Goal: Task Accomplishment & Management: Manage account settings

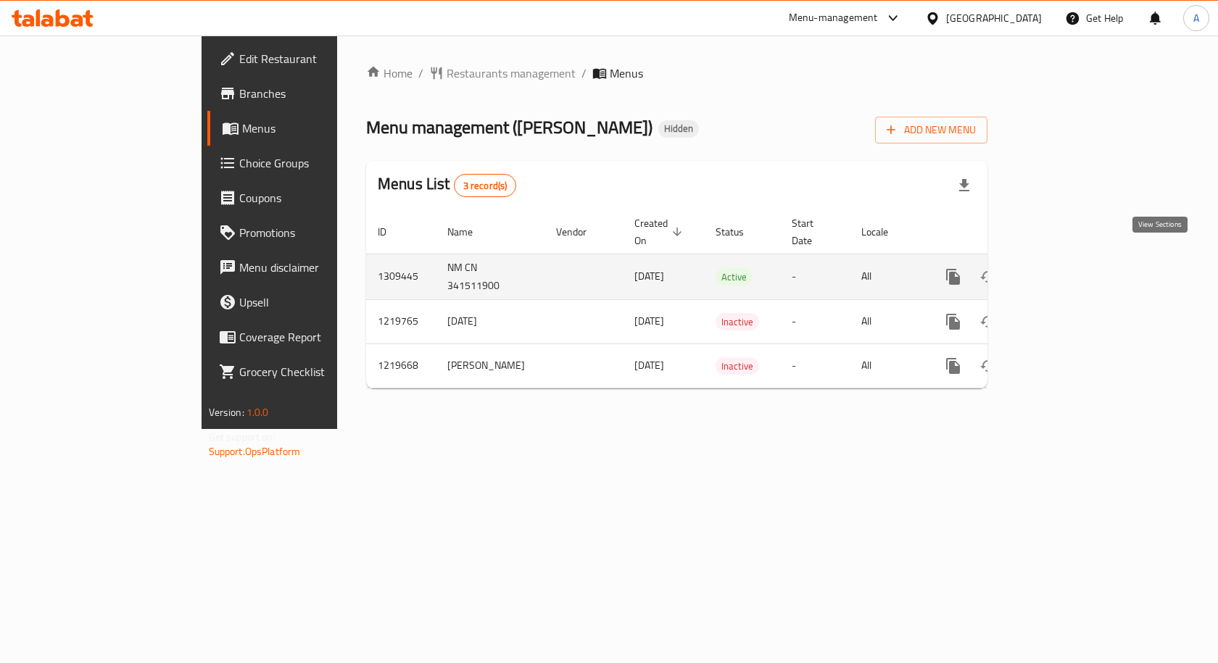
click at [1066, 268] on icon "enhanced table" at bounding box center [1057, 276] width 17 height 17
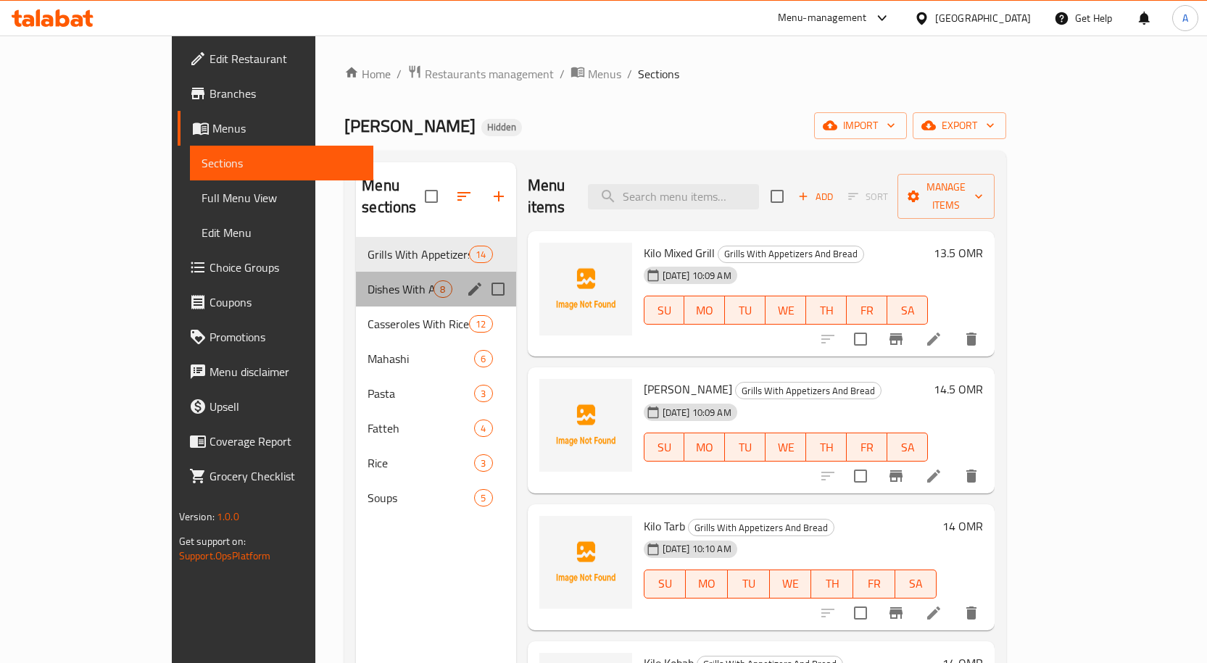
click at [356, 278] on div "Dishes With Appetizers And Bread 8" at bounding box center [435, 289] width 159 height 35
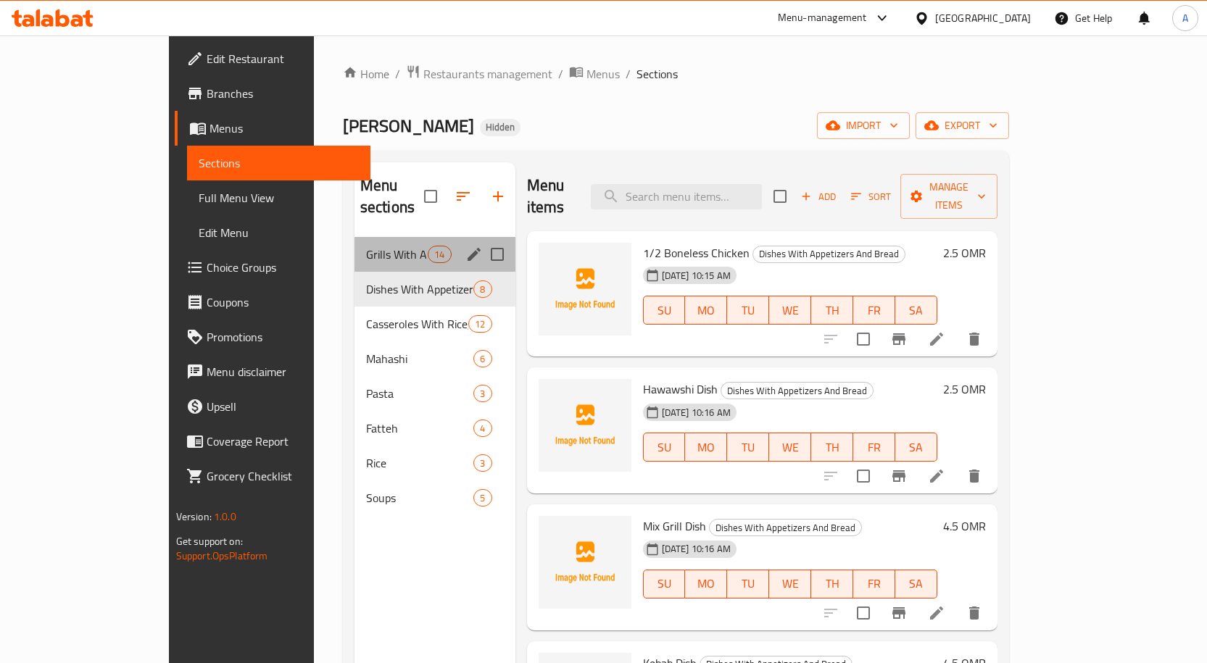
click at [363, 242] on div "Grills With Appetizers And Bread 14" at bounding box center [434, 254] width 161 height 35
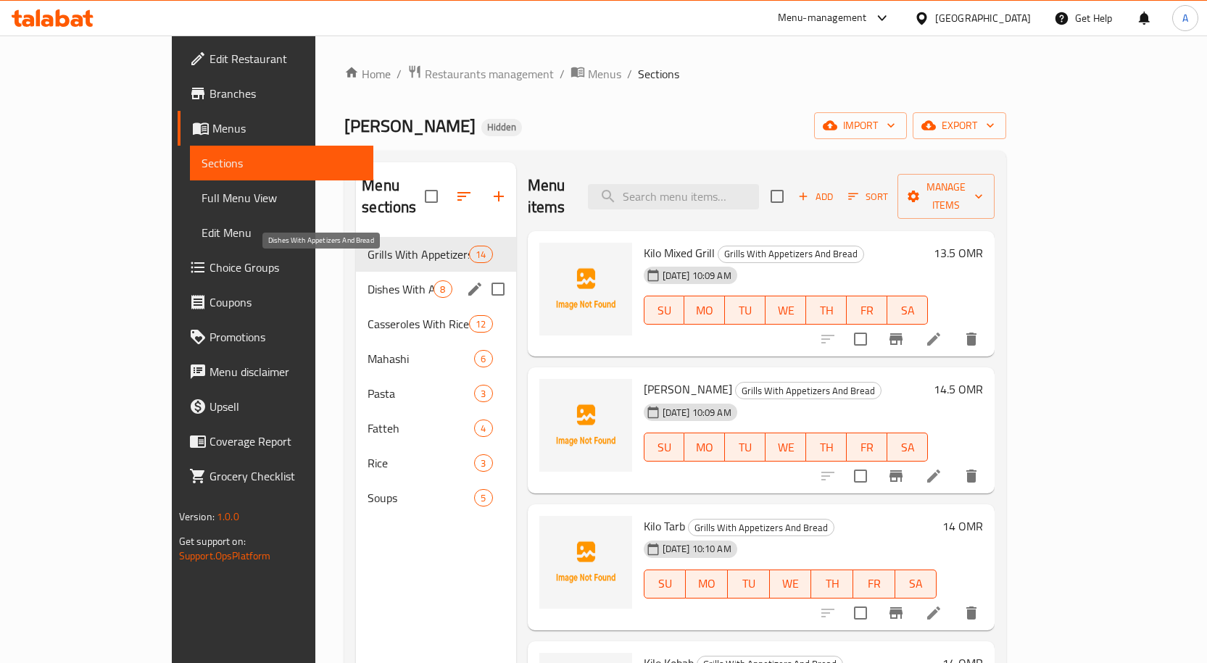
click at [367, 280] on span "Dishes With Appetizers And Bread" at bounding box center [400, 288] width 66 height 17
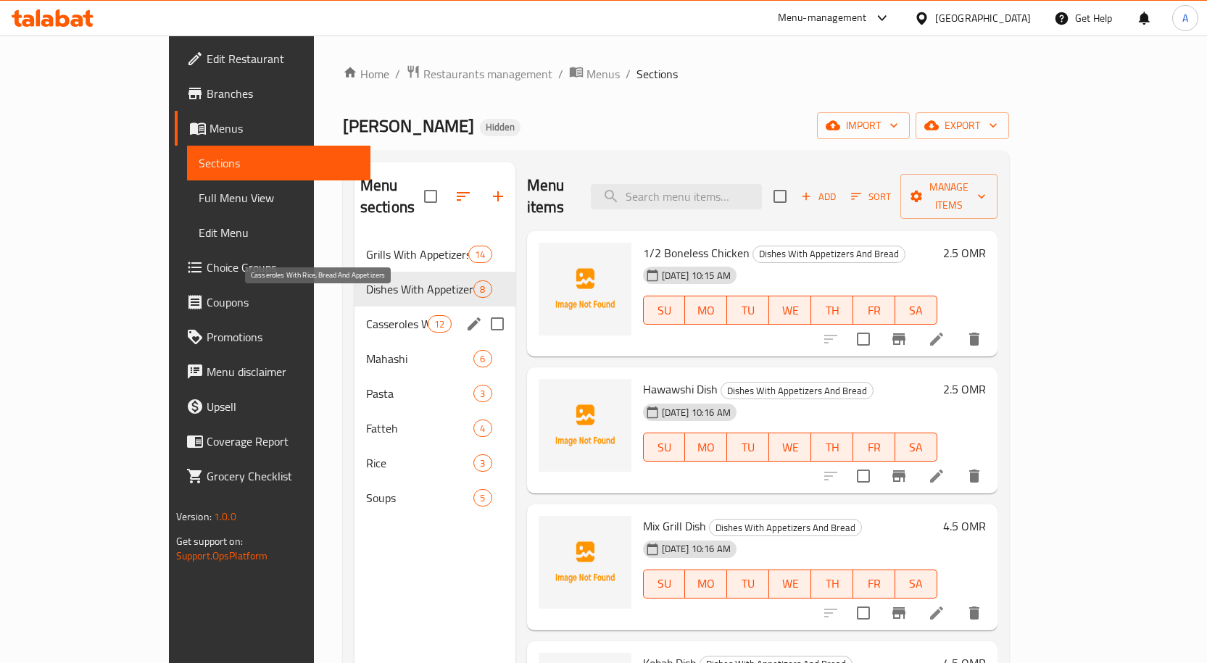
click at [366, 315] on span "Casseroles With Rice, Bread And Appetizers" at bounding box center [397, 323] width 62 height 17
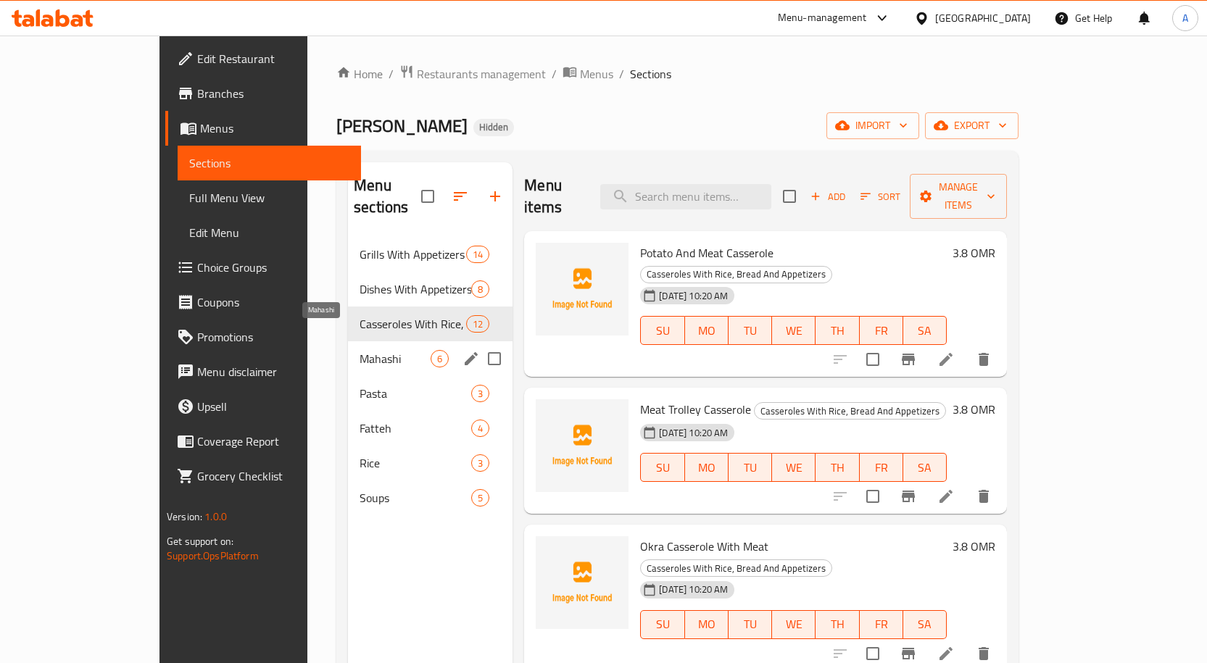
click at [359, 350] on span "Mahashi" at bounding box center [394, 358] width 71 height 17
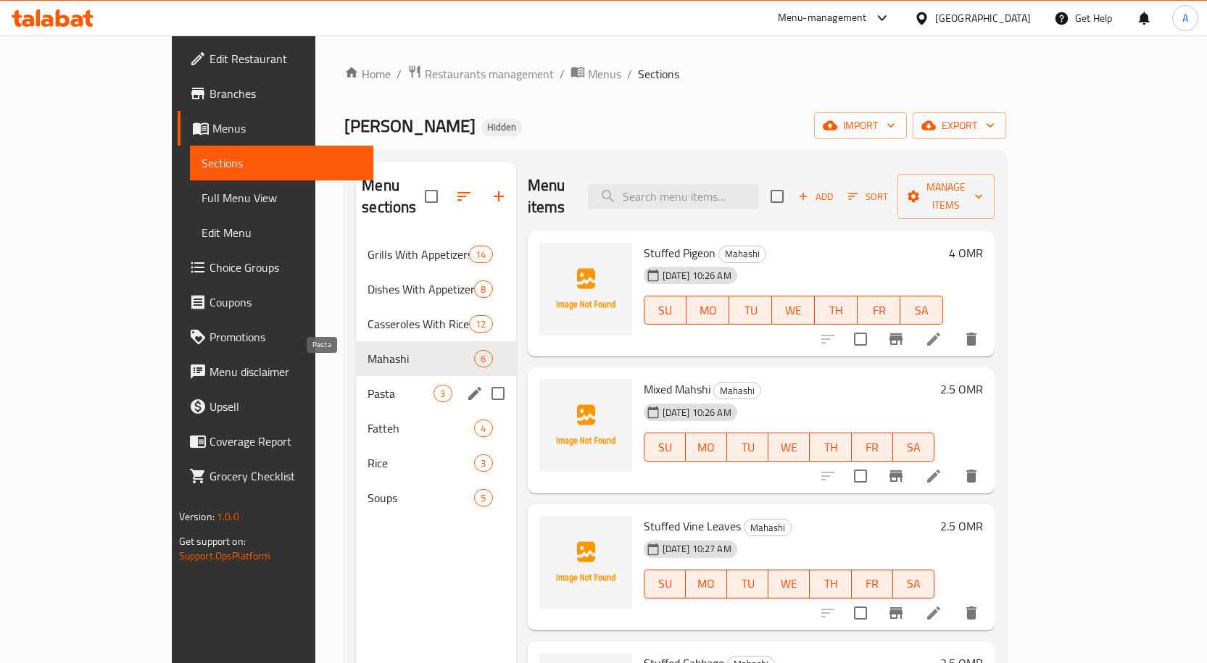
click at [367, 385] on span "Pasta" at bounding box center [400, 393] width 66 height 17
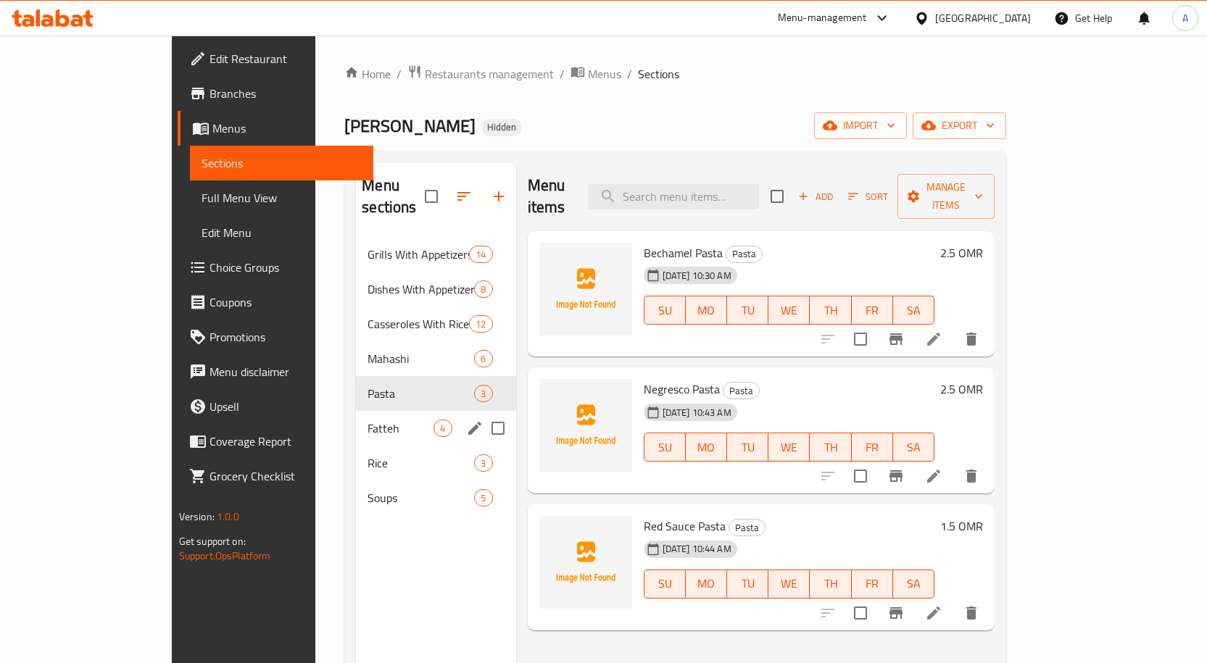
click at [356, 411] on div "Fatteh 4" at bounding box center [435, 428] width 159 height 35
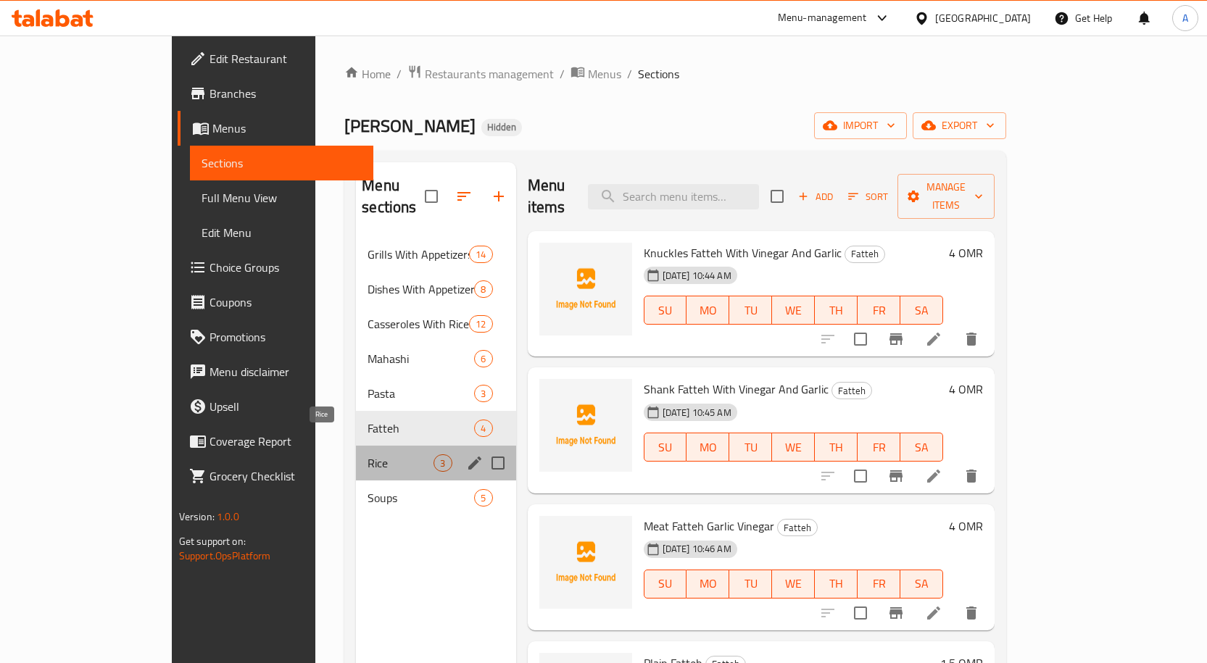
click at [367, 454] on span "Rice" at bounding box center [400, 462] width 66 height 17
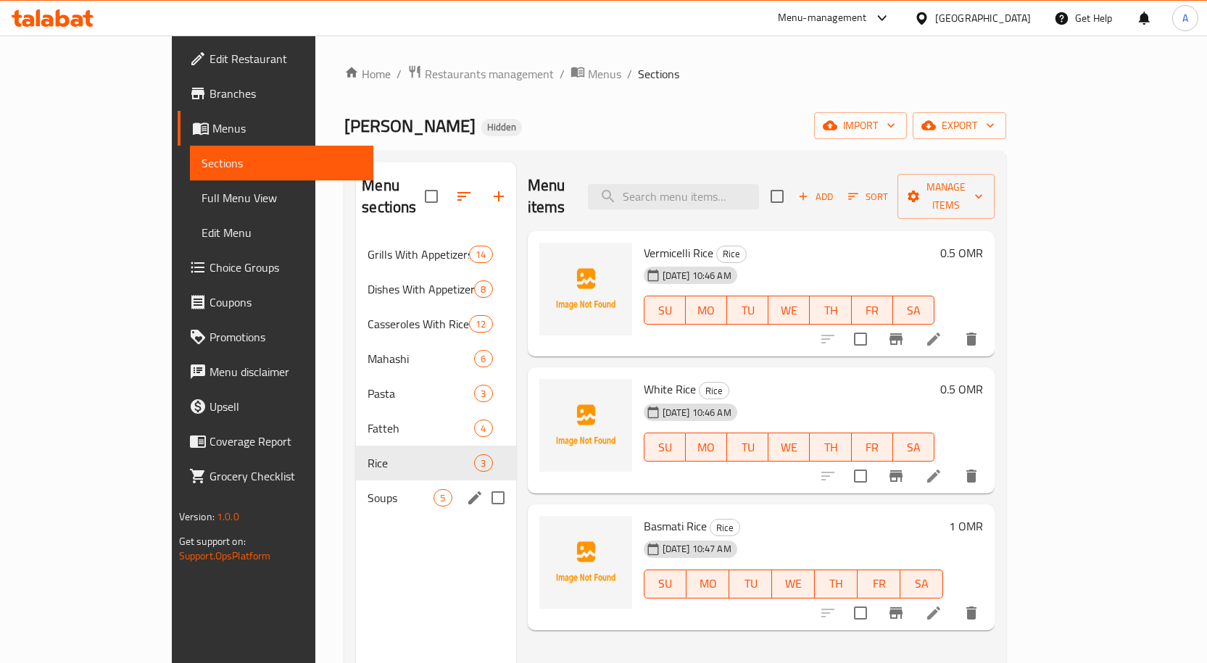
click at [356, 486] on div "Soups 5" at bounding box center [435, 497] width 159 height 35
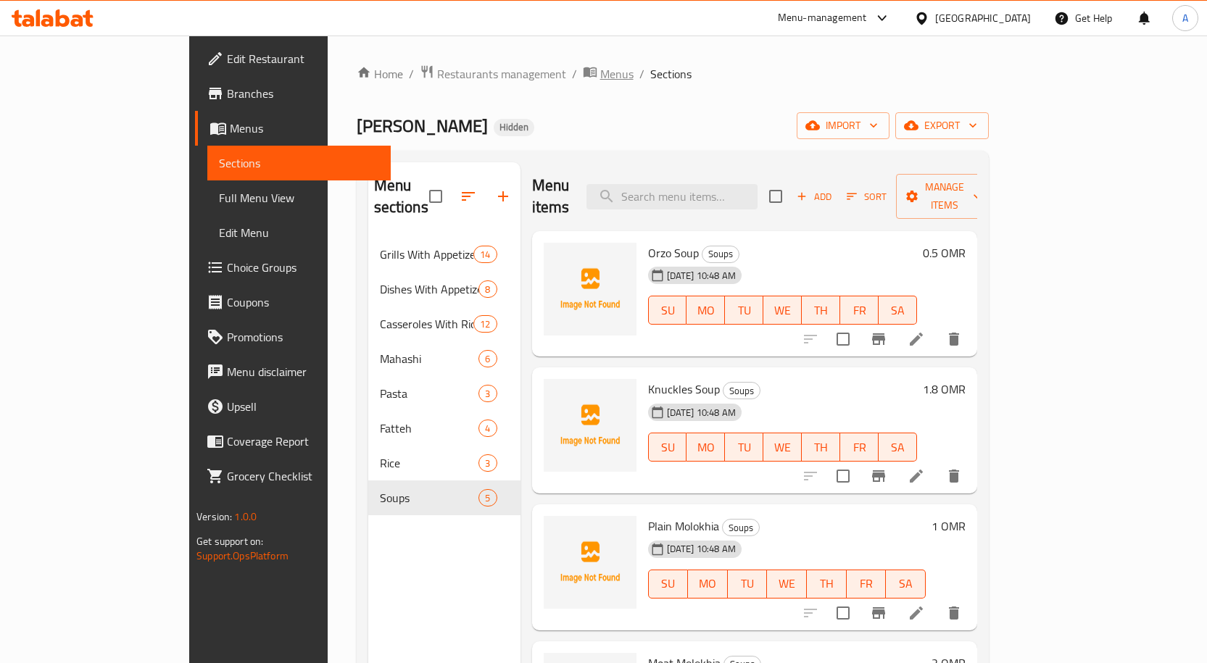
click at [600, 79] on span "Menus" at bounding box center [616, 73] width 33 height 17
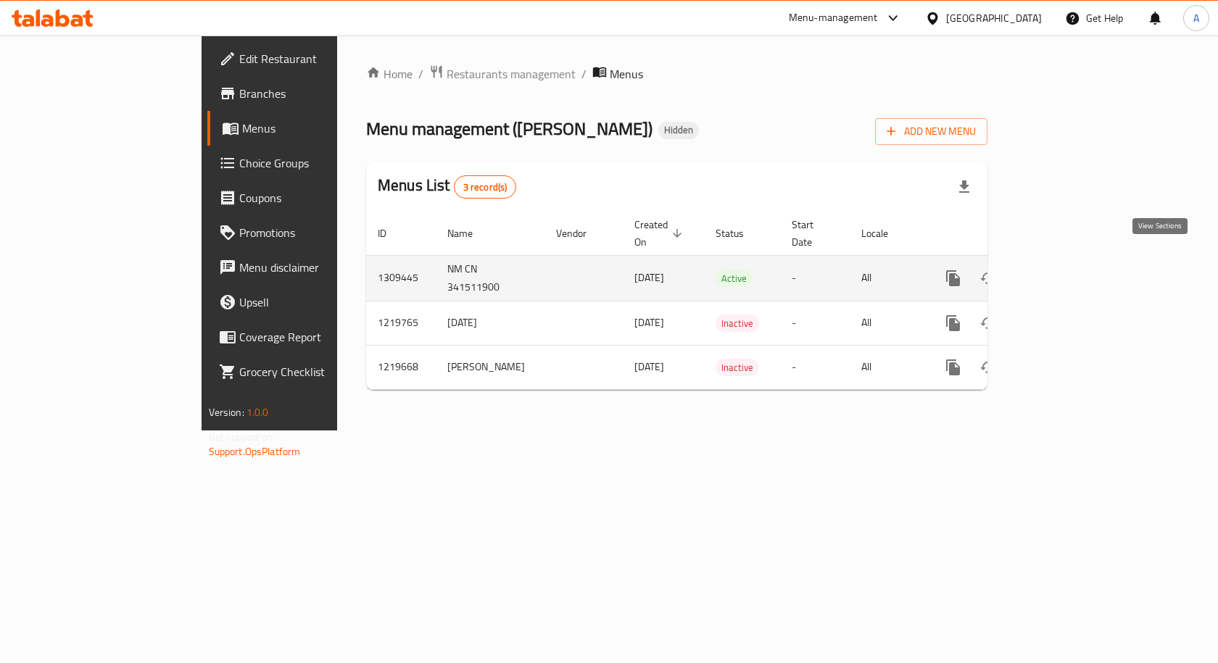
click at [1075, 261] on link "enhanced table" at bounding box center [1057, 278] width 35 height 35
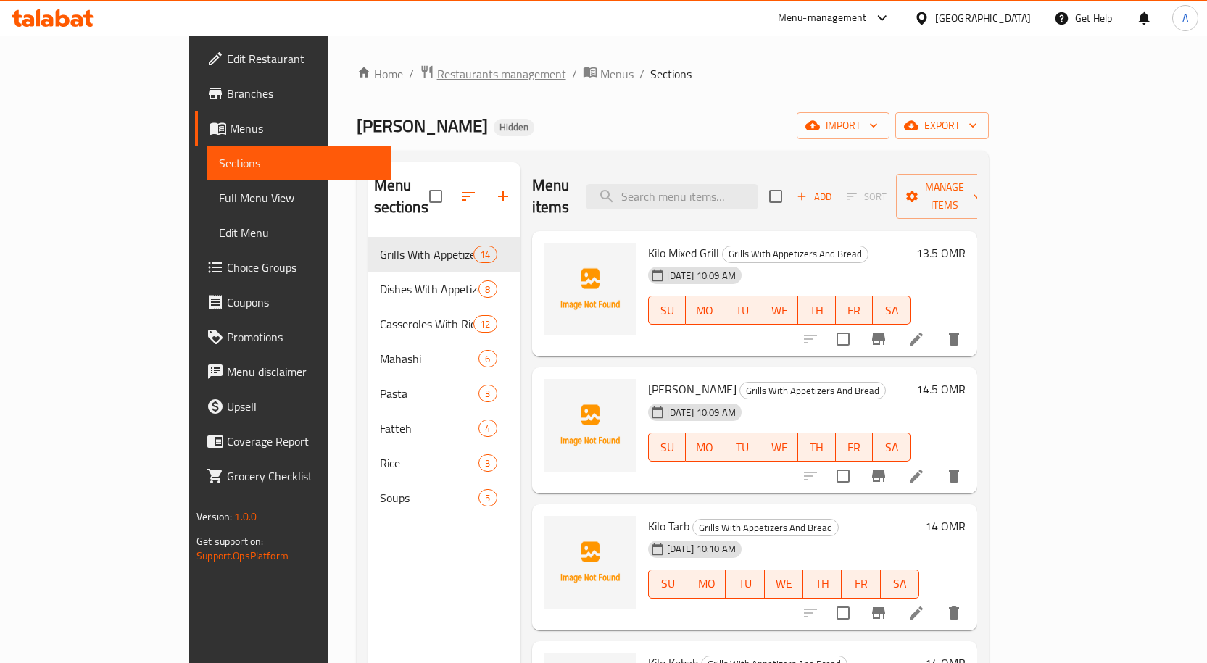
click at [437, 78] on span "Restaurants management" at bounding box center [501, 73] width 129 height 17
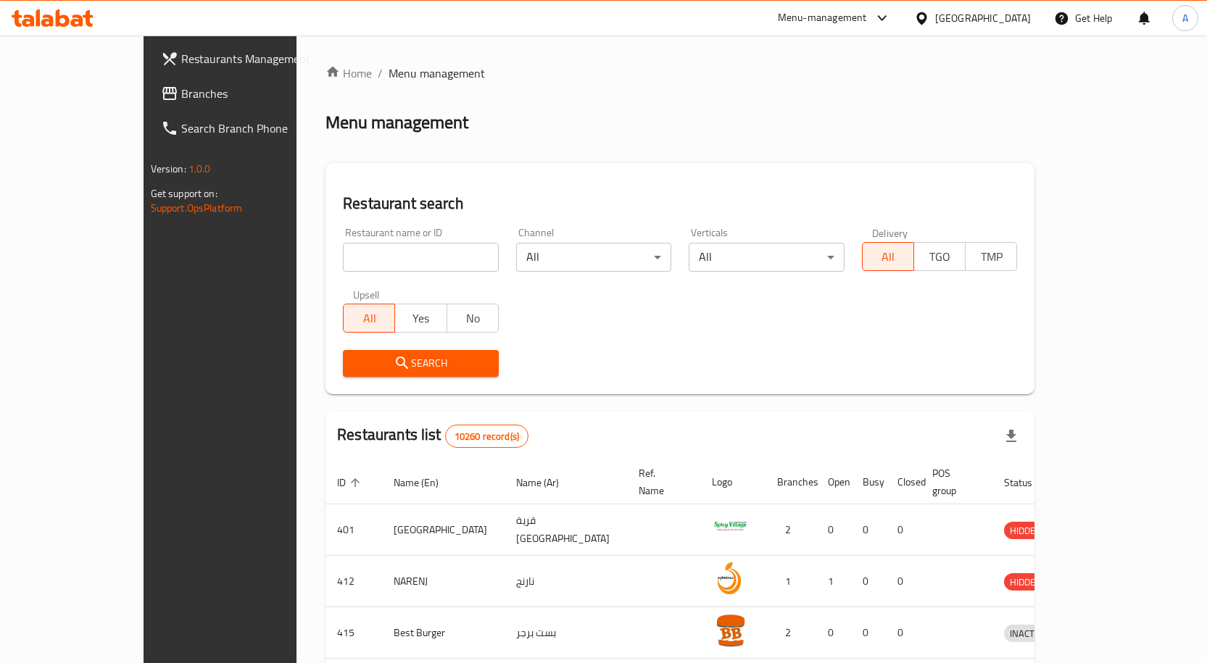
click at [935, 17] on div at bounding box center [924, 18] width 21 height 16
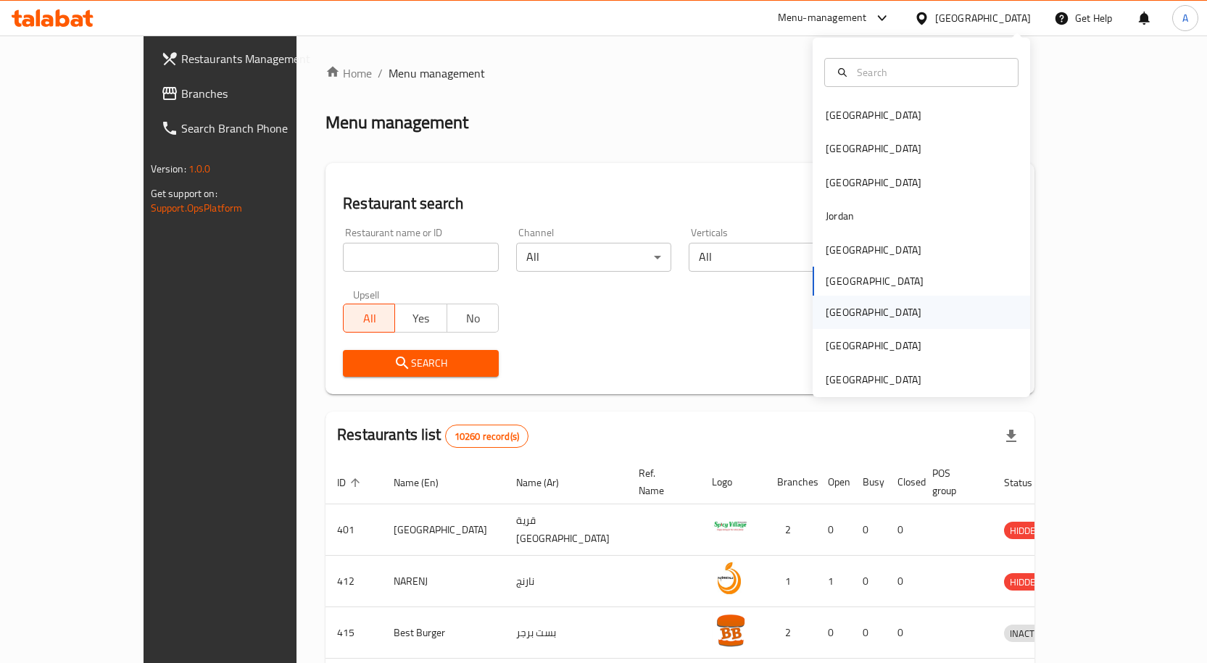
click at [825, 308] on div "[GEOGRAPHIC_DATA]" at bounding box center [873, 312] width 96 height 16
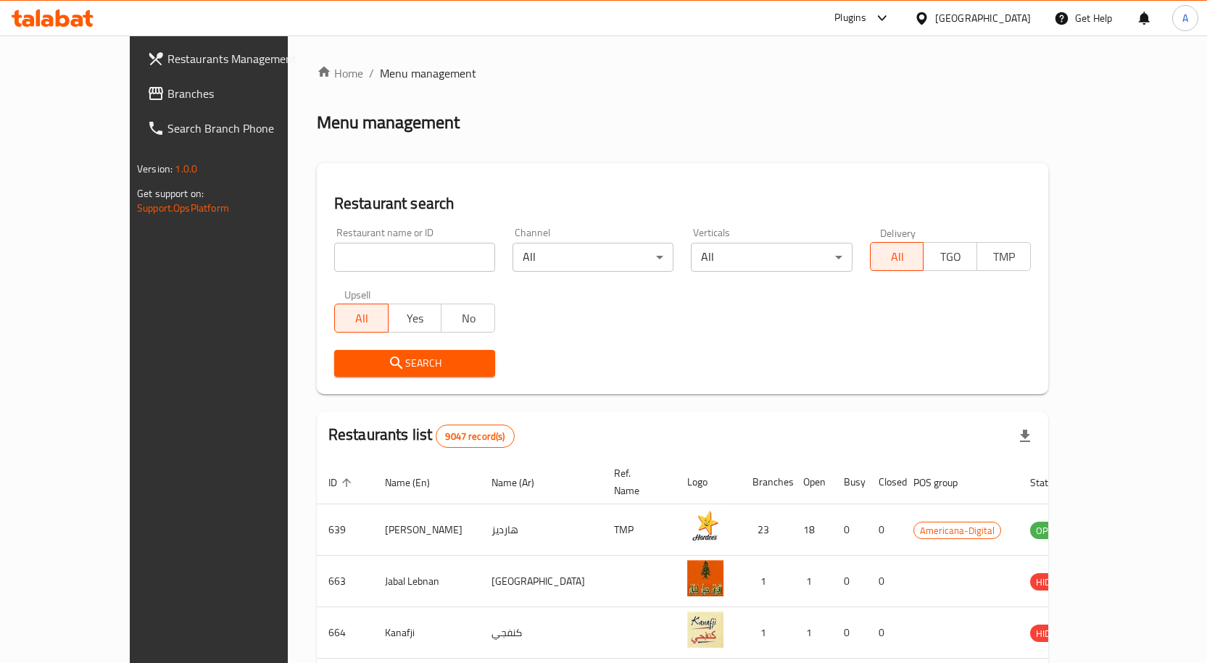
click at [375, 249] on input "search" at bounding box center [414, 257] width 161 height 29
paste input "612351"
type input "612351"
click button "Search" at bounding box center [414, 363] width 161 height 27
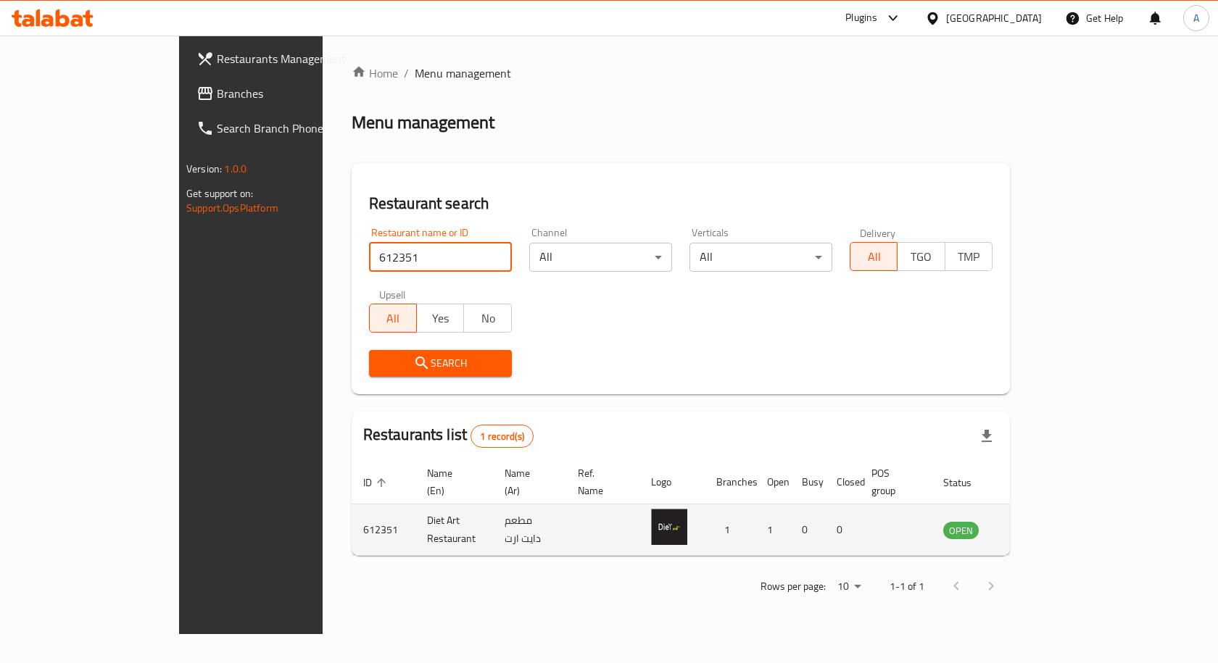
click at [1033, 528] on icon "enhanced table" at bounding box center [1030, 531] width 5 height 6
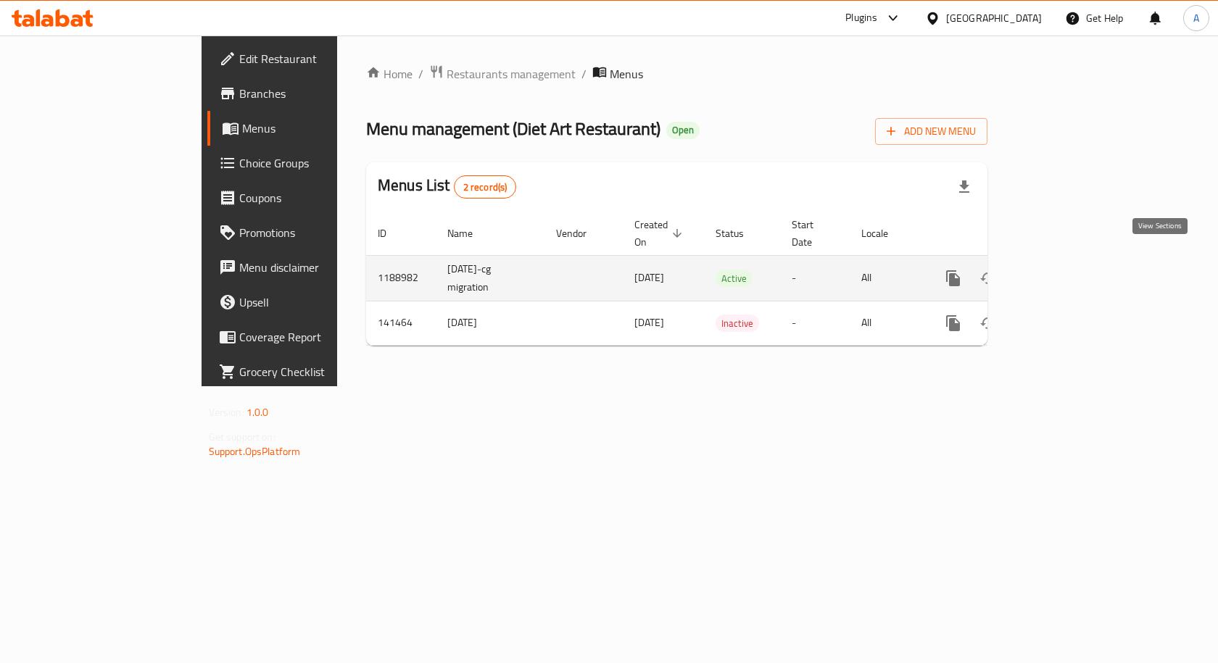
click at [1075, 261] on link "enhanced table" at bounding box center [1057, 278] width 35 height 35
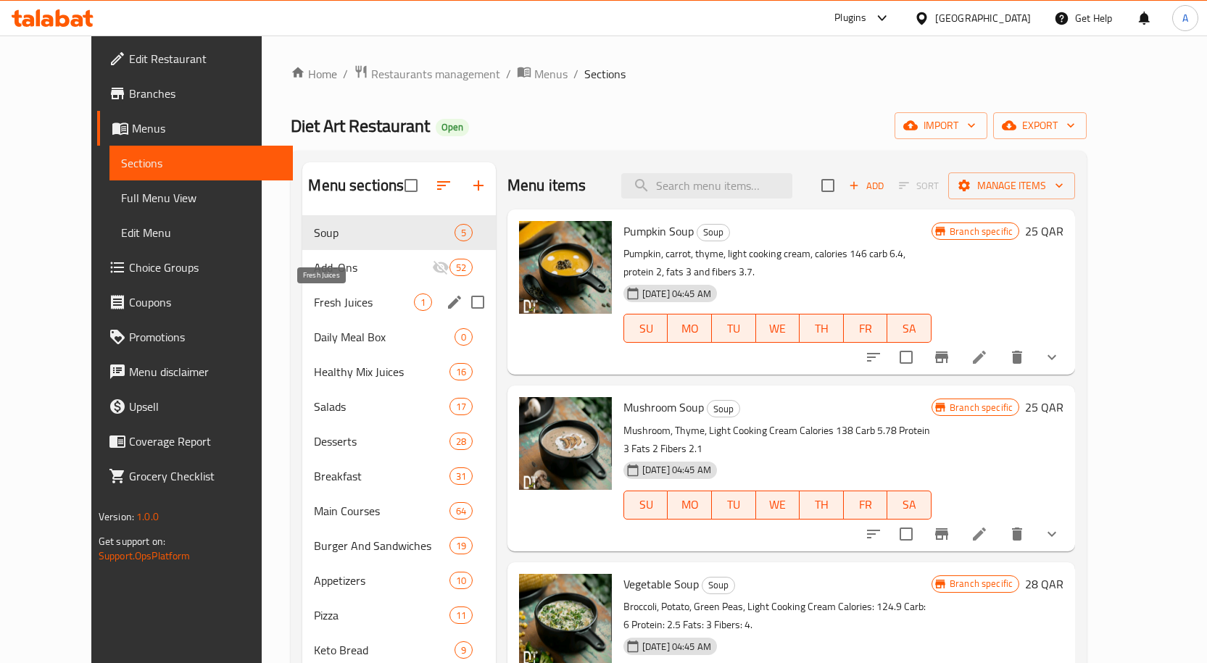
click at [352, 305] on span "Fresh Juices" at bounding box center [363, 302] width 99 height 17
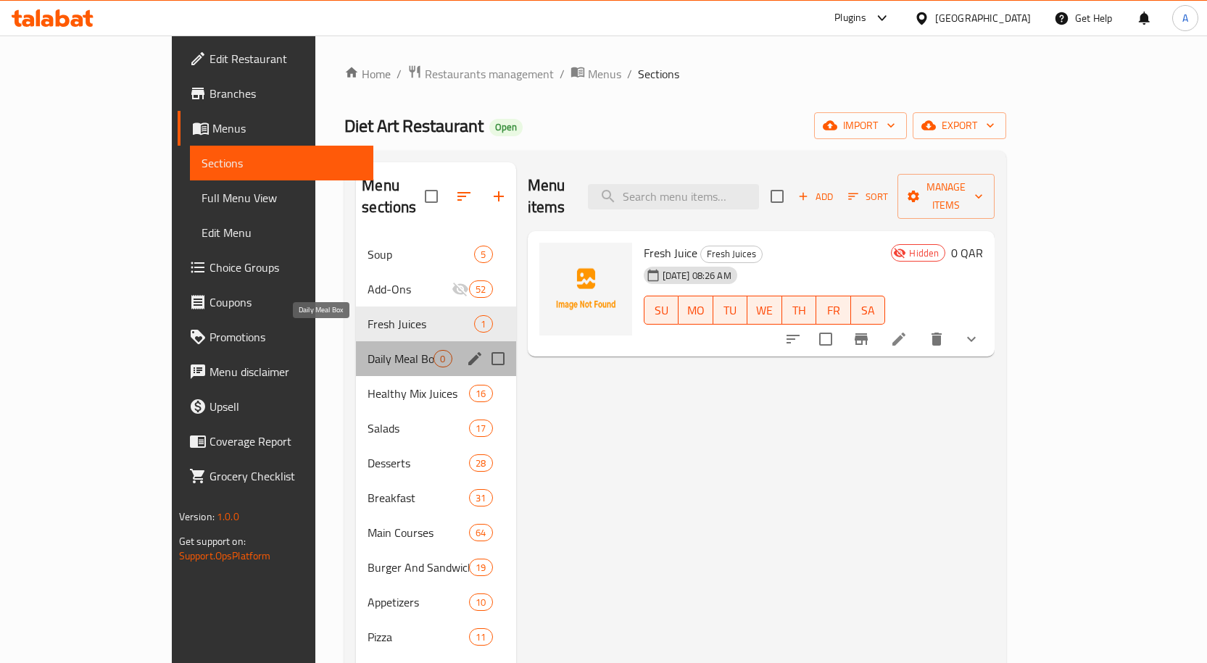
click at [370, 350] on span "Daily Meal Box" at bounding box center [400, 358] width 66 height 17
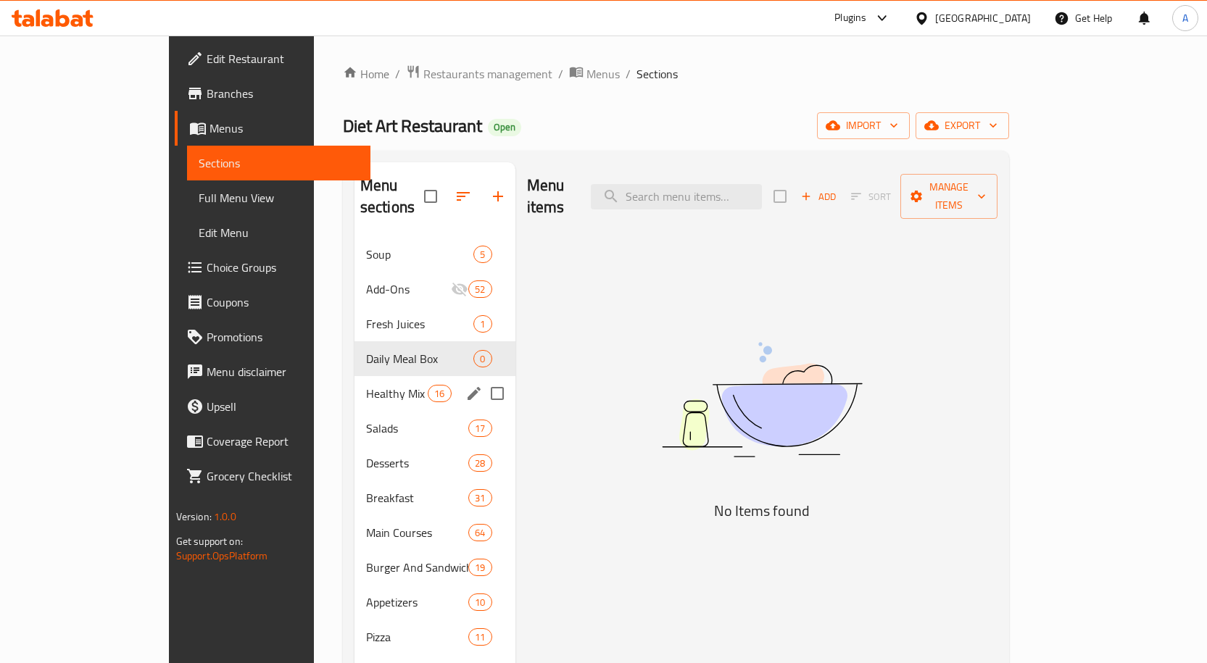
click at [354, 376] on div "Healthy Mix Juices 16" at bounding box center [434, 393] width 161 height 35
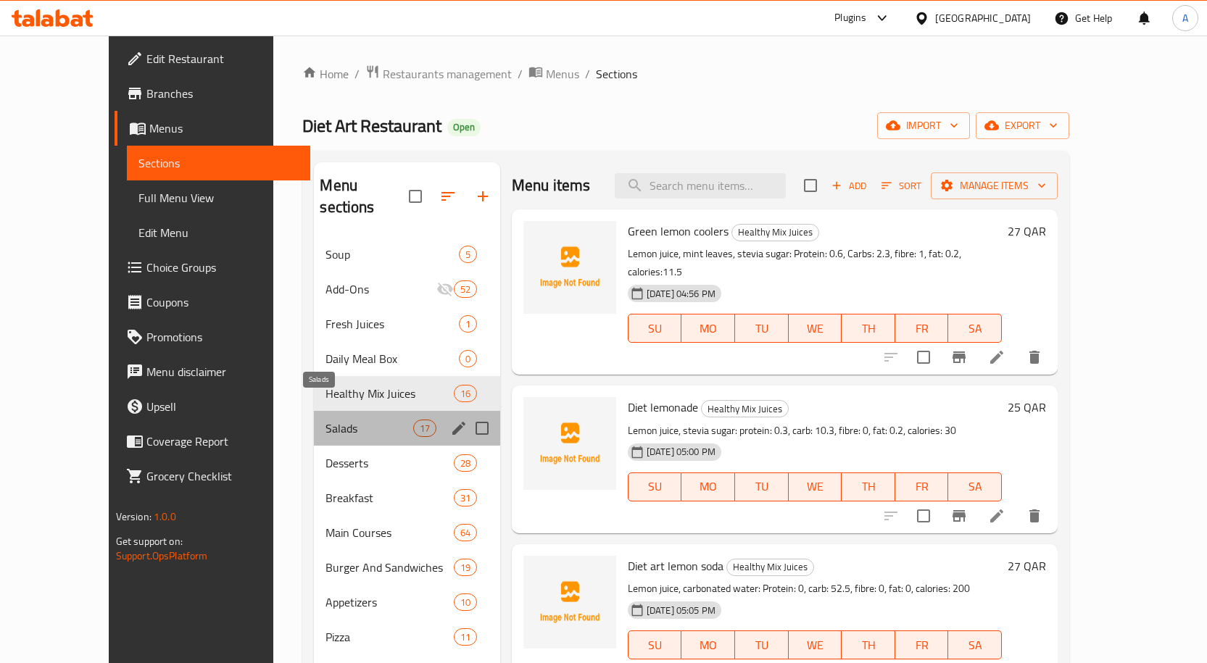
click at [325, 420] on span "Salads" at bounding box center [368, 428] width 87 height 17
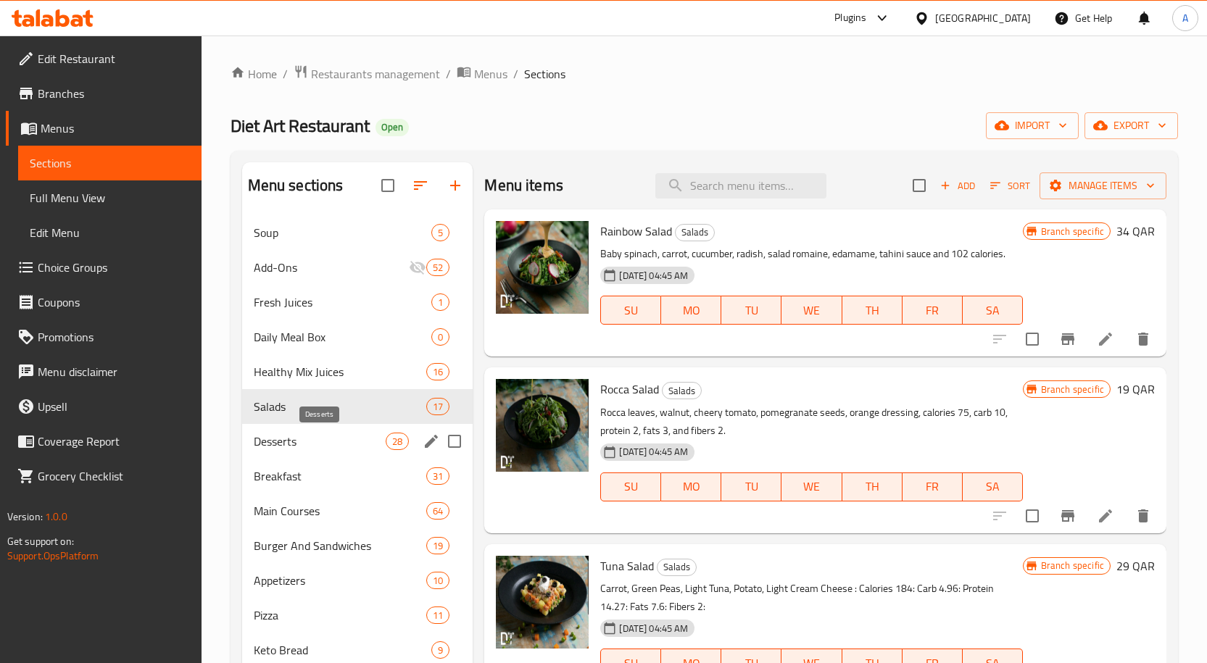
click at [309, 436] on span "Desserts" at bounding box center [320, 441] width 133 height 17
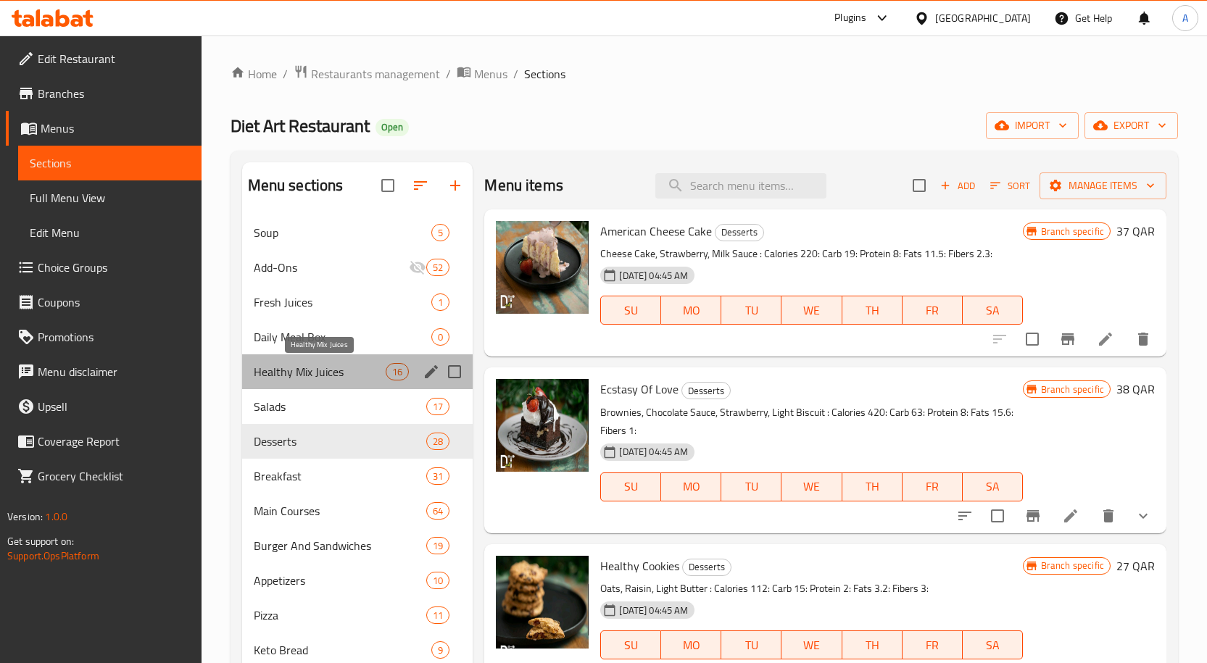
click at [333, 379] on span "Healthy Mix Juices" at bounding box center [320, 371] width 133 height 17
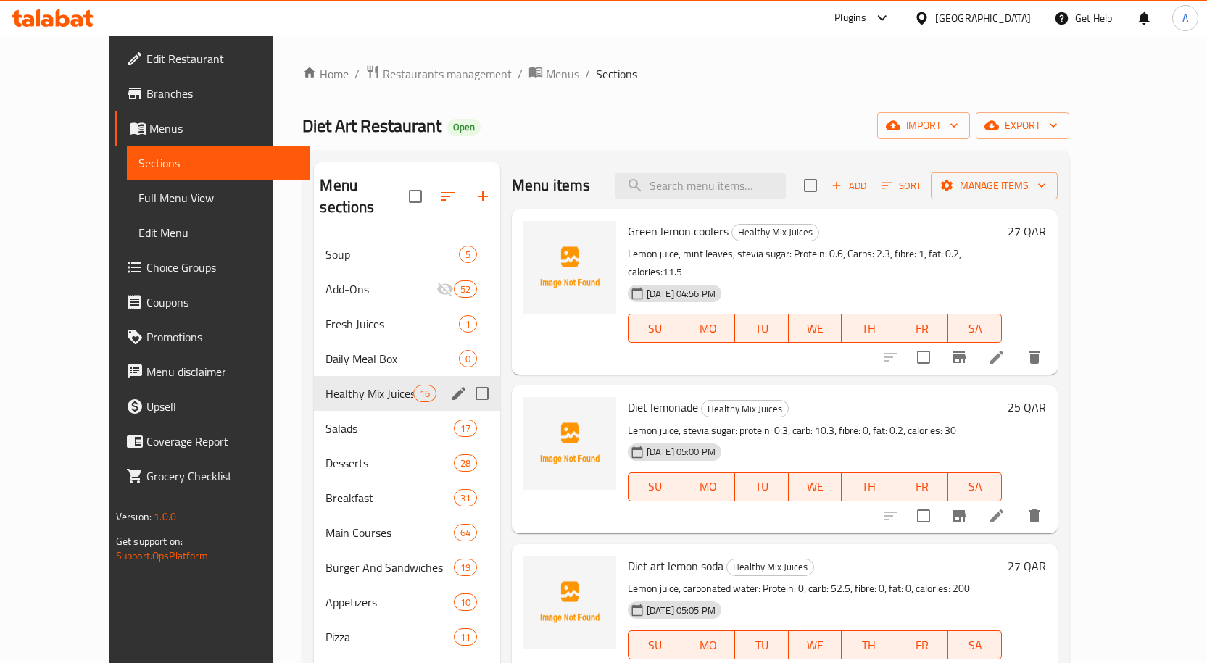
click at [325, 420] on span "Salads" at bounding box center [389, 428] width 128 height 17
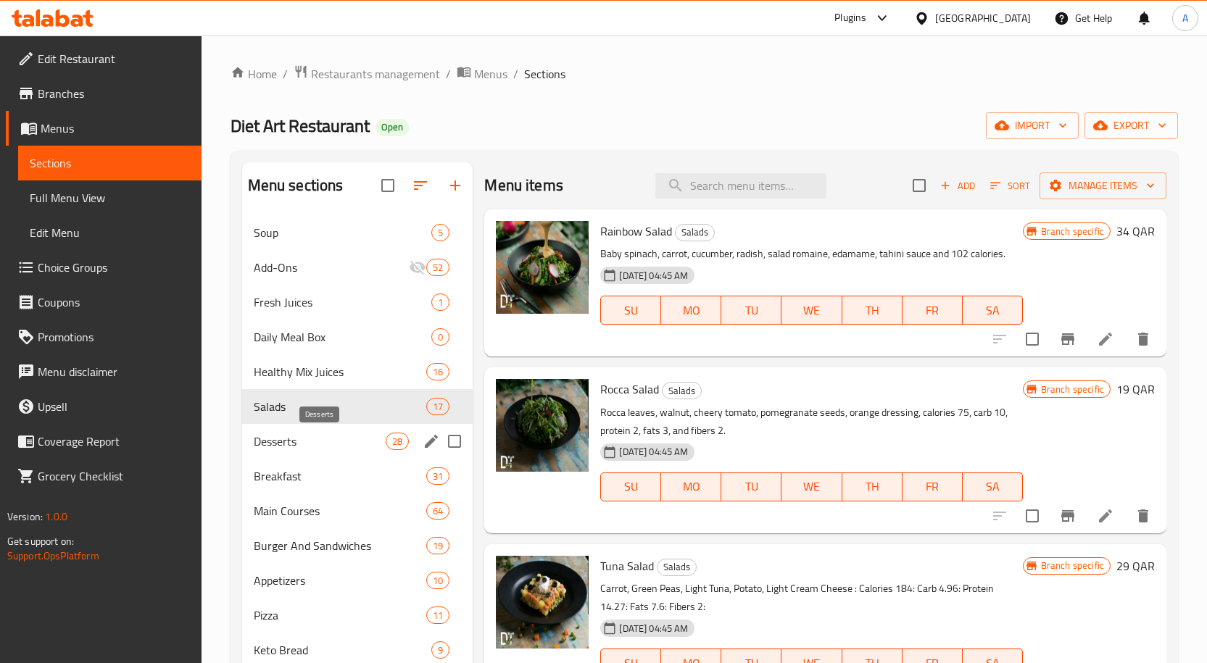
click at [320, 442] on span "Desserts" at bounding box center [320, 441] width 133 height 17
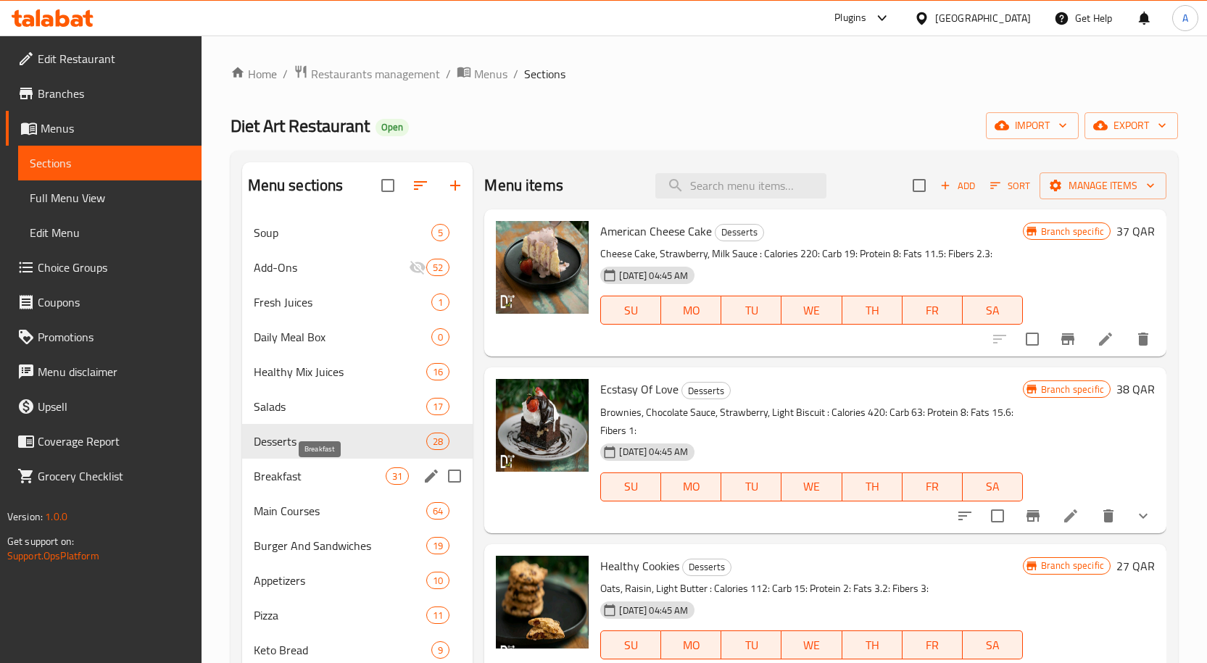
drag, startPoint x: 326, startPoint y: 477, endPoint x: 319, endPoint y: 508, distance: 32.0
click at [327, 477] on span "Breakfast" at bounding box center [320, 475] width 133 height 17
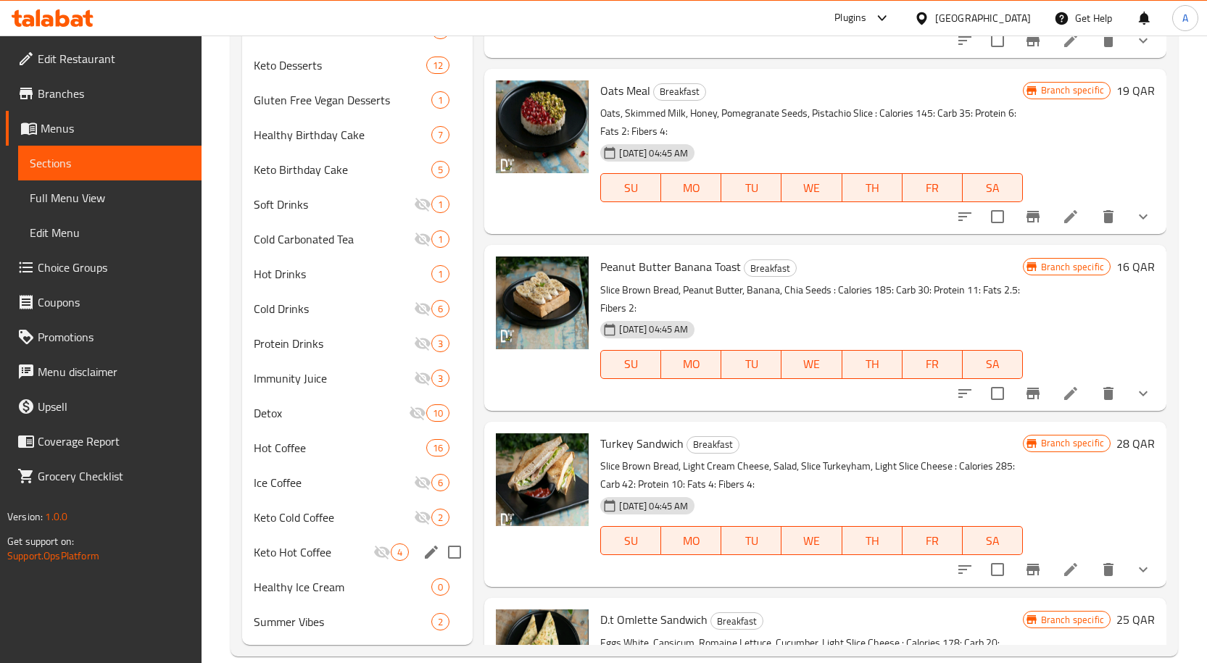
scroll to position [851, 0]
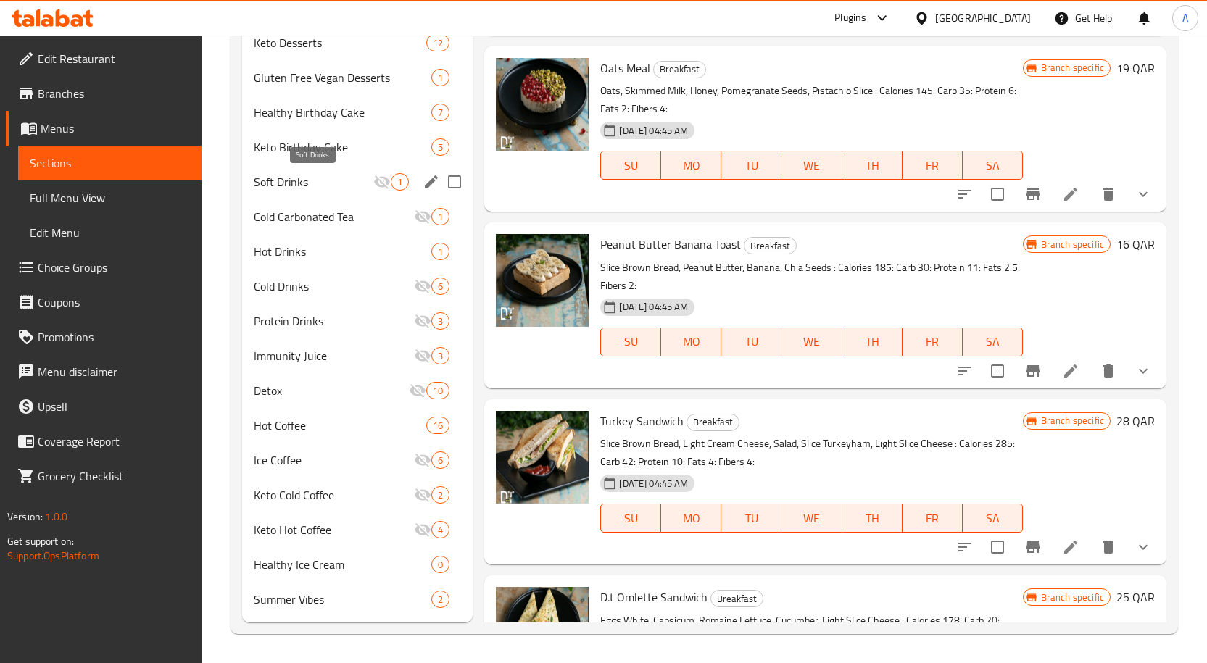
click at [317, 185] on span "Soft Drinks" at bounding box center [314, 181] width 120 height 17
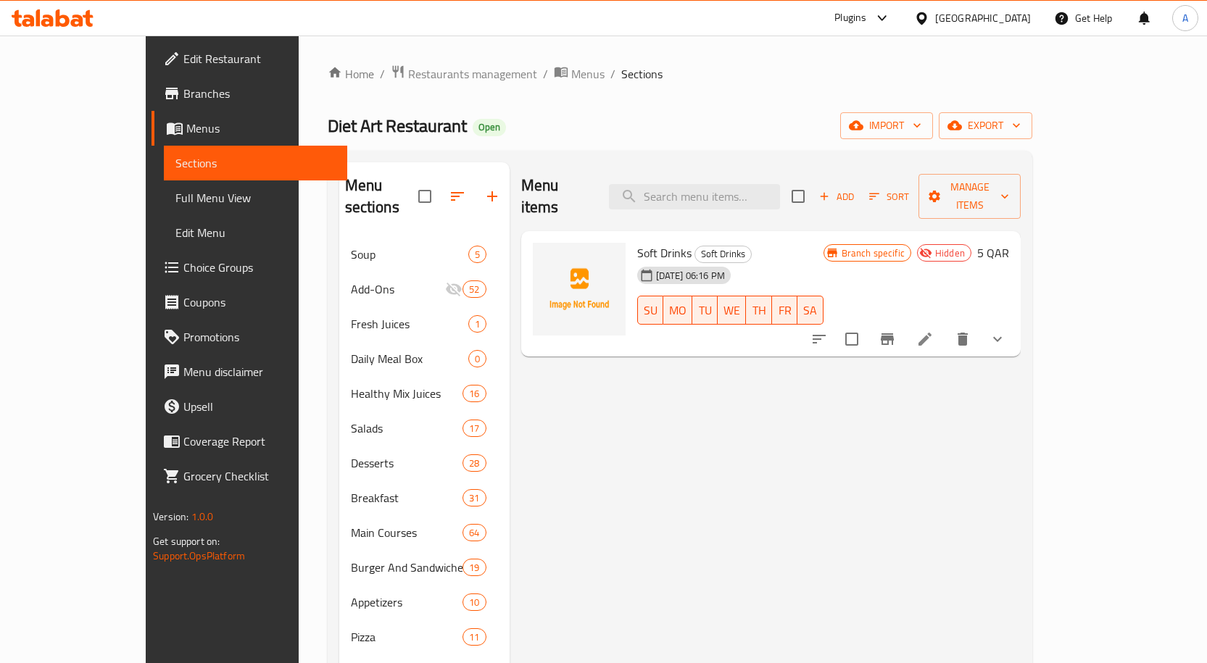
click at [1006, 330] on icon "show more" at bounding box center [997, 338] width 17 height 17
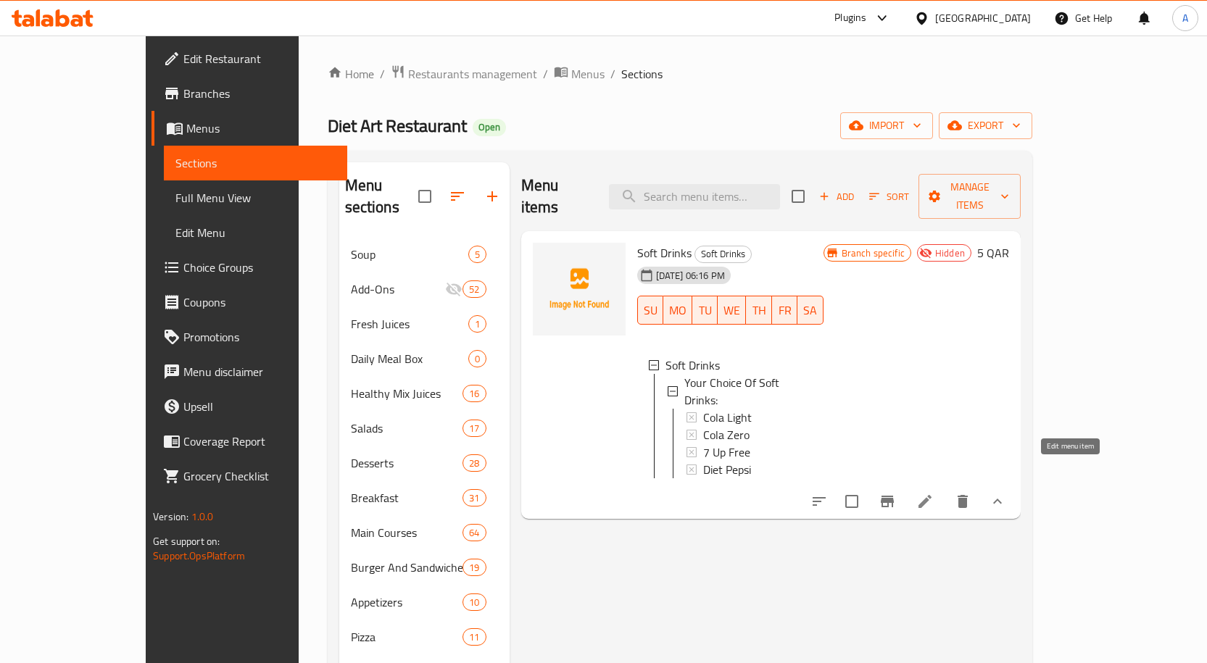
click at [933, 493] on icon at bounding box center [924, 501] width 17 height 17
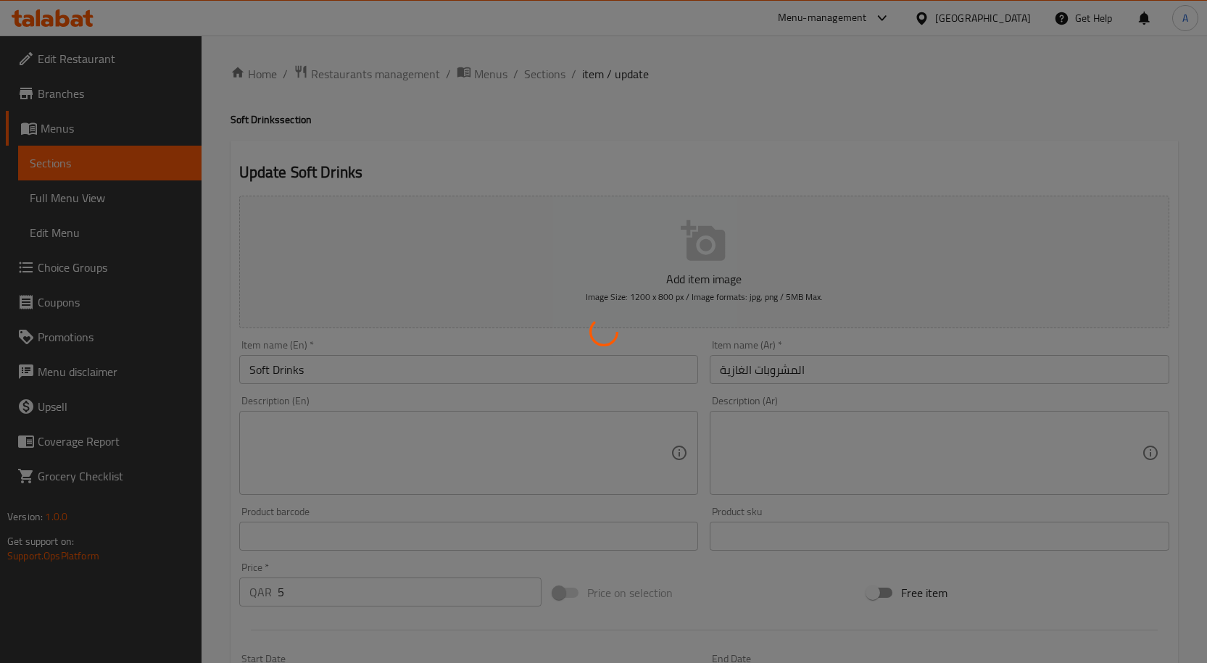
type input "اختيارك من المشروبات الغازية:"
type input "1"
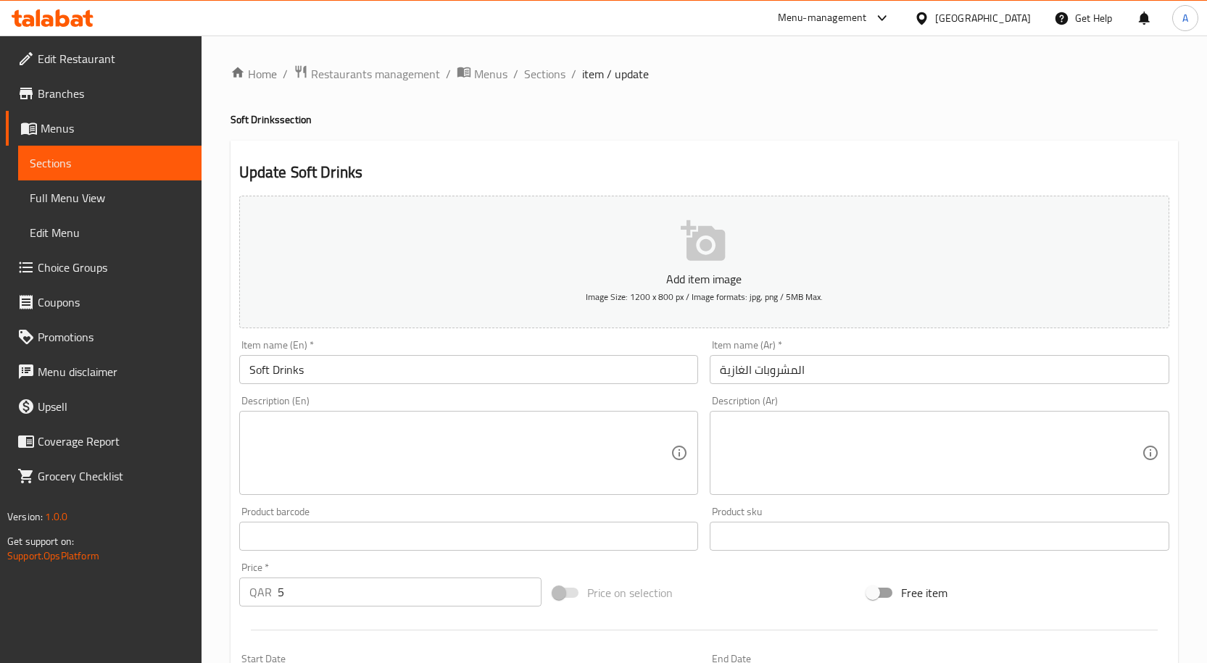
click at [354, 374] on input "Soft Drinks" at bounding box center [468, 369] width 459 height 29
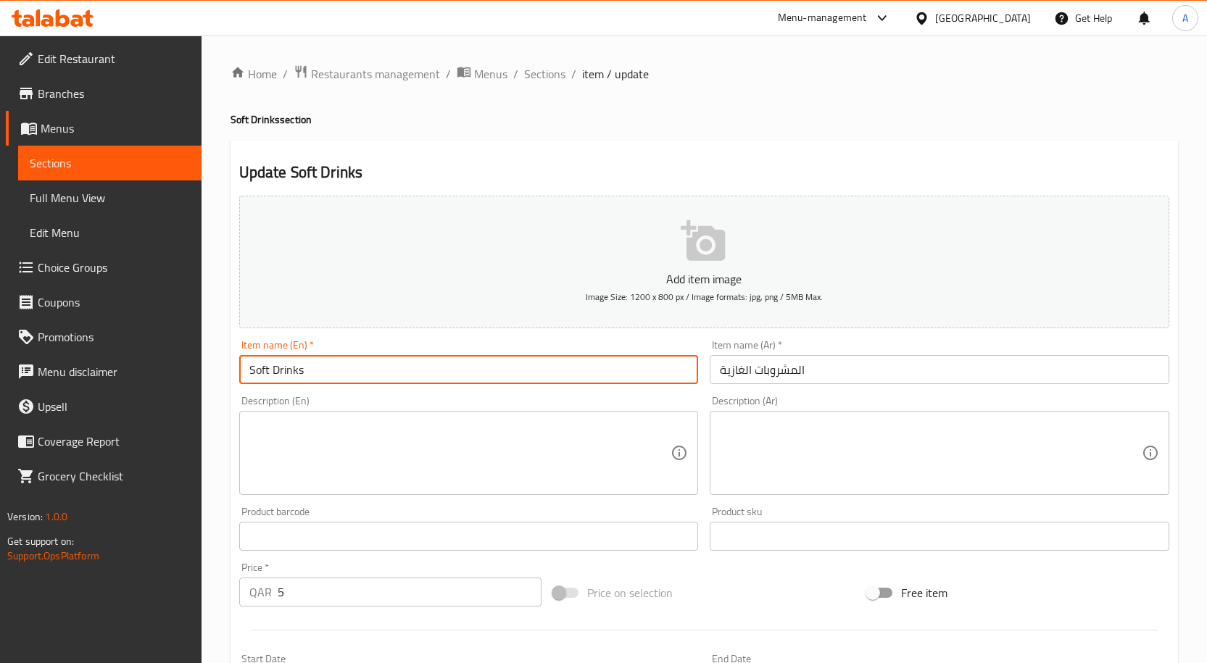
click at [354, 374] on input "Soft Drinks" at bounding box center [468, 369] width 459 height 29
click at [546, 73] on span "Sections" at bounding box center [544, 73] width 41 height 17
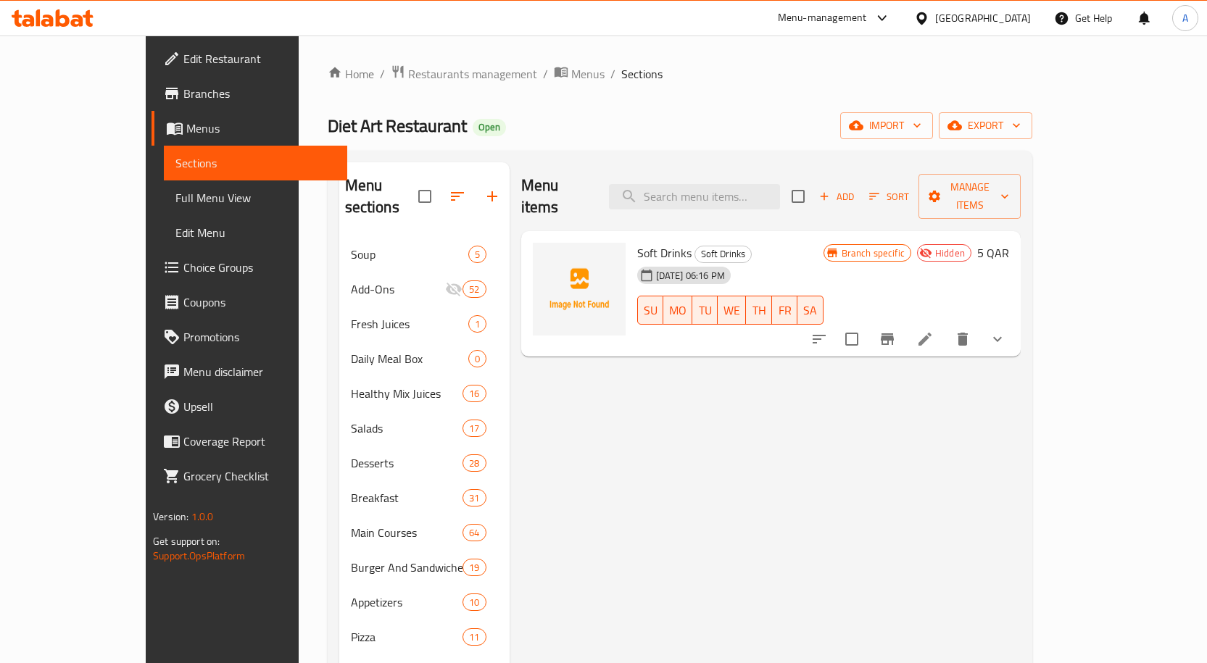
click at [1006, 330] on icon "show more" at bounding box center [997, 338] width 17 height 17
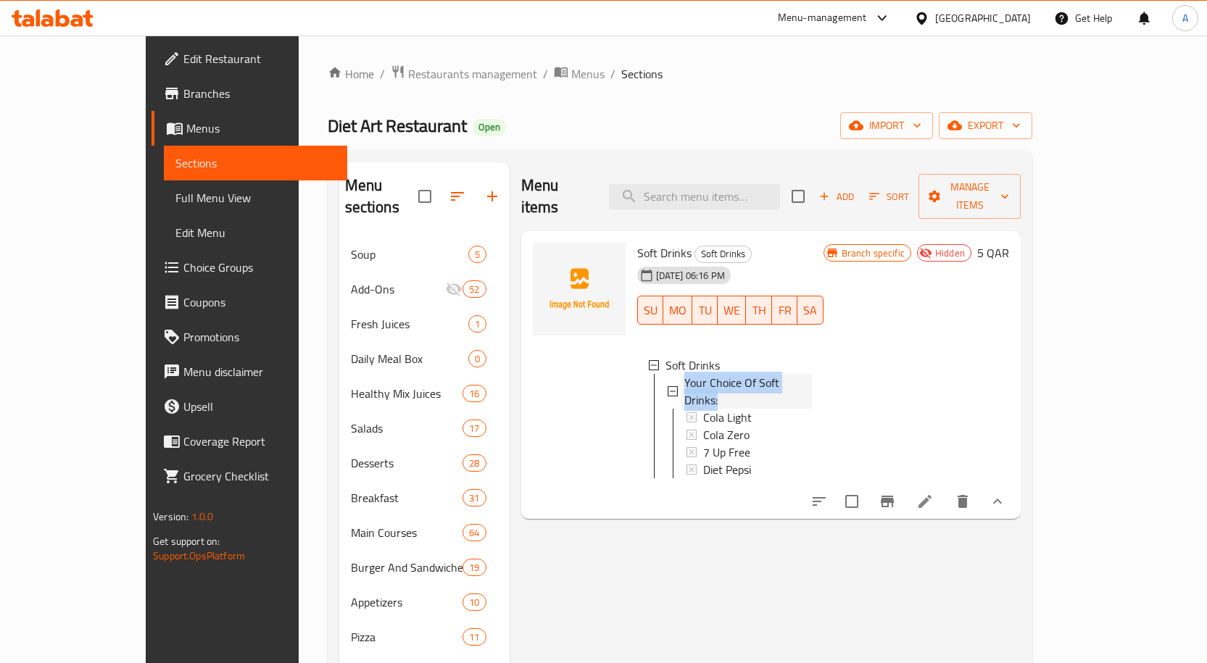
drag, startPoint x: 809, startPoint y: 353, endPoint x: 647, endPoint y: 365, distance: 162.0
click at [684, 374] on div "Your Choice Of Soft Drinks:" at bounding box center [748, 391] width 128 height 35
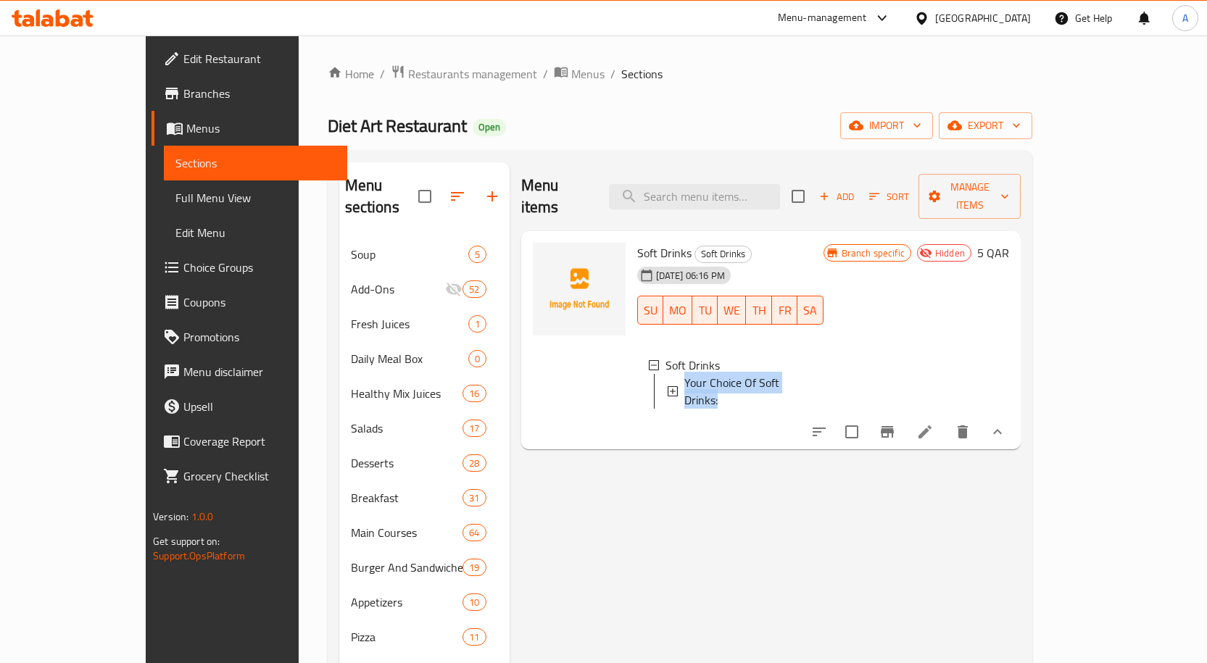
copy span "Your Choice Of Soft Drinks:"
click at [933, 423] on icon at bounding box center [924, 431] width 17 height 17
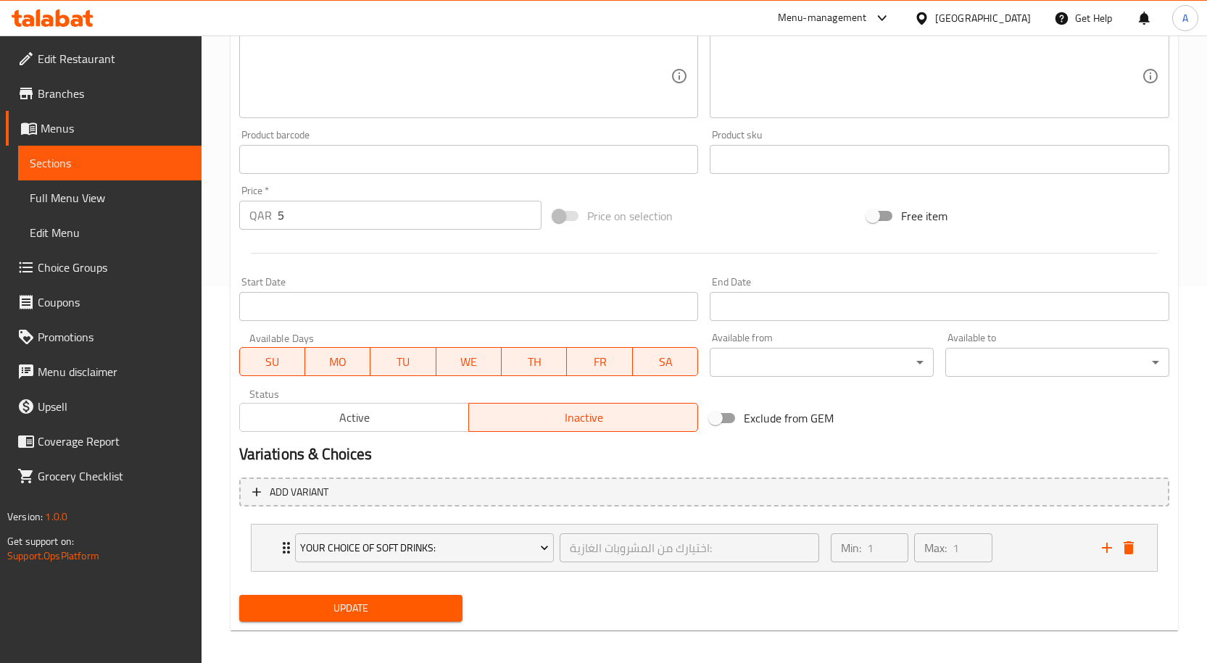
scroll to position [385, 0]
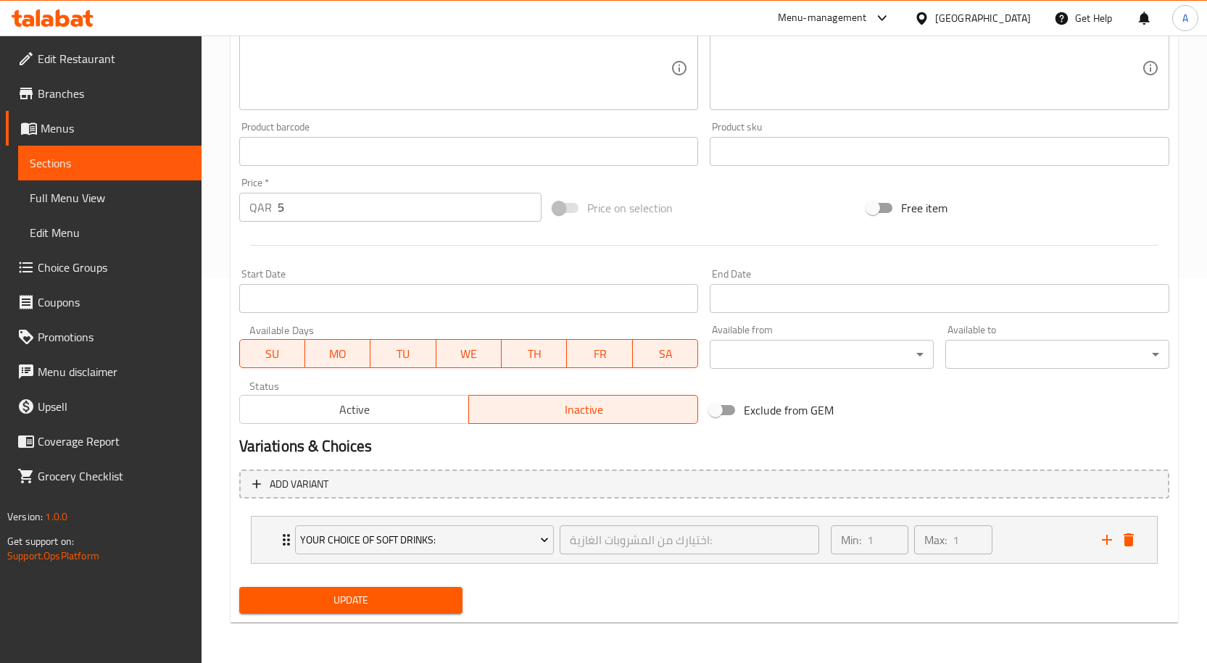
click at [420, 399] on button "Active" at bounding box center [354, 409] width 230 height 29
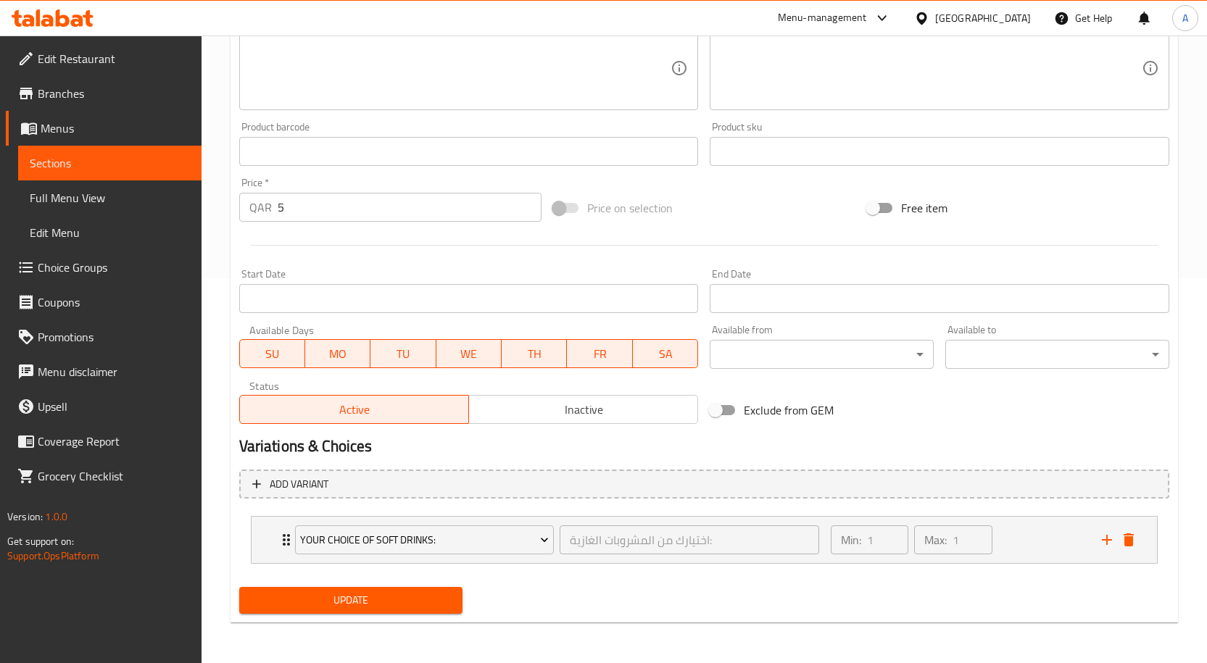
click at [384, 599] on span "Update" at bounding box center [351, 600] width 201 height 18
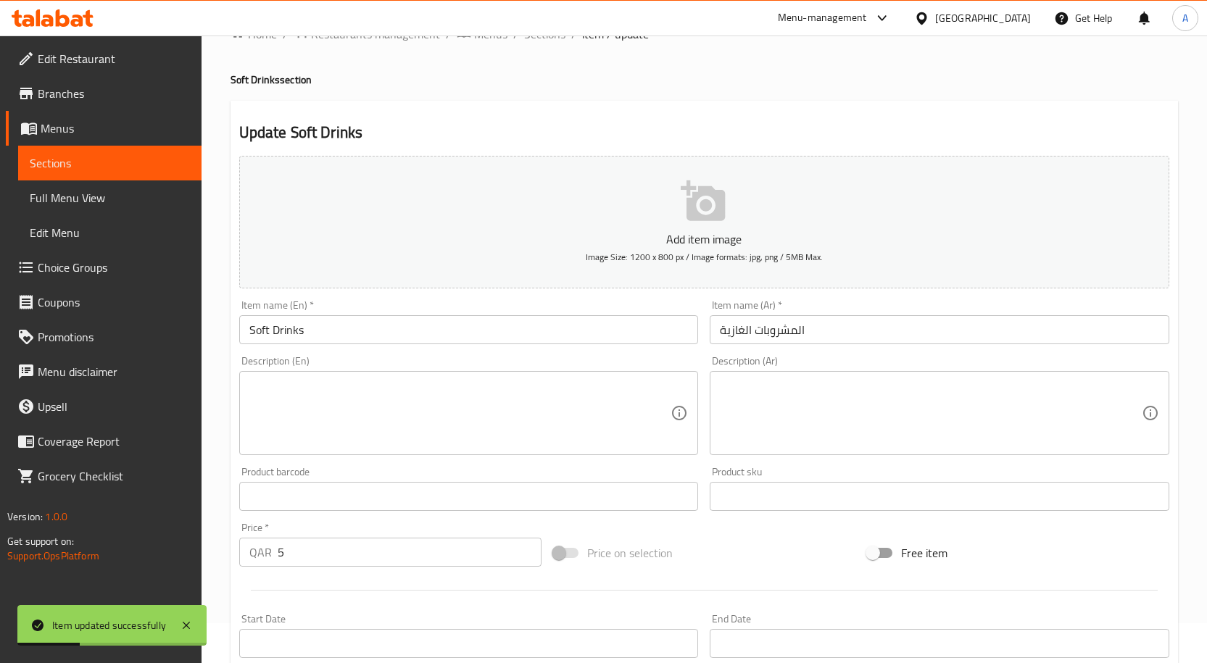
scroll to position [0, 0]
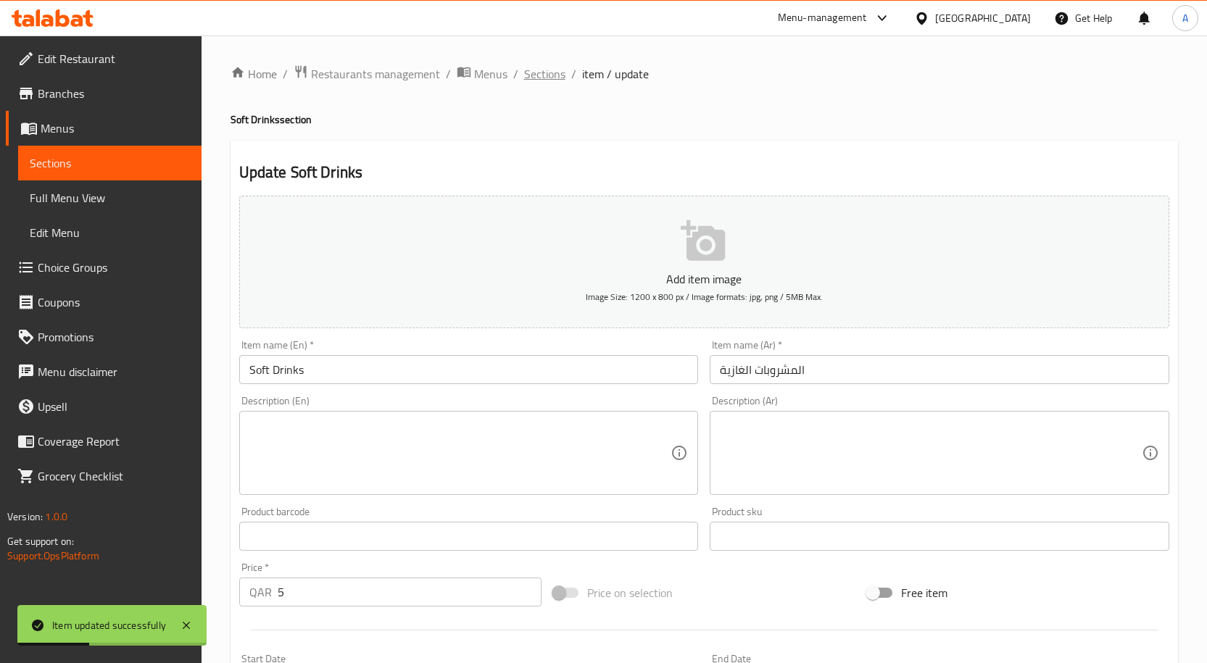
click at [526, 77] on span "Sections" at bounding box center [544, 73] width 41 height 17
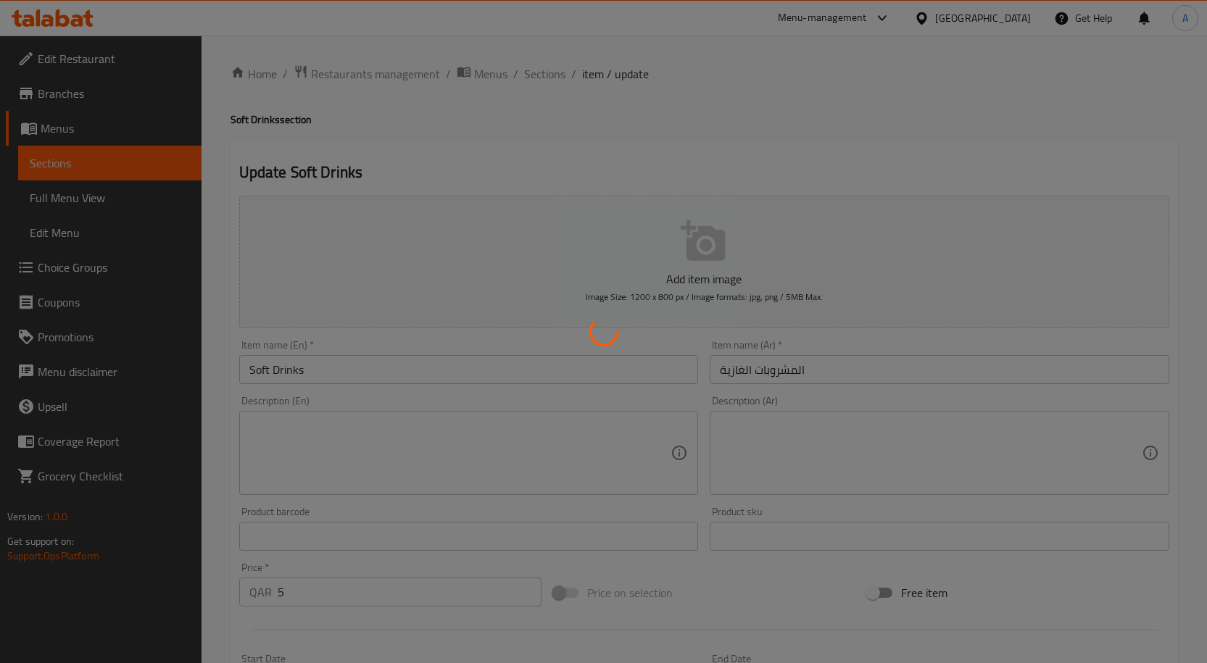
type input "اختيارك من المشروبات الغازية:"
type input "1"
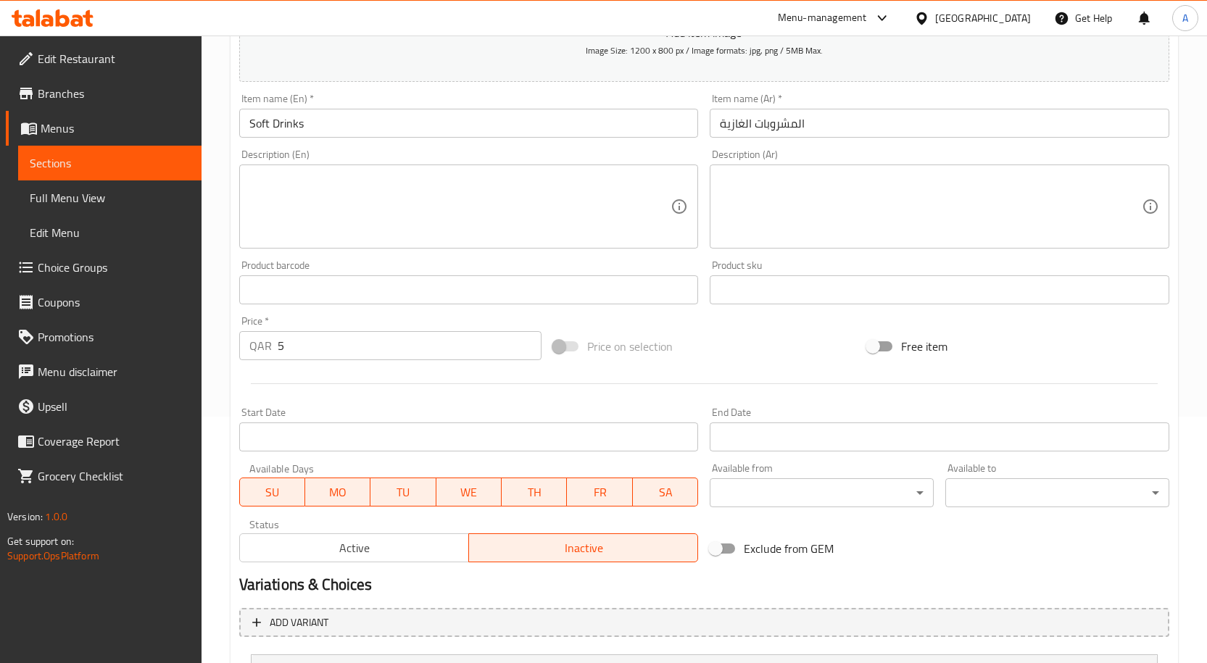
scroll to position [240, 0]
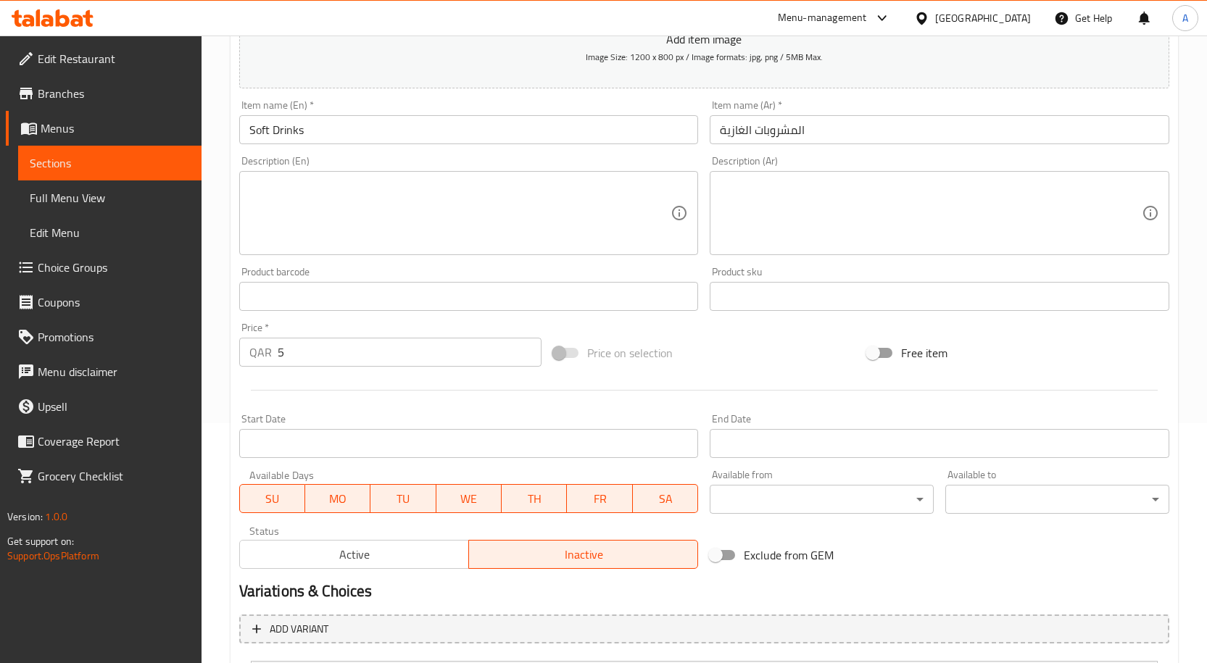
click at [49, 265] on span "Choice Groups" at bounding box center [114, 267] width 152 height 17
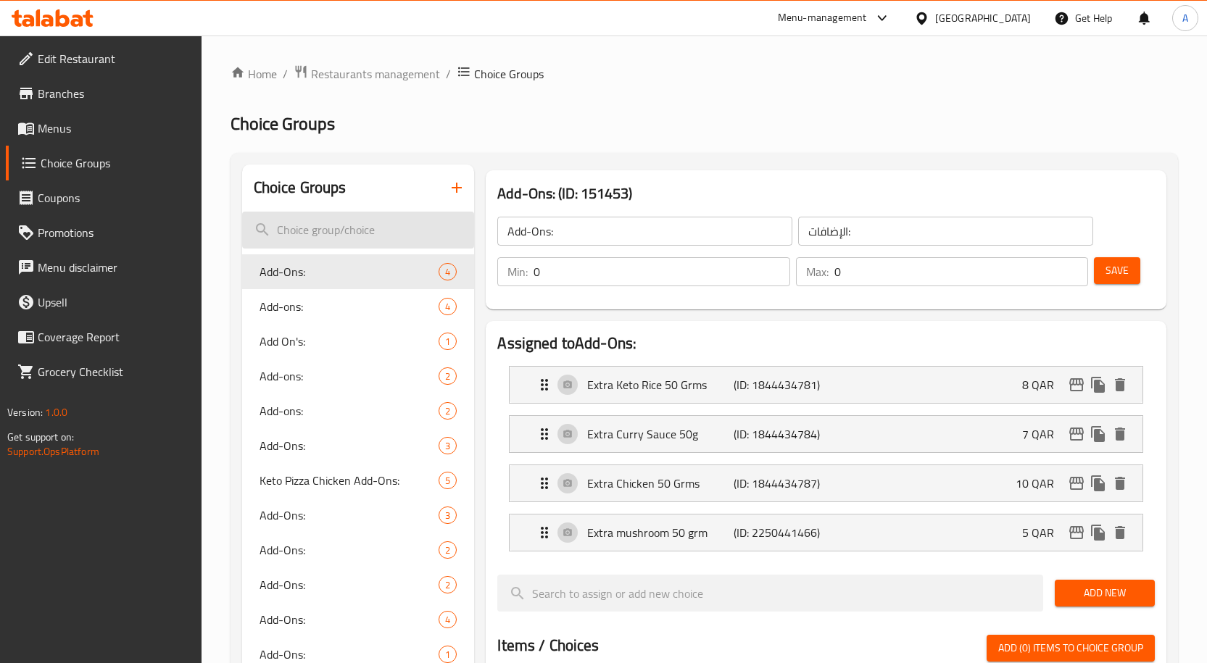
click at [365, 229] on input "search" at bounding box center [358, 230] width 233 height 37
paste input "Your Choice Of Soft Drinks:"
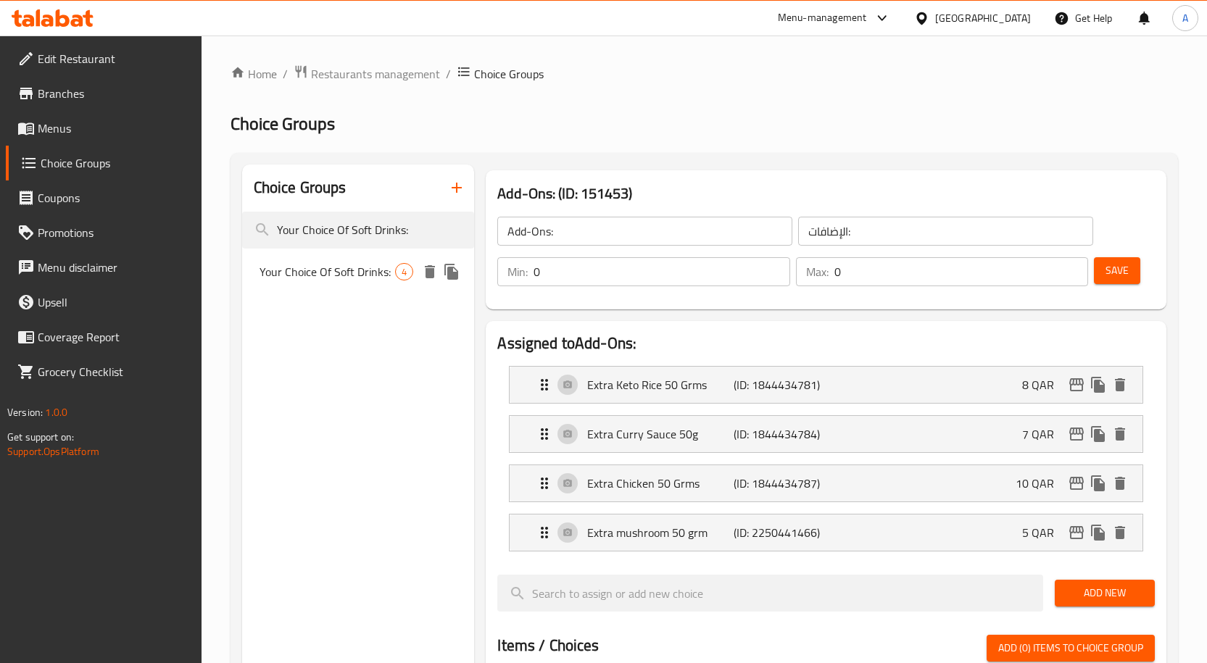
type input "Your Choice Of Soft Drinks:"
click at [358, 270] on span "Your Choice Of Soft Drinks:" at bounding box center [327, 271] width 136 height 17
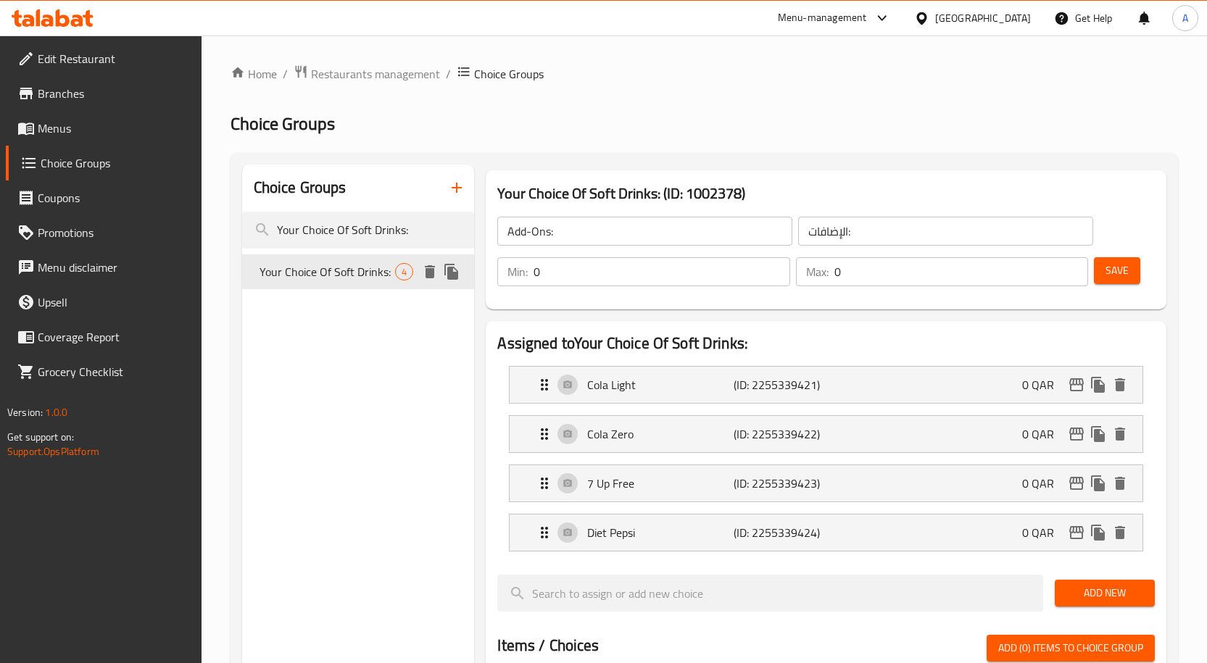
type input "Your Choice Of Soft Drinks:"
type input "اختيارك من المشروبات الغازية:"
type input "1"
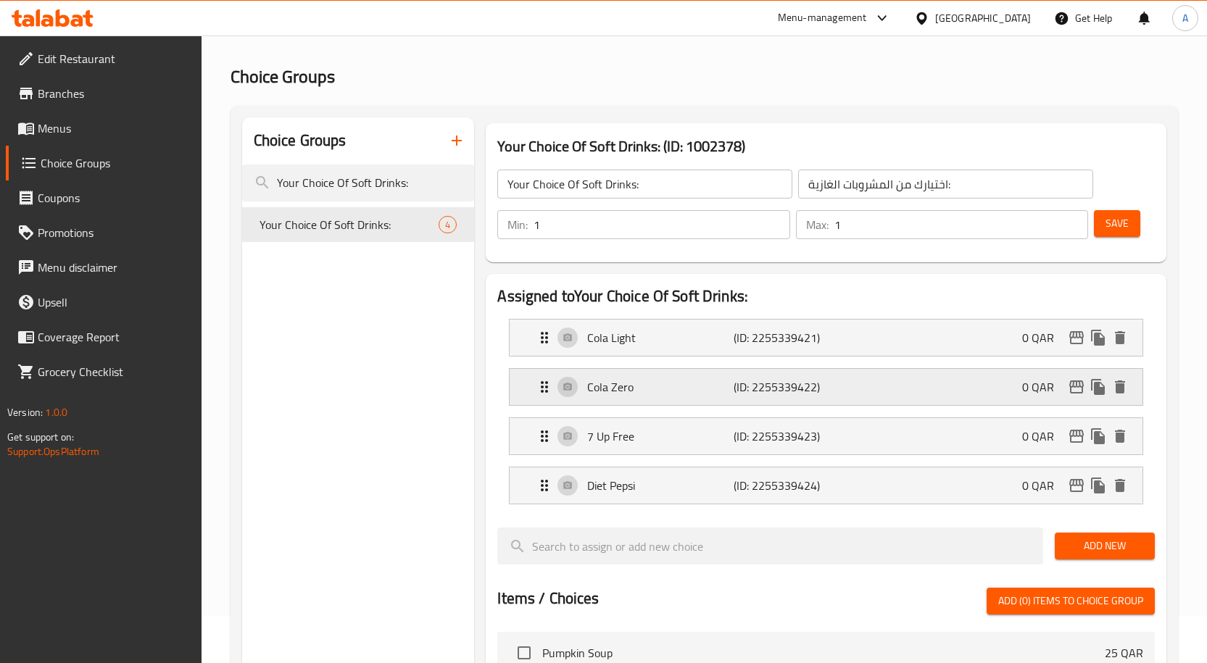
scroll to position [72, 0]
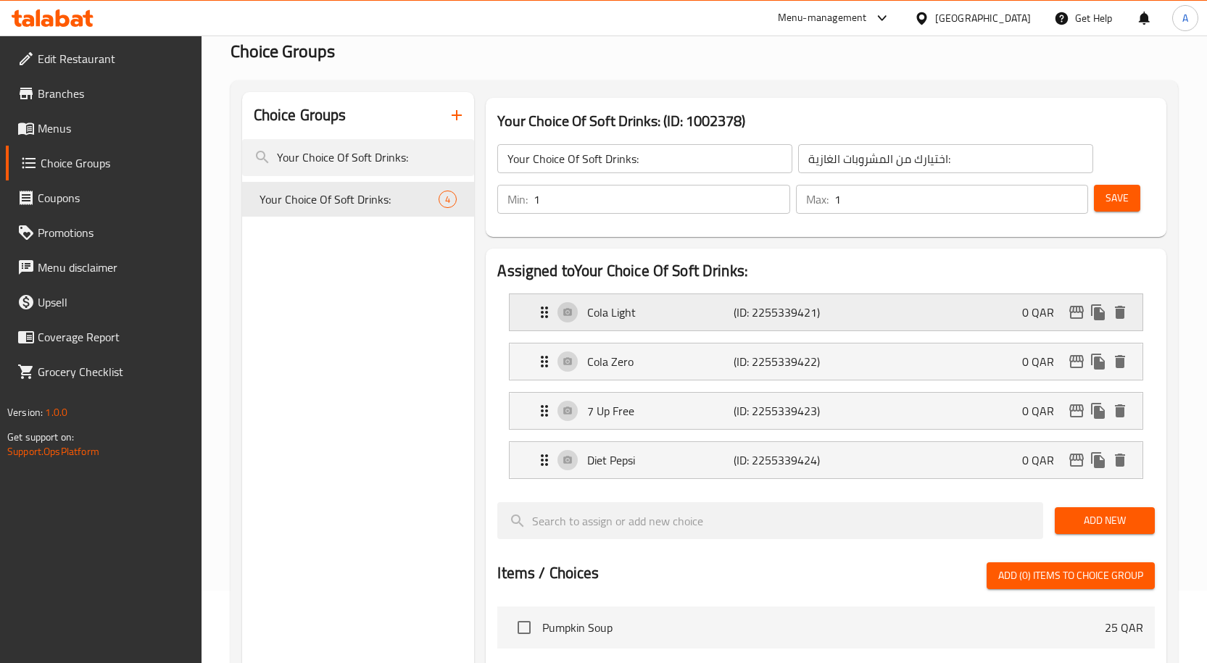
click at [683, 322] on div "Cola Light (ID: 2255339421) 0 QAR" at bounding box center [830, 312] width 589 height 36
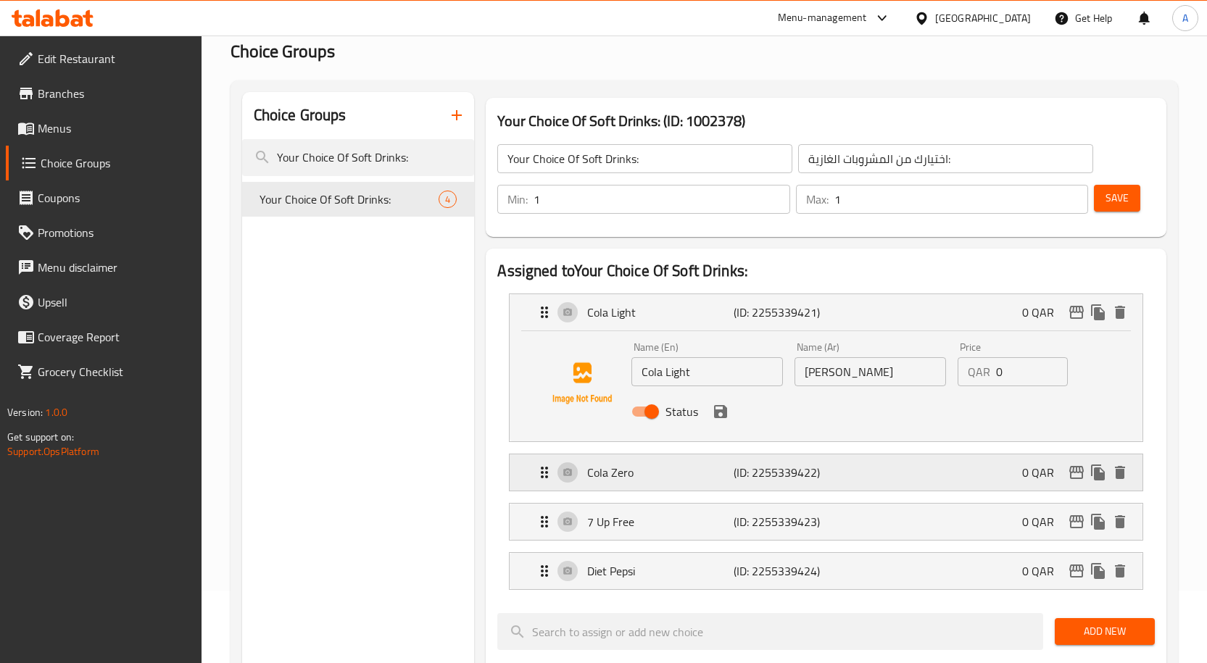
click at [636, 477] on p "Cola Zero" at bounding box center [660, 472] width 146 height 17
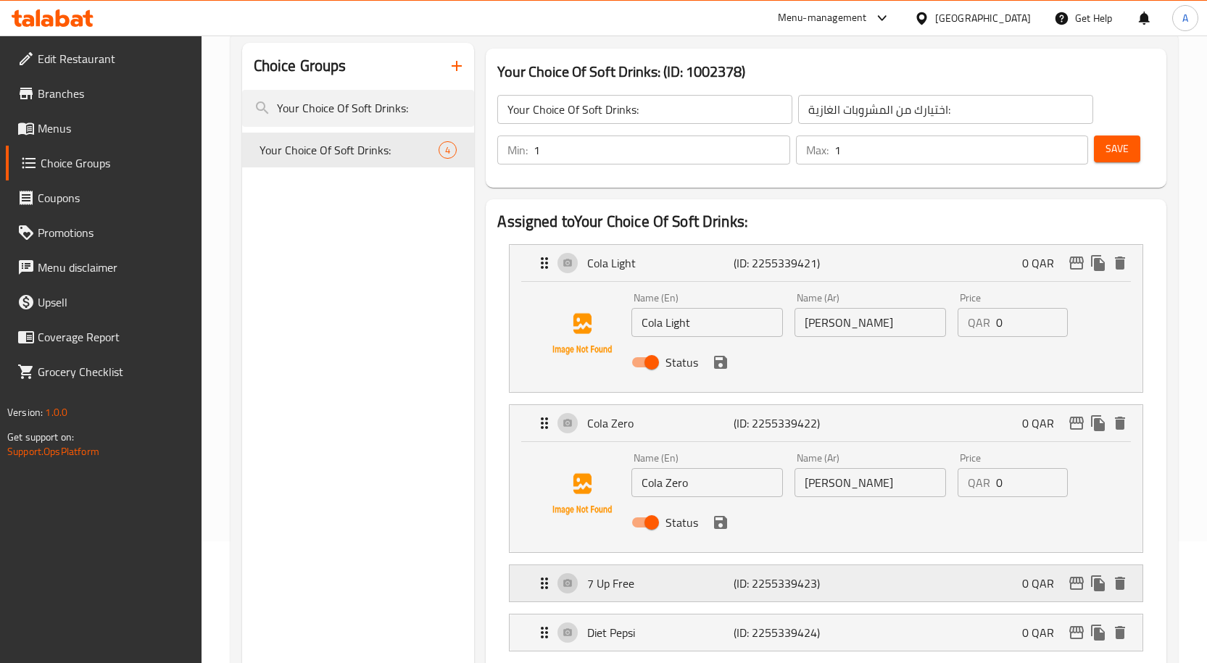
scroll to position [217, 0]
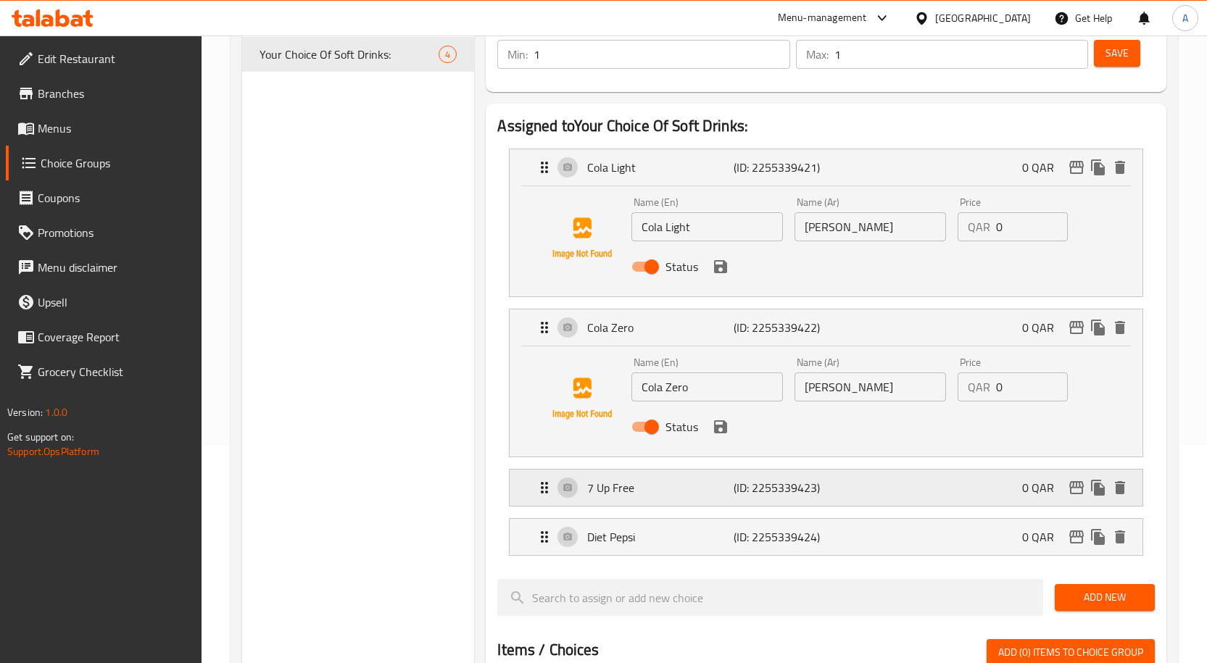
click at [662, 486] on p "7 Up Free" at bounding box center [660, 487] width 146 height 17
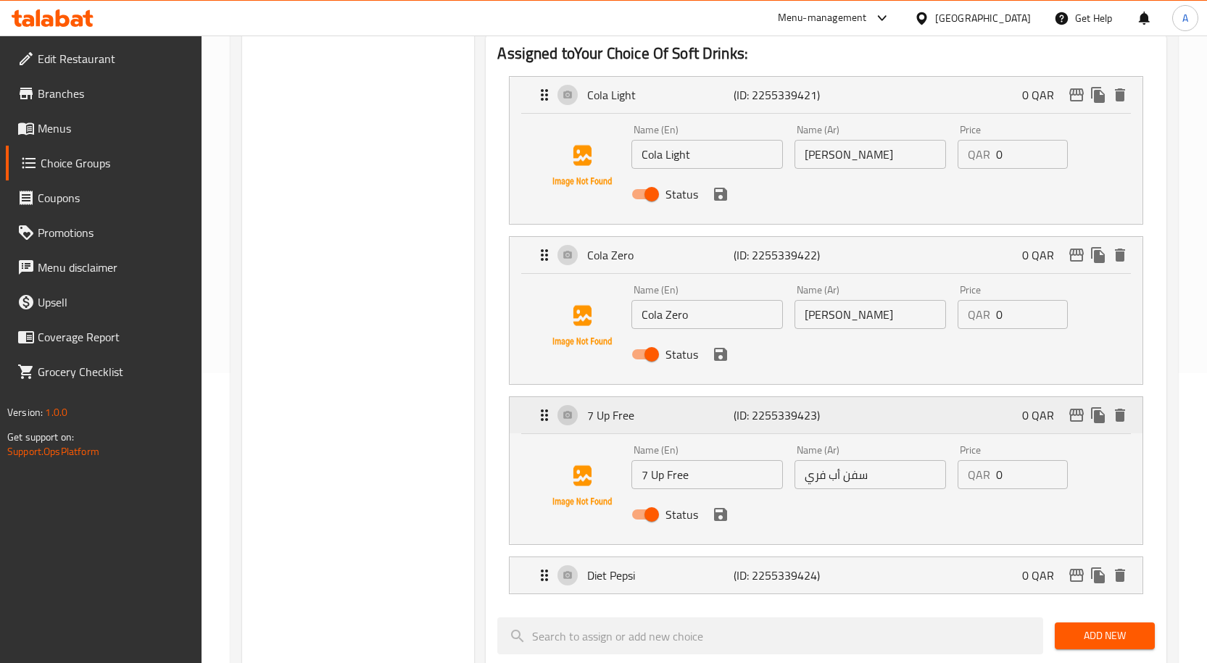
scroll to position [362, 0]
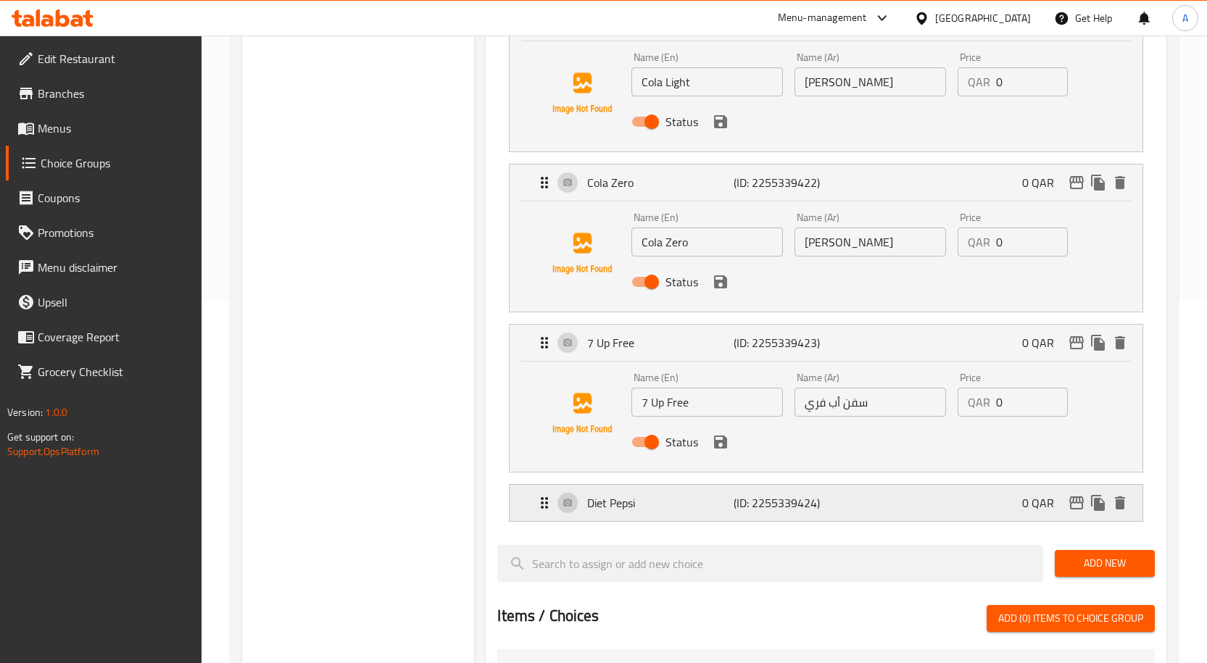
click at [652, 499] on p "Diet Pepsi" at bounding box center [660, 502] width 146 height 17
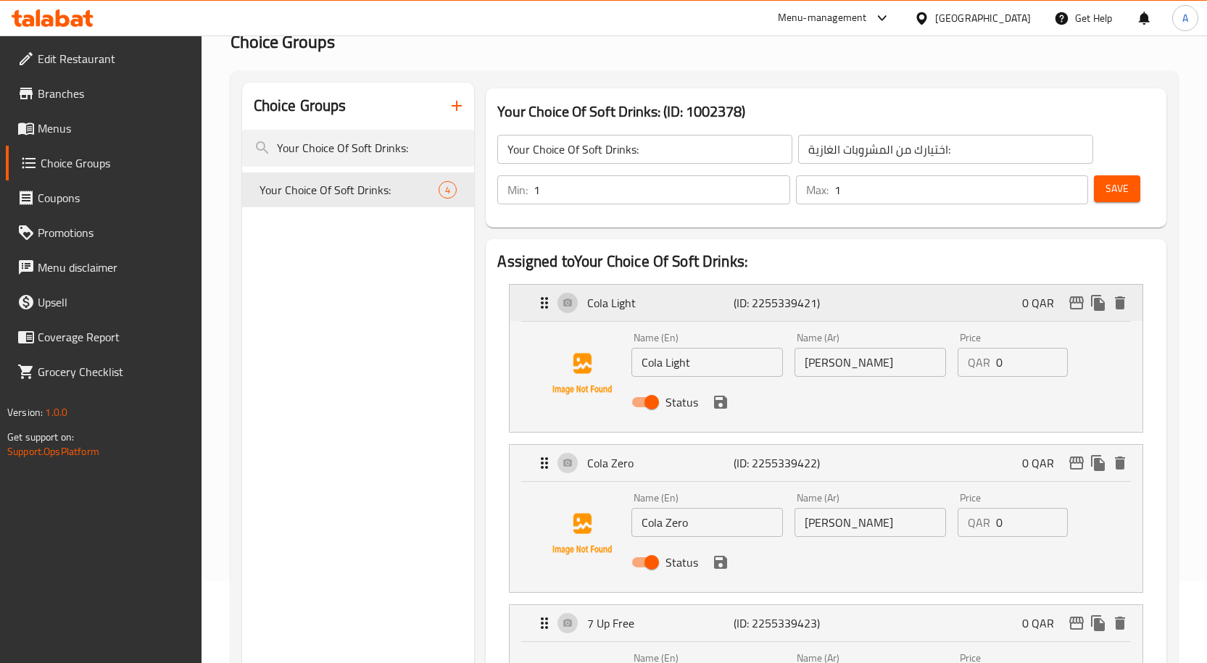
scroll to position [0, 0]
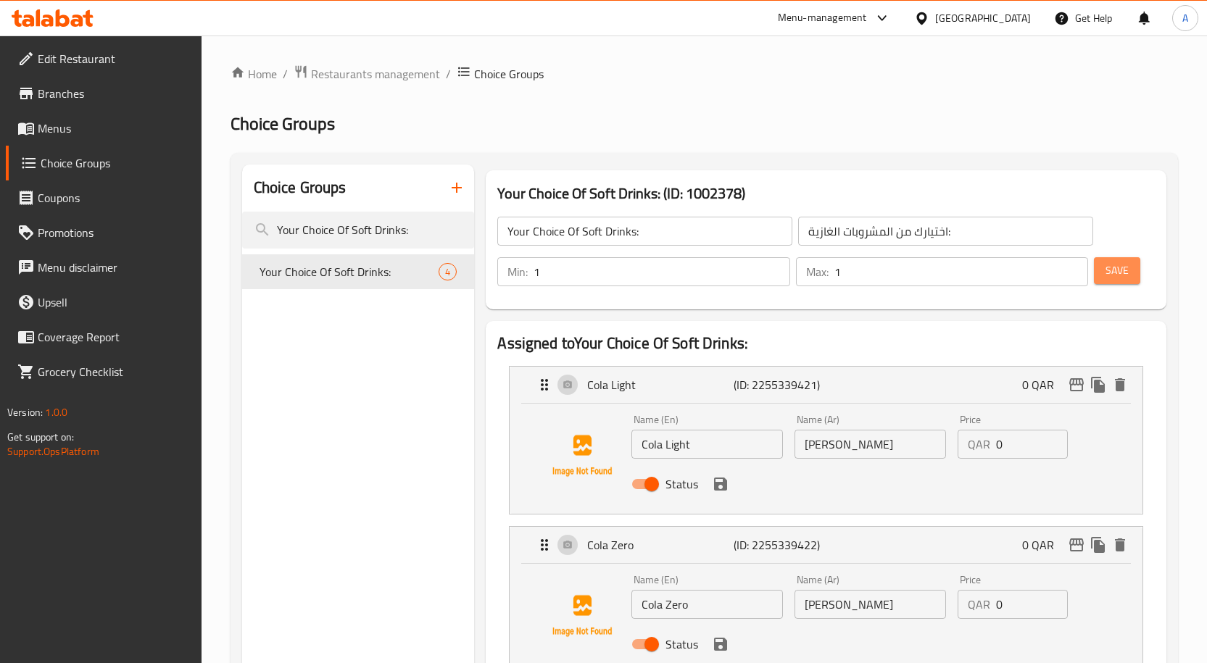
click at [1124, 276] on span "Save" at bounding box center [1116, 271] width 23 height 18
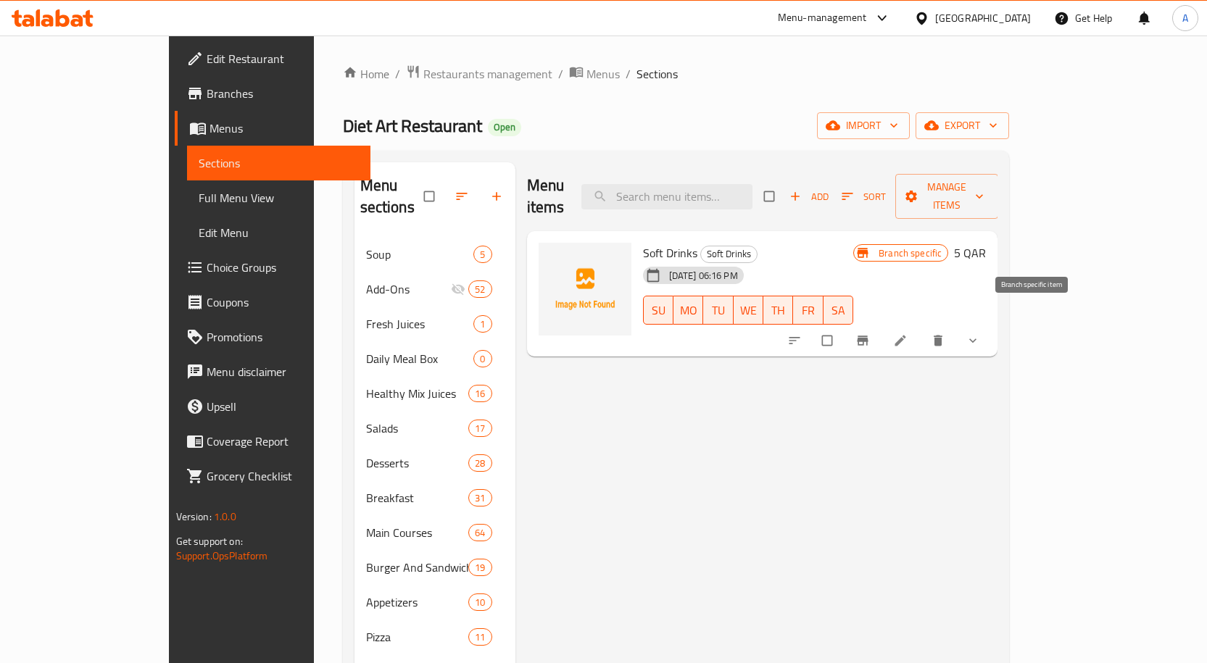
click at [868, 336] on icon "Branch-specific-item" at bounding box center [862, 340] width 11 height 9
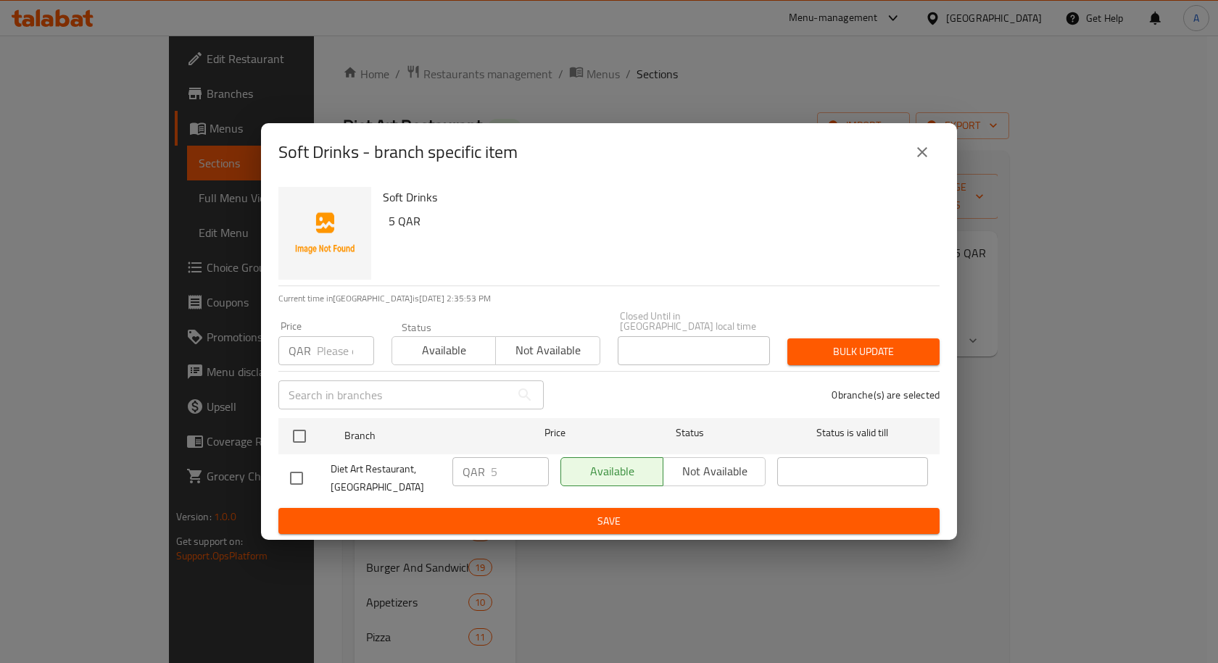
click at [922, 161] on icon "close" at bounding box center [921, 151] width 17 height 17
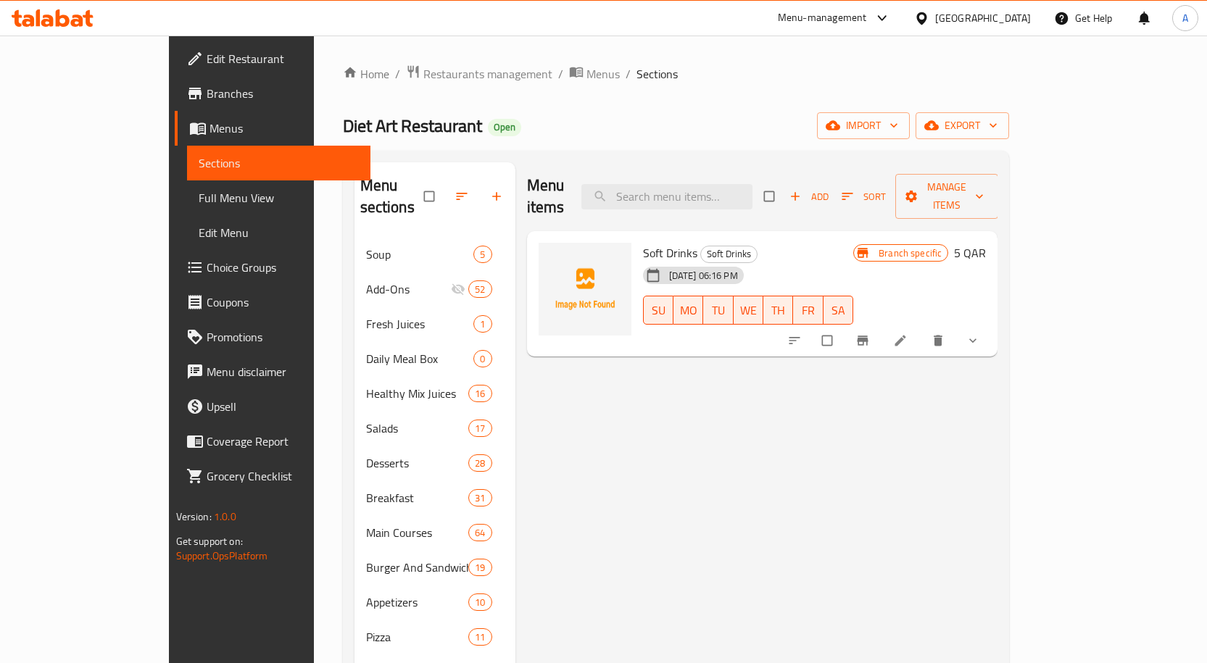
click at [980, 333] on icon "show more" at bounding box center [972, 340] width 14 height 14
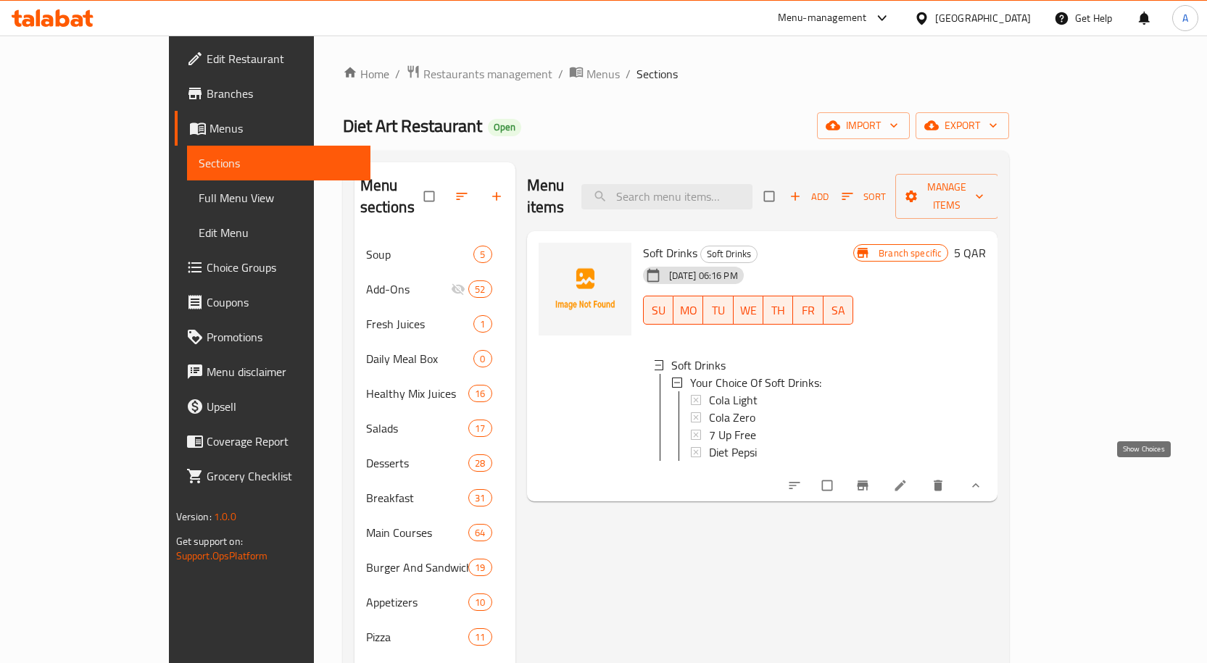
click at [983, 480] on icon "show more" at bounding box center [975, 485] width 14 height 14
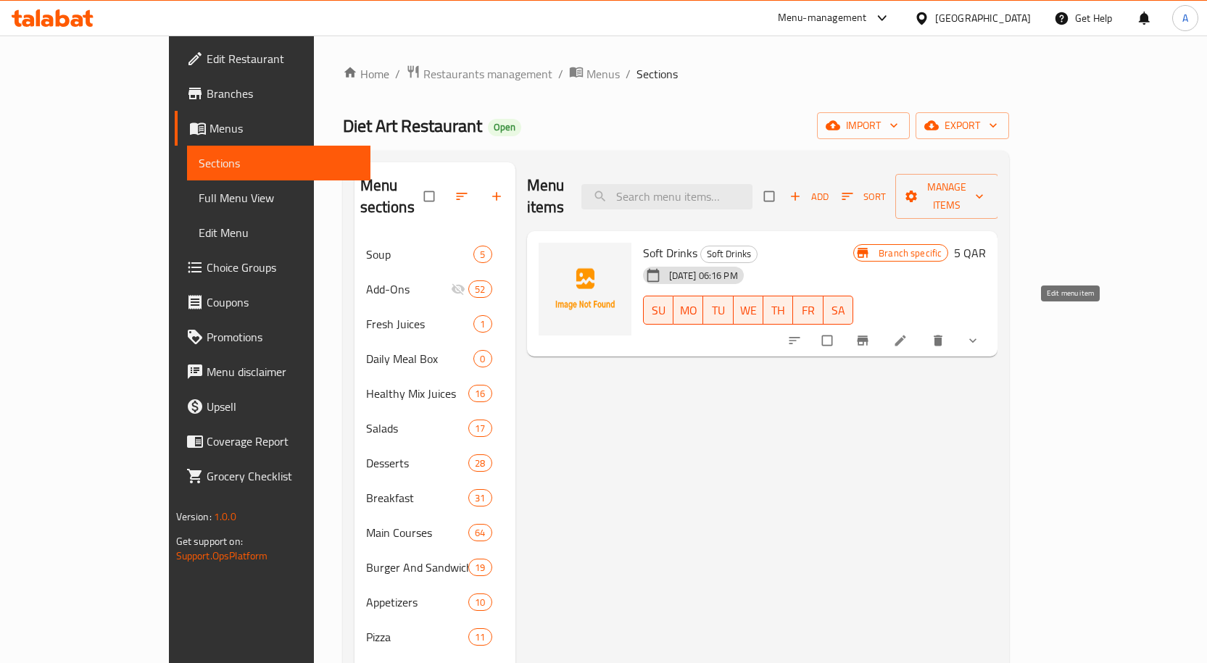
click at [907, 333] on icon at bounding box center [900, 340] width 14 height 14
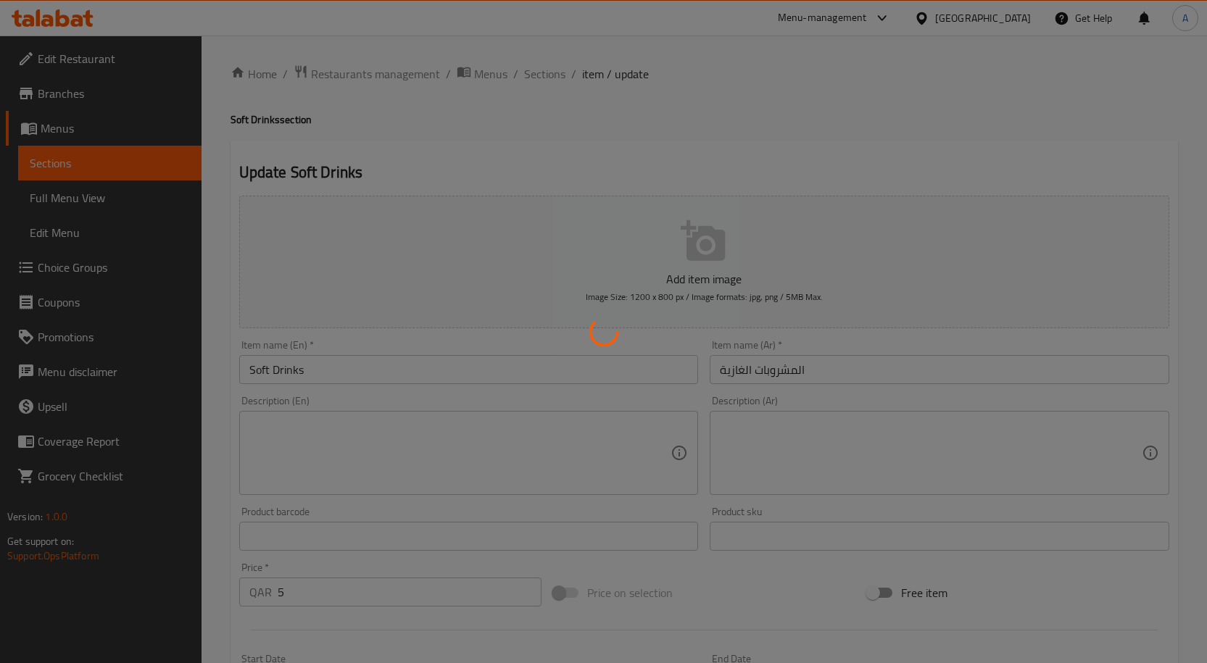
type input "اختيارك من المشروبات الغازية:"
type input "1"
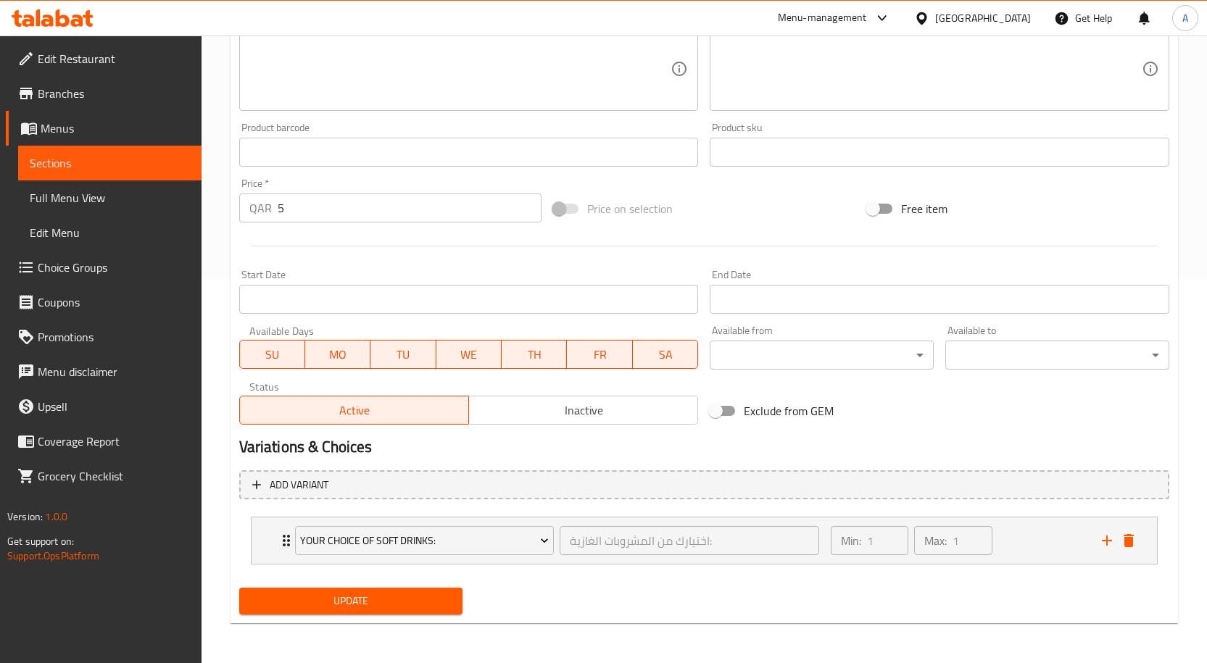
scroll to position [385, 0]
click at [531, 412] on span "Inactive" at bounding box center [583, 409] width 217 height 21
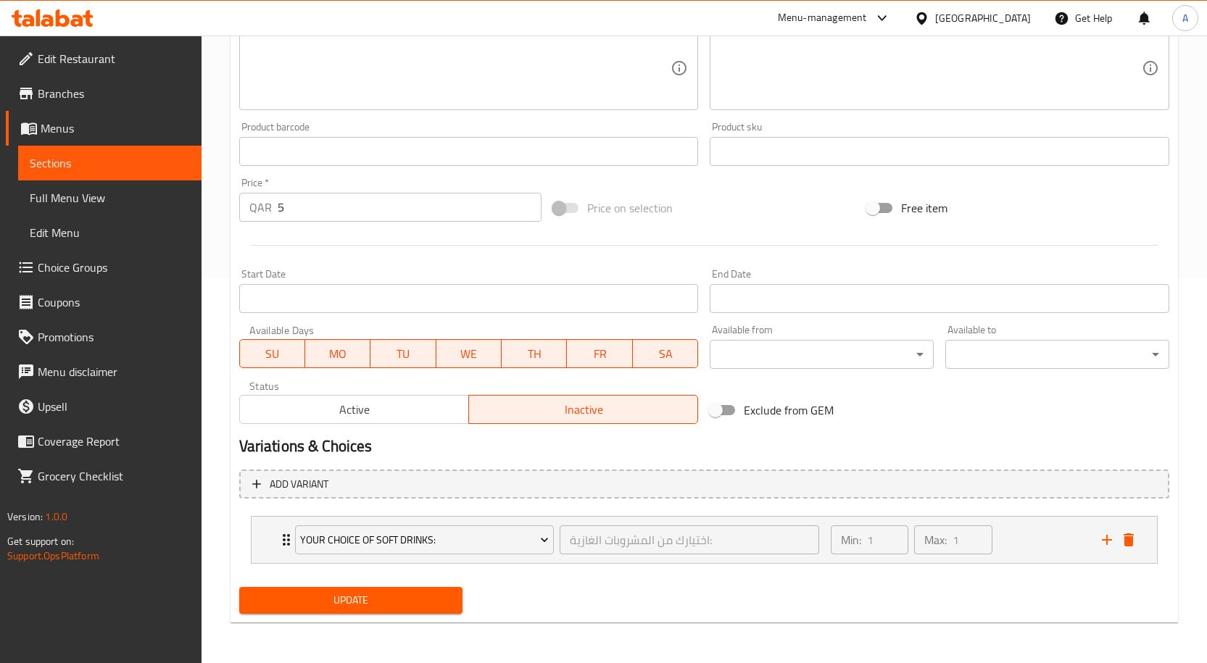
click at [391, 600] on span "Update" at bounding box center [351, 600] width 201 height 18
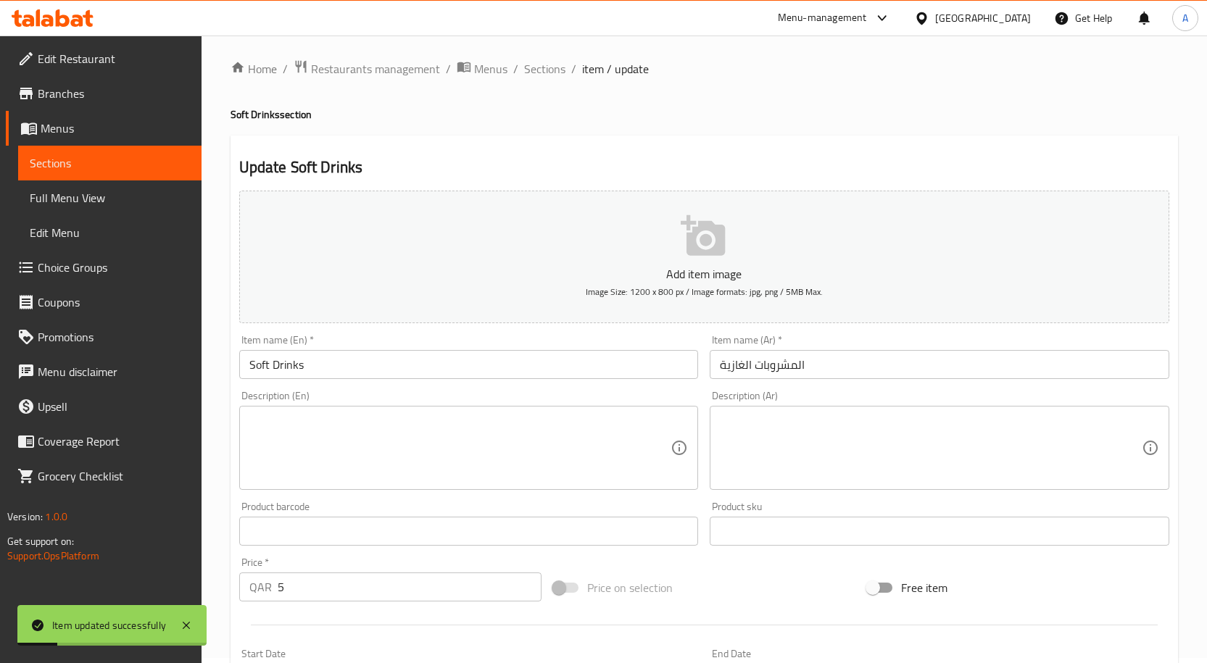
scroll to position [0, 0]
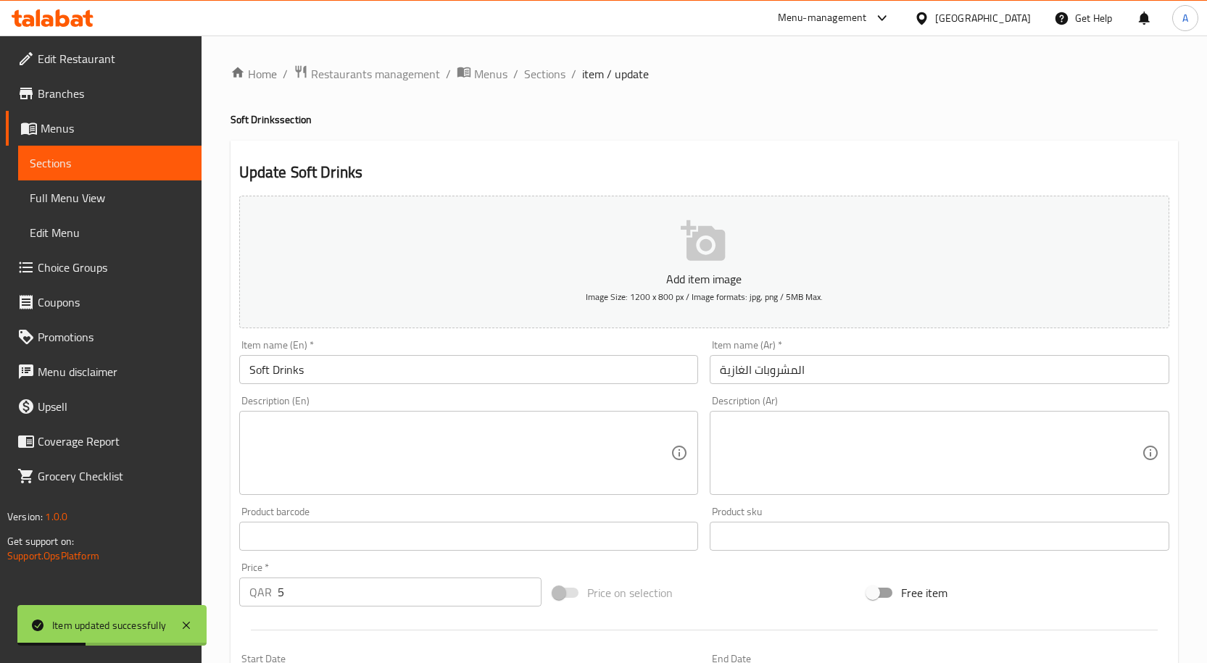
click at [303, 378] on input "Soft Drinks" at bounding box center [468, 369] width 459 height 29
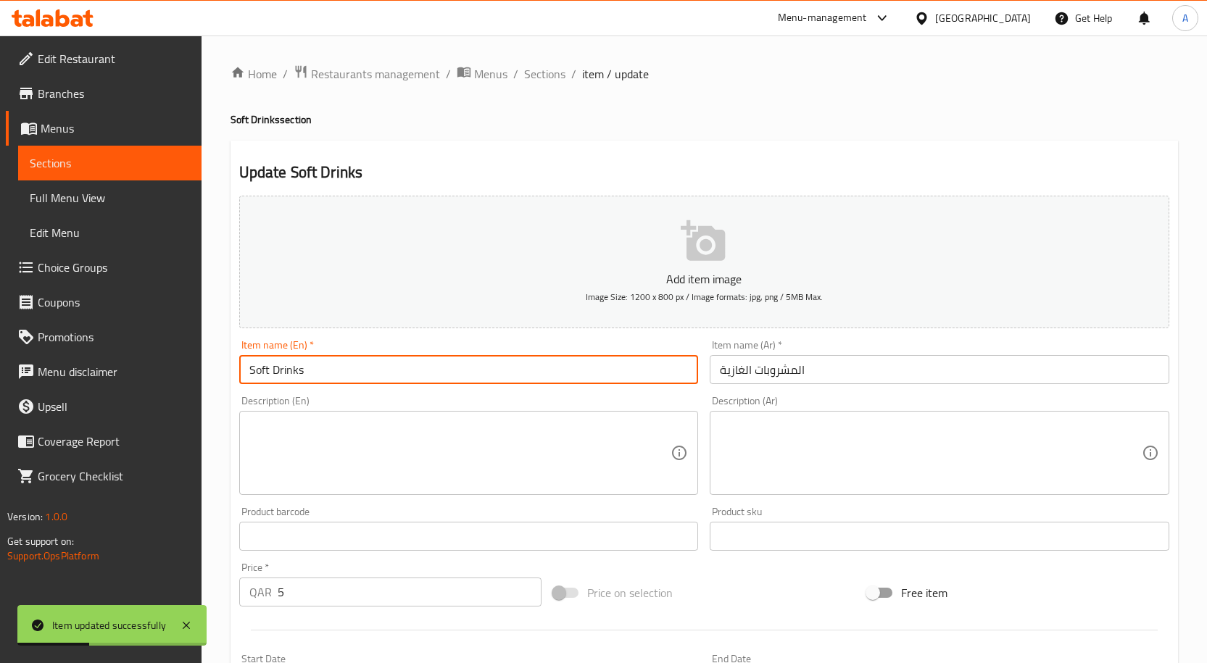
click at [303, 378] on input "Soft Drinks" at bounding box center [468, 369] width 459 height 29
click at [530, 72] on span "Sections" at bounding box center [544, 73] width 41 height 17
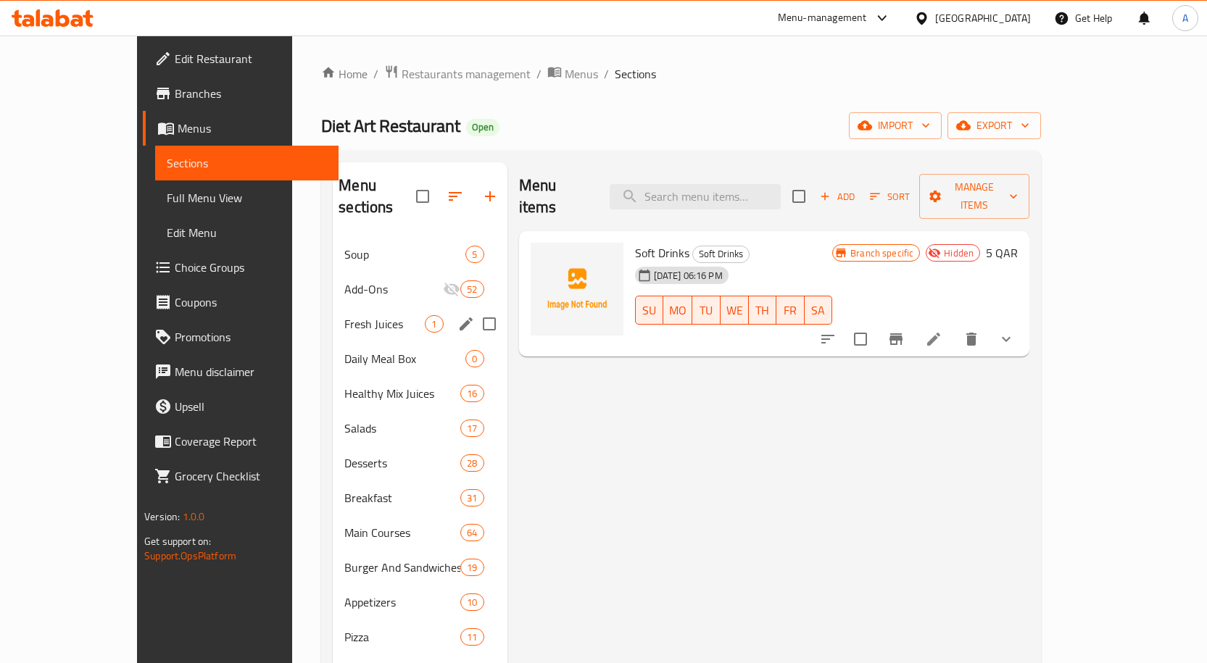
click at [372, 312] on div "Fresh Juices 1" at bounding box center [420, 324] width 174 height 35
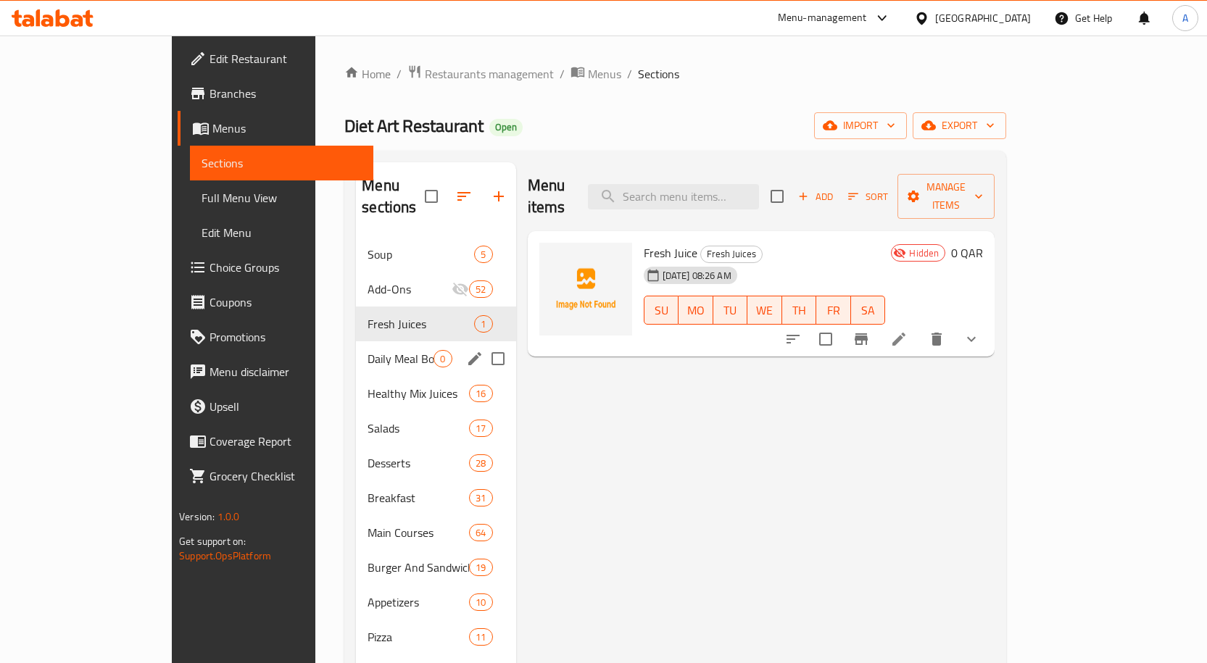
click at [367, 350] on span "Daily Meal Box" at bounding box center [400, 358] width 66 height 17
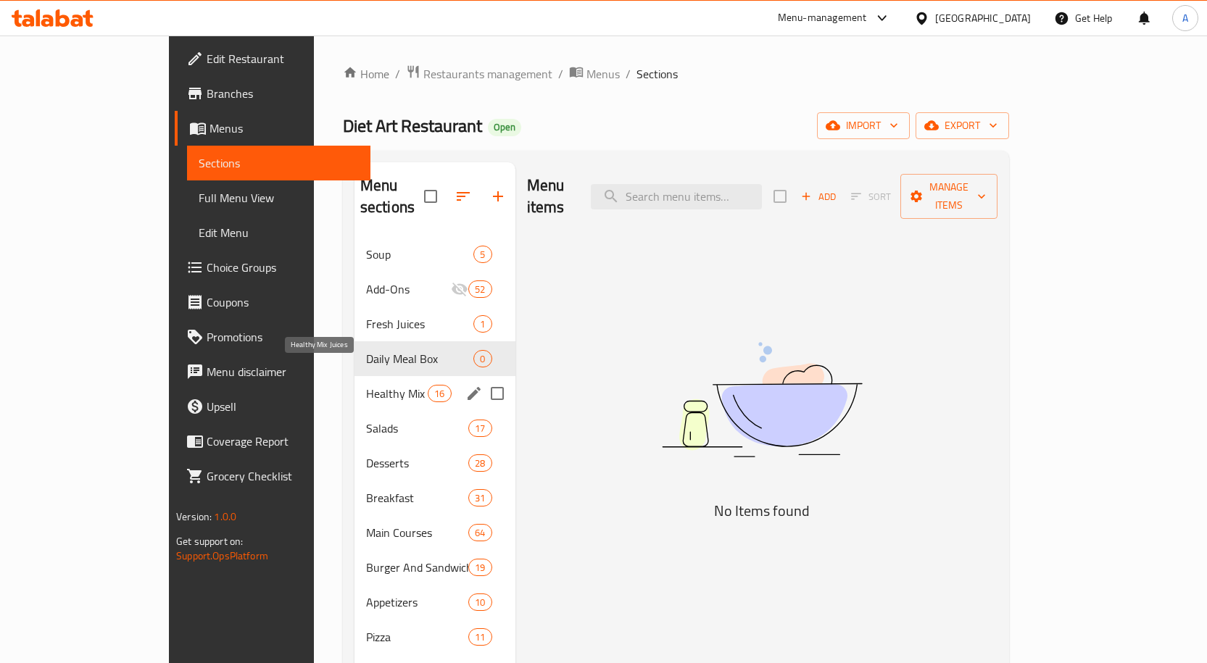
click at [366, 385] on span "Healthy Mix Juices" at bounding box center [397, 393] width 62 height 17
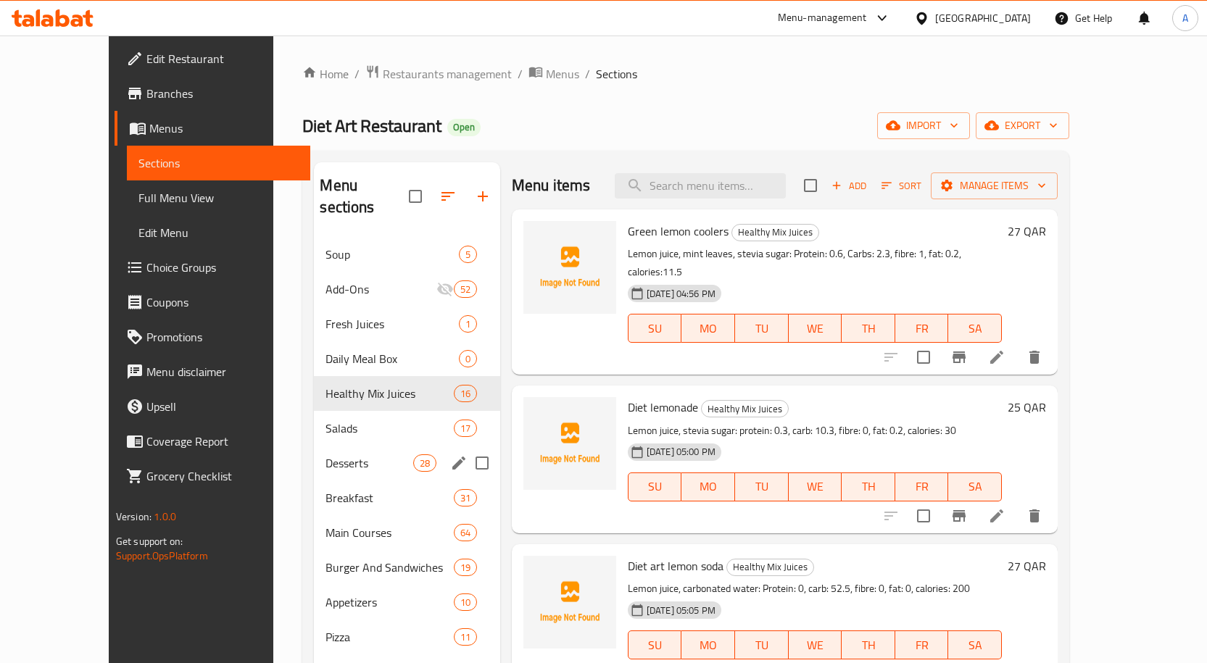
click at [314, 446] on div "Desserts 28" at bounding box center [407, 463] width 186 height 35
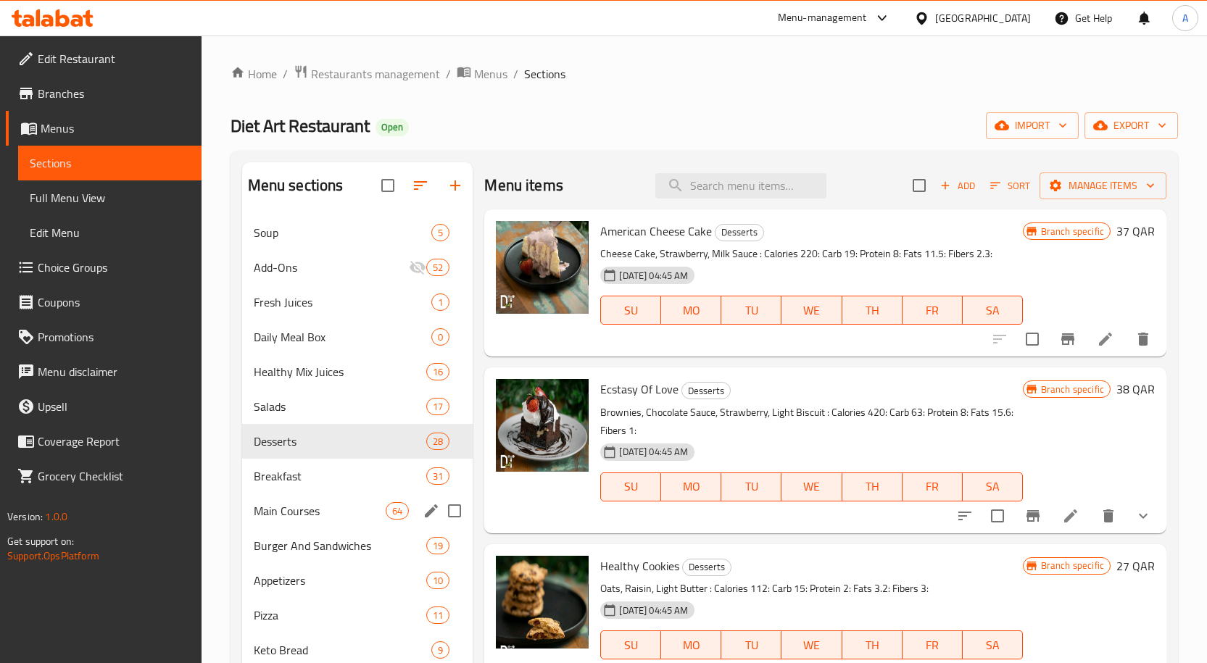
click at [290, 494] on div "Main Courses 64" at bounding box center [357, 511] width 231 height 35
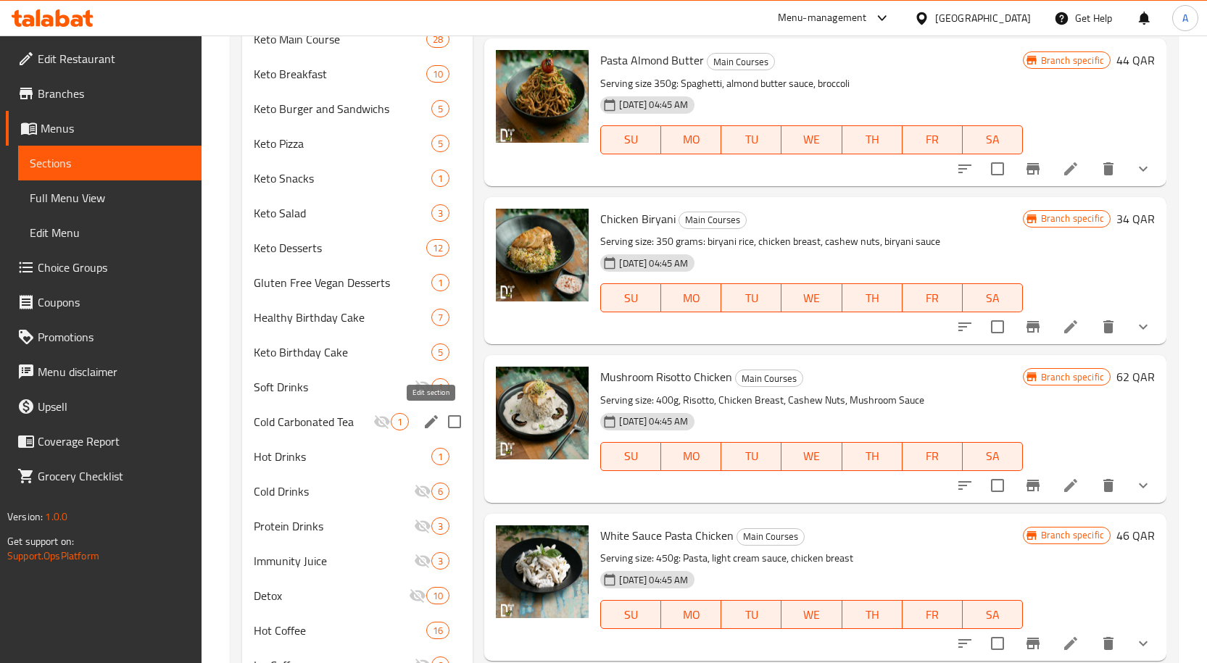
scroll to position [652, 0]
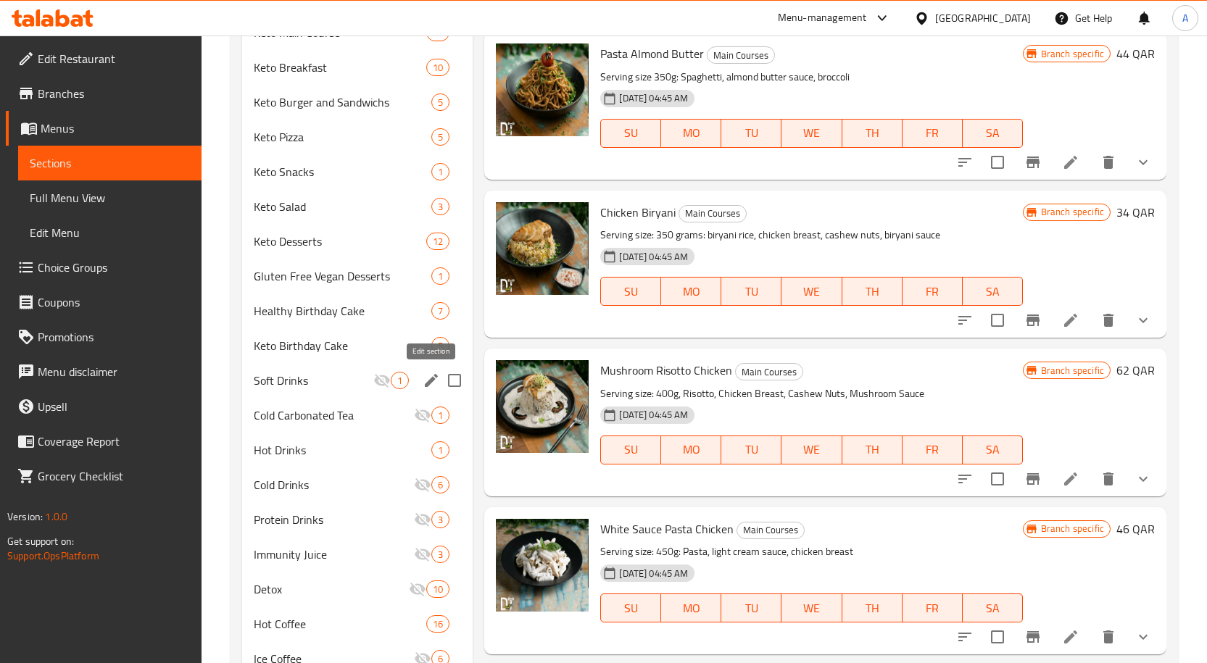
click at [429, 384] on icon "edit" at bounding box center [431, 380] width 13 height 13
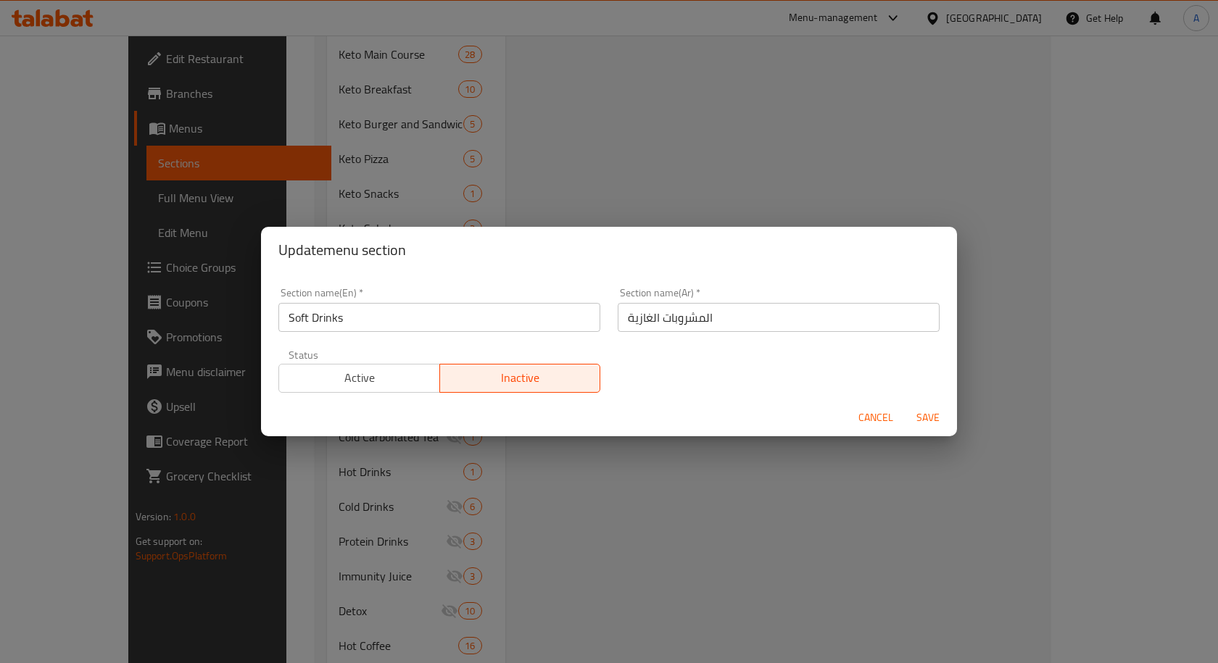
click at [341, 380] on span "Active" at bounding box center [359, 377] width 149 height 21
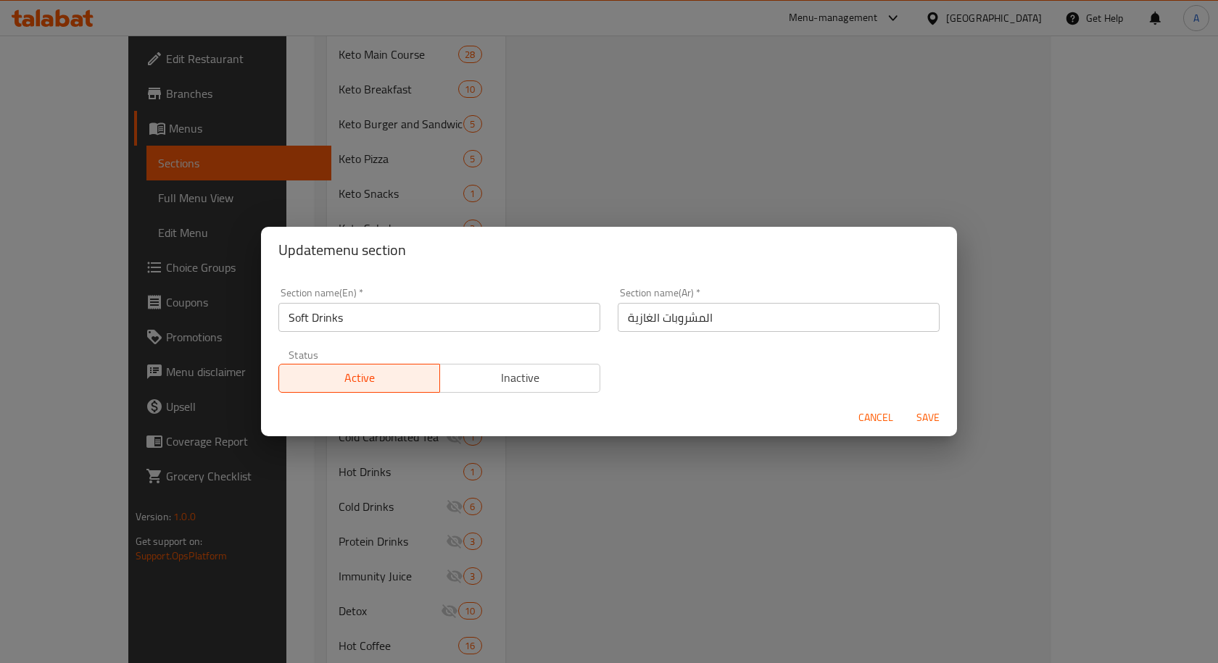
click at [922, 418] on span "Save" at bounding box center [927, 418] width 35 height 18
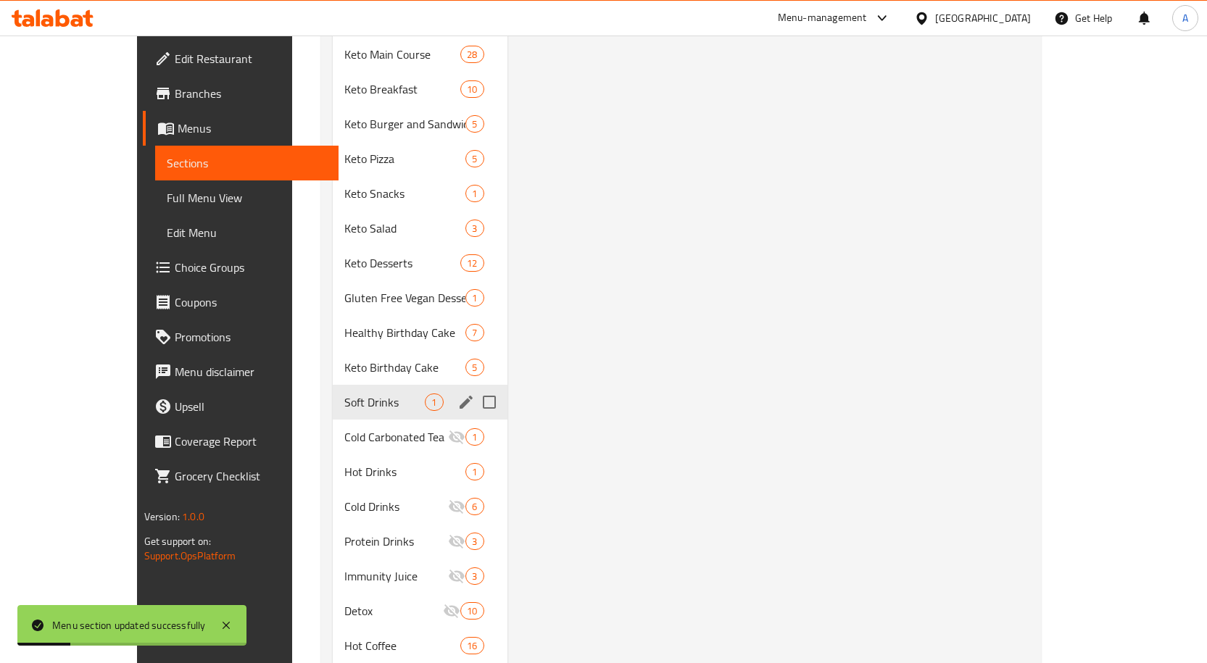
click at [350, 394] on span "Soft Drinks" at bounding box center [384, 402] width 80 height 17
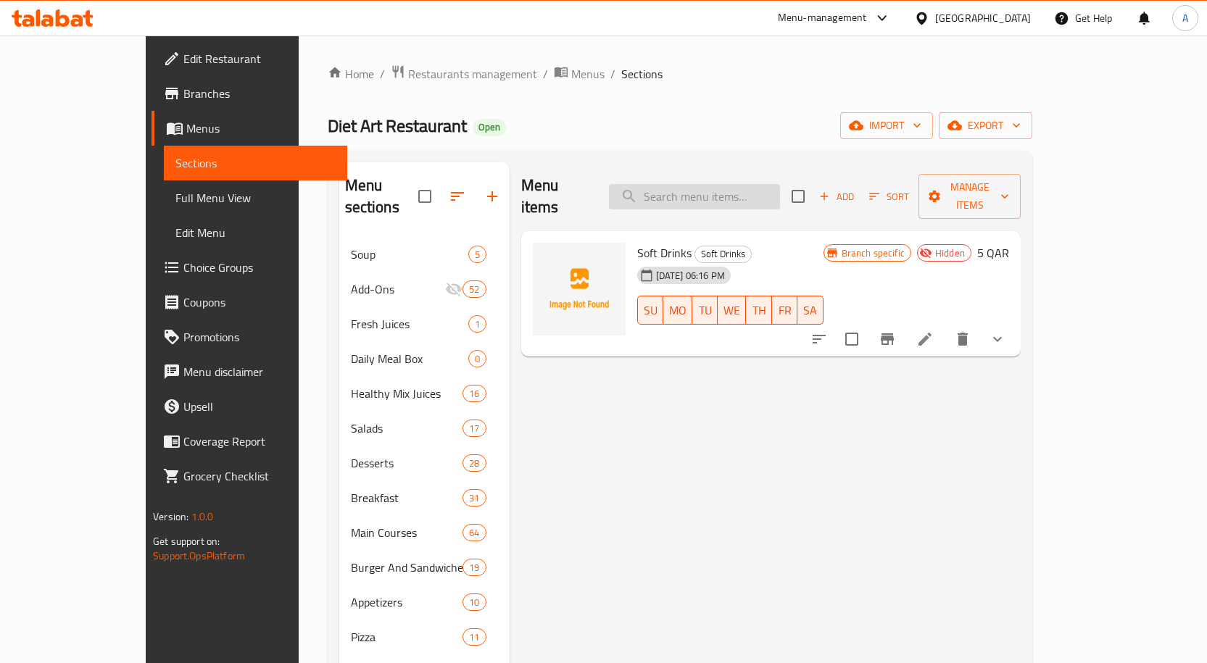
click at [751, 184] on input "search" at bounding box center [694, 196] width 171 height 25
paste input "Summer Vibes Ice Cream"
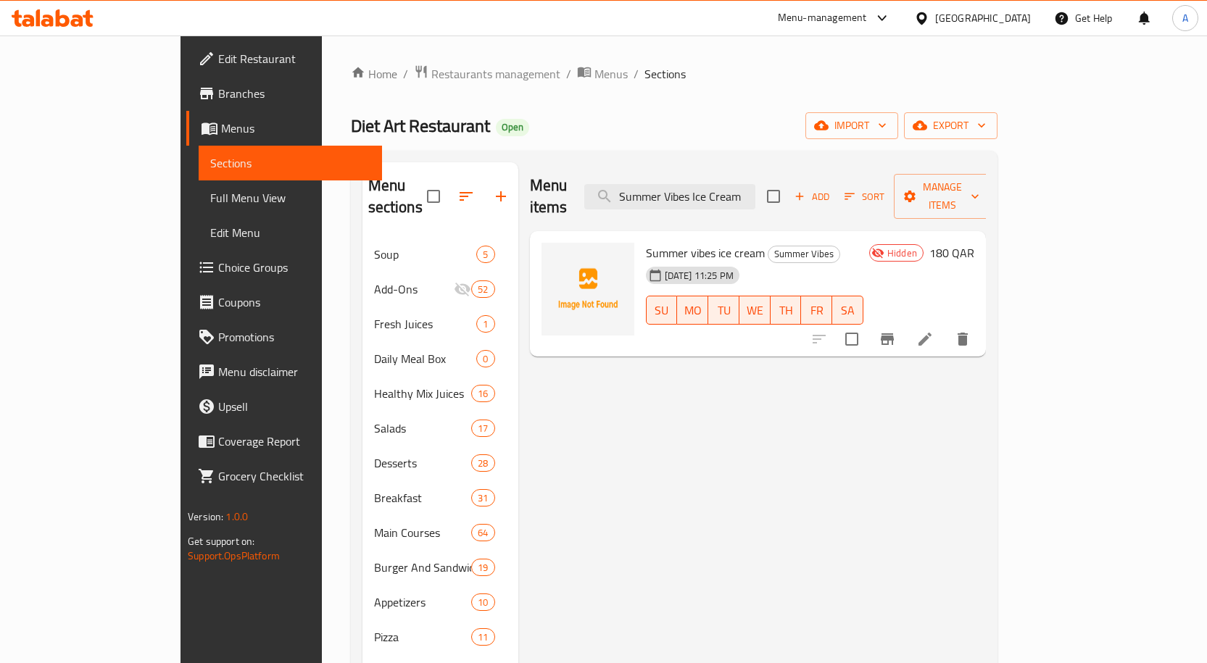
type input "Summer Vibes Ice Cream"
click at [686, 242] on span "Summer vibes ice cream" at bounding box center [705, 253] width 119 height 22
copy h6 "Summer vibes ice cream"
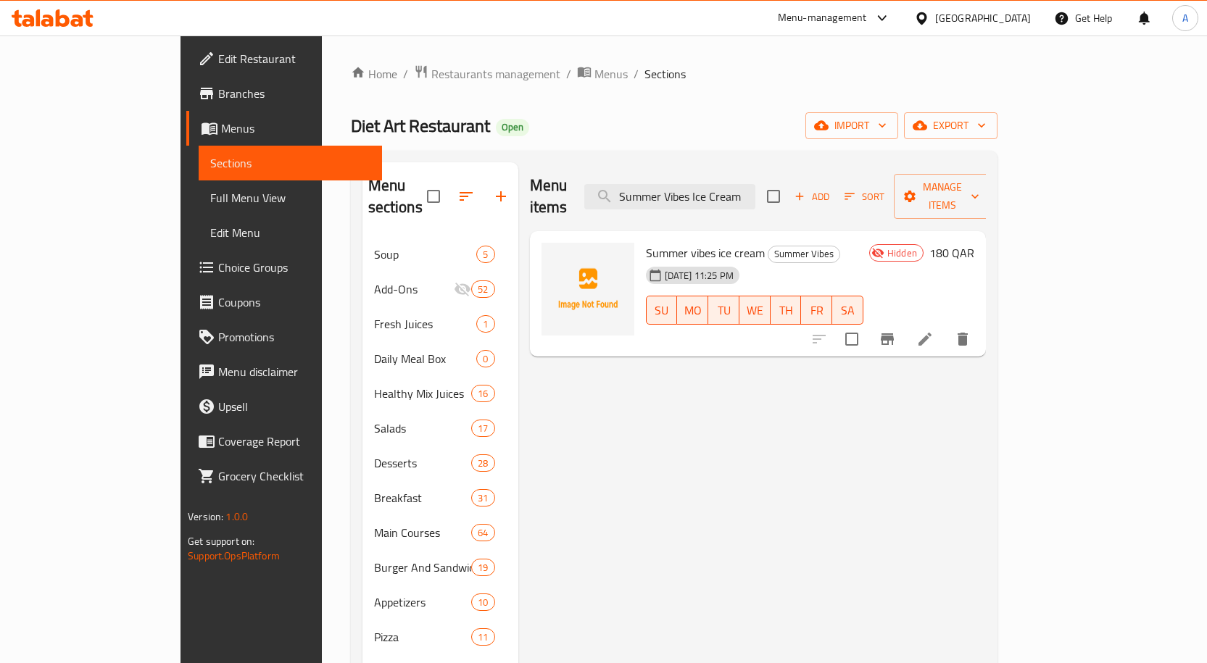
click at [933, 330] on icon at bounding box center [924, 338] width 17 height 17
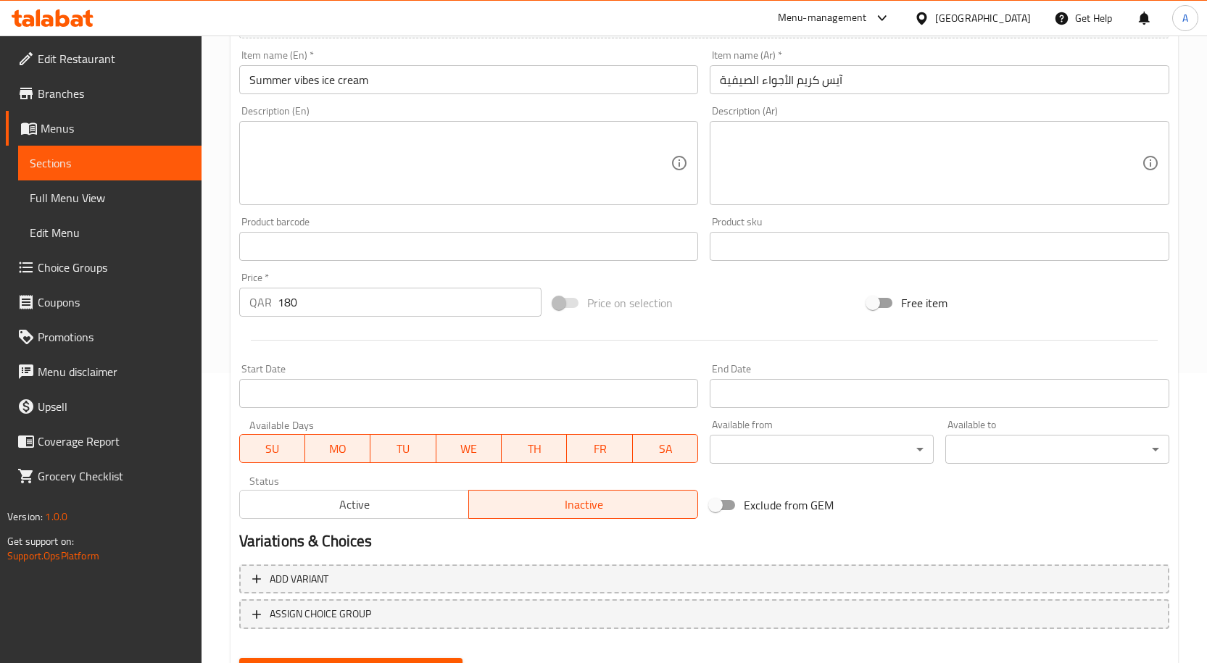
scroll to position [361, 0]
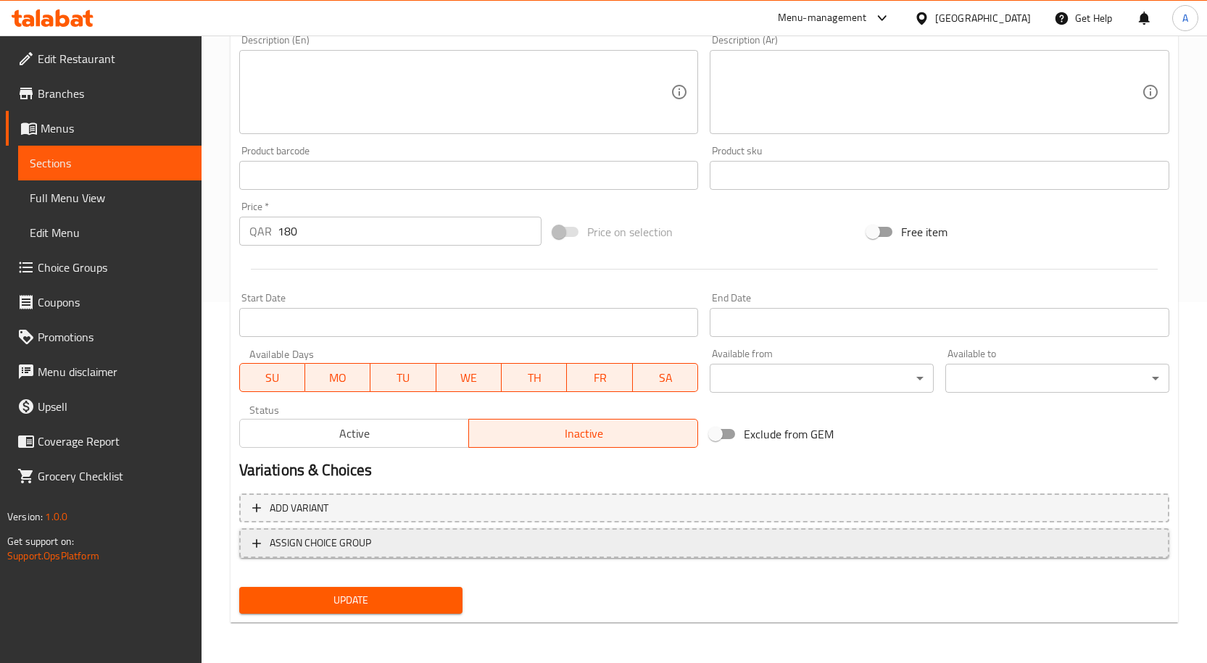
click at [381, 552] on span "ASSIGN CHOICE GROUP" at bounding box center [704, 543] width 904 height 18
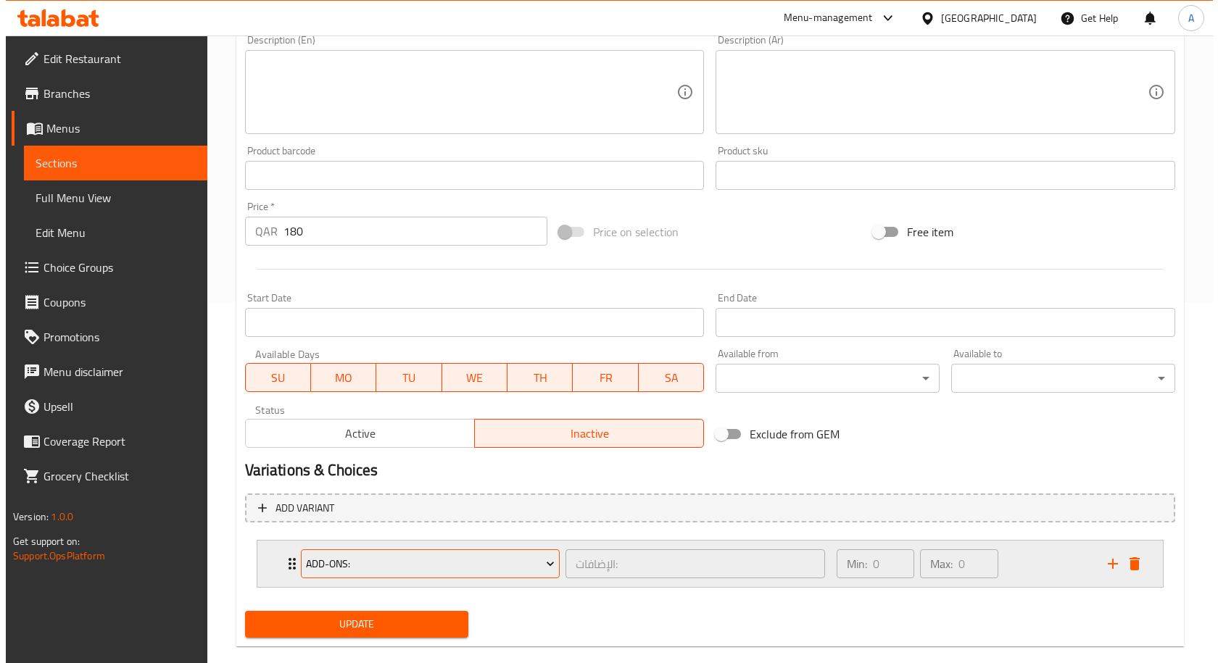
scroll to position [385, 0]
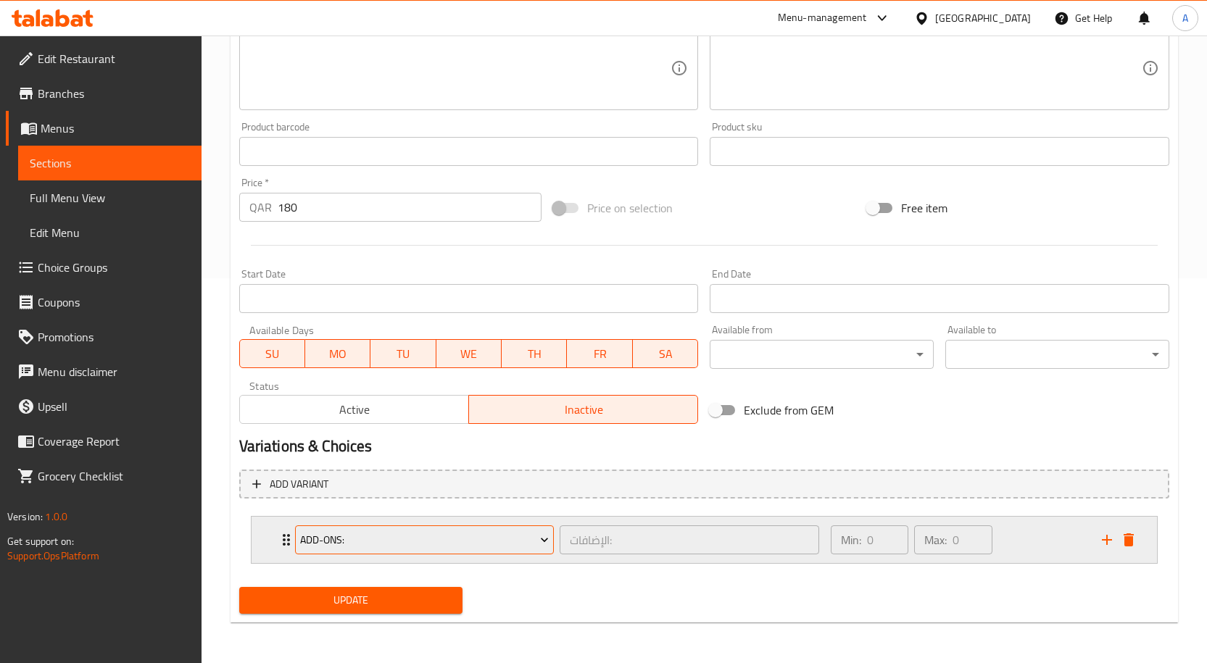
click at [459, 536] on span "Add-Ons:" at bounding box center [424, 540] width 249 height 18
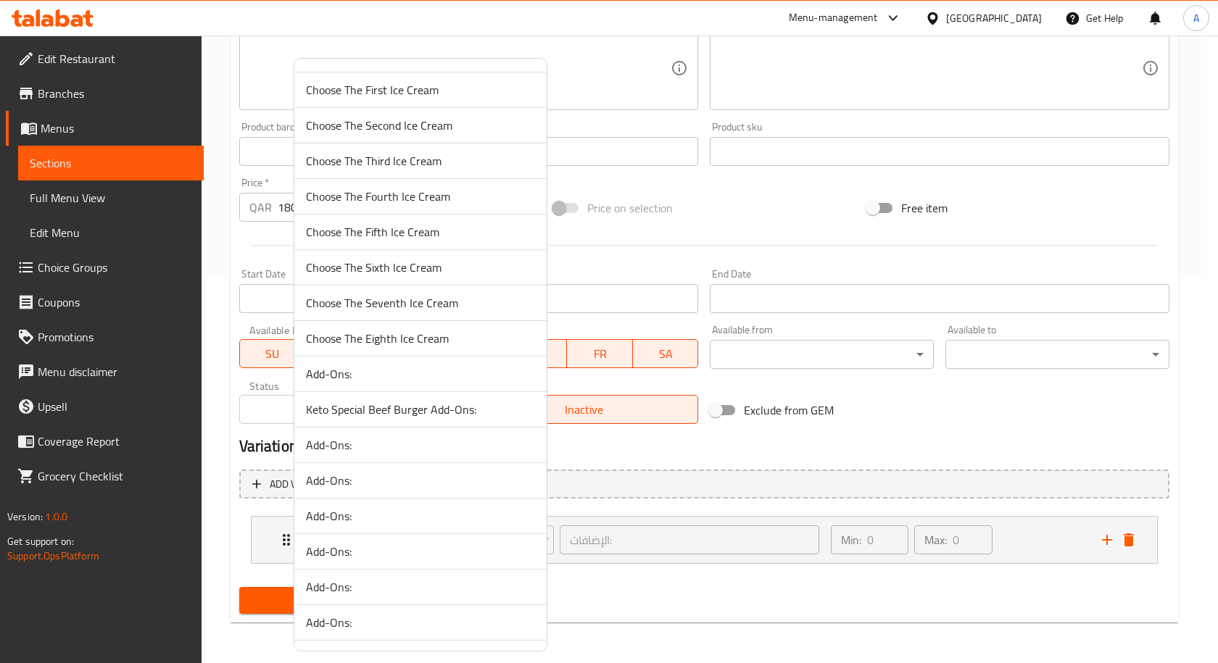
scroll to position [4856, 0]
click at [414, 168] on span "Choose The First Ice Cream" at bounding box center [420, 162] width 229 height 17
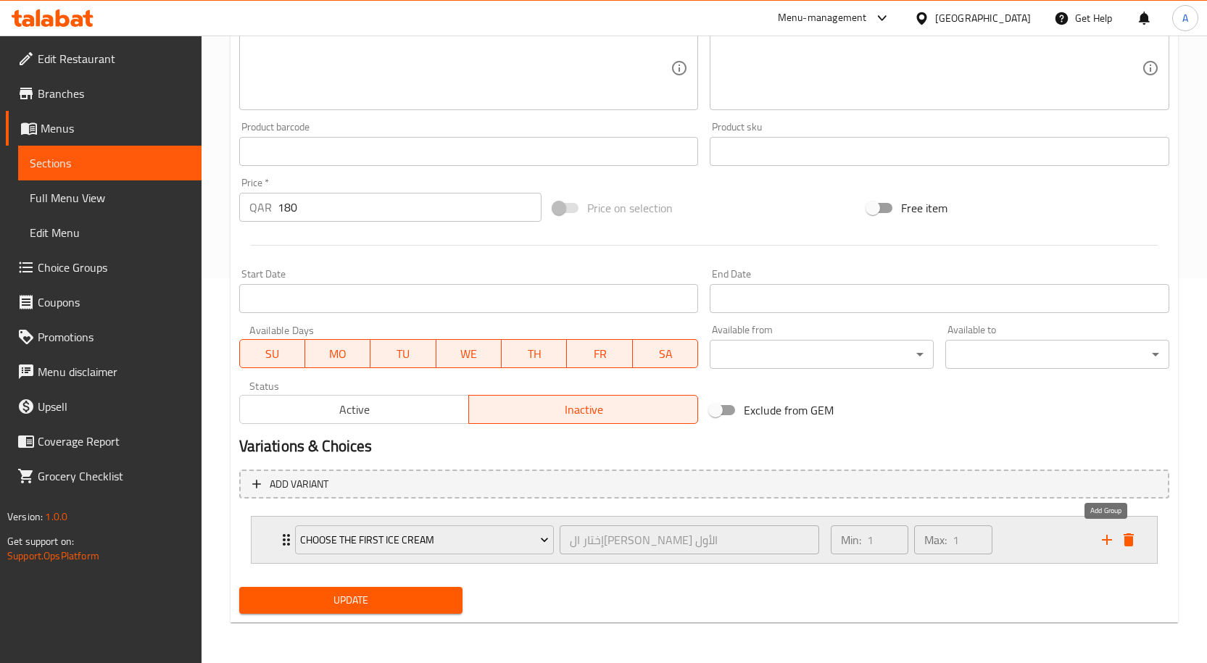
click at [1106, 538] on icon "add" at bounding box center [1107, 540] width 10 height 10
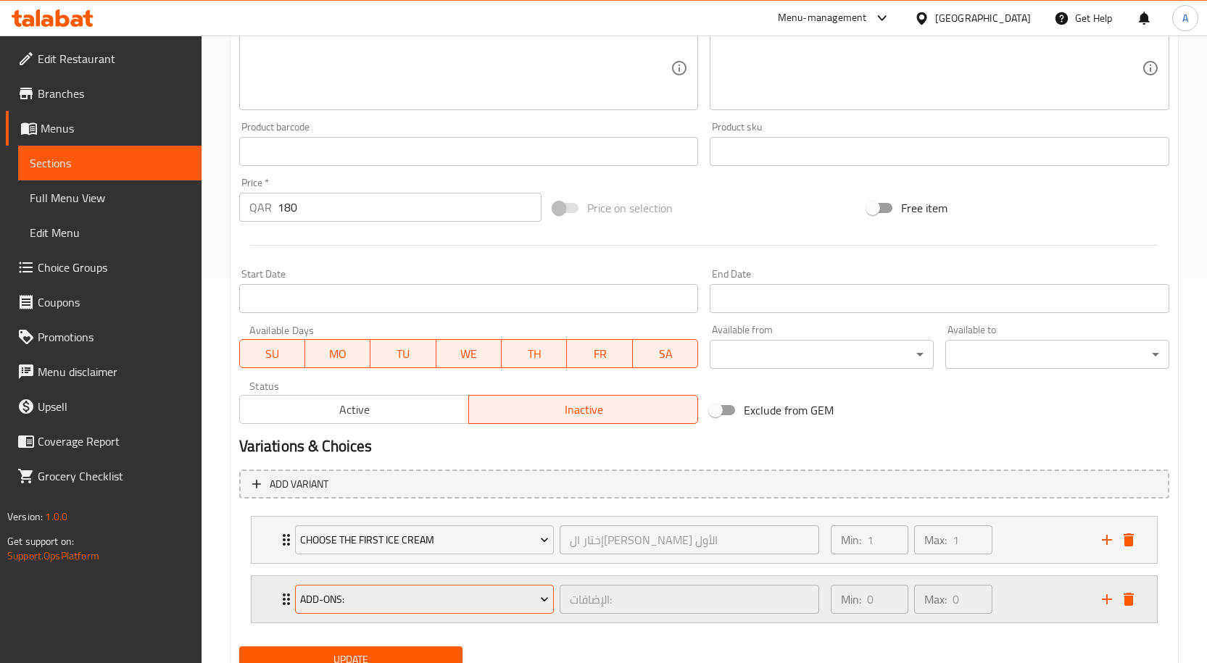
click at [491, 602] on span "Add-Ons:" at bounding box center [424, 600] width 249 height 18
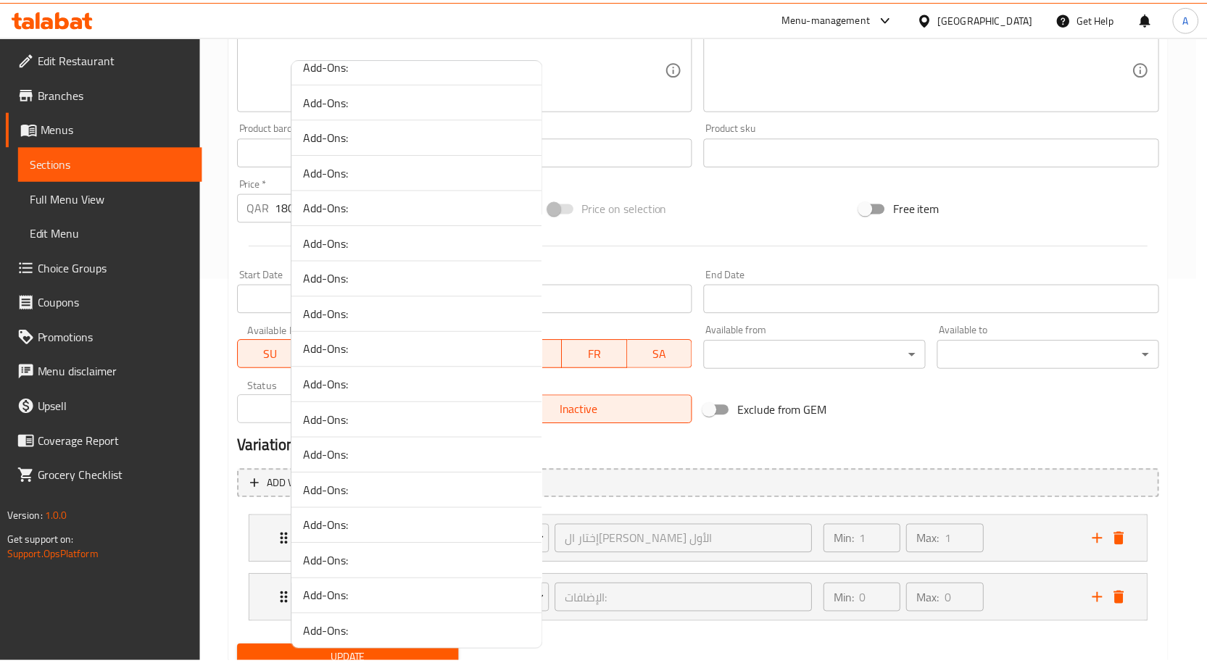
scroll to position [4699, 0]
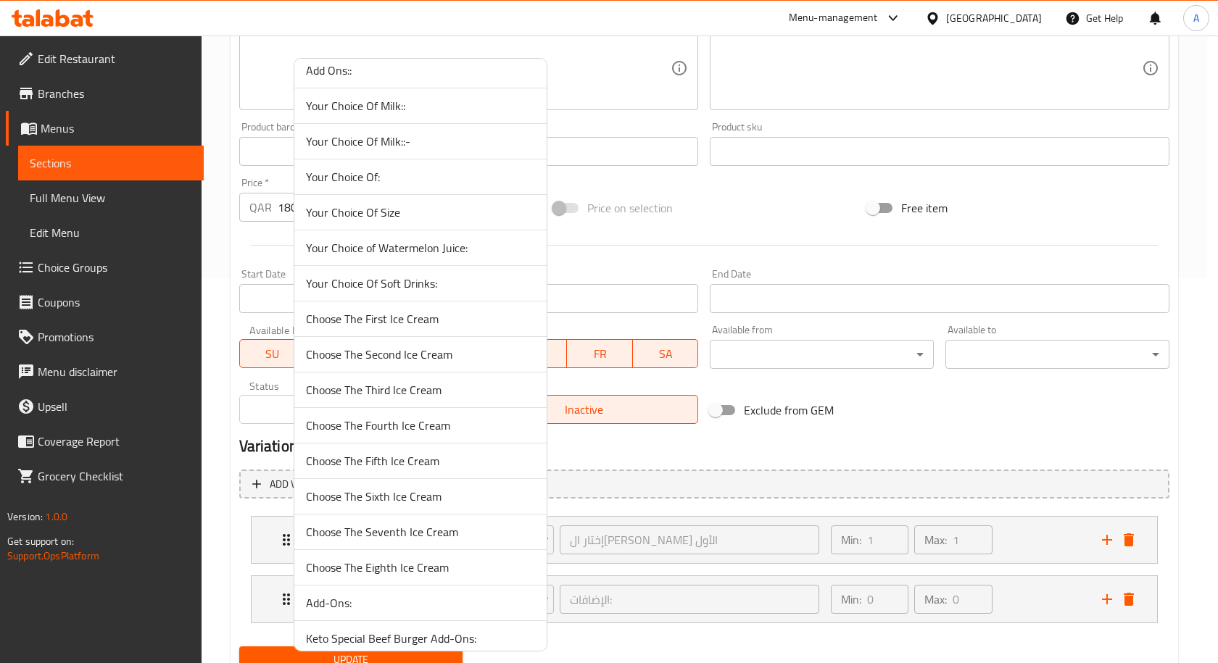
click at [433, 361] on span "Choose The Second Ice Cream" at bounding box center [420, 354] width 229 height 17
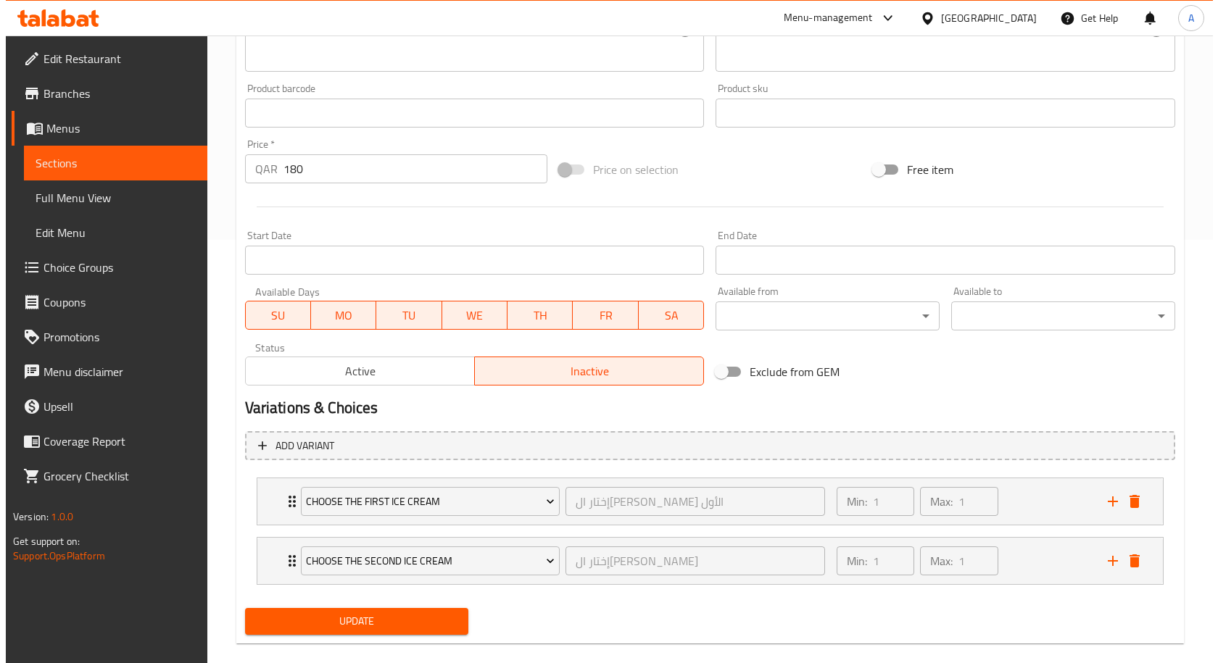
scroll to position [444, 0]
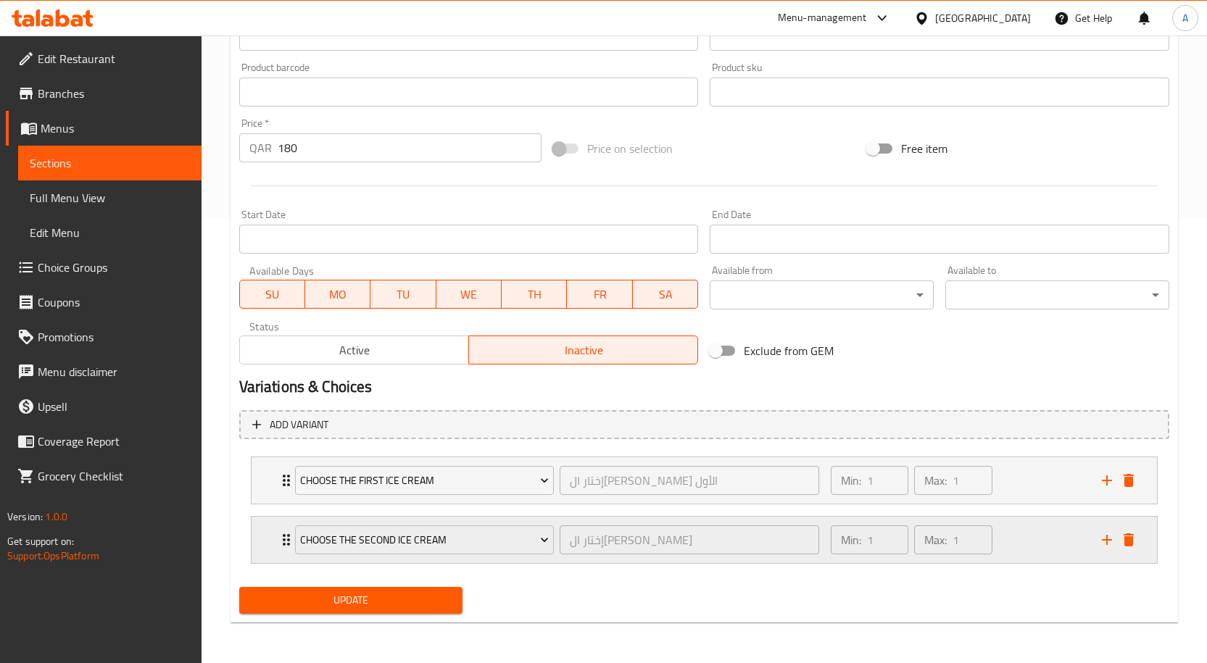
click at [1110, 546] on icon "add" at bounding box center [1106, 539] width 17 height 17
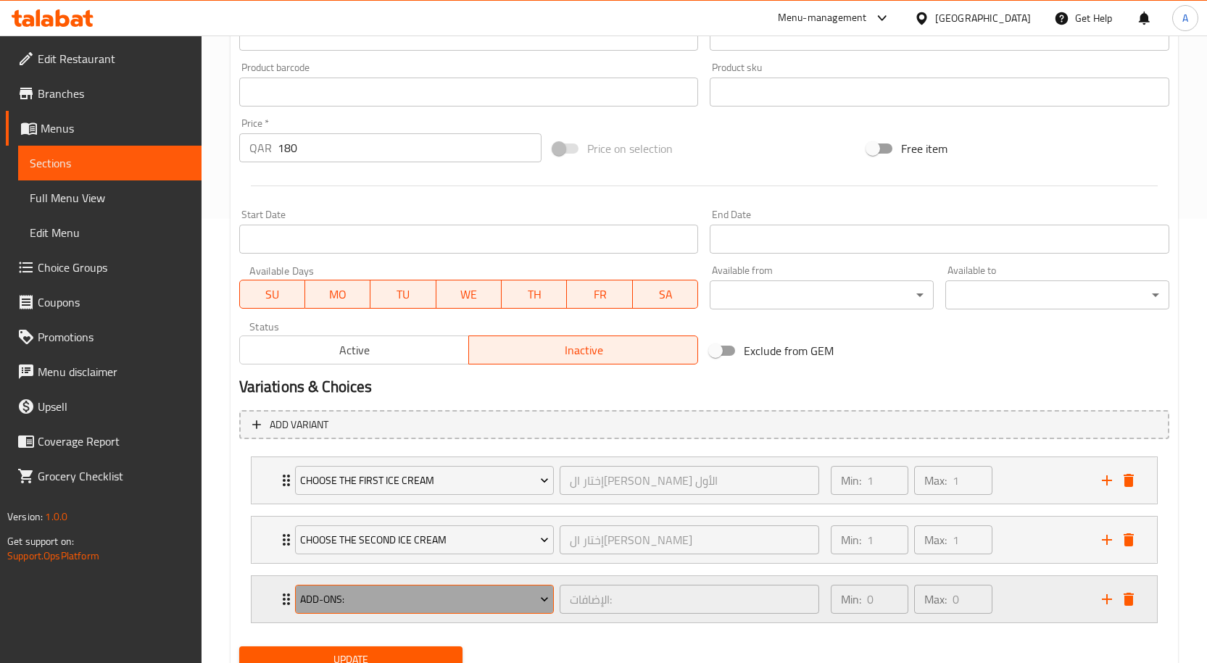
click at [508, 596] on span "Add-Ons:" at bounding box center [424, 600] width 249 height 18
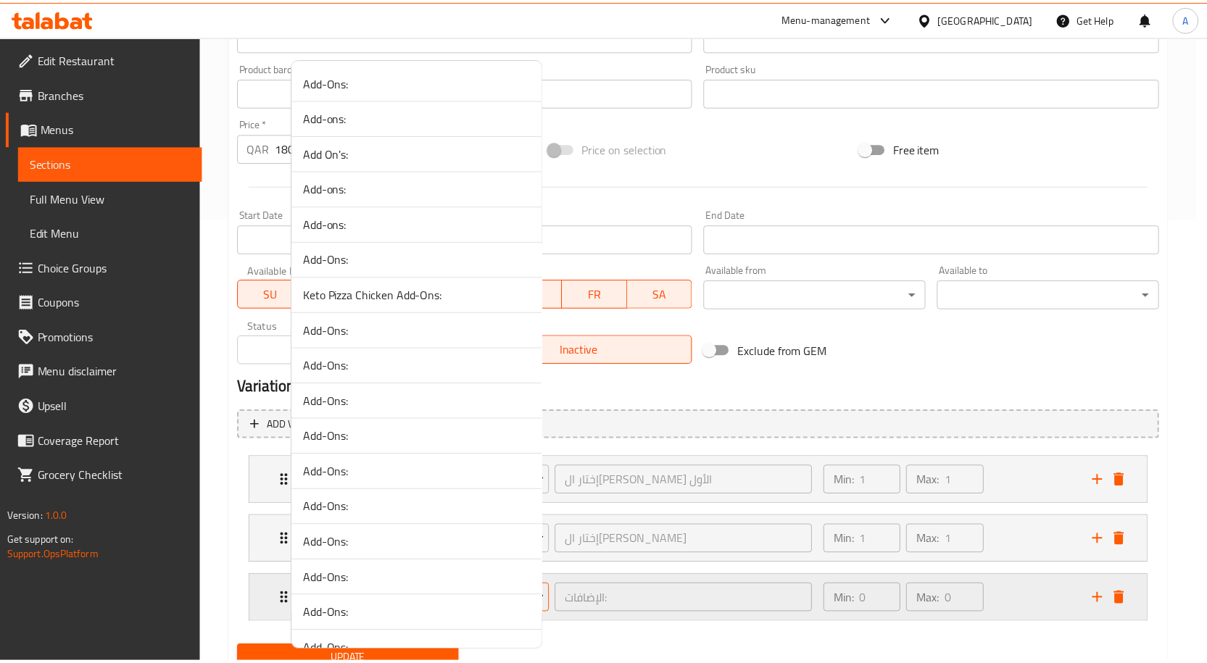
scroll to position [4735, 0]
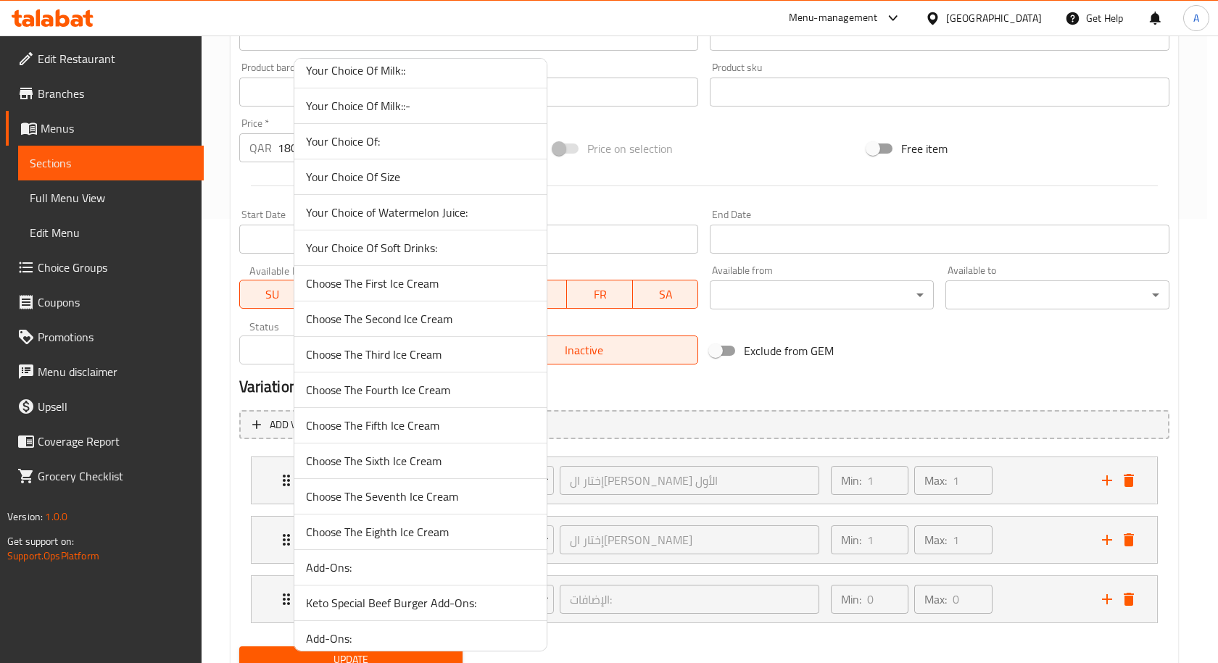
click at [435, 354] on span "Choose The Third Ice Cream" at bounding box center [420, 354] width 229 height 17
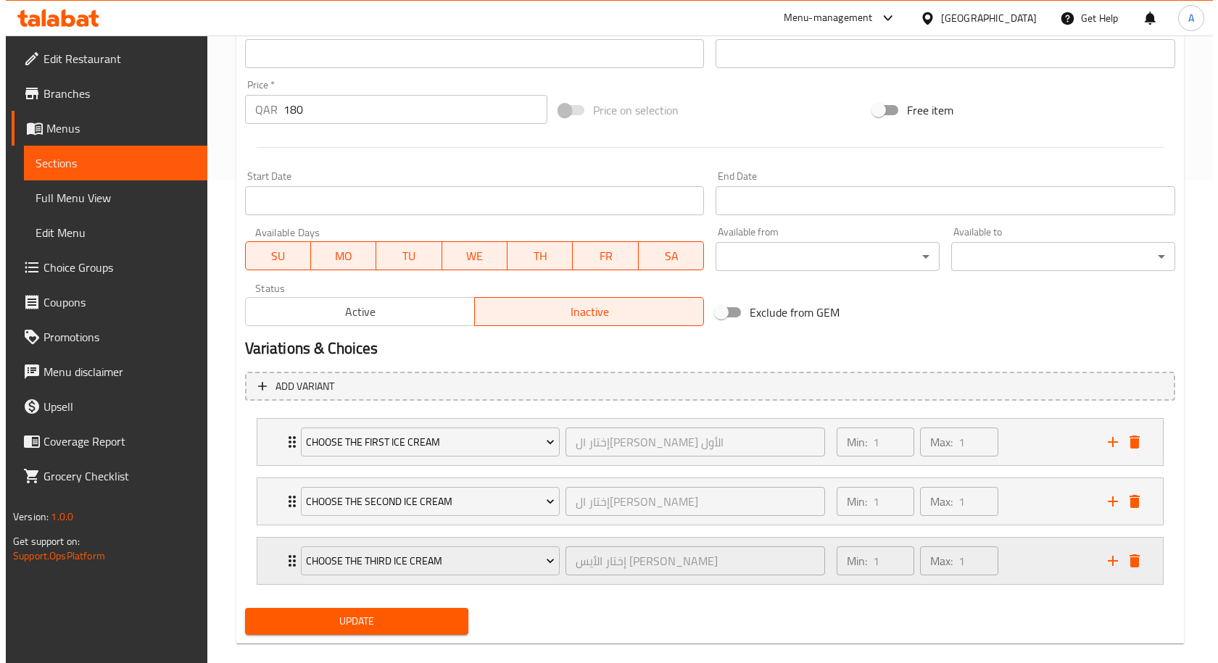
scroll to position [504, 0]
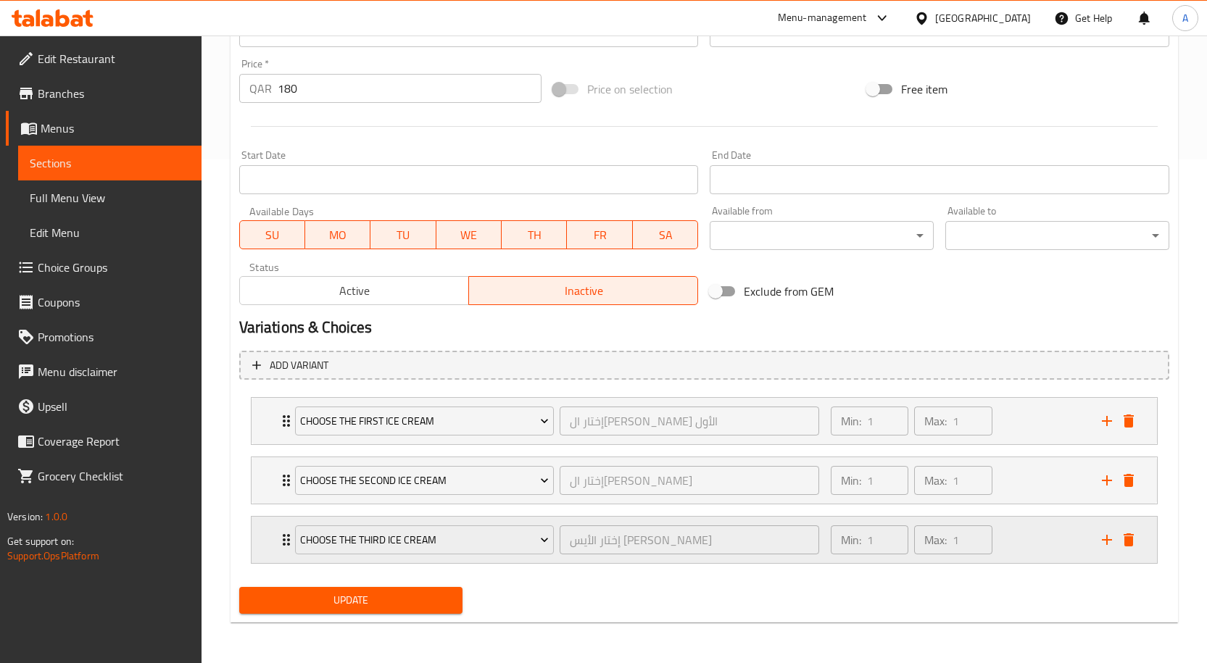
click at [1107, 542] on icon "add" at bounding box center [1107, 540] width 10 height 10
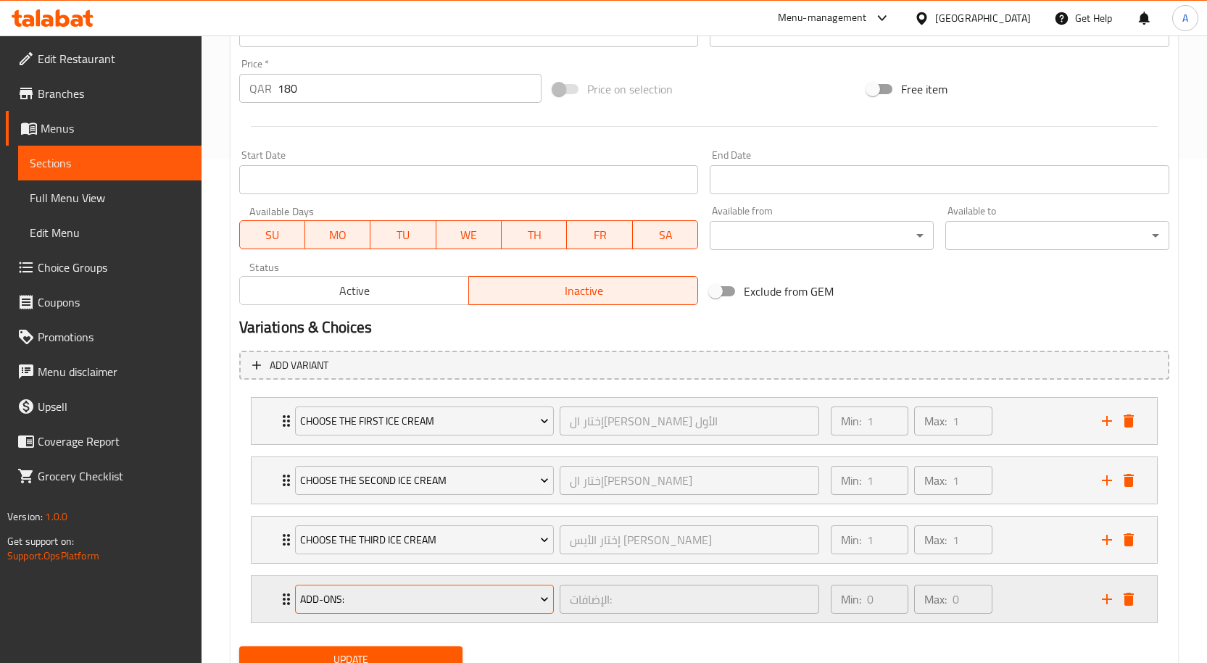
click at [444, 601] on span "Add-Ons:" at bounding box center [424, 600] width 249 height 18
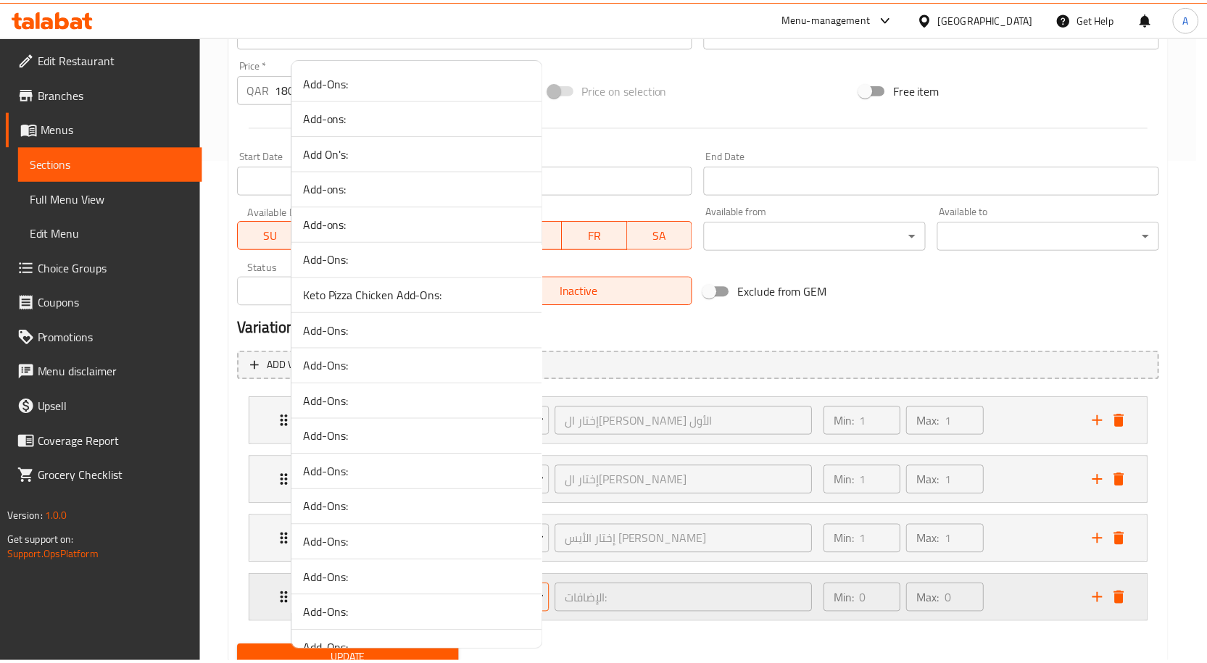
scroll to position [4770, 0]
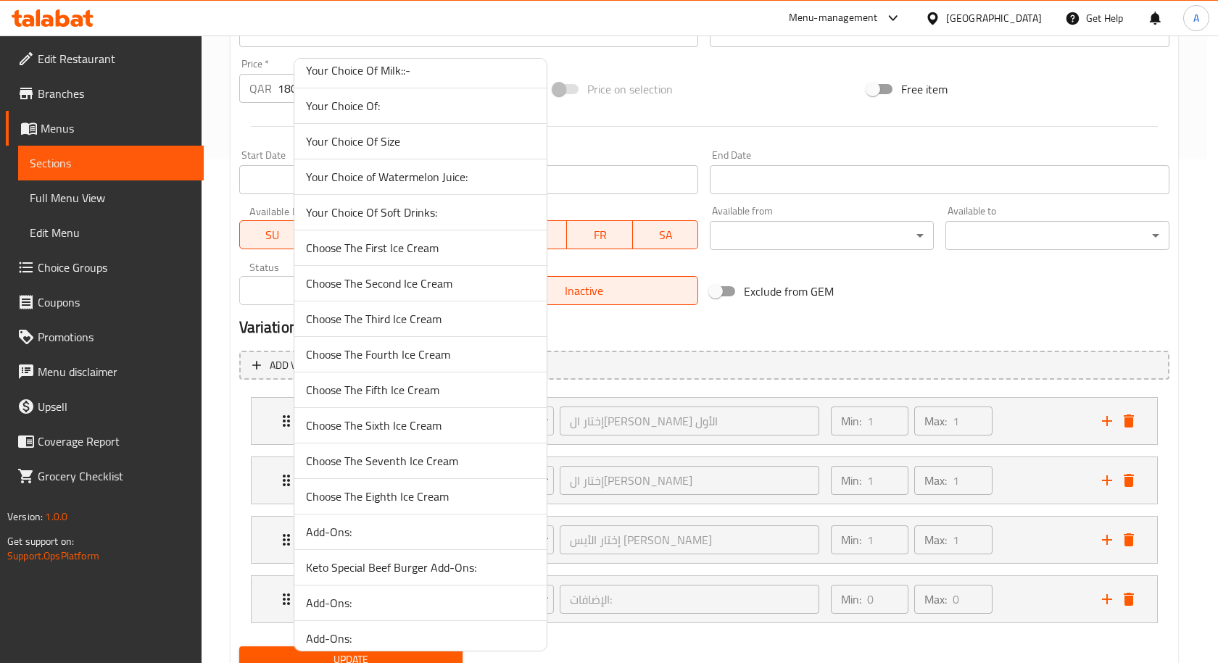
click at [451, 362] on span "Choose The Fourth Ice Cream" at bounding box center [420, 354] width 229 height 17
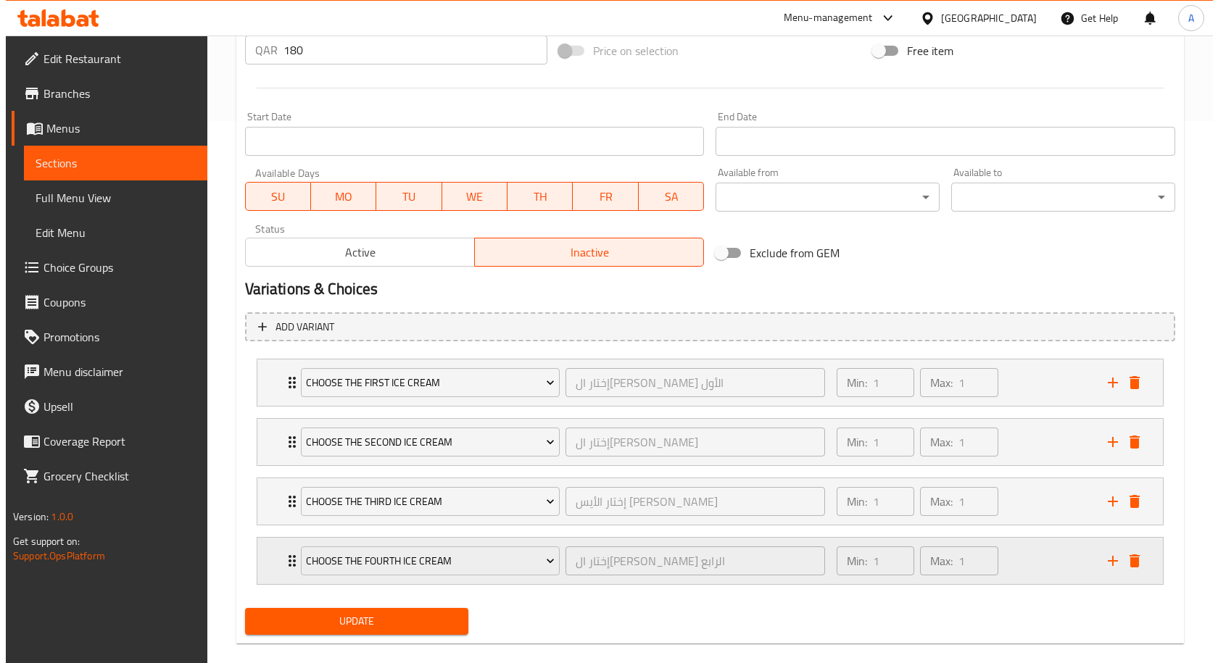
scroll to position [563, 0]
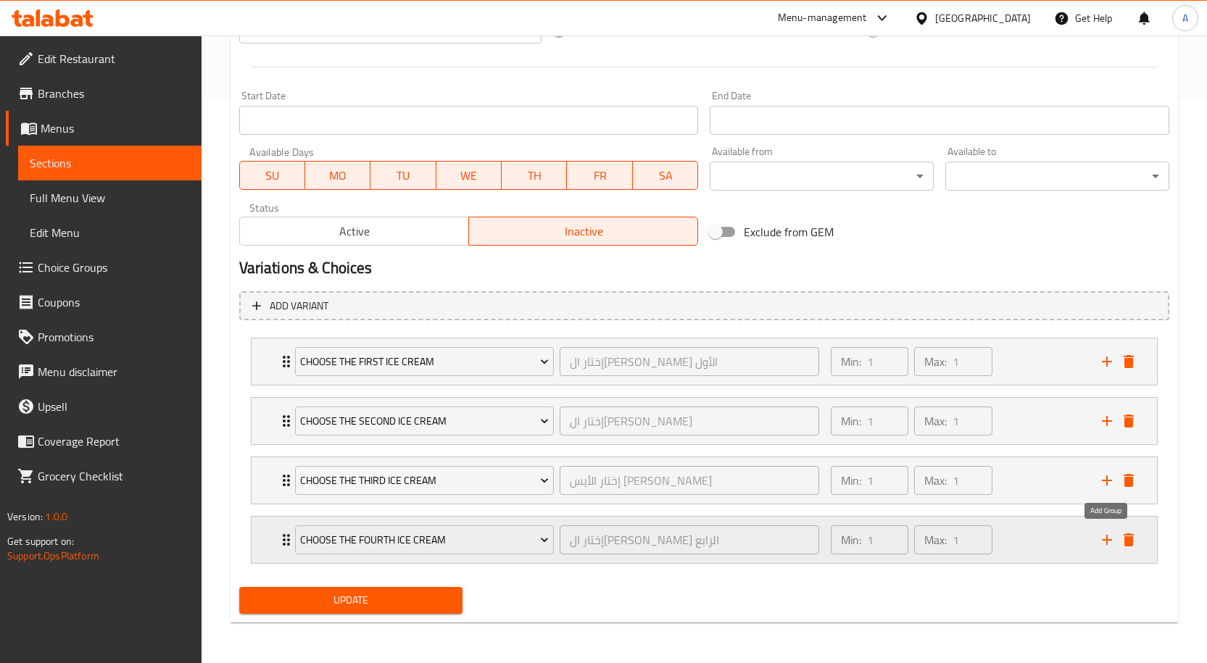
click at [1112, 542] on icon "add" at bounding box center [1106, 539] width 17 height 17
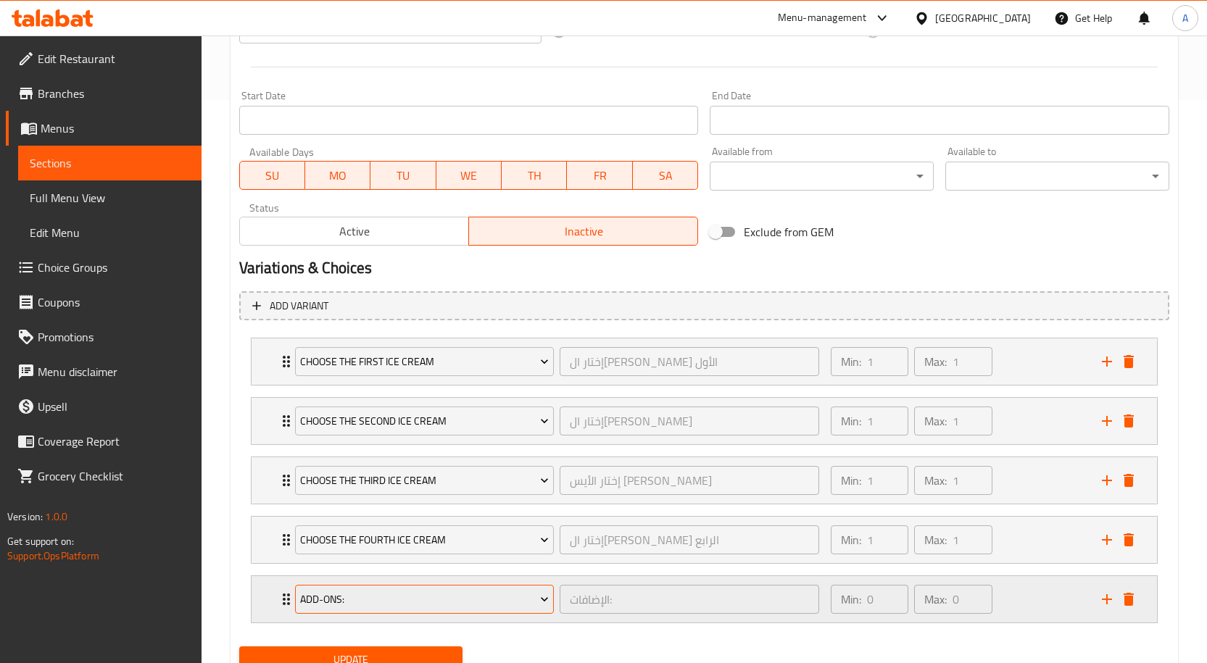
click at [391, 593] on span "Add-Ons:" at bounding box center [424, 600] width 249 height 18
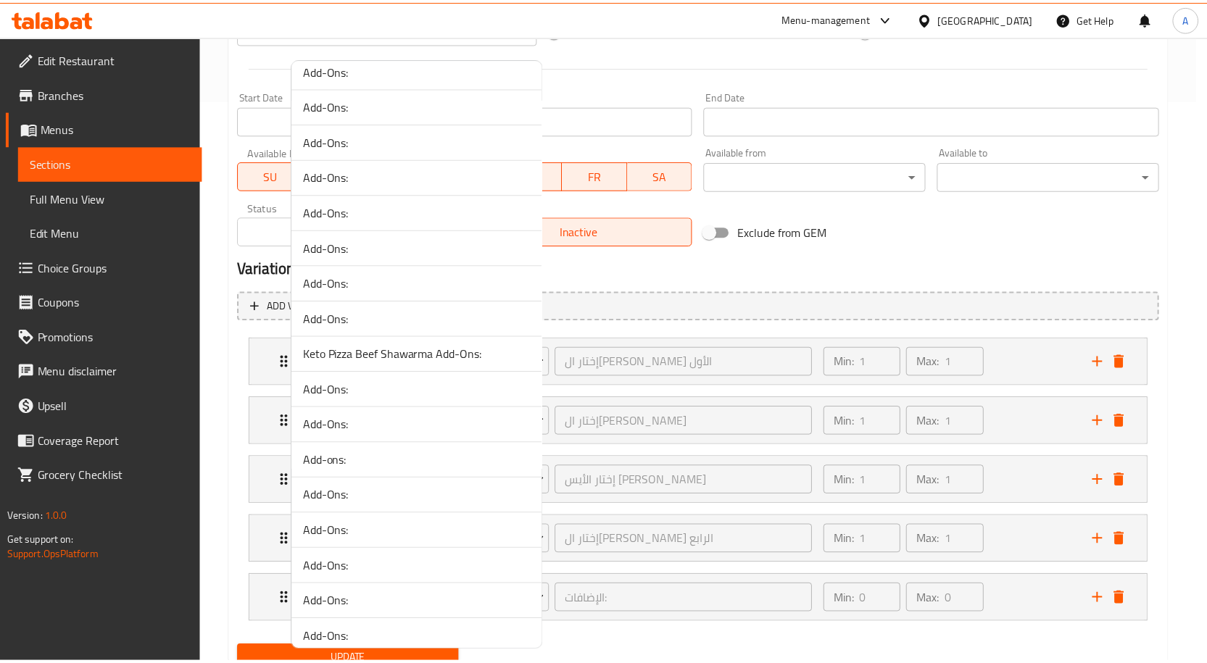
scroll to position [4806, 0]
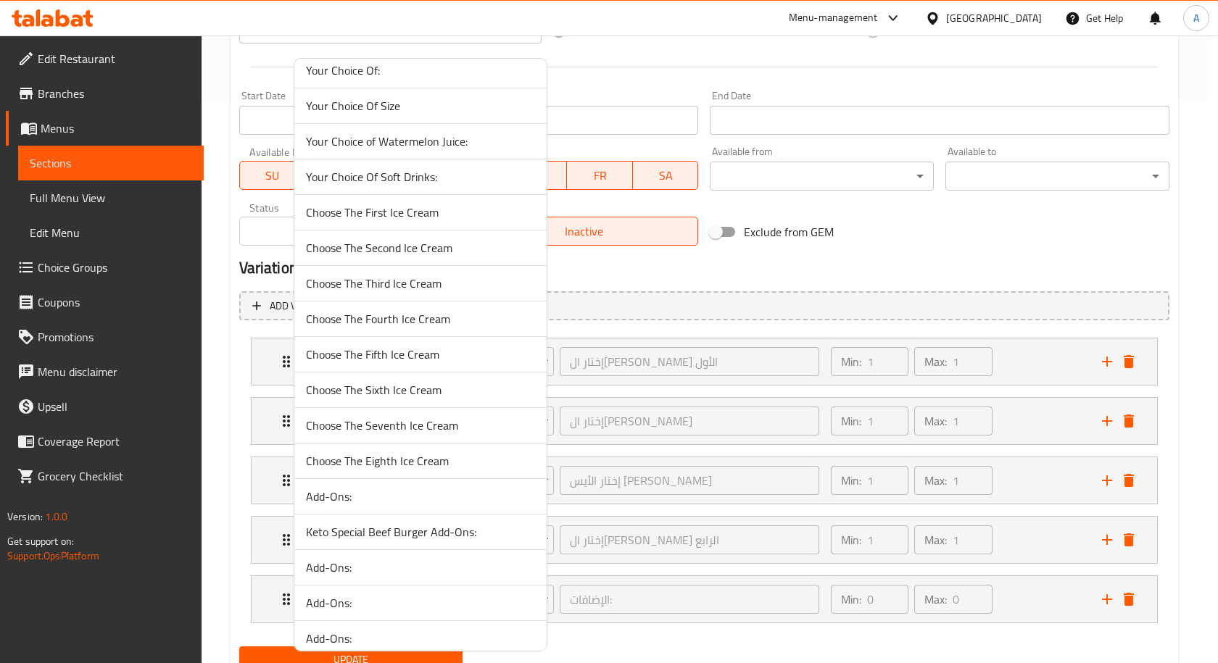
click at [432, 363] on span "Choose The Fifth Ice Cream" at bounding box center [420, 354] width 229 height 17
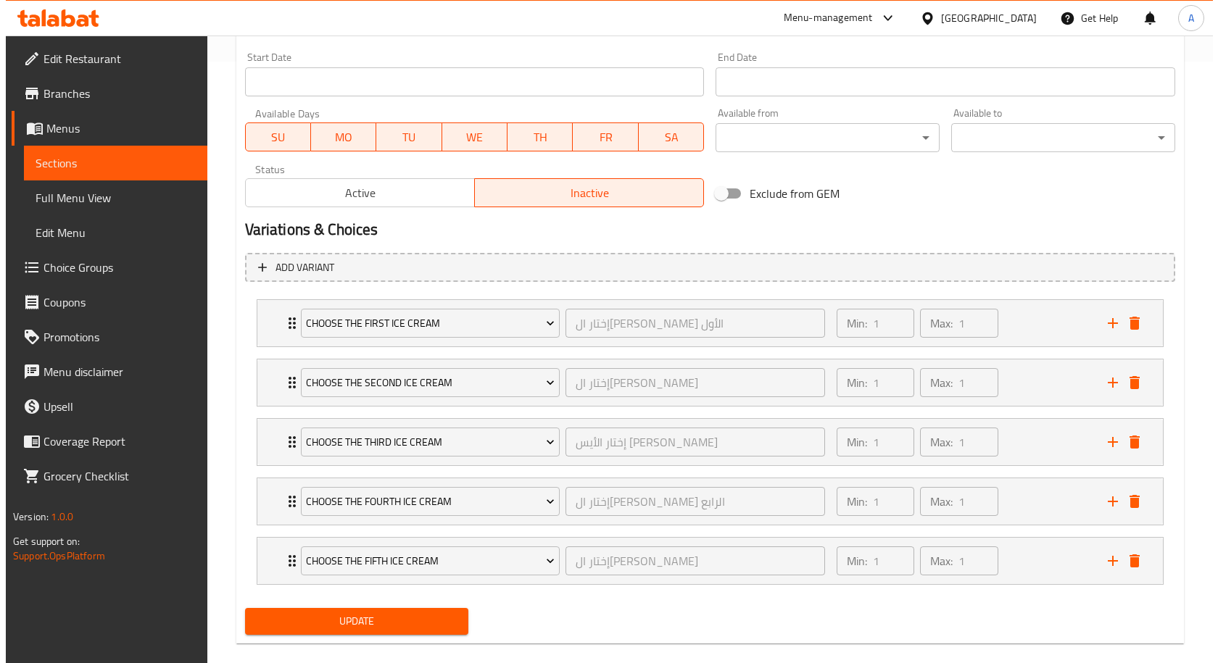
scroll to position [623, 0]
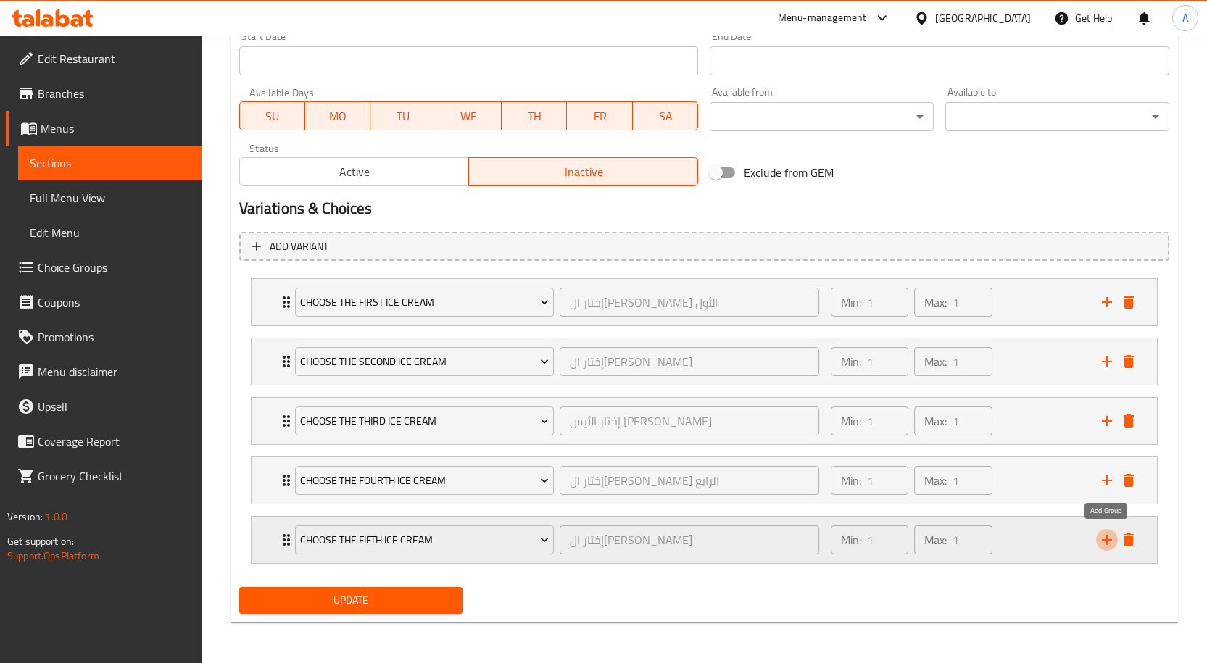
click at [1109, 541] on icon "add" at bounding box center [1107, 540] width 10 height 10
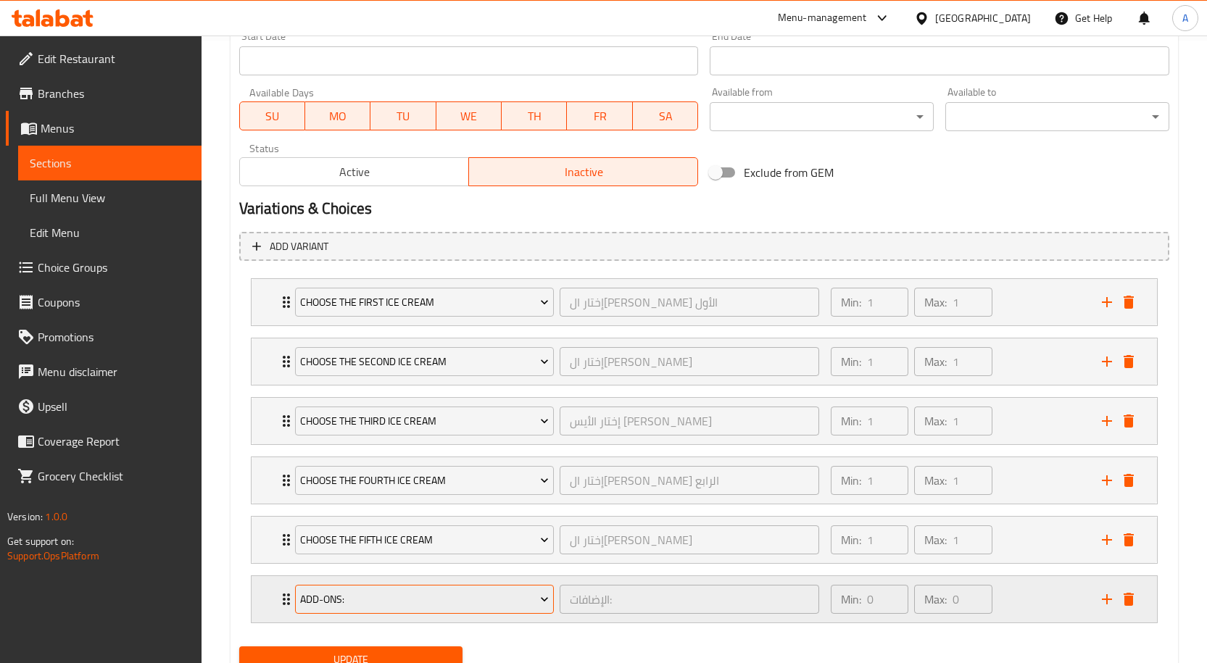
click at [436, 594] on button "Add-Ons:" at bounding box center [424, 599] width 259 height 29
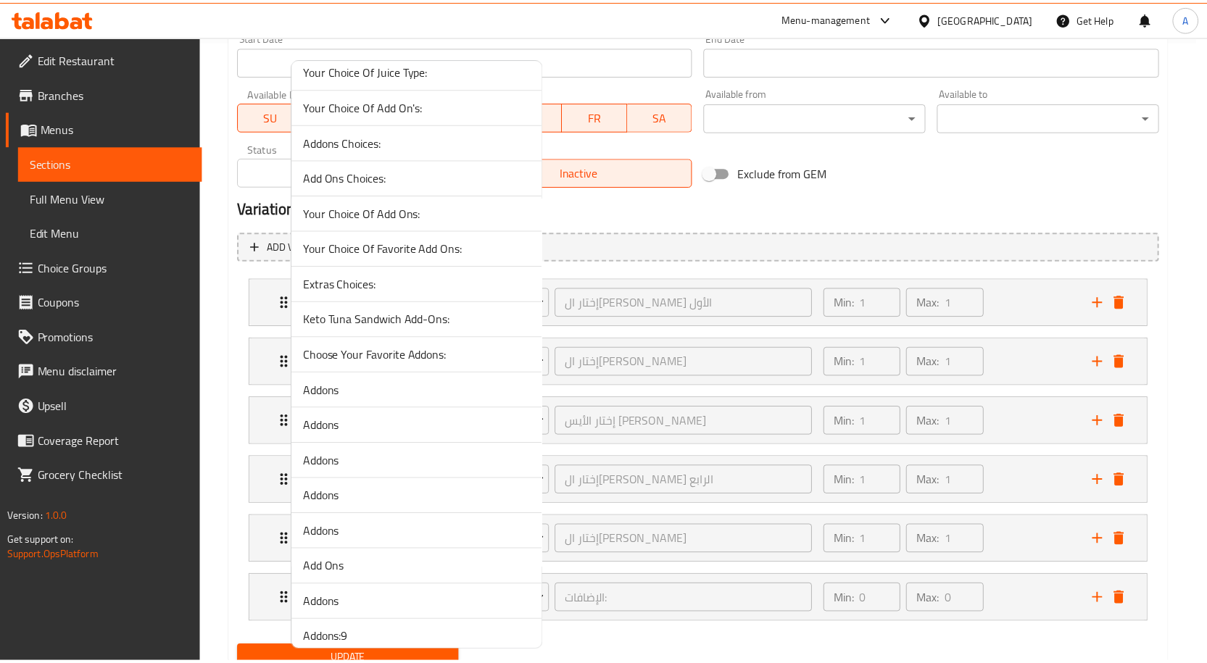
scroll to position [4877, 0]
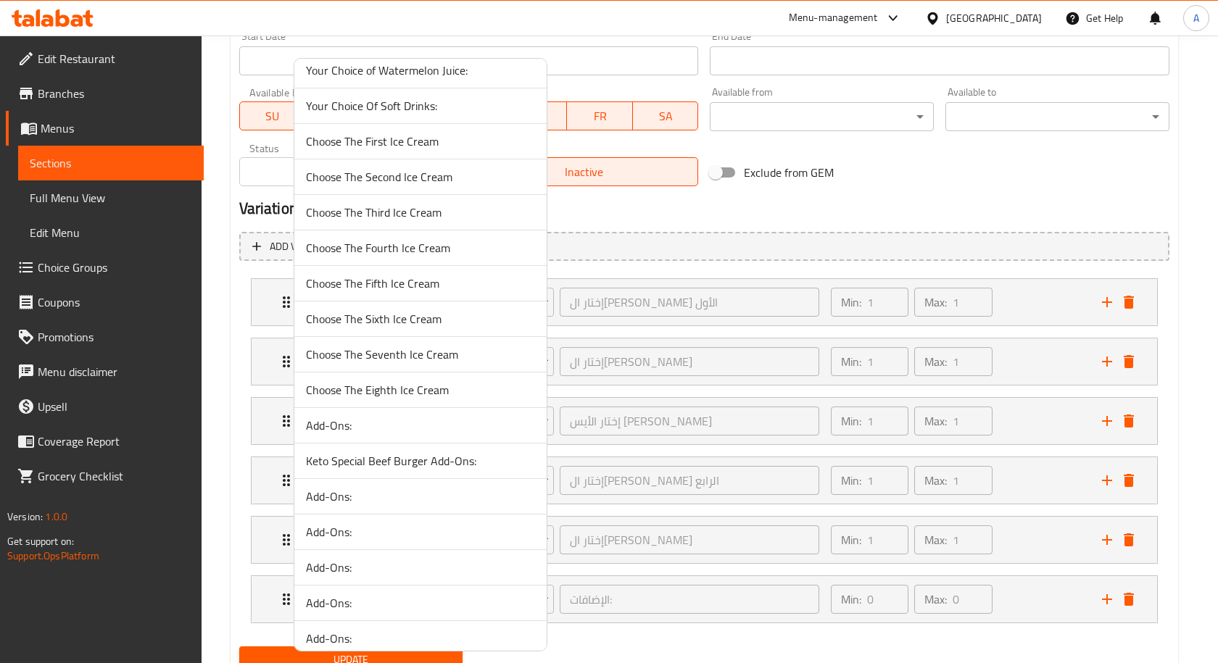
click at [419, 357] on span "Choose The Seventh Ice Cream" at bounding box center [420, 354] width 229 height 17
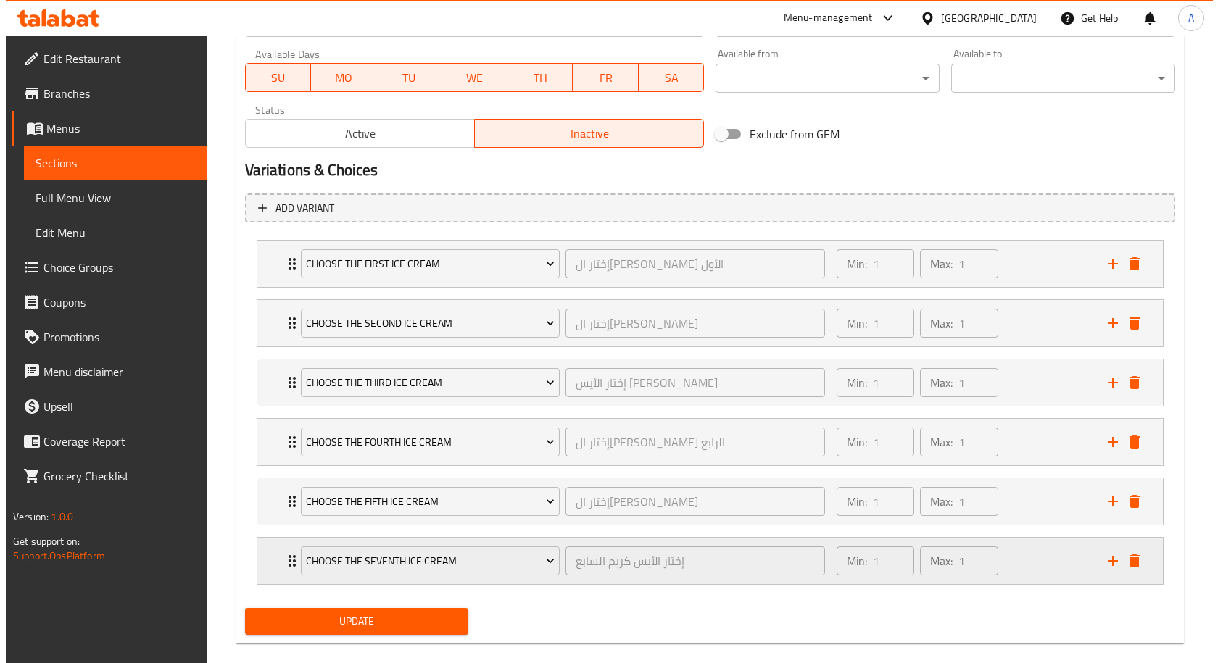
scroll to position [682, 0]
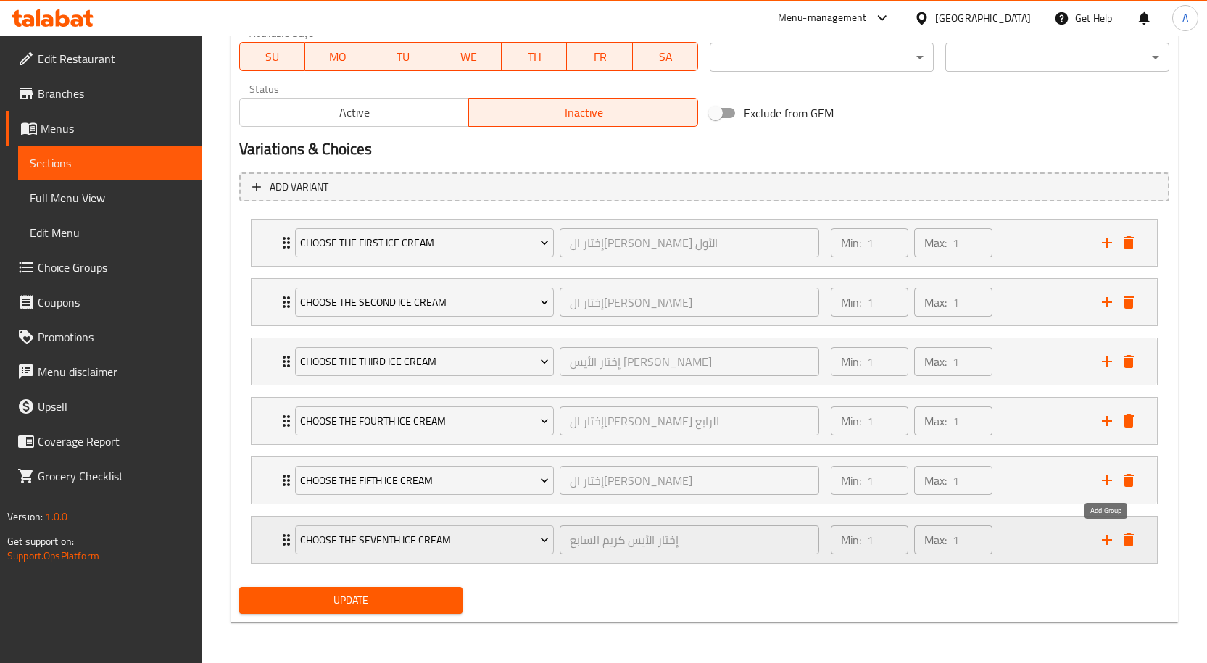
click at [1104, 543] on icon "add" at bounding box center [1106, 539] width 17 height 17
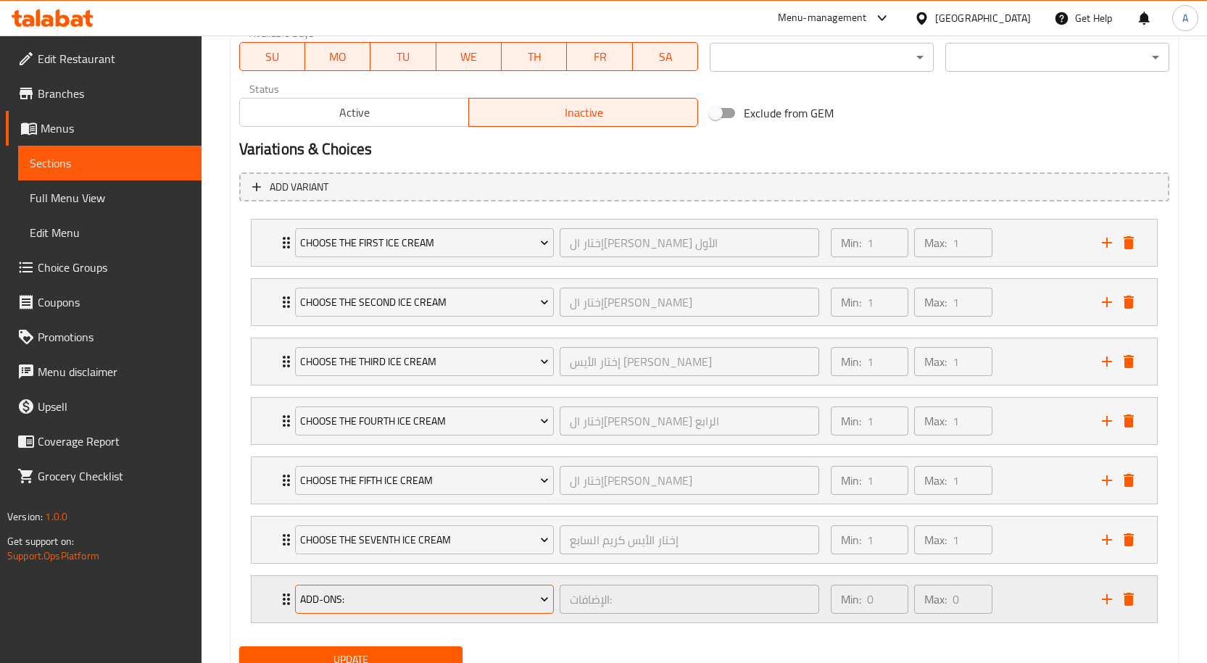
click at [456, 592] on span "Add-Ons:" at bounding box center [424, 600] width 249 height 18
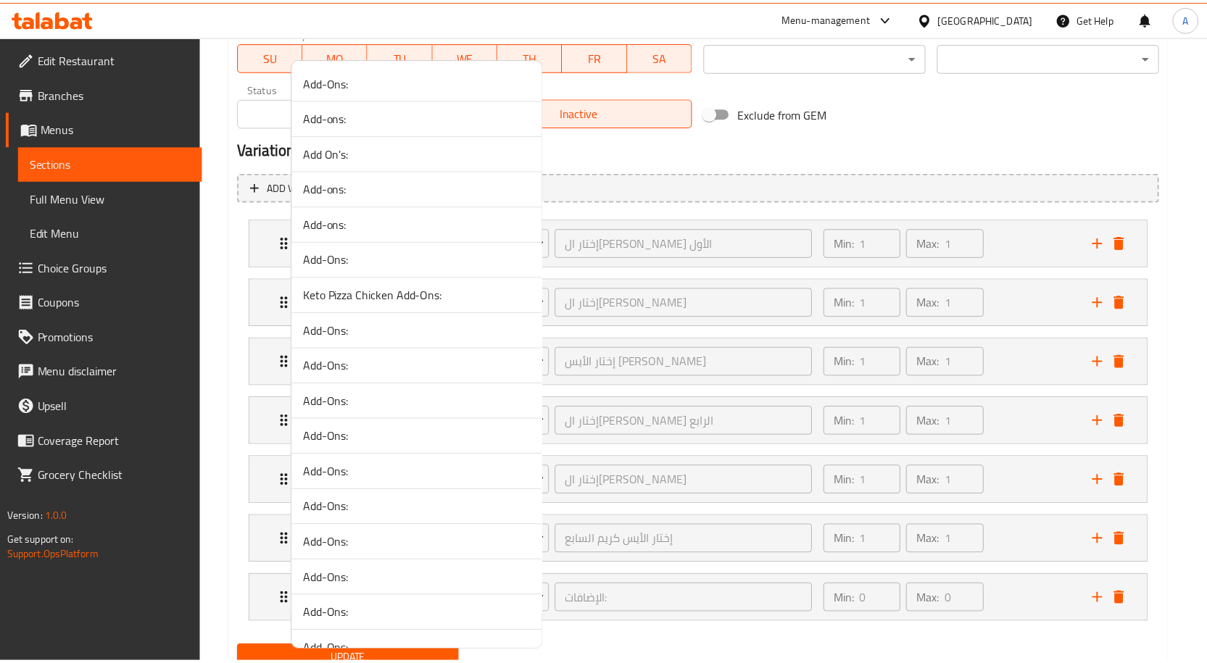
scroll to position [4912, 0]
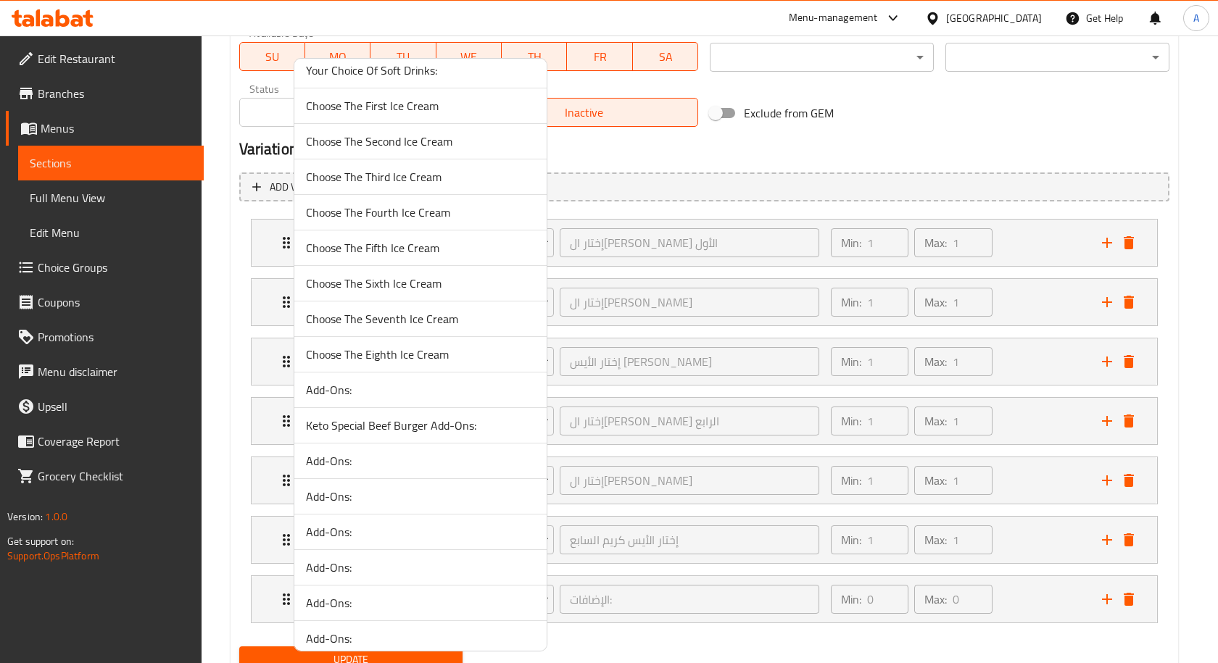
click at [417, 357] on span "Choose The Eighth Ice Cream" at bounding box center [420, 354] width 229 height 17
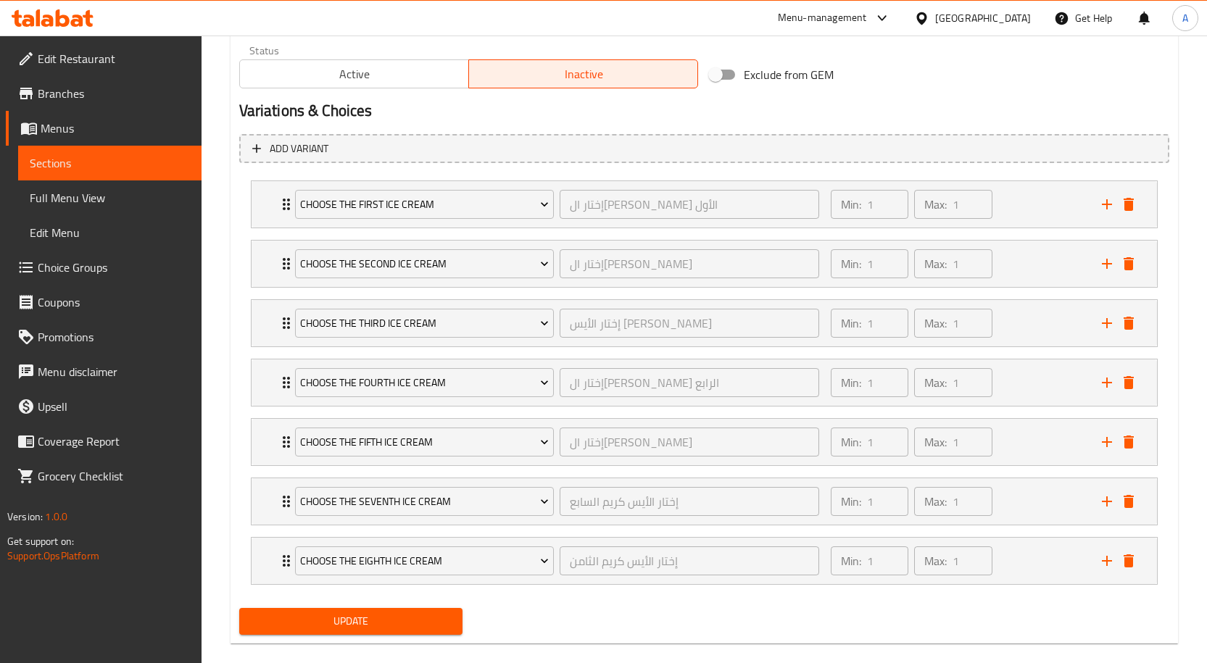
scroll to position [741, 0]
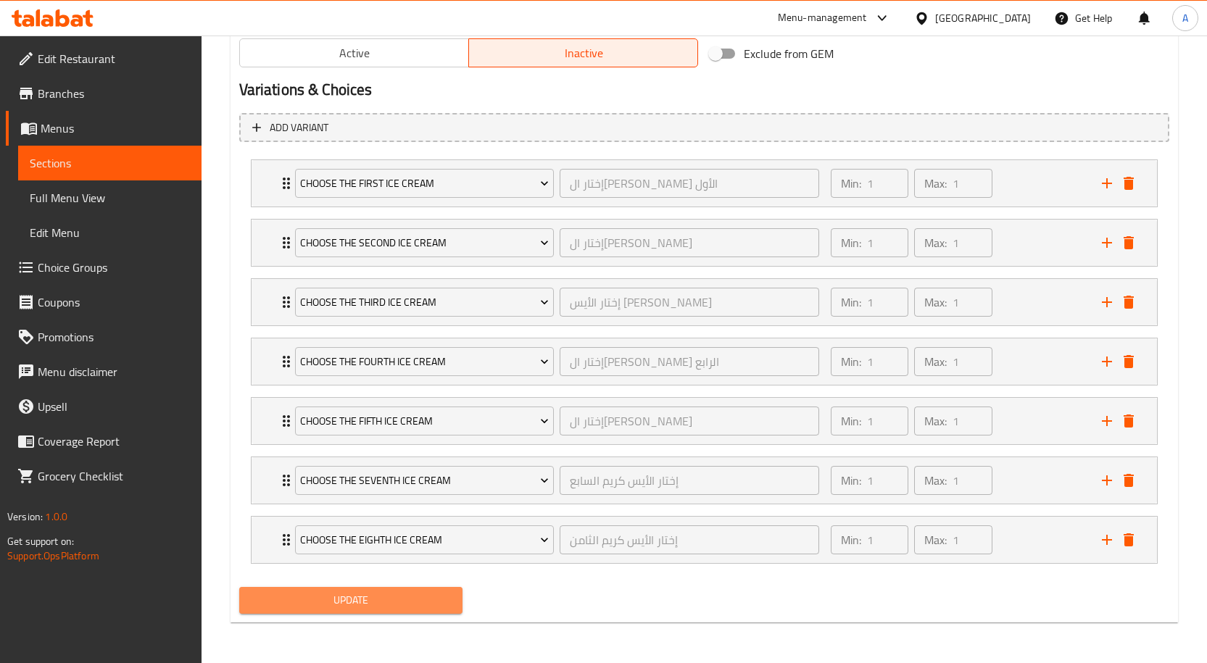
click at [433, 591] on button "Update" at bounding box center [351, 600] width 224 height 27
click at [456, 616] on div "Update" at bounding box center [351, 600] width 236 height 38
click at [451, 612] on button "Update" at bounding box center [351, 600] width 224 height 27
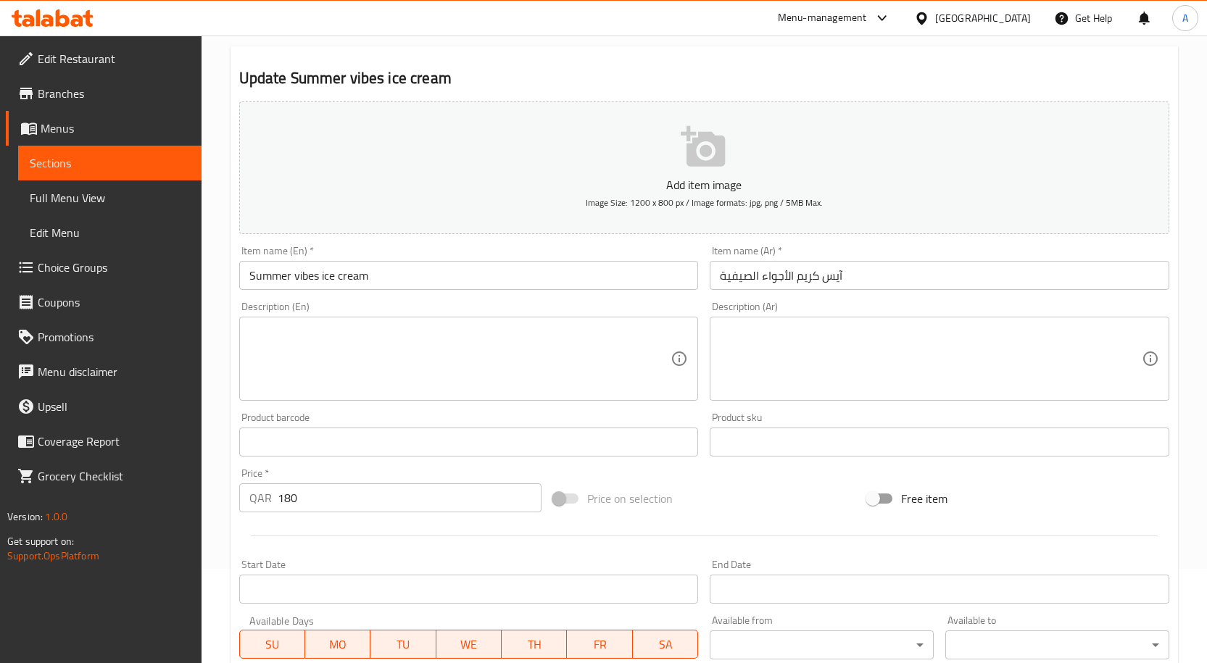
scroll to position [0, 0]
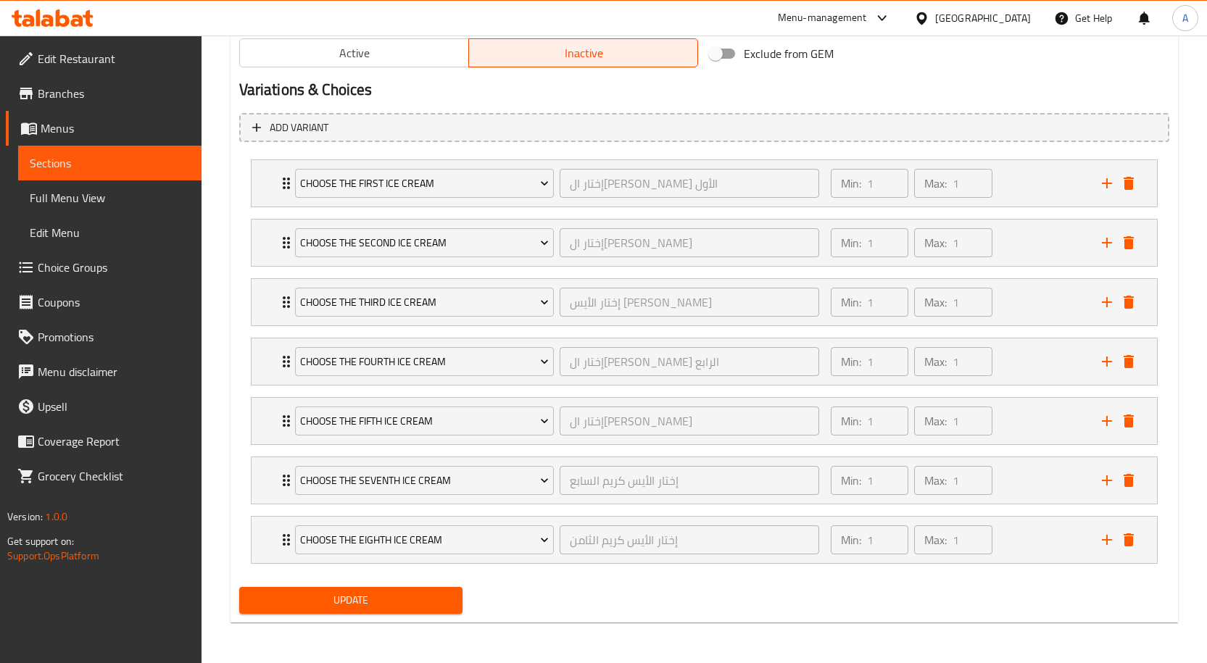
click at [421, 604] on span "Update" at bounding box center [351, 600] width 201 height 18
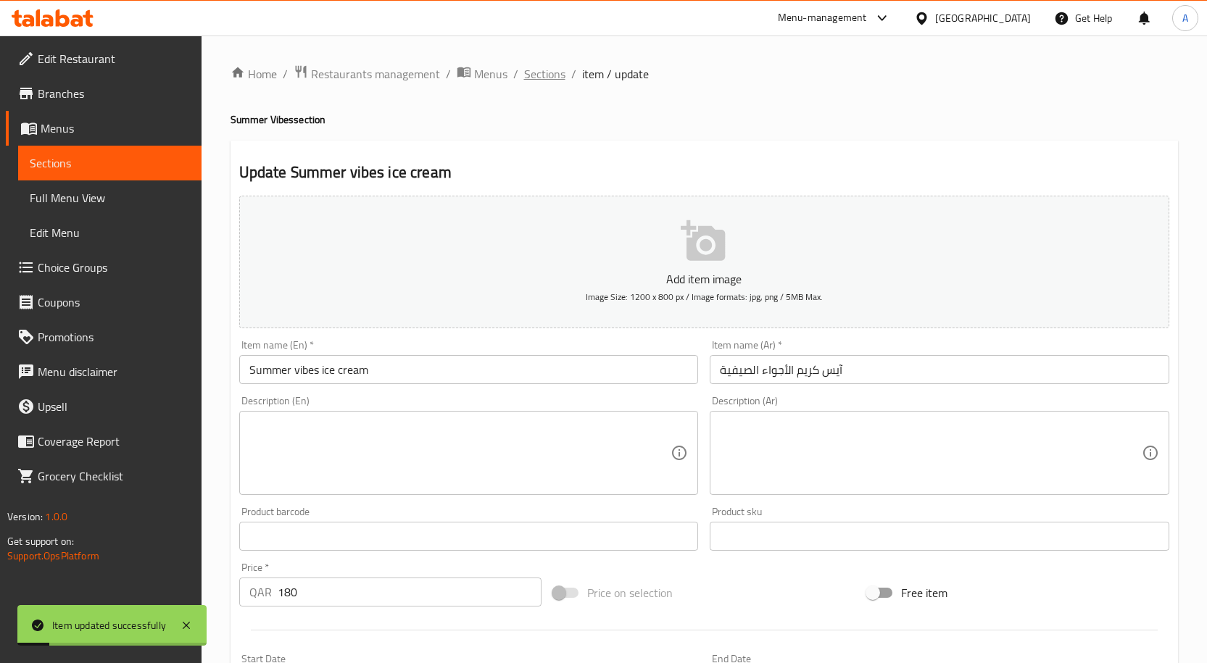
click at [549, 78] on span "Sections" at bounding box center [544, 73] width 41 height 17
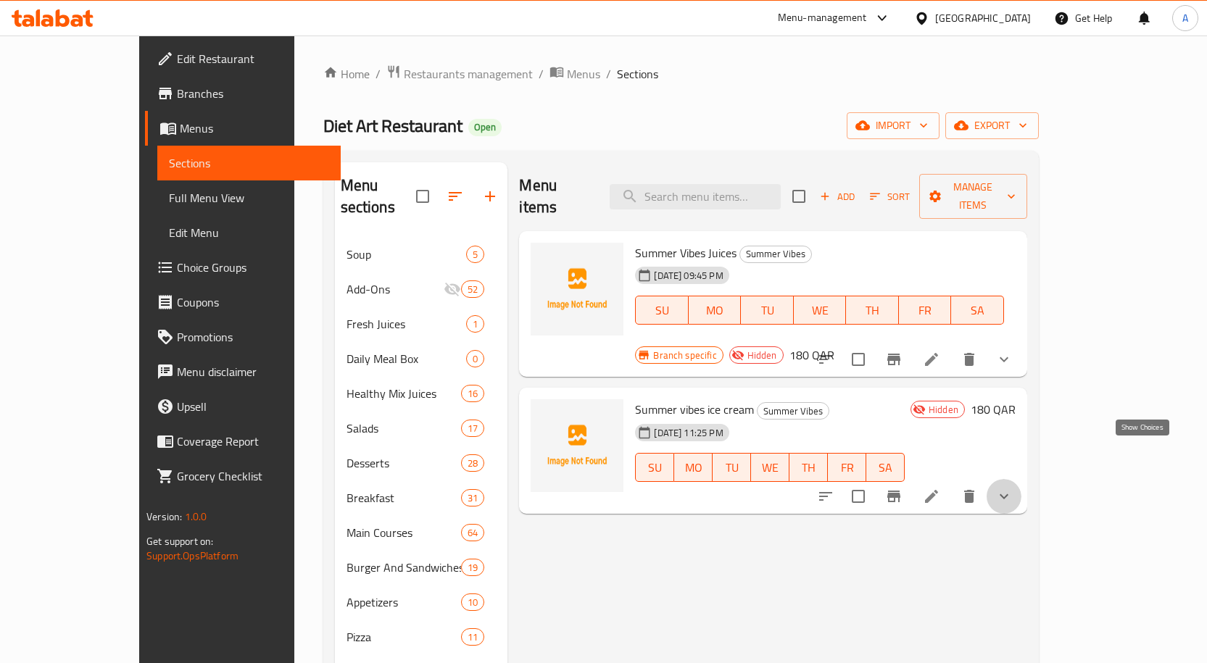
click at [1012, 488] on icon "show more" at bounding box center [1003, 496] width 17 height 17
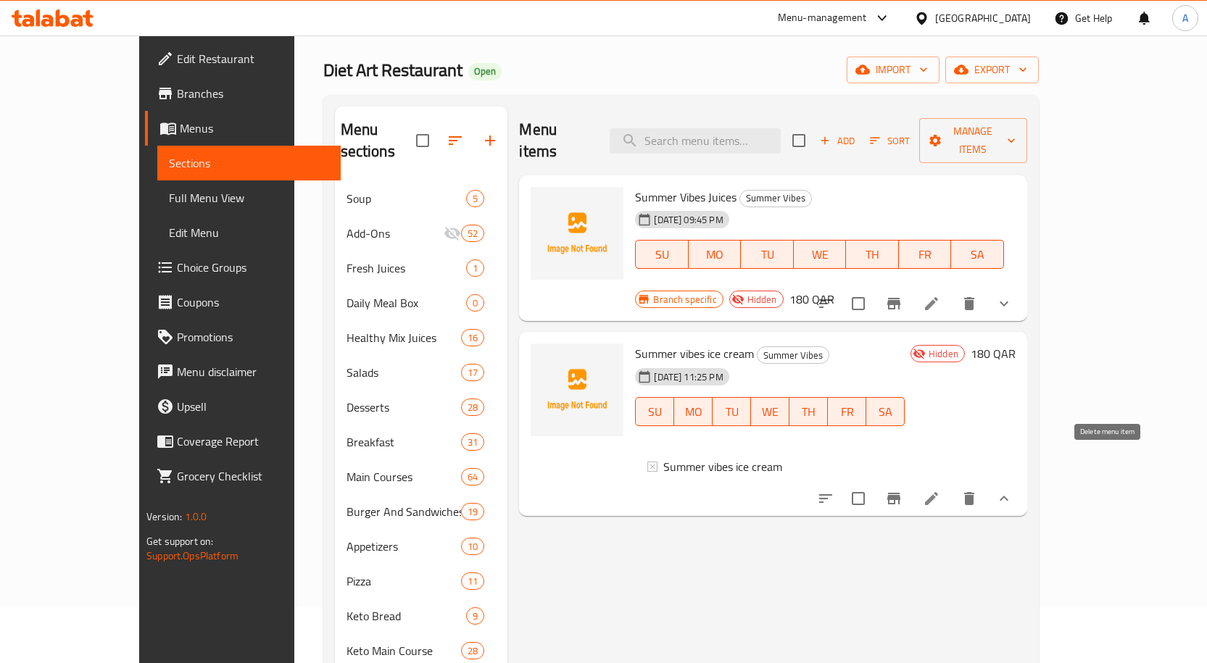
scroll to position [72, 0]
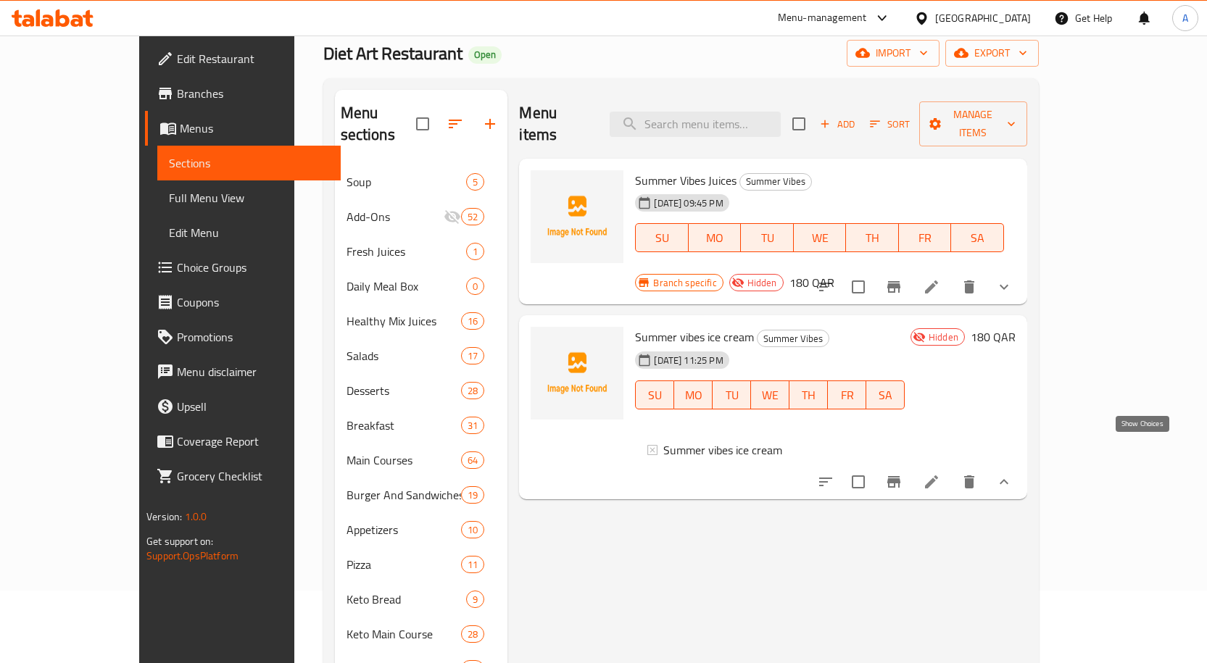
click at [1012, 473] on icon "show more" at bounding box center [1003, 481] width 17 height 17
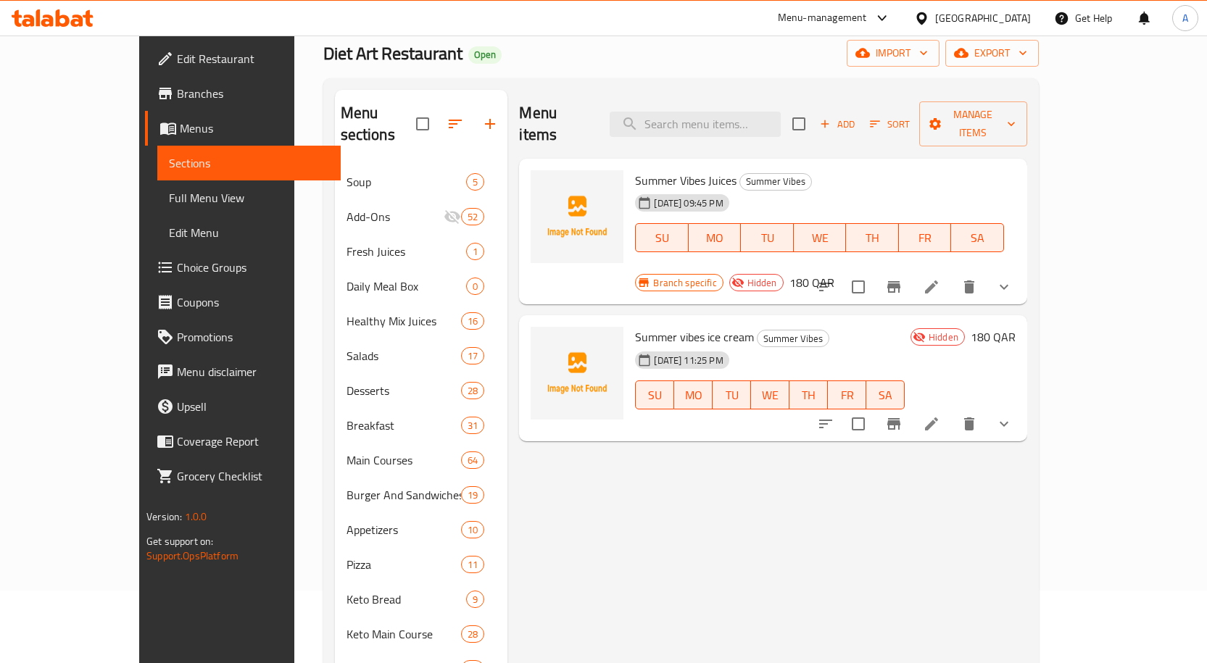
click at [1012, 415] on icon "show more" at bounding box center [1003, 423] width 17 height 17
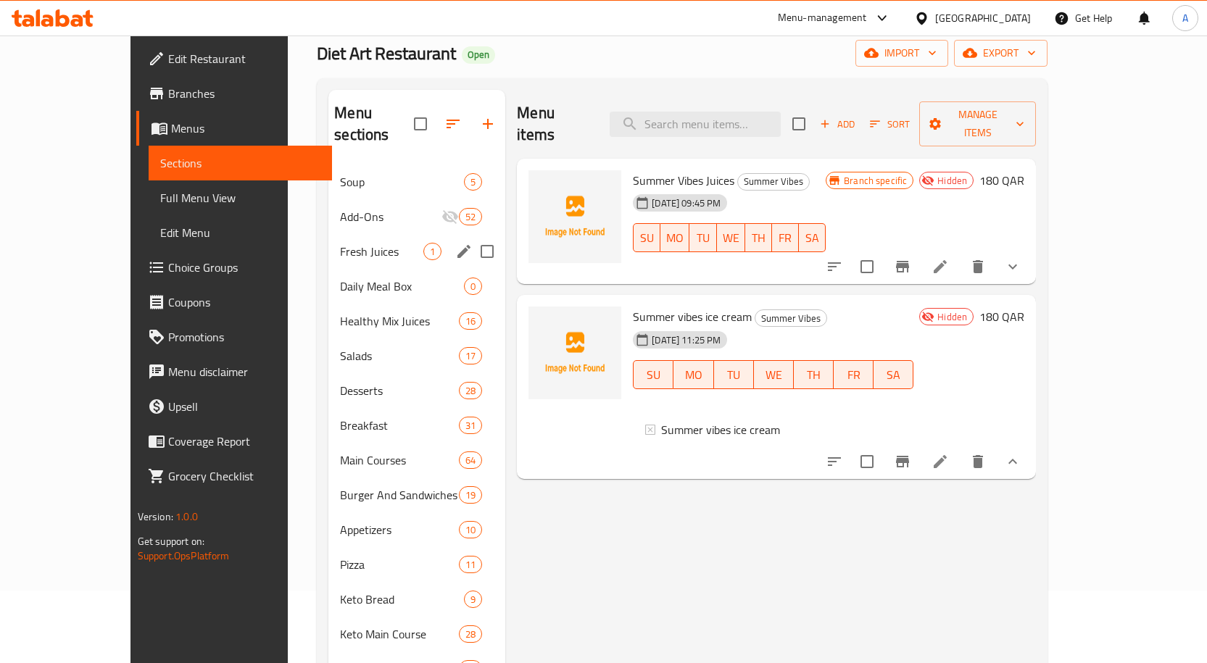
click at [340, 243] on span "Fresh Juices" at bounding box center [381, 251] width 83 height 17
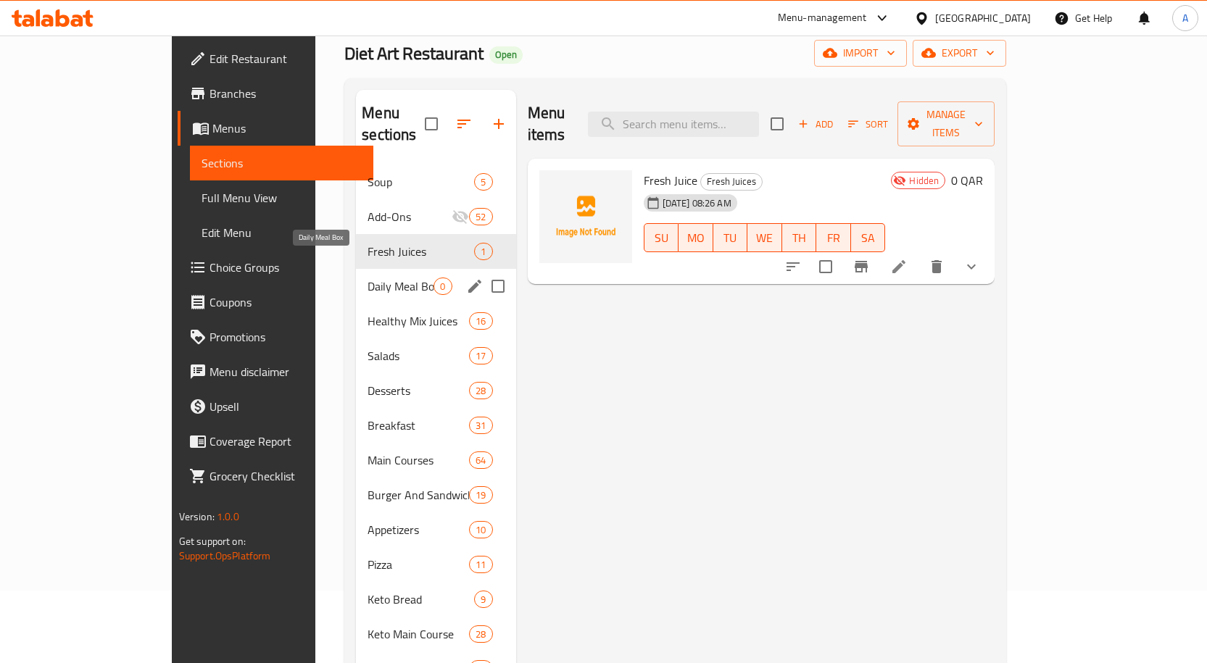
click at [367, 278] on span "Daily Meal Box" at bounding box center [400, 286] width 66 height 17
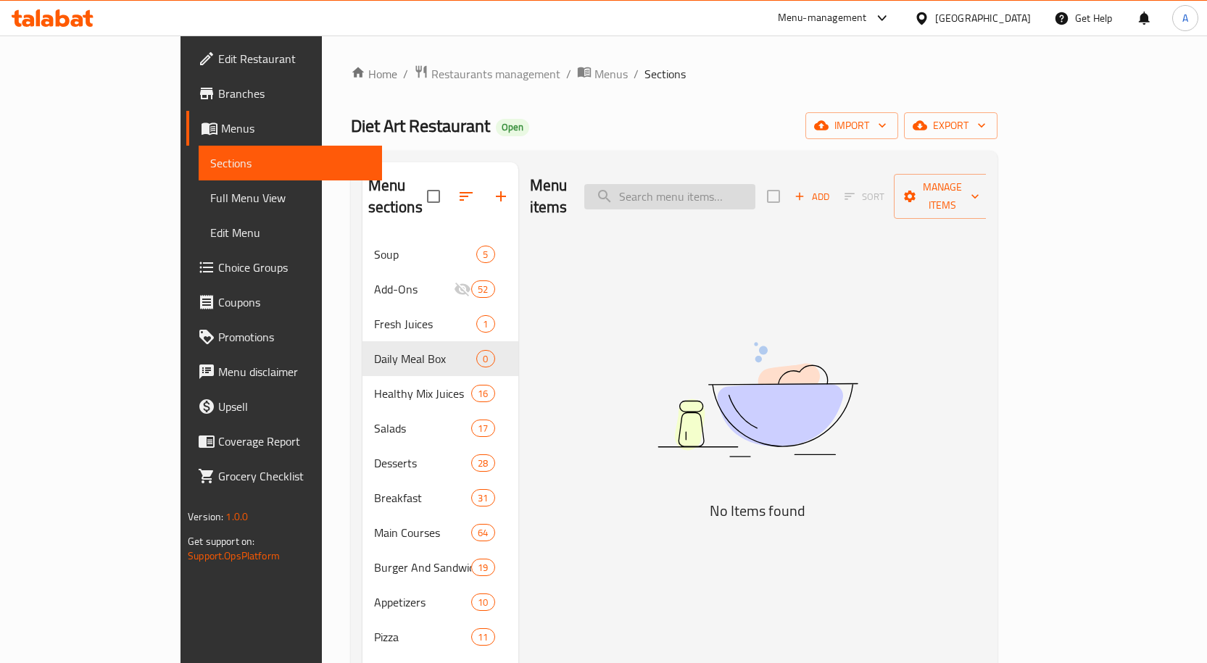
click at [723, 184] on input "search" at bounding box center [669, 196] width 171 height 25
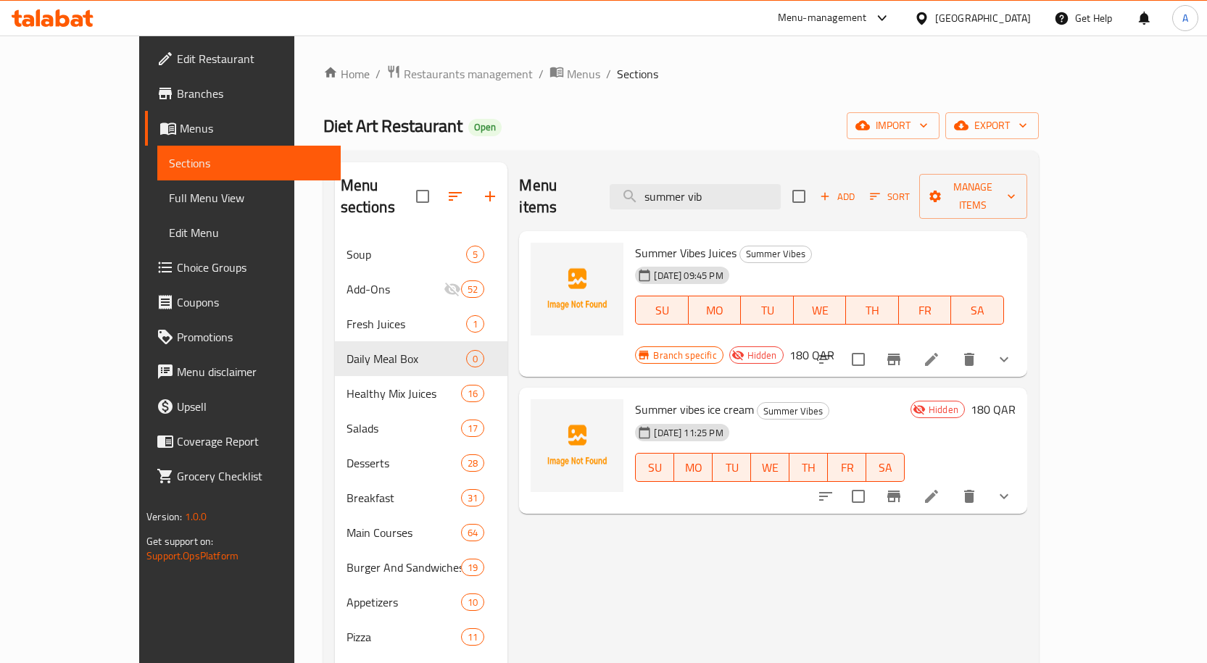
type input "summer vib"
click at [169, 202] on span "Full Menu View" at bounding box center [249, 197] width 160 height 17
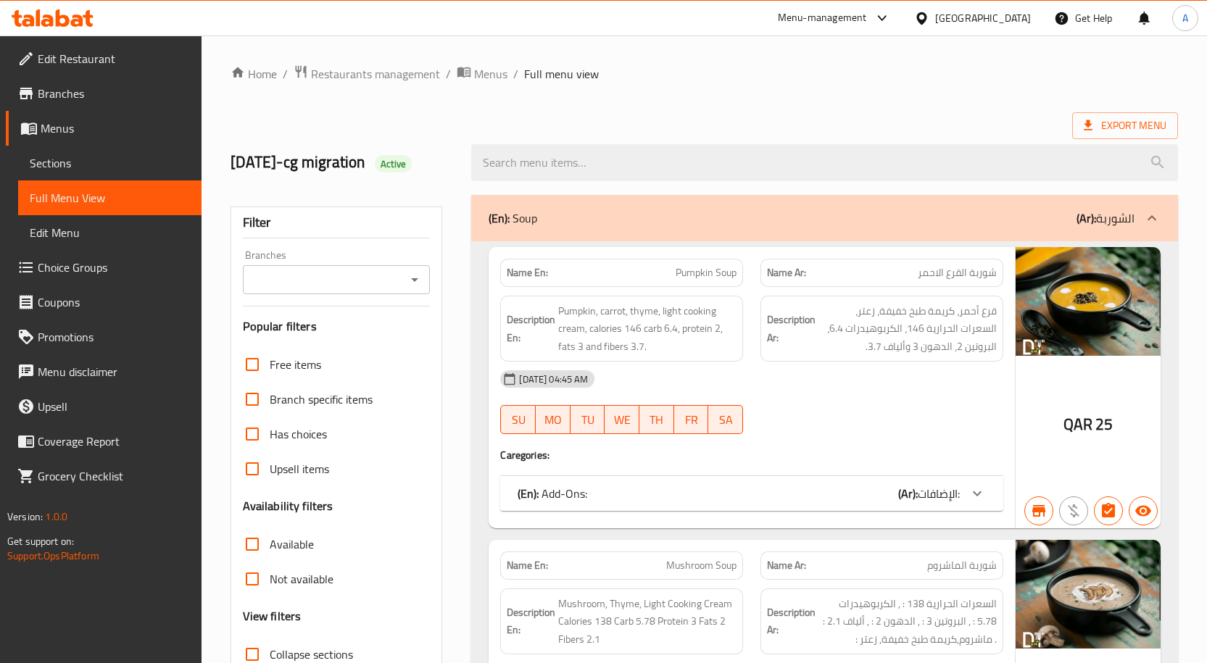
click at [423, 284] on icon "Open" at bounding box center [414, 279] width 17 height 17
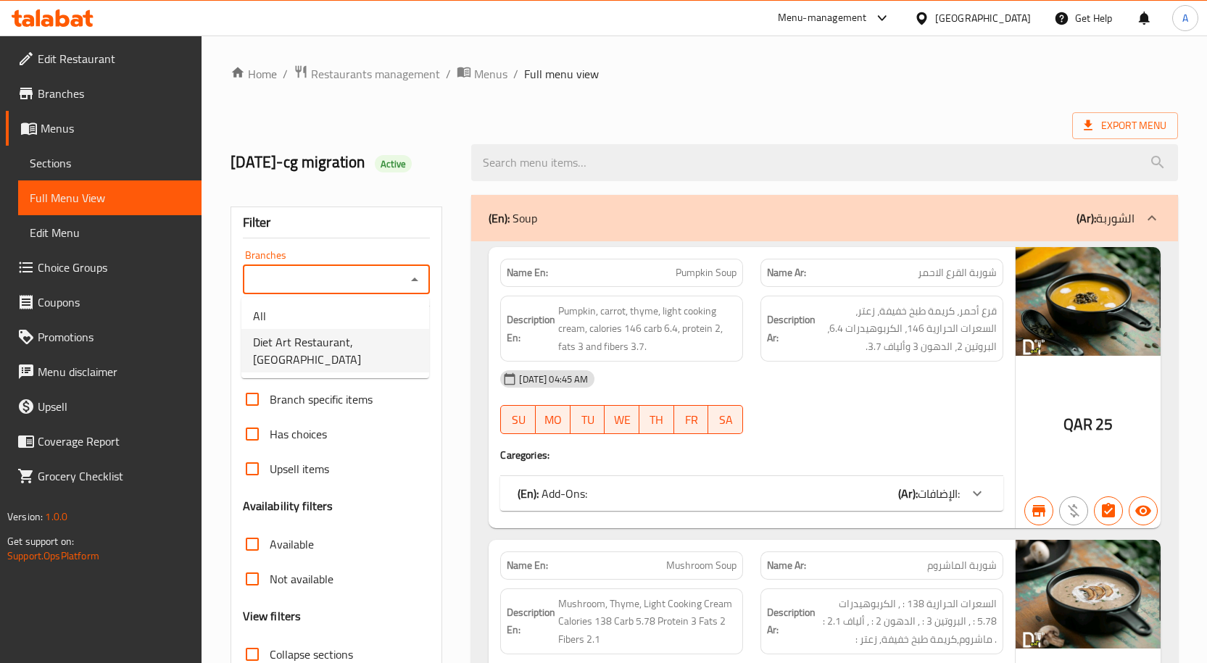
click at [338, 351] on span "Diet Art Restaurant, Al Markhiya" at bounding box center [335, 350] width 165 height 35
type input "Diet Art Restaurant, Al Markhiya"
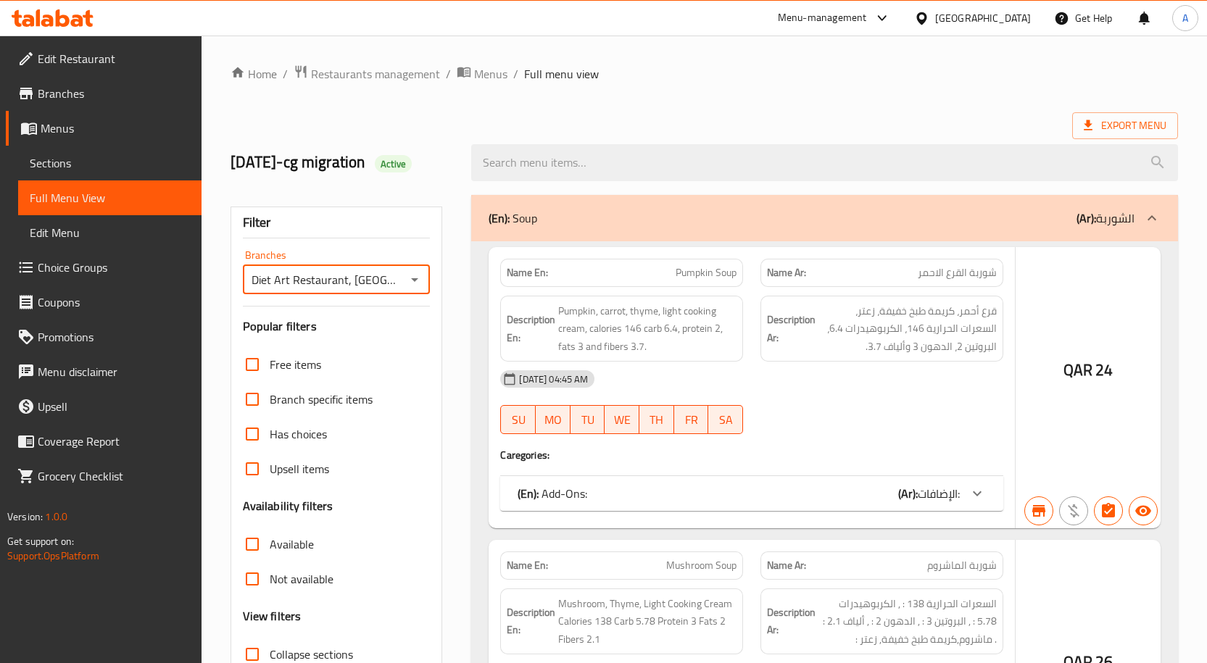
click at [257, 257] on div at bounding box center [603, 331] width 1207 height 663
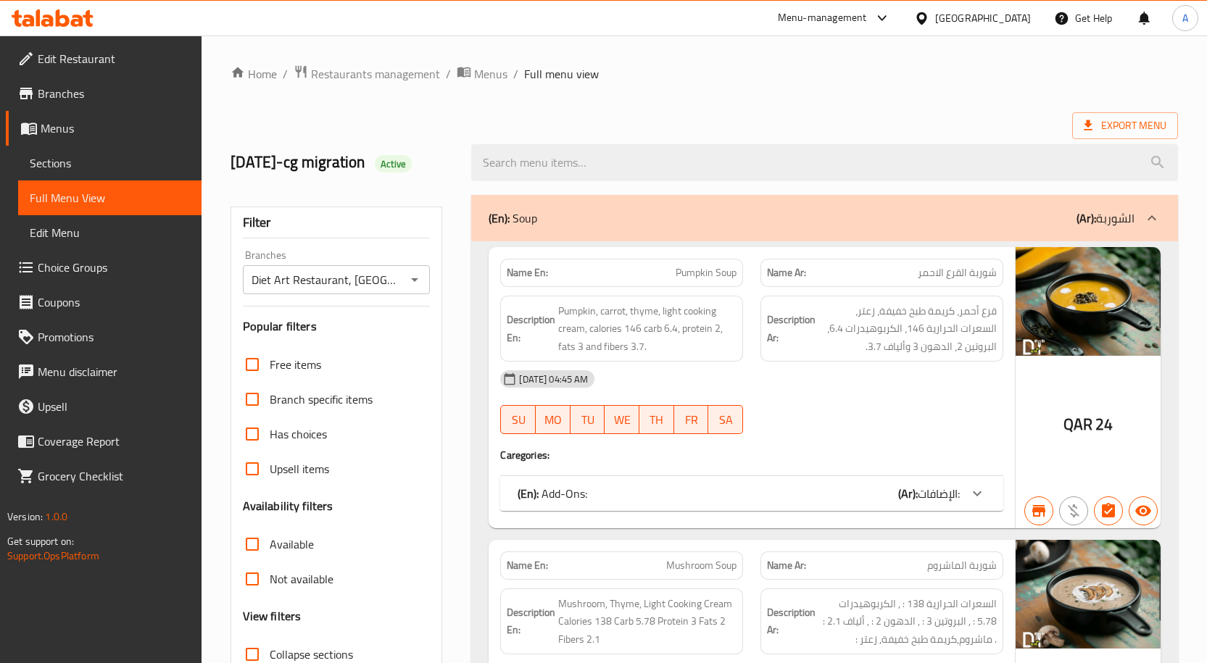
scroll to position [507, 0]
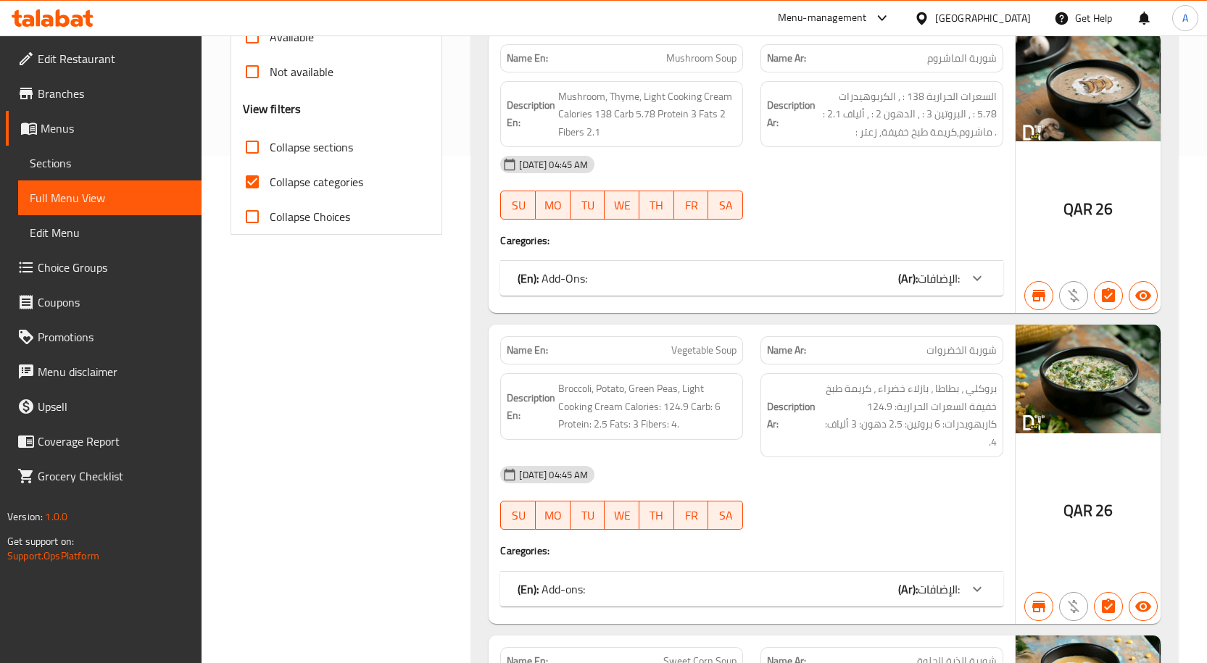
click at [251, 171] on input "Collapse categories" at bounding box center [252, 182] width 35 height 35
checkbox input "false"
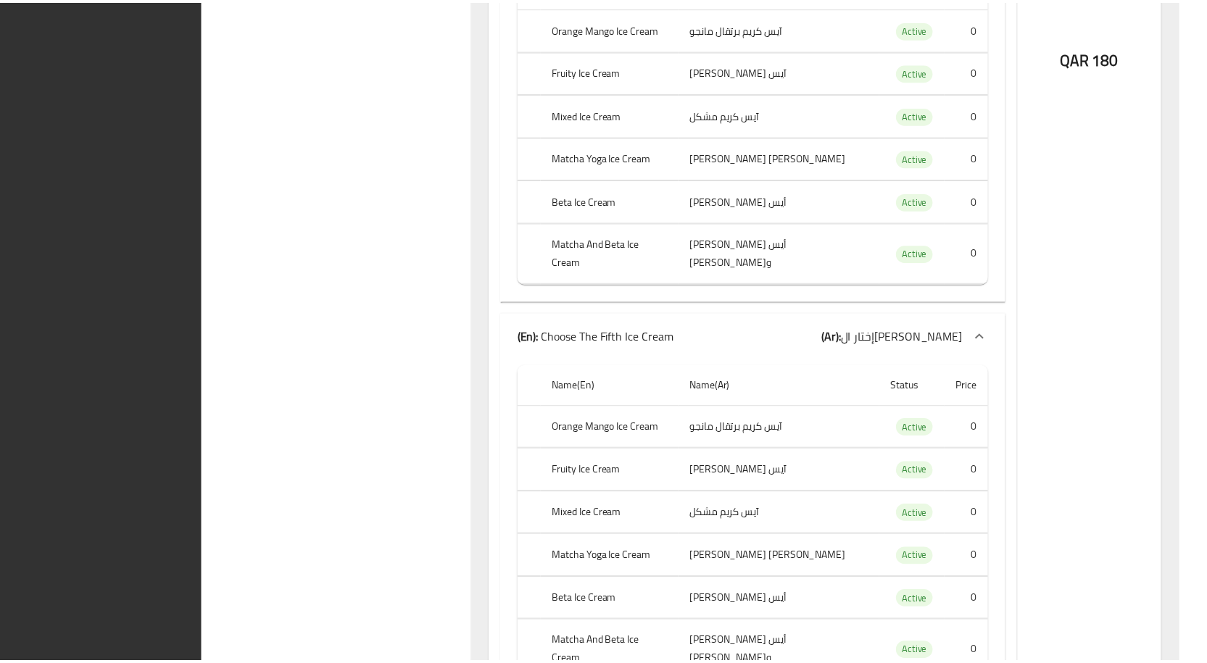
scroll to position [158559, 0]
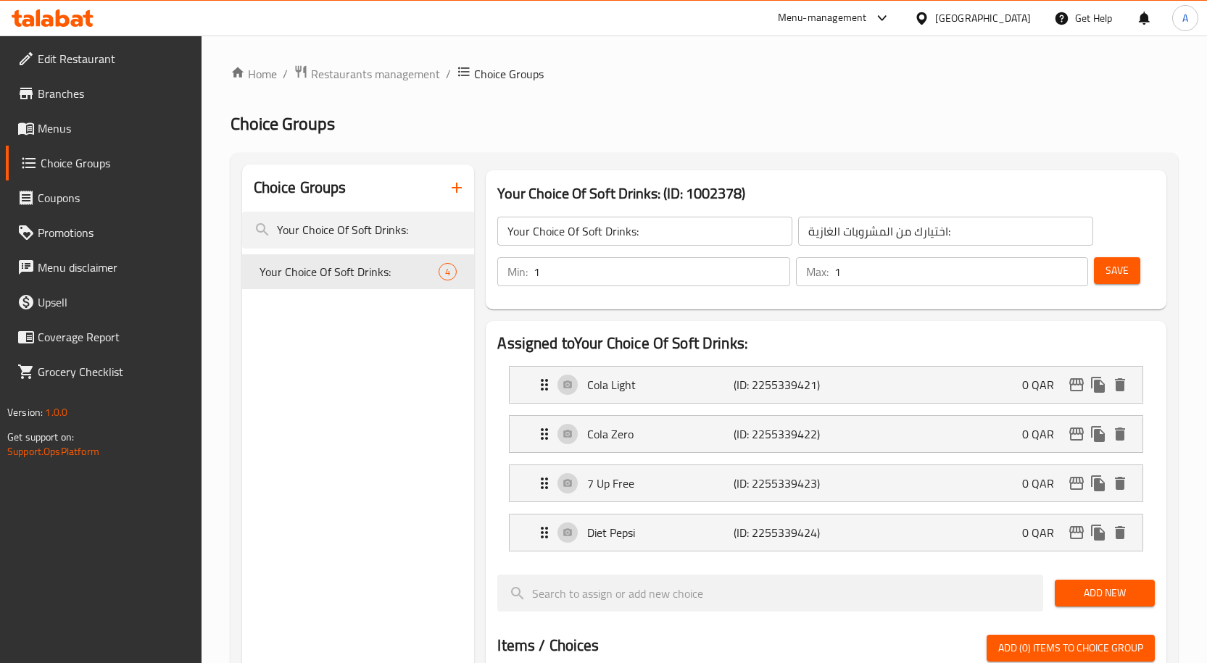
click at [460, 184] on icon "button" at bounding box center [456, 187] width 17 height 17
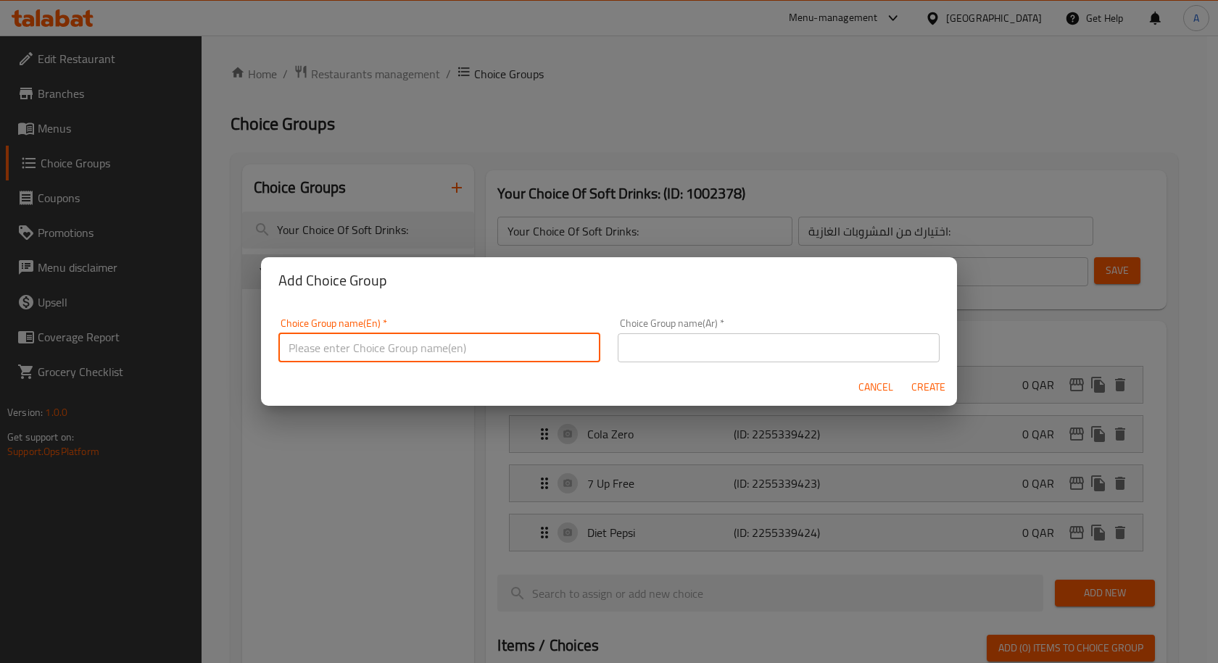
click at [408, 346] on input "text" at bounding box center [439, 347] width 322 height 29
type input "Choose The First Ice Cream"
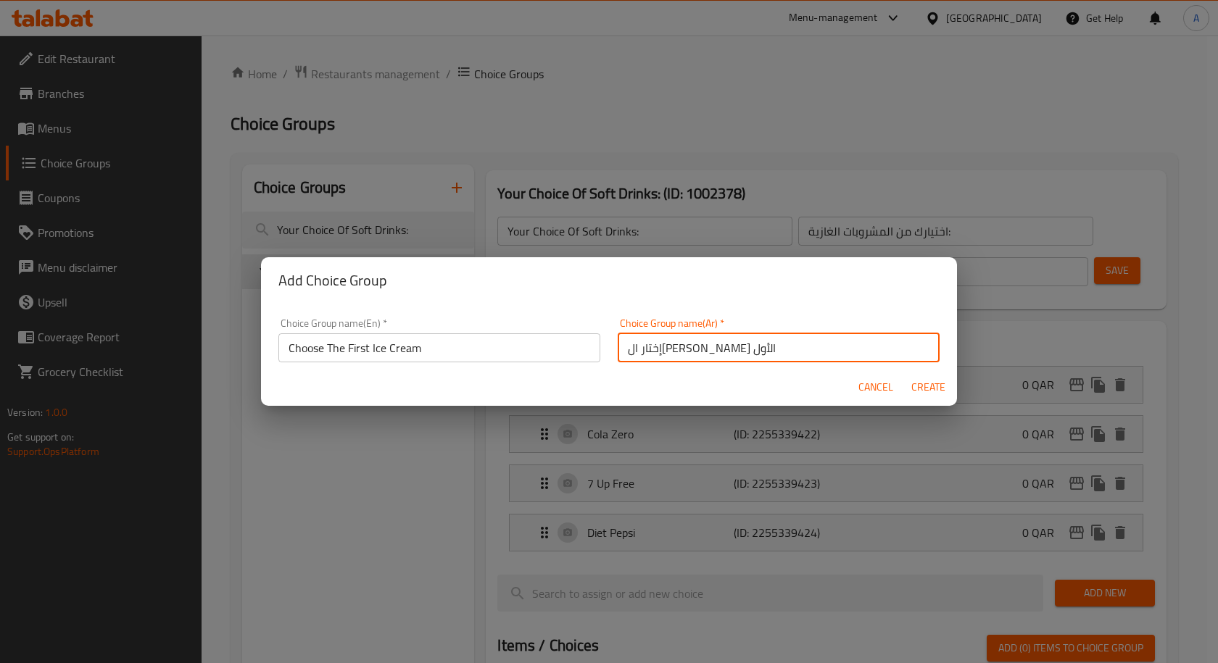
type input "إختار ال[PERSON_NAME] الأول"
click at [919, 387] on span "Create" at bounding box center [927, 387] width 35 height 18
type input "Choose The First Ice Cream"
type input "إختار ال[PERSON_NAME] الأول"
type input "0"
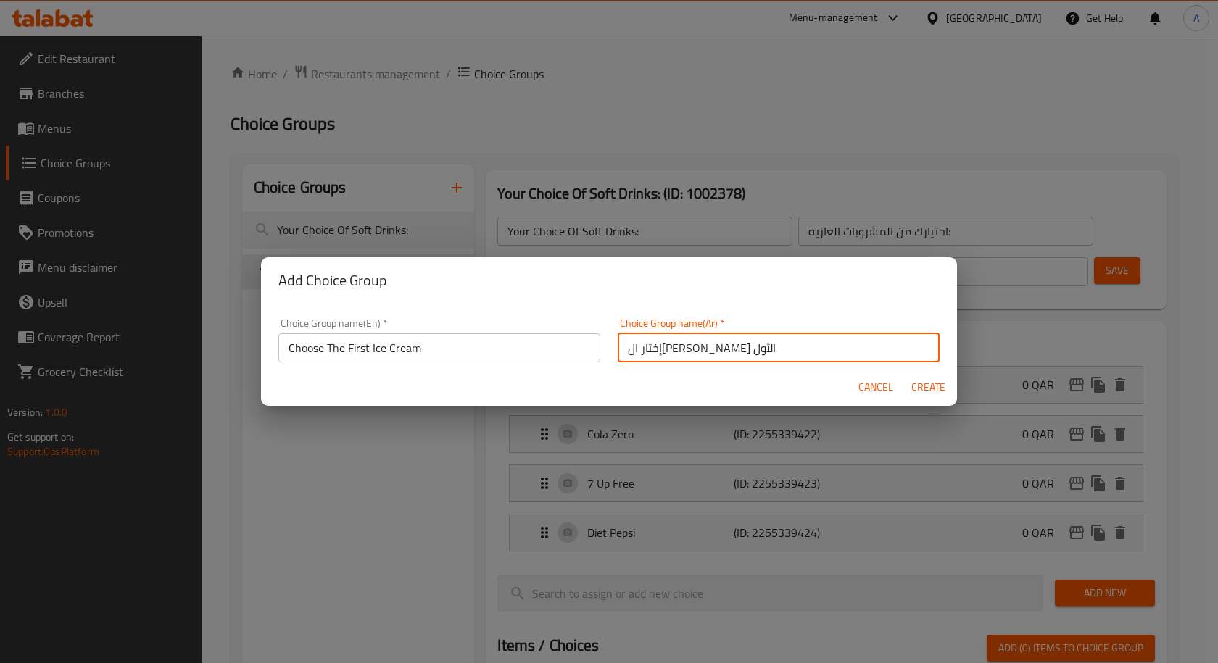
type input "0"
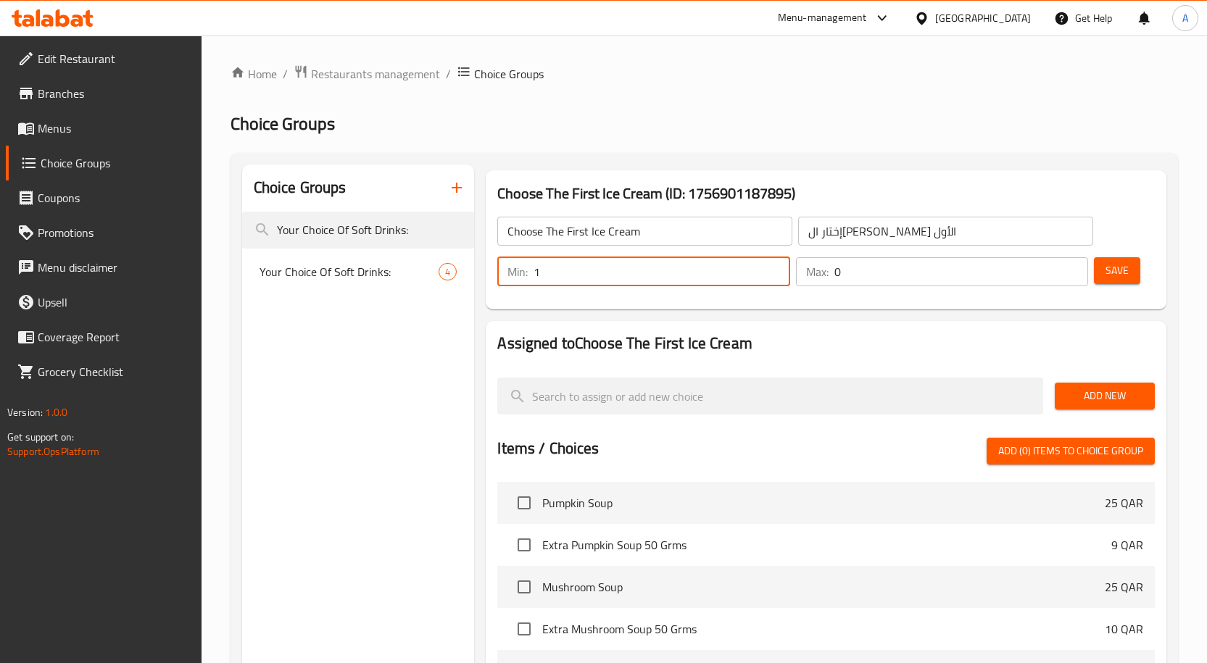
type input "1"
click at [776, 270] on input "1" at bounding box center [661, 271] width 257 height 29
type input "1"
click at [1072, 267] on input "1" at bounding box center [961, 271] width 254 height 29
click at [1117, 401] on span "Add New" at bounding box center [1104, 396] width 77 height 18
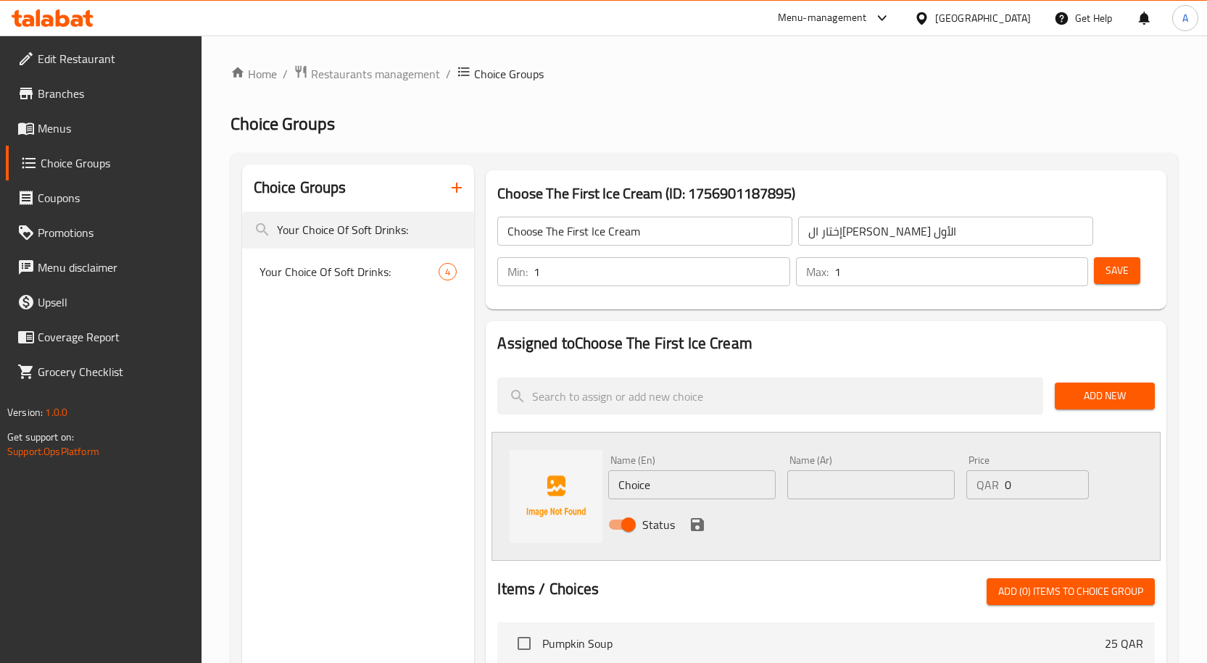
click at [641, 480] on input "Choice" at bounding box center [691, 484] width 167 height 29
paste input "Orange Mango Ice Cream"
type input "Orange Mango Ice Cream"
click at [834, 488] on input "text" at bounding box center [870, 484] width 167 height 29
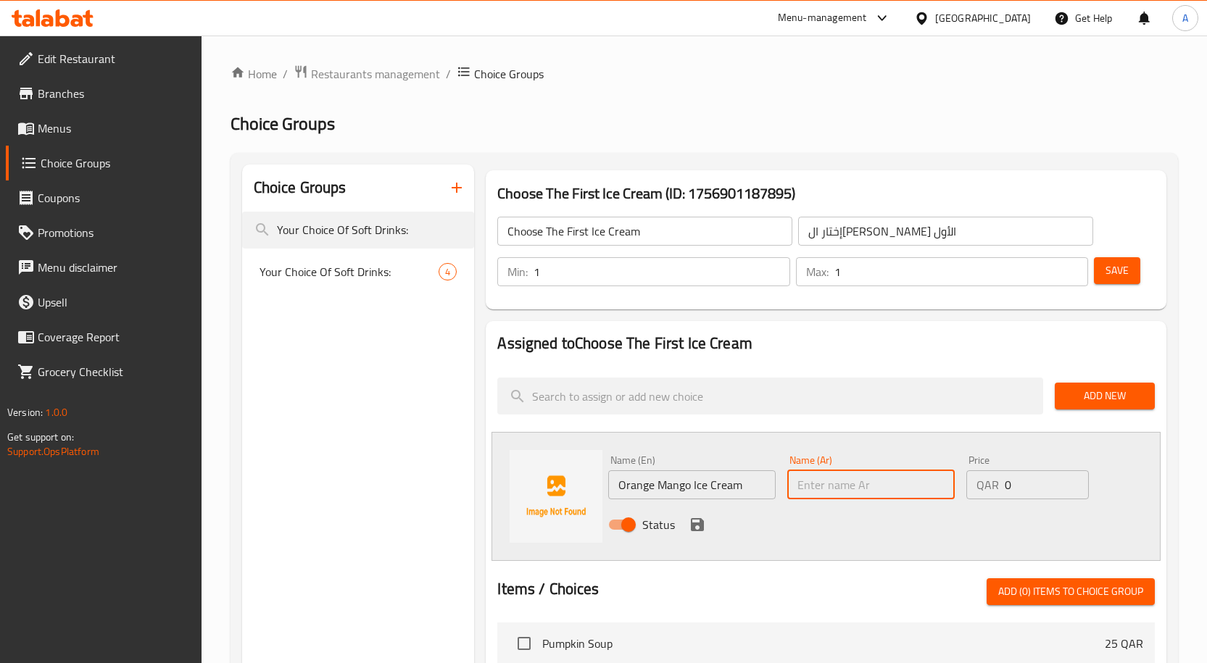
paste input "آيس كريم برتقال مانجو"
type input "آيس كريم برتقال مانجو"
click at [698, 527] on icon "save" at bounding box center [696, 524] width 17 height 17
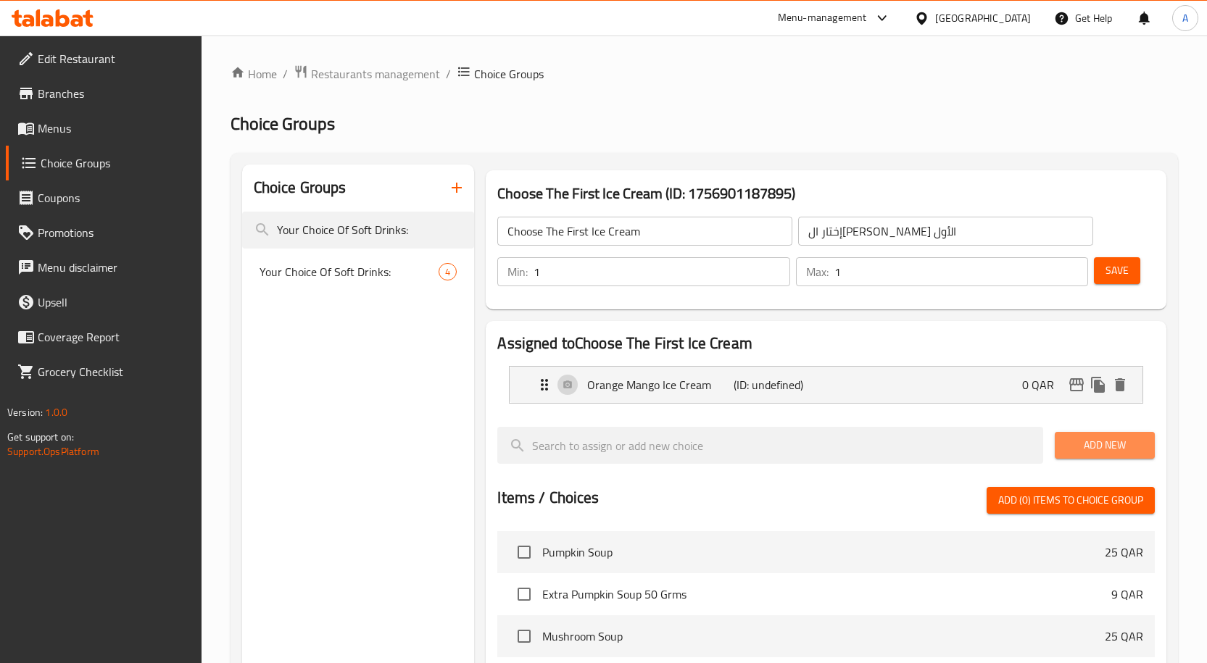
click at [1082, 438] on span "Add New" at bounding box center [1104, 445] width 77 height 18
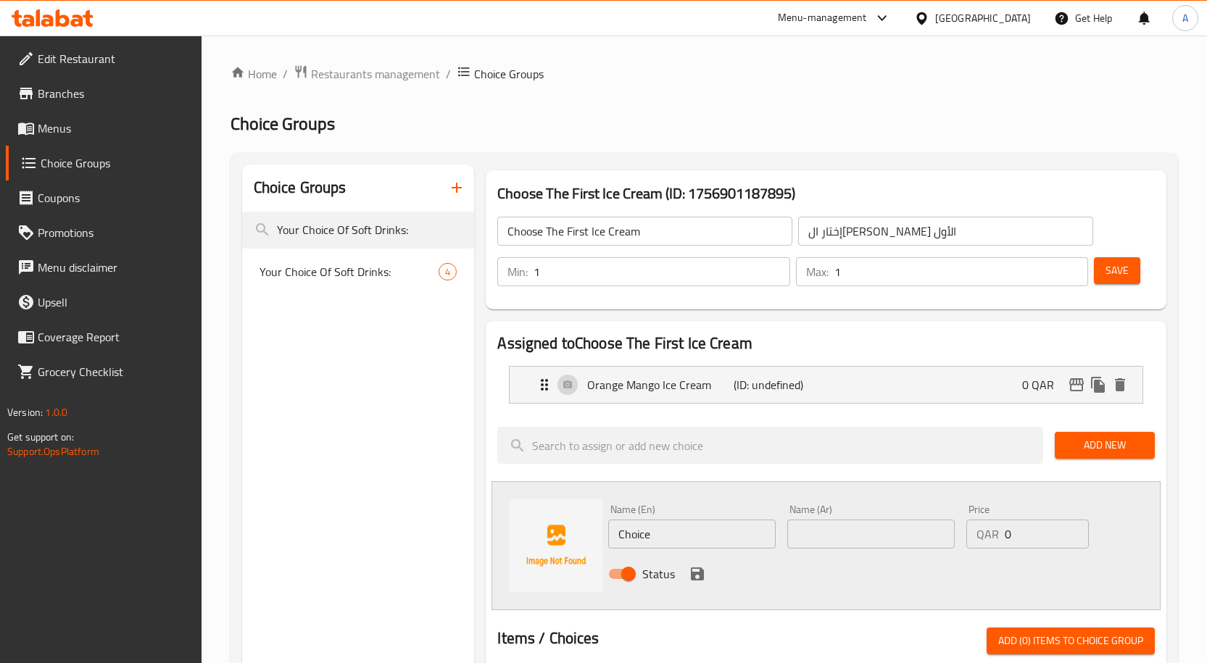
click at [682, 524] on input "Choice" at bounding box center [691, 534] width 167 height 29
paste input "Fruitty Ice Cream"
type input "Fruity Ice Cream"
click at [830, 525] on input "text" at bounding box center [870, 534] width 167 height 29
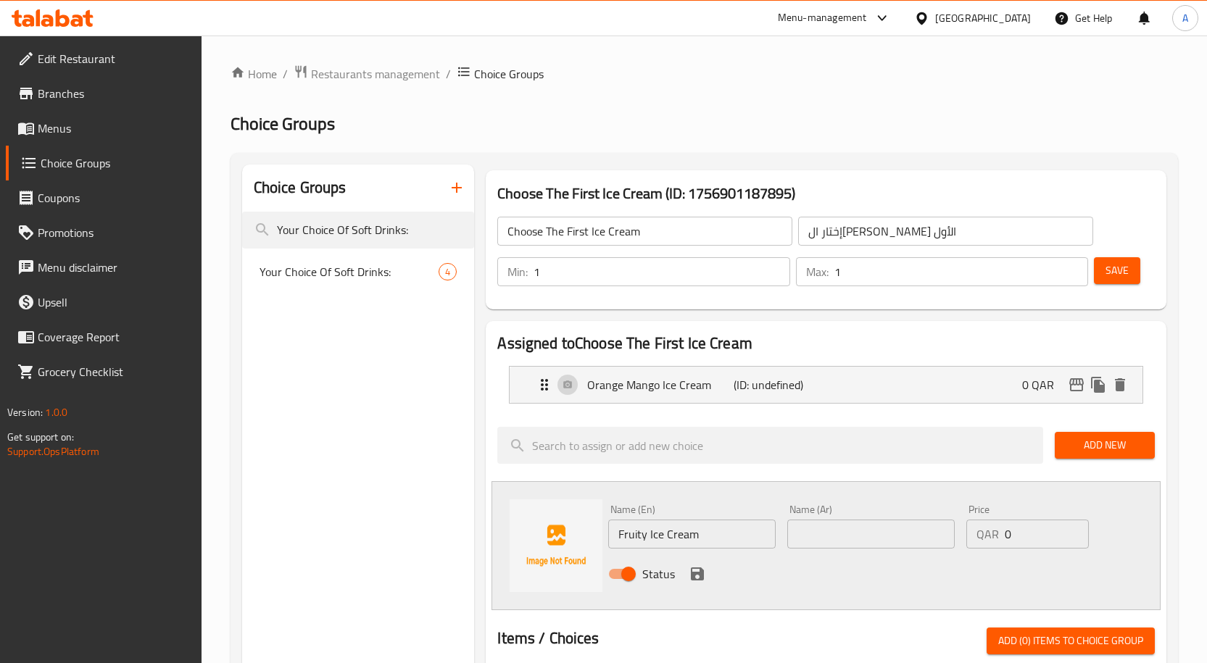
paste input "آيس [PERSON_NAME]"
type input "آيس [PERSON_NAME]"
drag, startPoint x: 690, startPoint y: 578, endPoint x: 802, endPoint y: 571, distance: 111.8
click at [691, 578] on icon "save" at bounding box center [696, 573] width 17 height 17
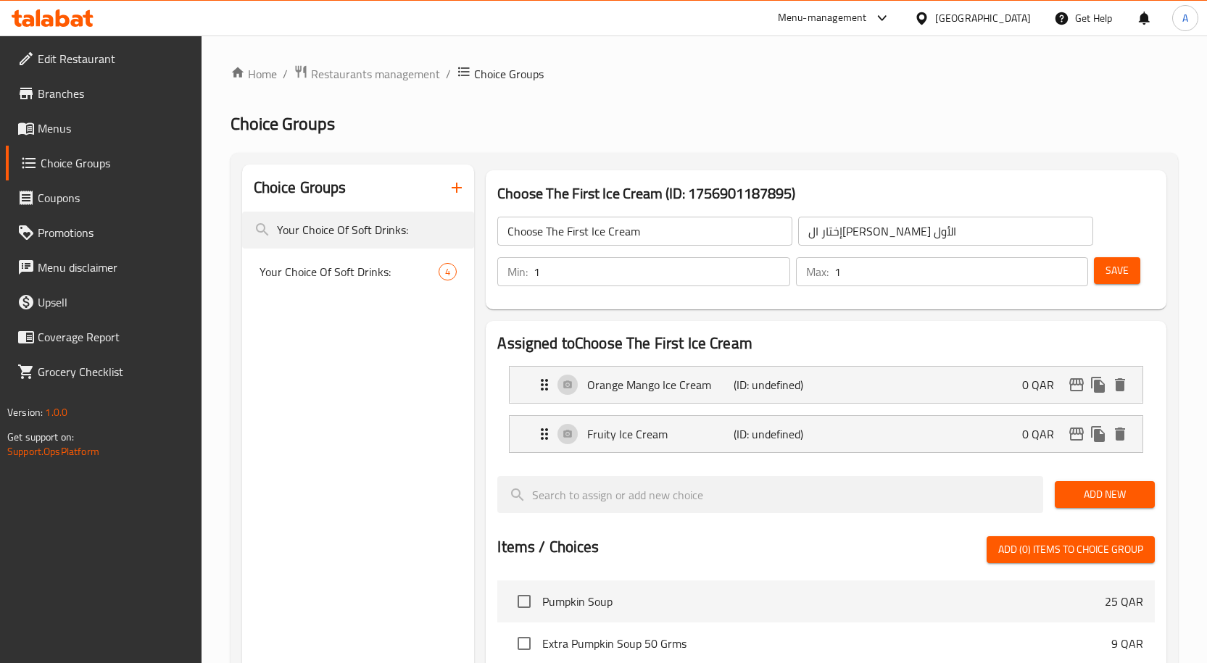
drag, startPoint x: 1077, startPoint y: 482, endPoint x: 1054, endPoint y: 488, distance: 23.9
click at [1077, 482] on button "Add New" at bounding box center [1104, 494] width 100 height 27
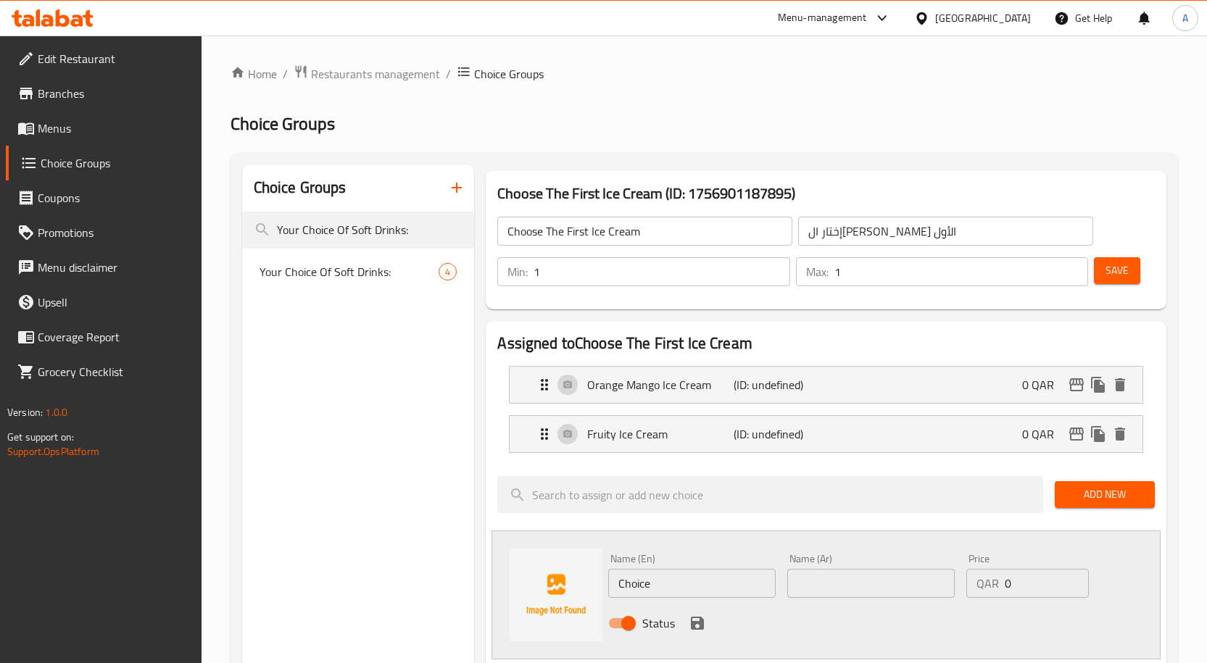
click at [642, 589] on input "Choice" at bounding box center [691, 583] width 167 height 29
paste input "Mixed Ice Cream"
type input "Mixed Ice Cream"
drag, startPoint x: 899, startPoint y: 579, endPoint x: 890, endPoint y: 582, distance: 9.2
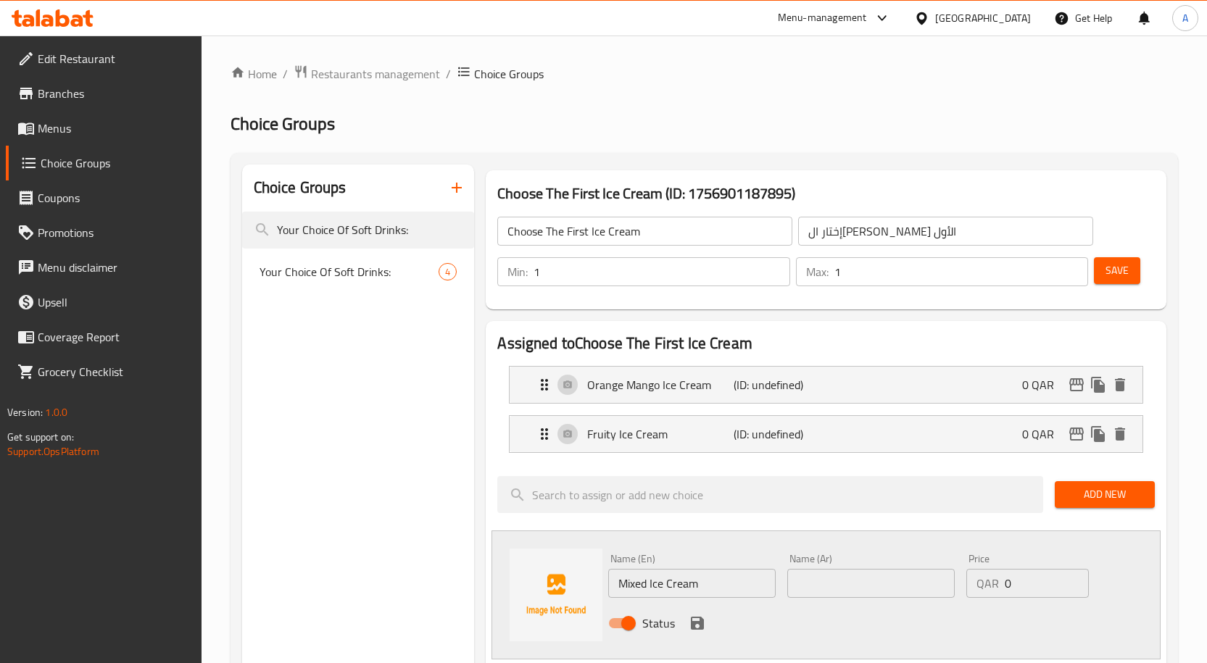
click at [890, 582] on input "text" at bounding box center [870, 583] width 167 height 29
paste input "آيس كريم مشكل"
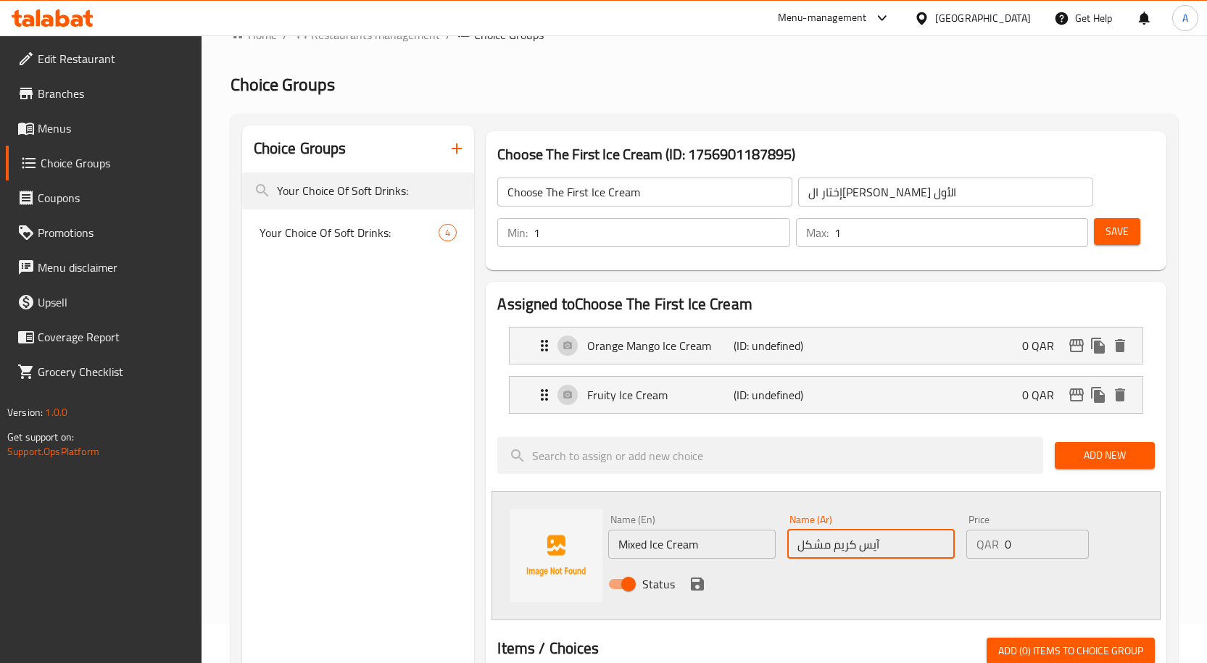
scroll to position [72, 0]
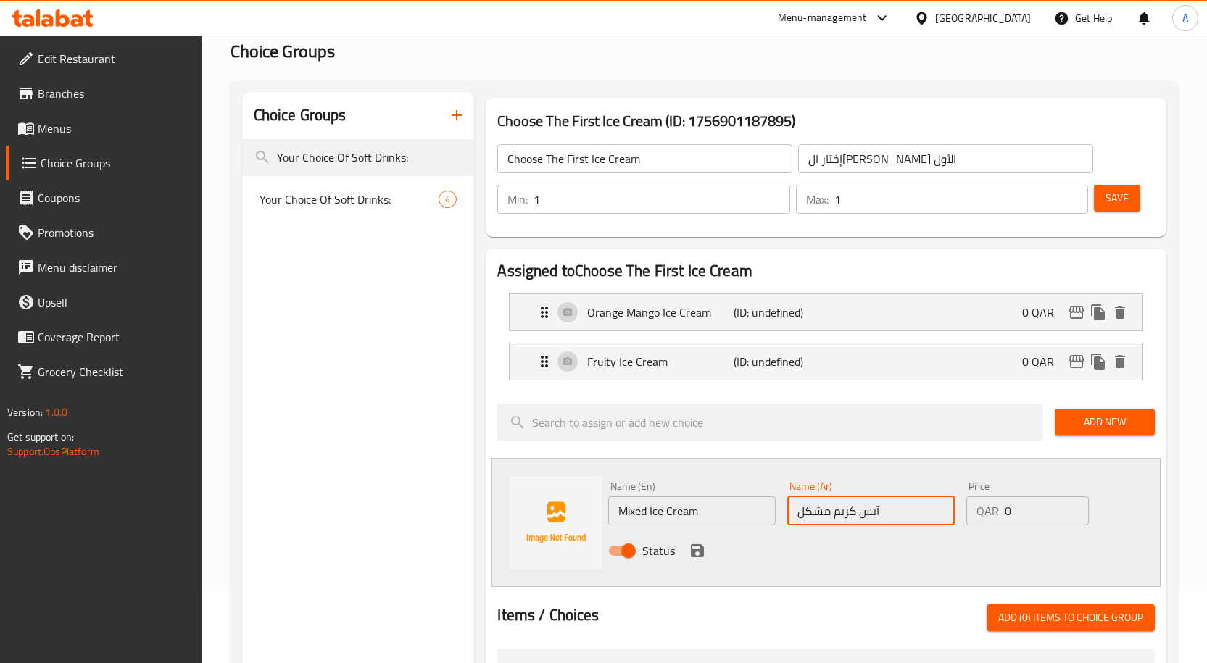
type input "آيس كريم مشكل"
click at [688, 552] on icon "save" at bounding box center [696, 550] width 17 height 17
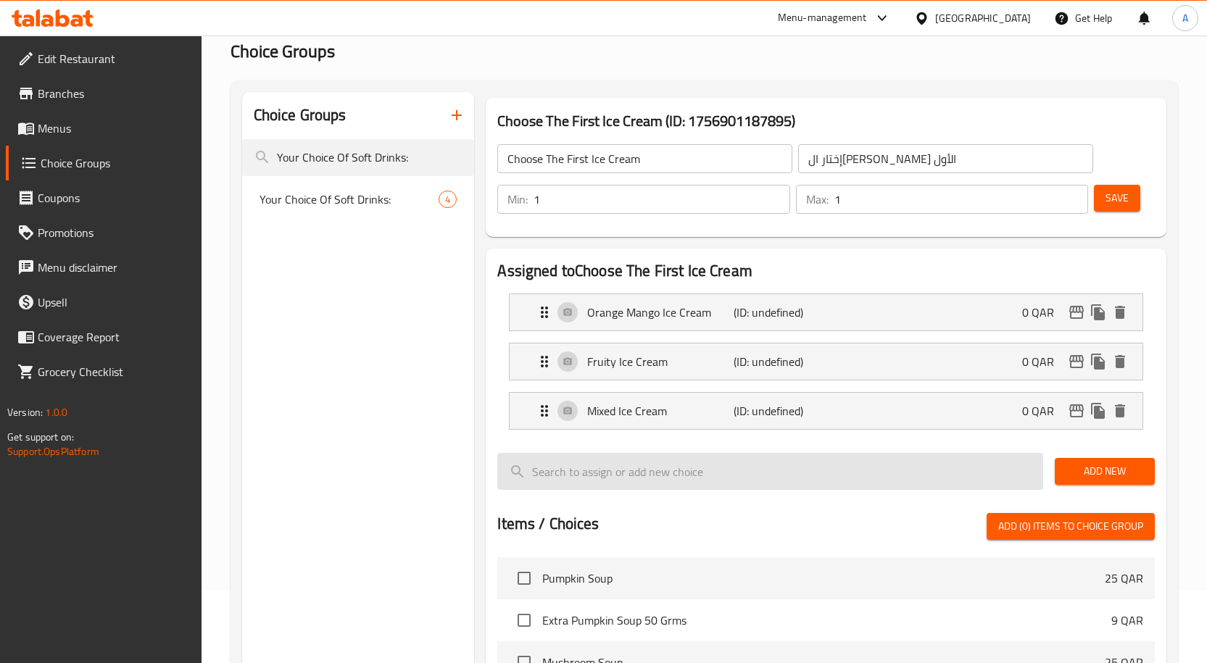
drag, startPoint x: 1082, startPoint y: 474, endPoint x: 1041, endPoint y: 475, distance: 41.3
click at [1082, 474] on span "Add New" at bounding box center [1104, 471] width 77 height 18
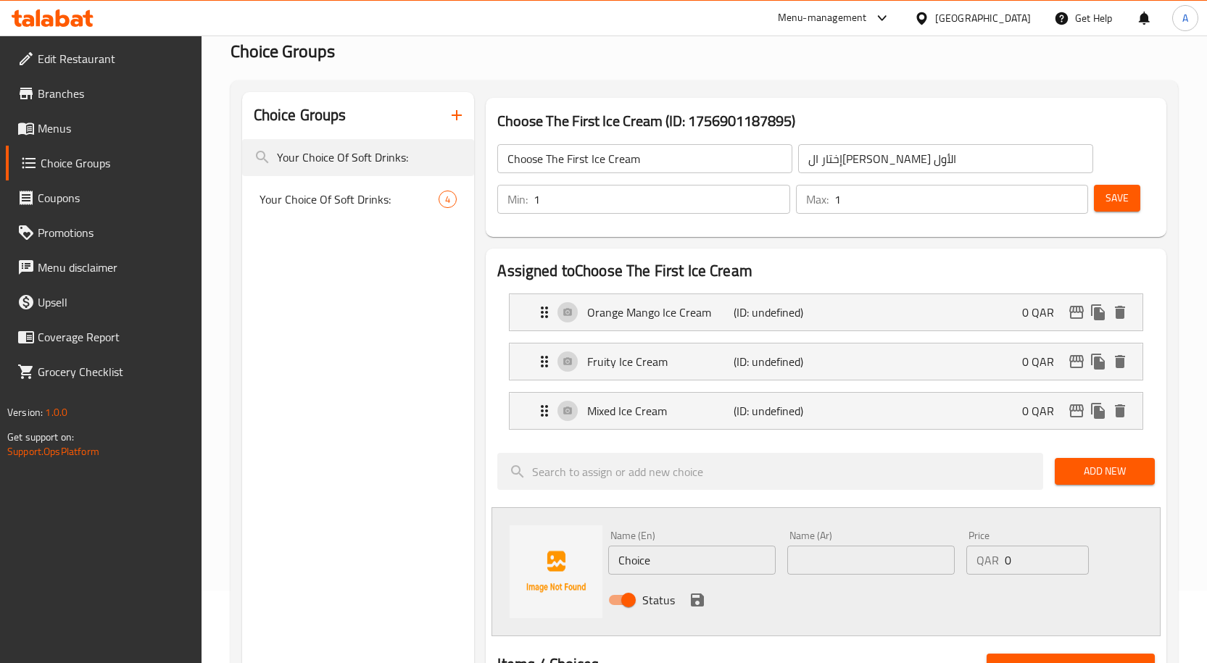
click at [642, 554] on input "Choice" at bounding box center [691, 560] width 167 height 29
paste input "Matcha Yoga Ice Cream"
type input "Matcha Yoga Ice Cream"
click at [830, 557] on input "text" at bounding box center [870, 560] width 167 height 29
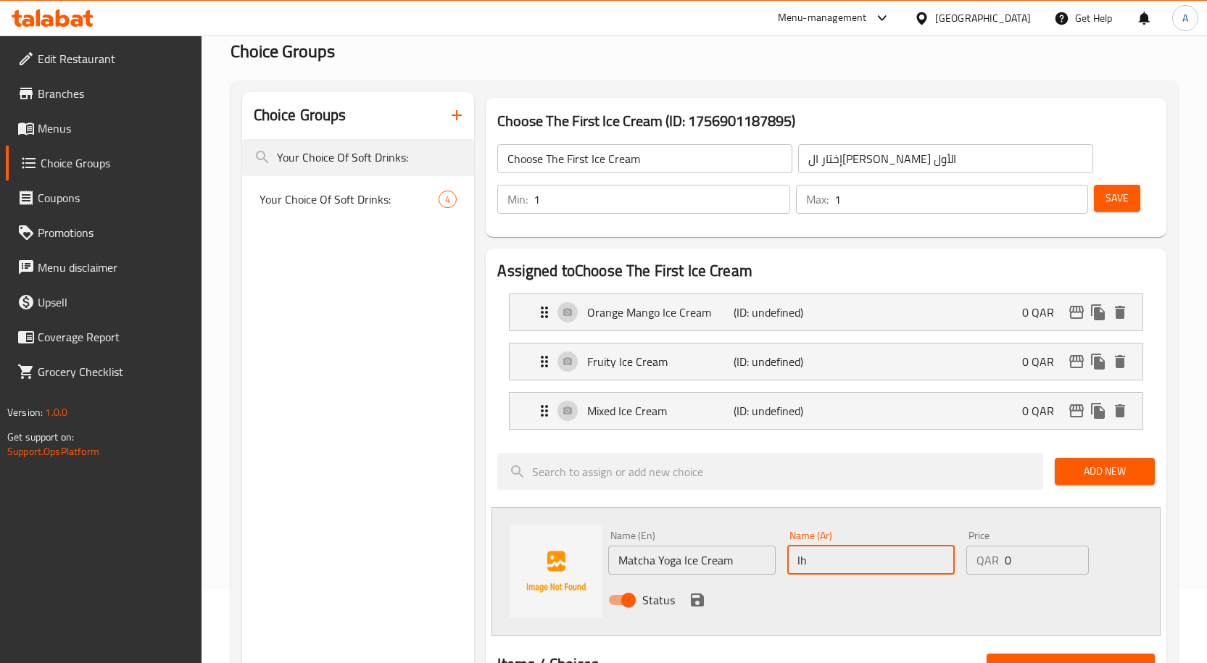
type input "l"
type input "H"
type input "[PERSON_NAME] [PERSON_NAME]"
click at [692, 608] on icon "save" at bounding box center [696, 599] width 17 height 17
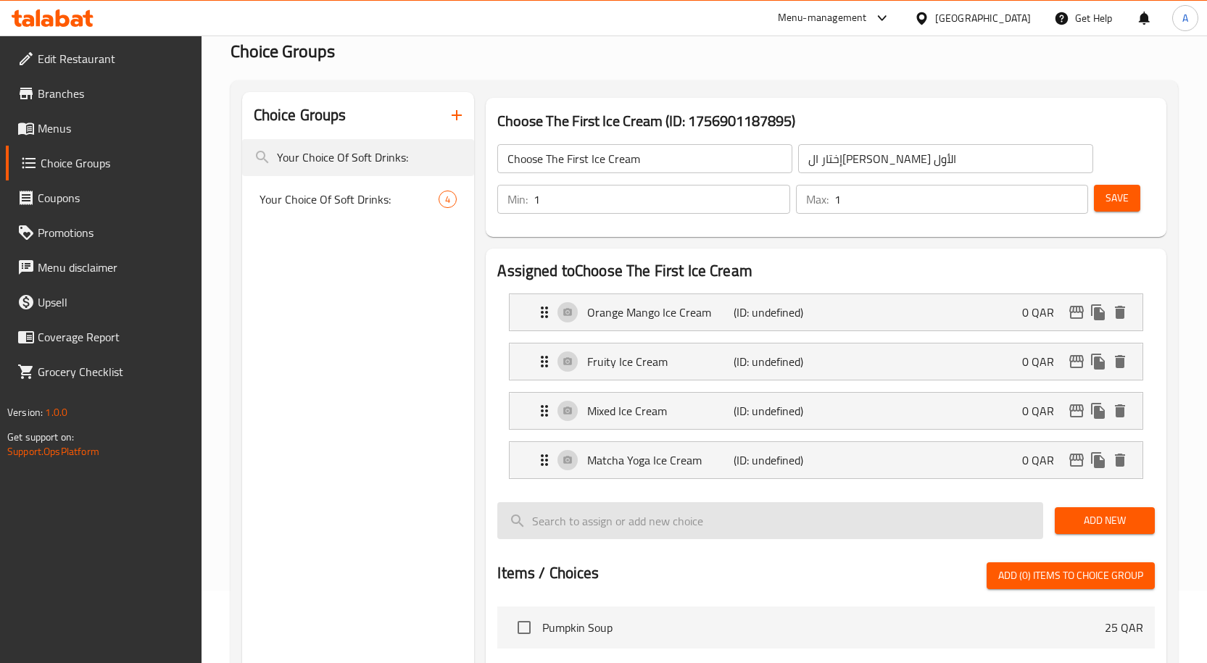
click at [1082, 523] on span "Add New" at bounding box center [1104, 521] width 77 height 18
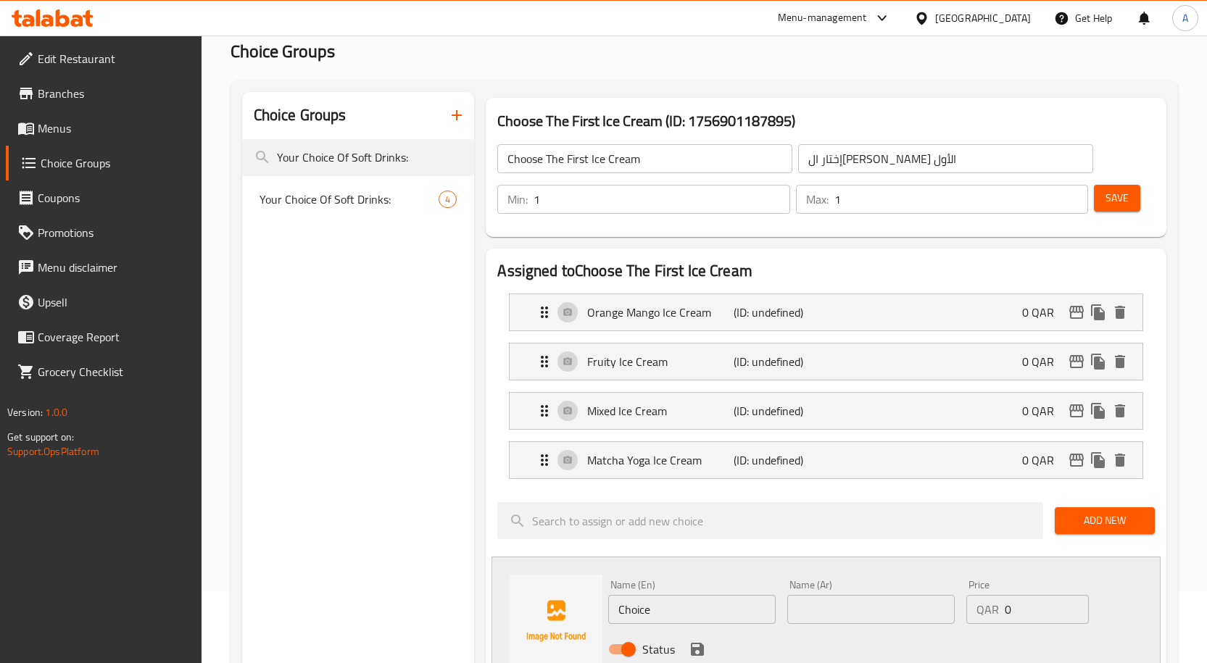
click at [667, 603] on input "Choice" at bounding box center [691, 609] width 167 height 29
paste input "Beta Ice Cream"
type input "Beta Ice Cream"
drag, startPoint x: 799, startPoint y: 604, endPoint x: 807, endPoint y: 607, distance: 7.6
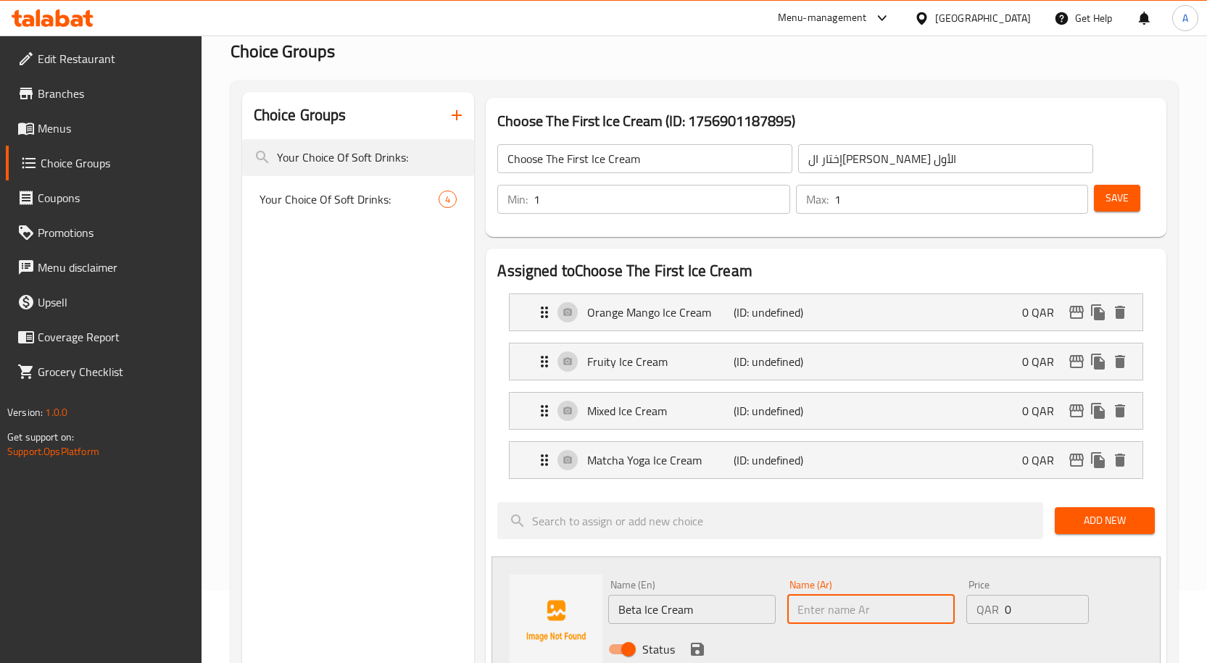
click at [800, 604] on input "text" at bounding box center [870, 609] width 167 height 29
type input "H"
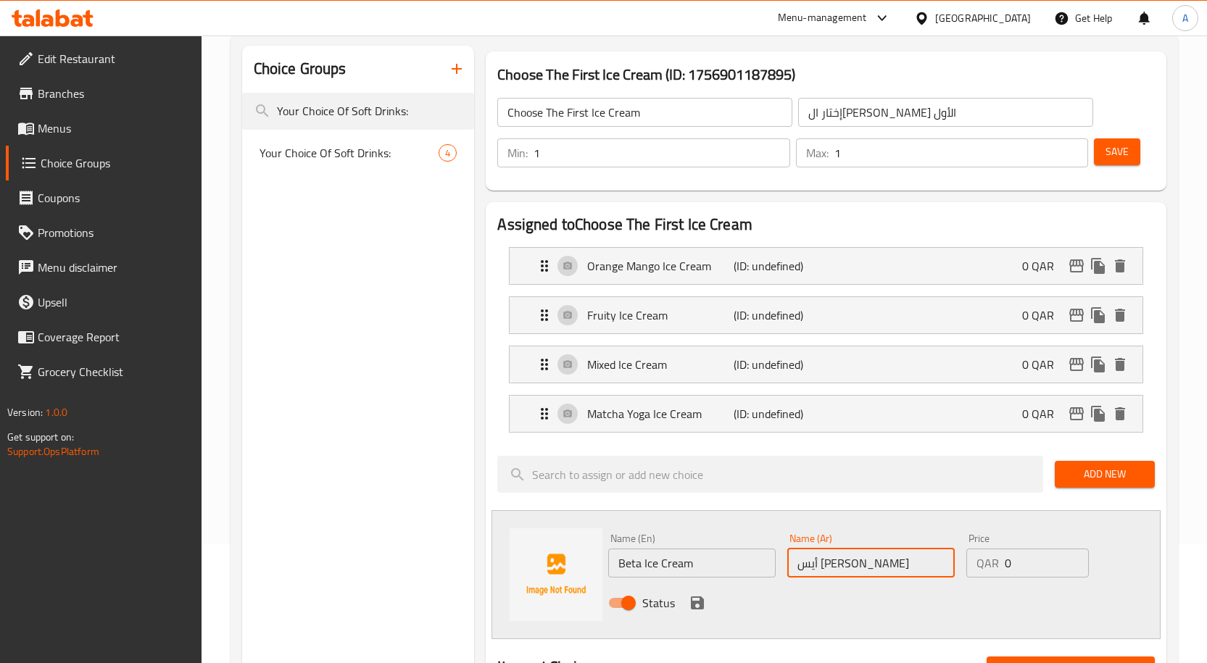
scroll to position [145, 0]
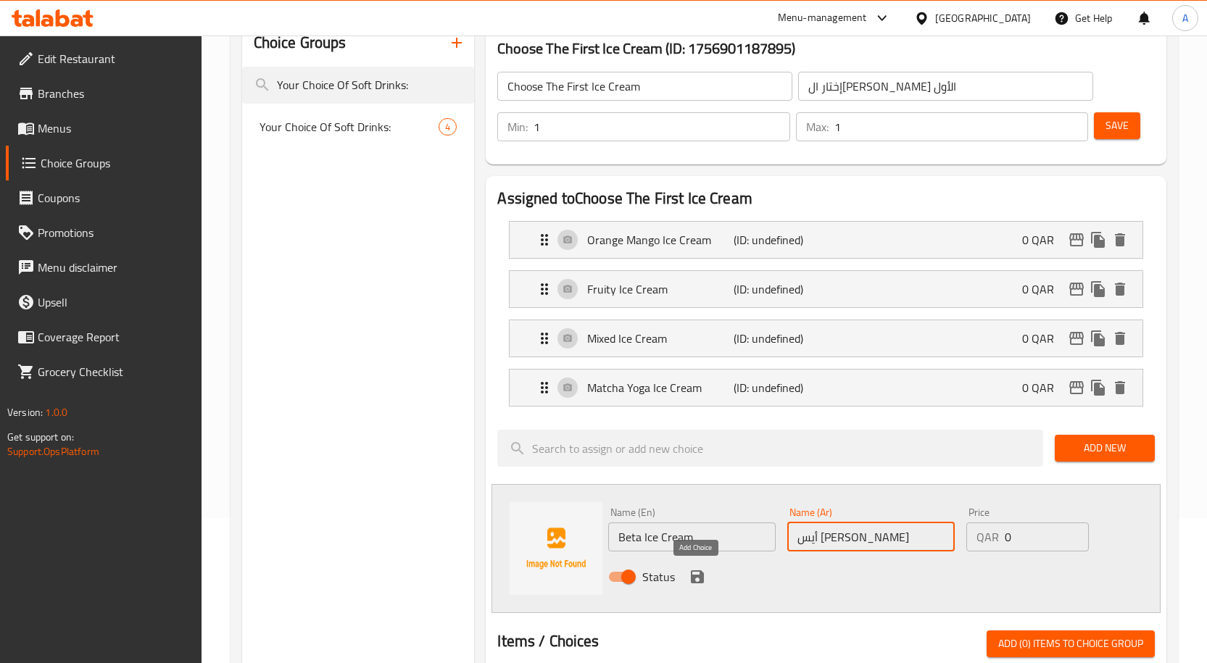
type input "أيس [PERSON_NAME]"
click at [688, 578] on icon "save" at bounding box center [696, 576] width 17 height 17
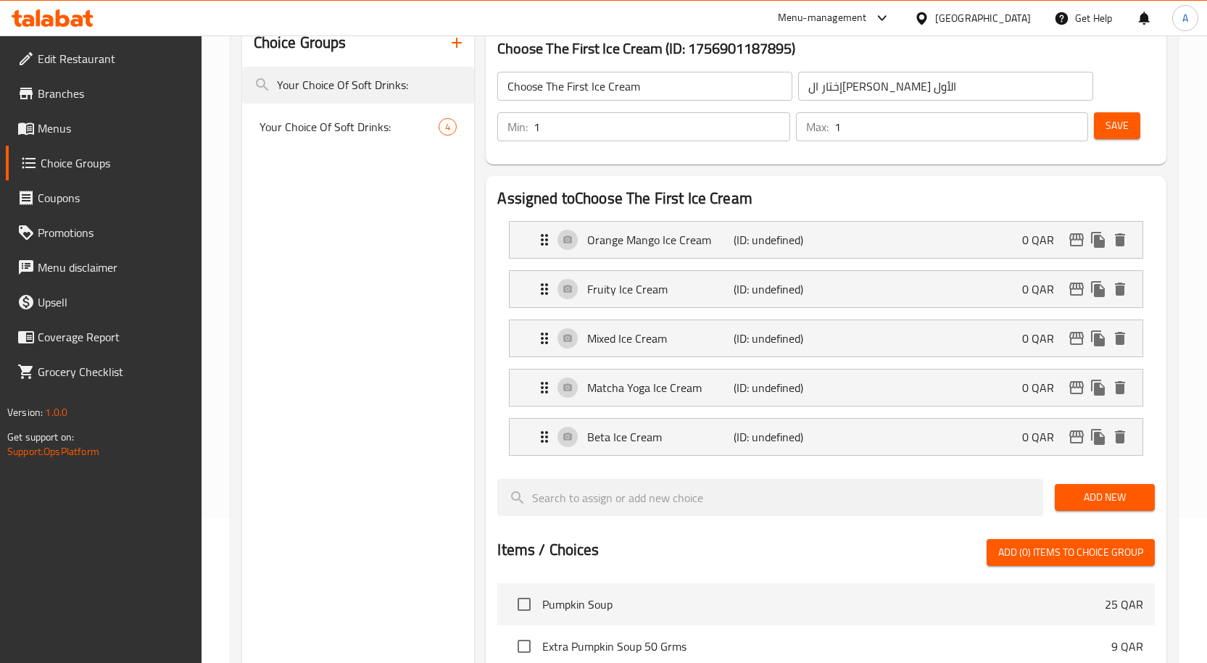
click at [1099, 485] on button "Add New" at bounding box center [1104, 497] width 100 height 27
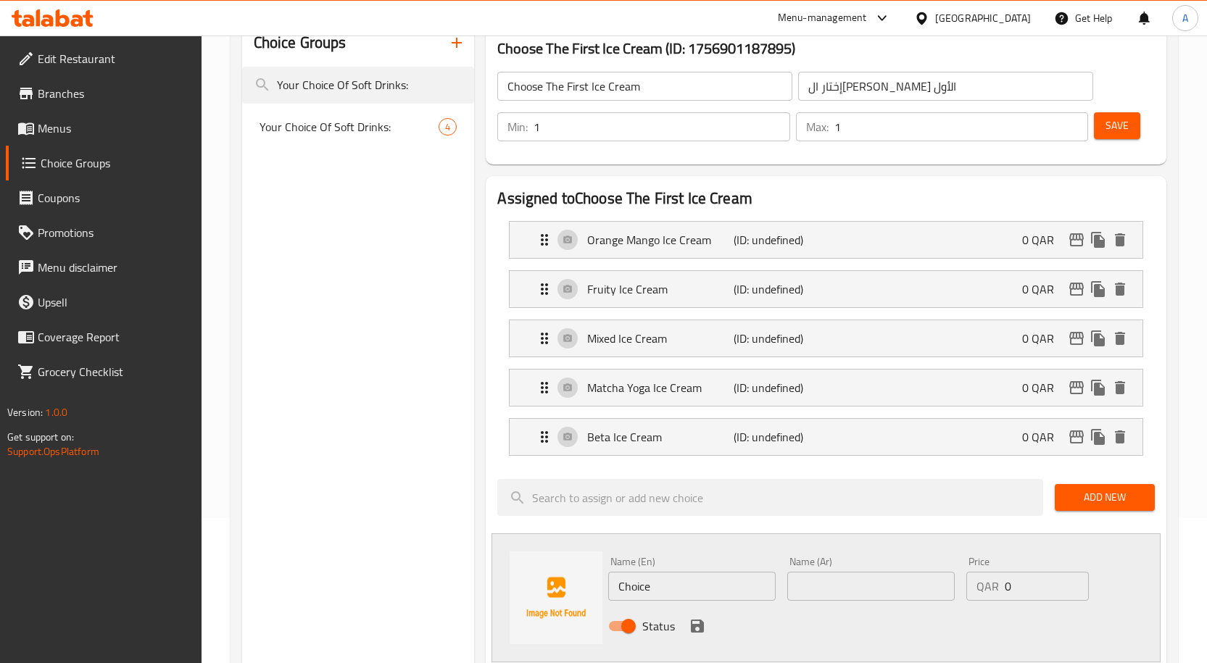
click at [655, 607] on div "Status" at bounding box center [870, 626] width 537 height 39
click at [662, 597] on input "Choice" at bounding box center [691, 586] width 167 height 29
paste input "Matcha & Beta Ice Cream"
click at [665, 591] on input "Matcha & Beta Ice Cream" at bounding box center [691, 586] width 167 height 29
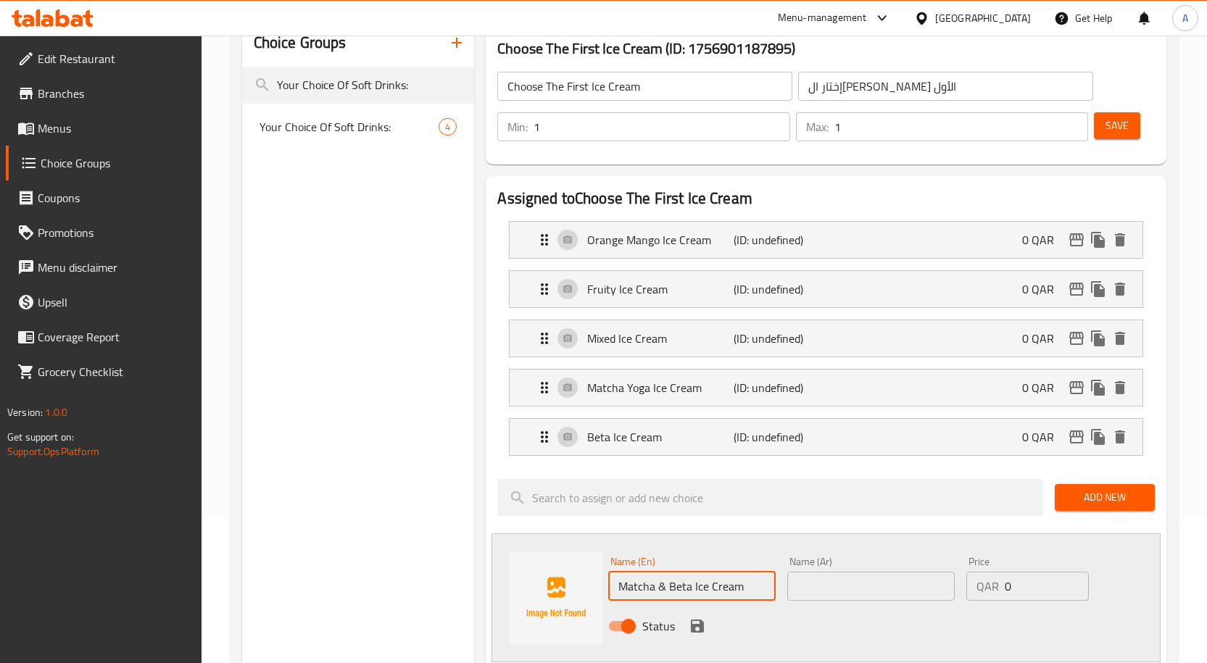
click at [665, 591] on input "Matcha & Beta Ice Cream" at bounding box center [691, 586] width 167 height 29
type input "Matcha And Beta Ice Cream"
click at [833, 581] on input "text" at bounding box center [870, 586] width 167 height 29
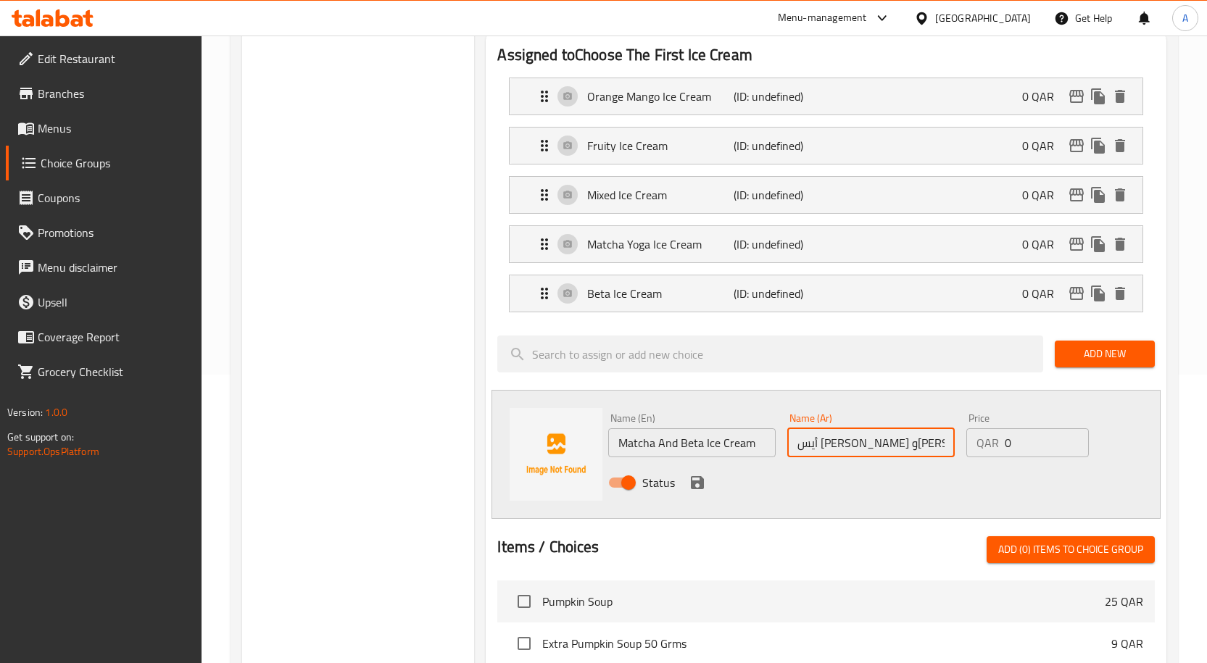
scroll to position [290, 0]
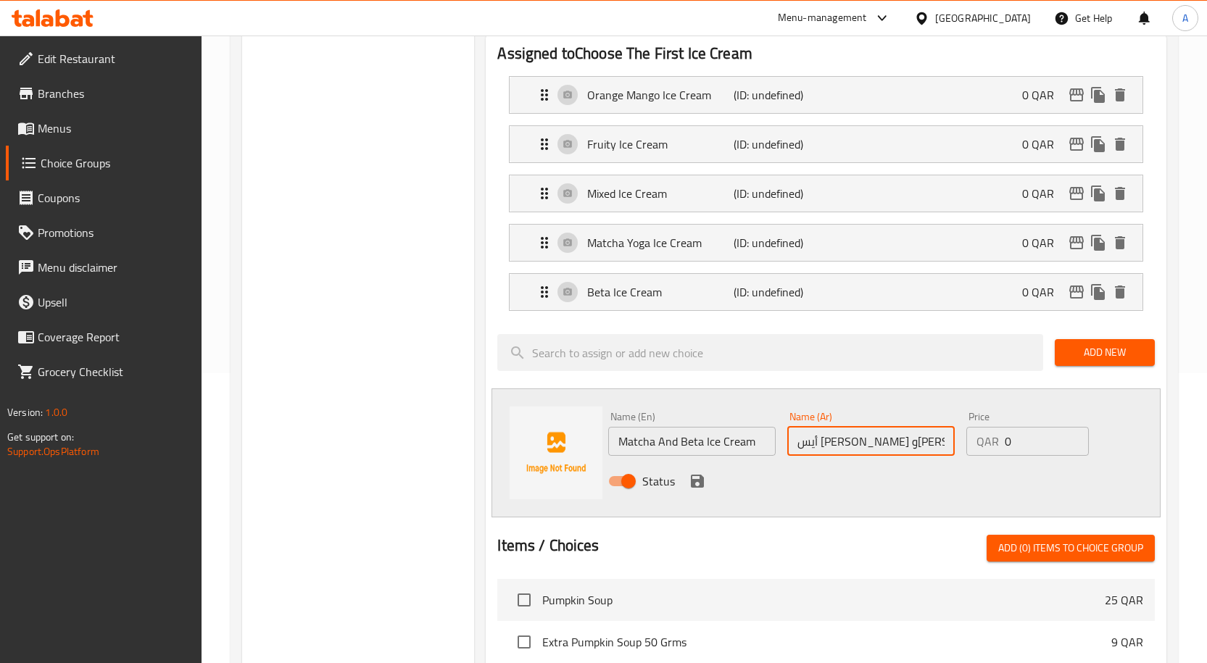
type input "أيس [PERSON_NAME] و[PERSON_NAME]"
click at [694, 483] on icon "save" at bounding box center [697, 481] width 13 height 13
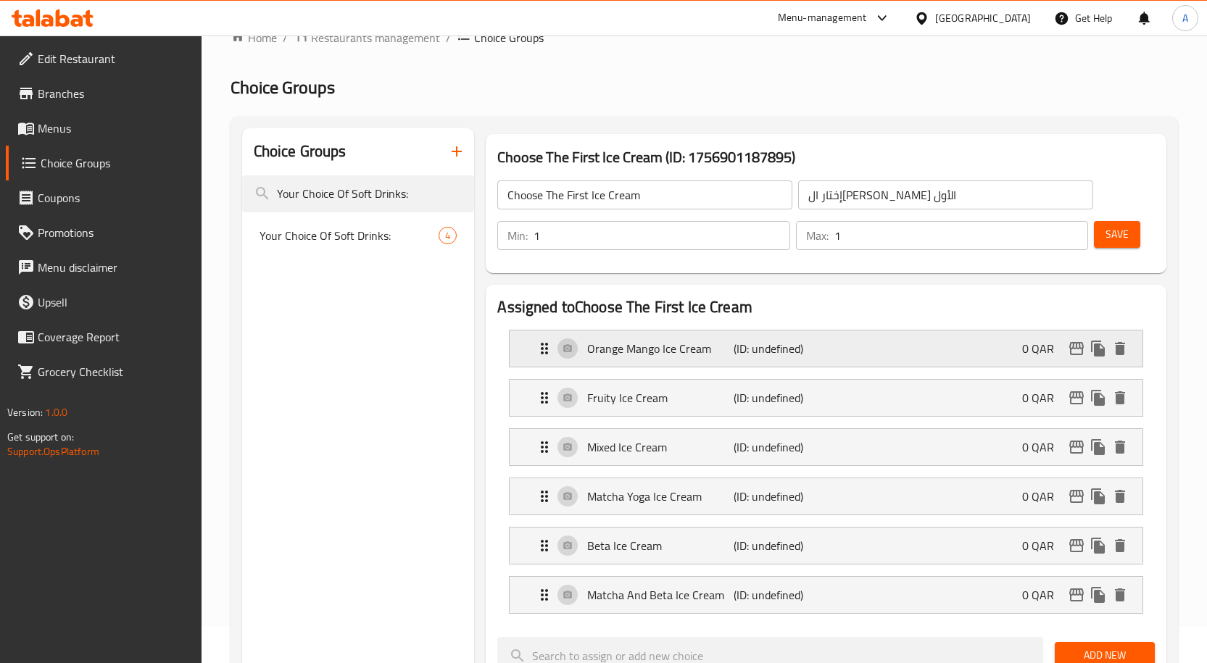
scroll to position [0, 0]
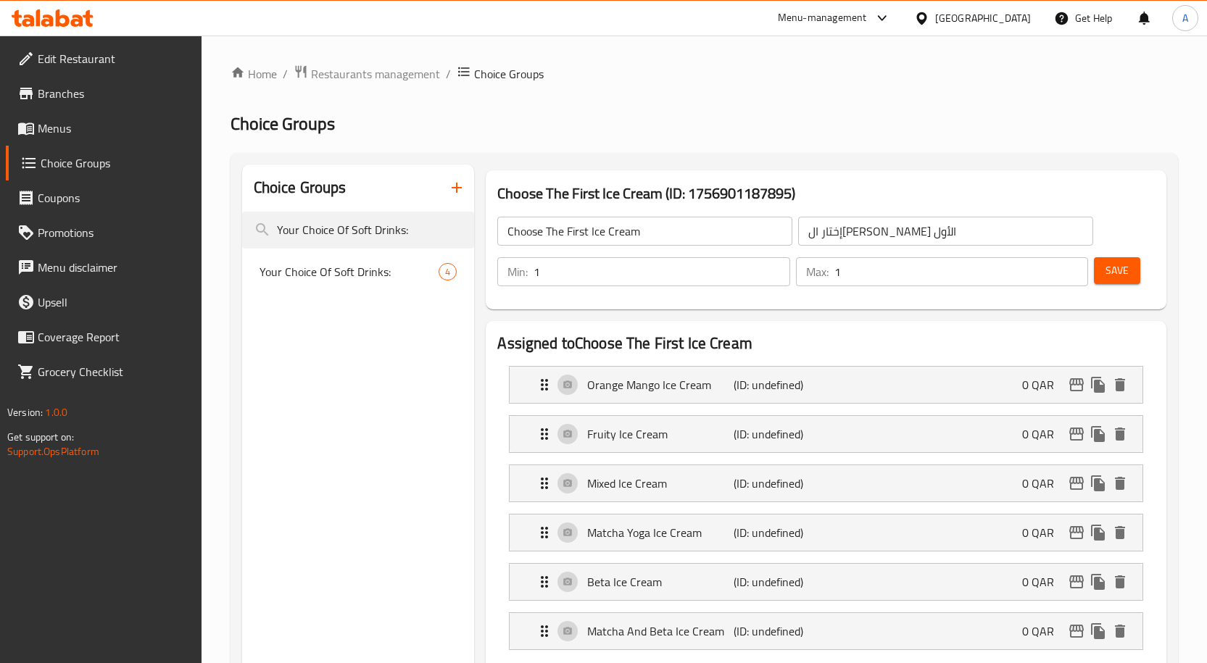
click at [609, 222] on input "Choose The First Ice Cream" at bounding box center [644, 231] width 295 height 29
click at [1120, 276] on span "Save" at bounding box center [1116, 271] width 23 height 18
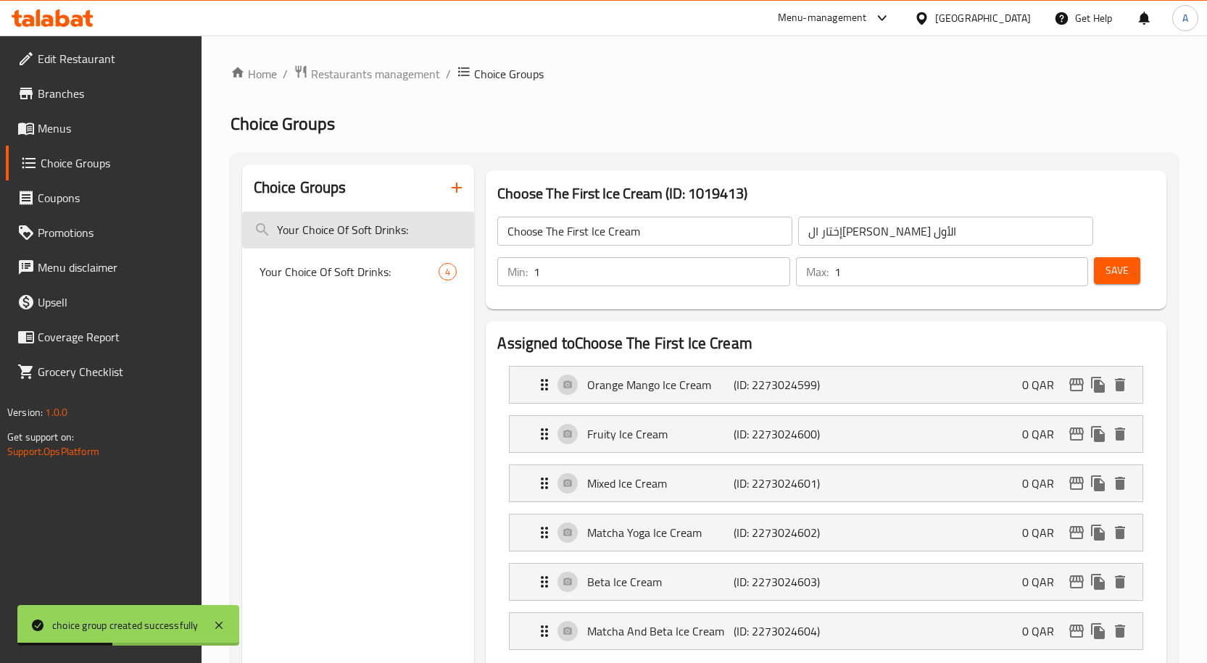
click at [396, 236] on input "Your Choice Of Soft Drinks:" at bounding box center [358, 230] width 233 height 37
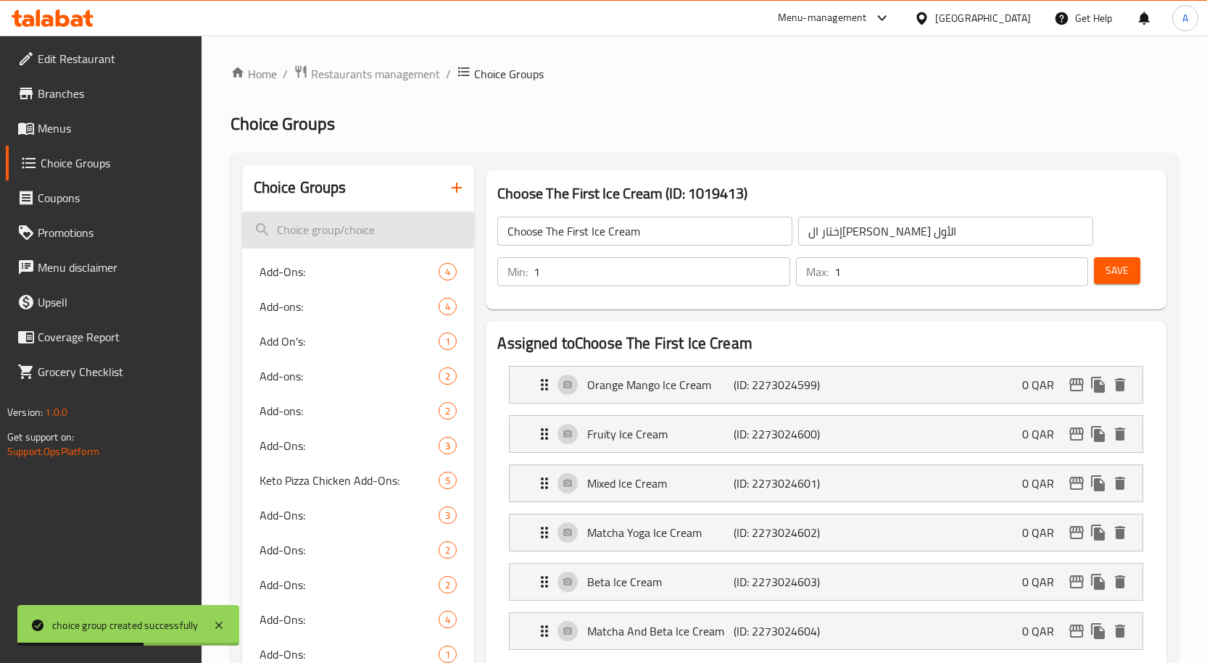
paste input "Choose The First Ice Cream"
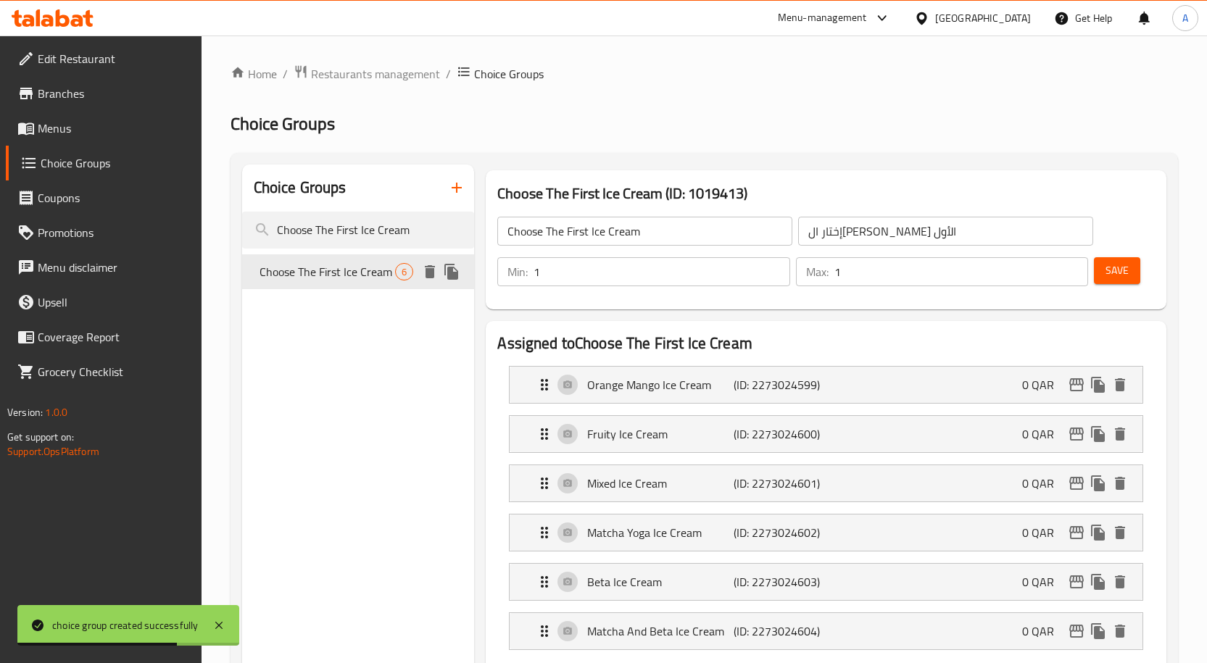
type input "Choose The First Ice Cream"
click at [452, 270] on icon "duplicate" at bounding box center [451, 272] width 14 height 16
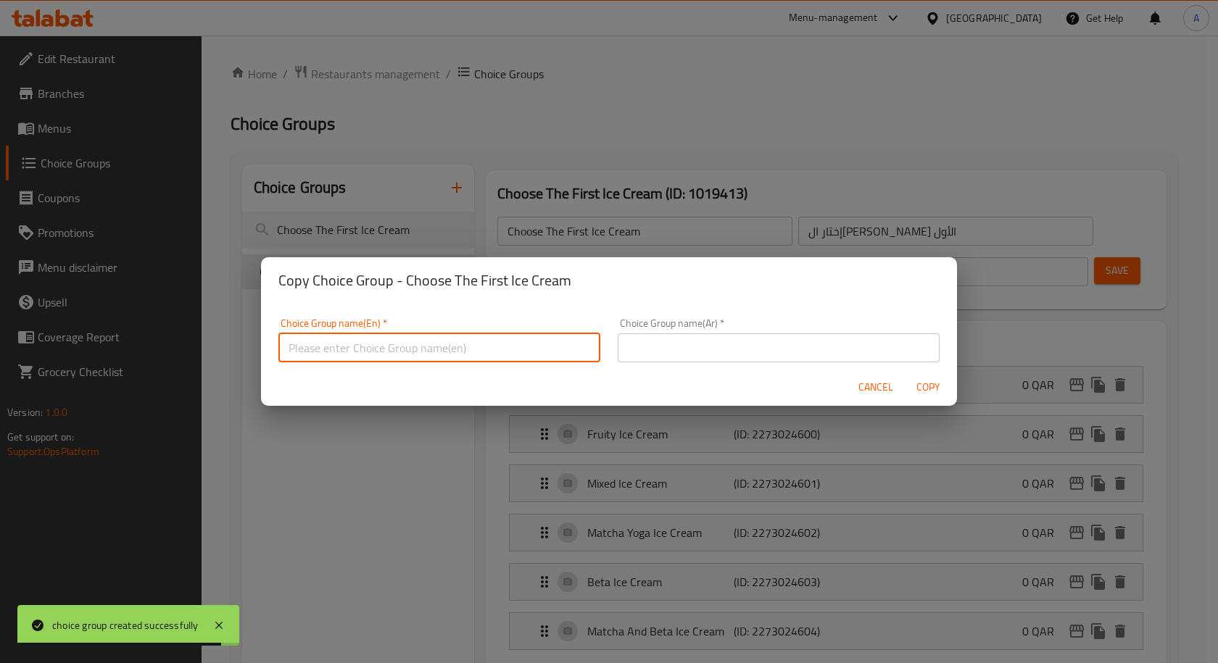
click at [397, 340] on input "text" at bounding box center [439, 347] width 322 height 29
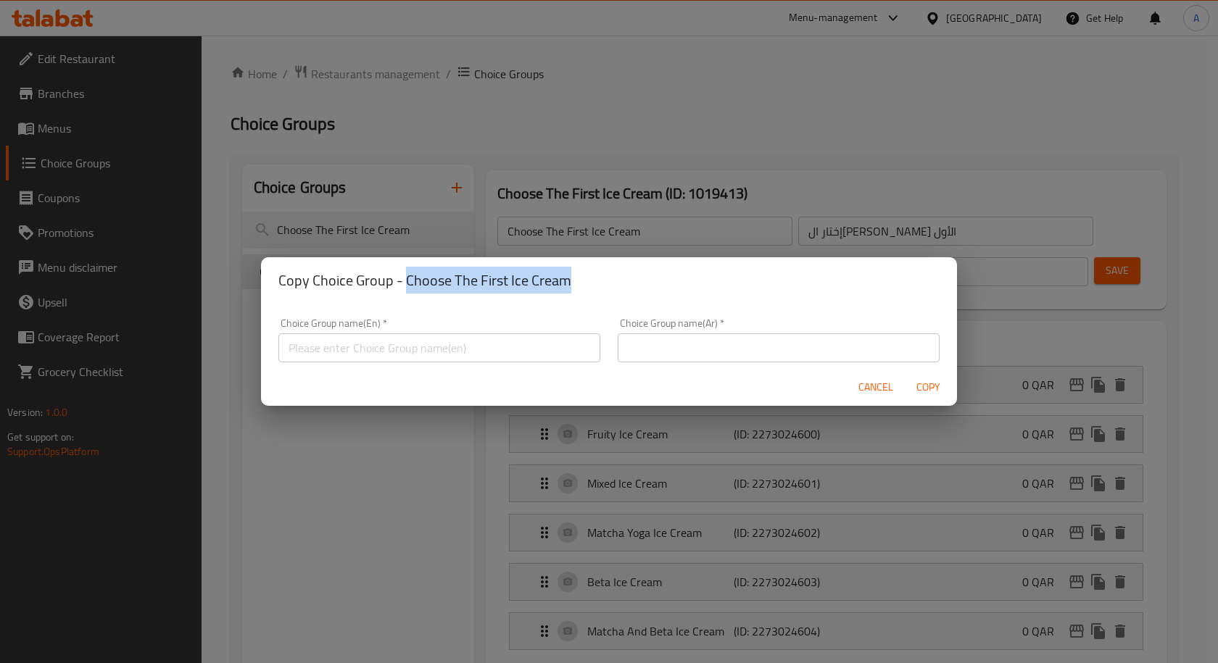
drag, startPoint x: 403, startPoint y: 280, endPoint x: 583, endPoint y: 272, distance: 179.9
click at [583, 272] on h2 "Copy Choice Group - Choose The First Ice Cream" at bounding box center [608, 280] width 661 height 23
copy h2 "Choose The First Ice Cream"
click at [438, 350] on input "text" at bounding box center [439, 347] width 322 height 29
paste input "Choose The First Ice Cream"
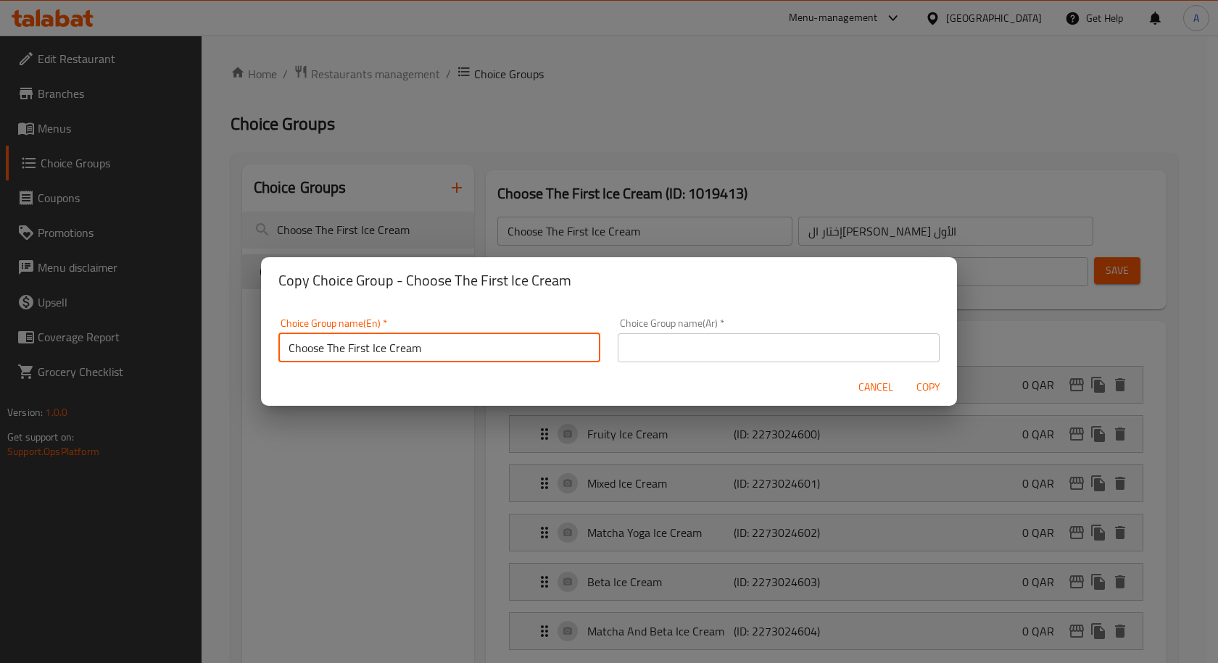
click at [357, 350] on input "Choose The First Ice Cream" at bounding box center [439, 347] width 322 height 29
type input "Choose The Second Ice Cream"
click at [708, 354] on input "text" at bounding box center [778, 347] width 322 height 29
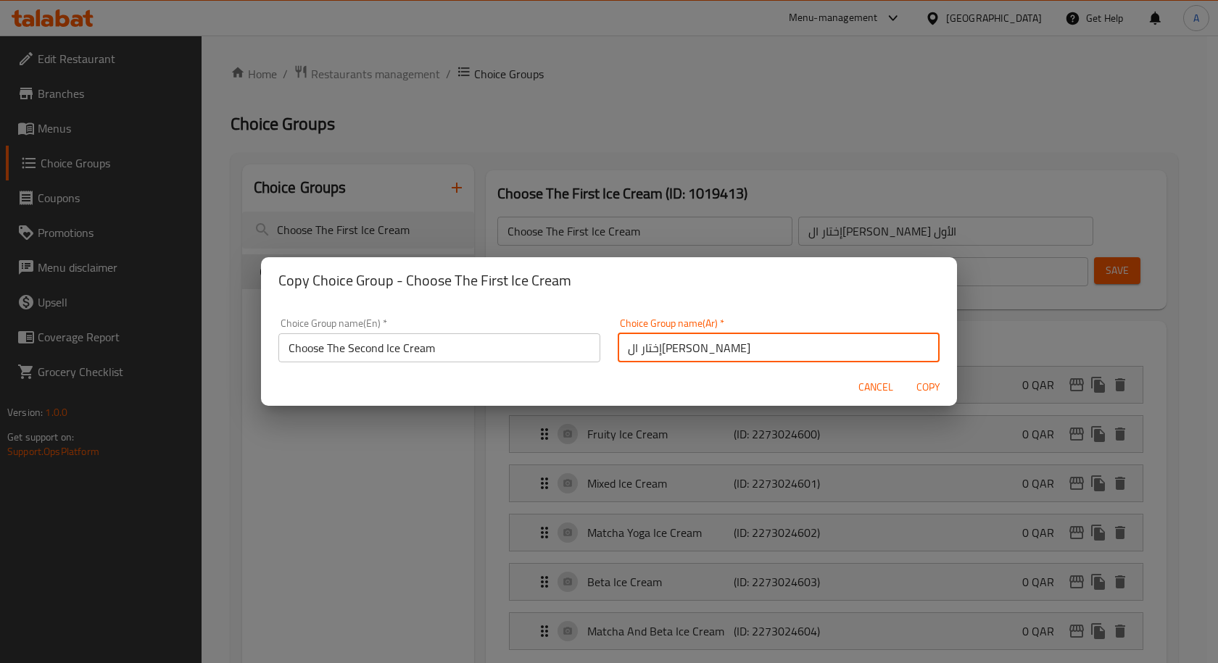
type input "إختار الأيس كريم الثاني"
click at [928, 385] on span "Copy" at bounding box center [927, 387] width 35 height 18
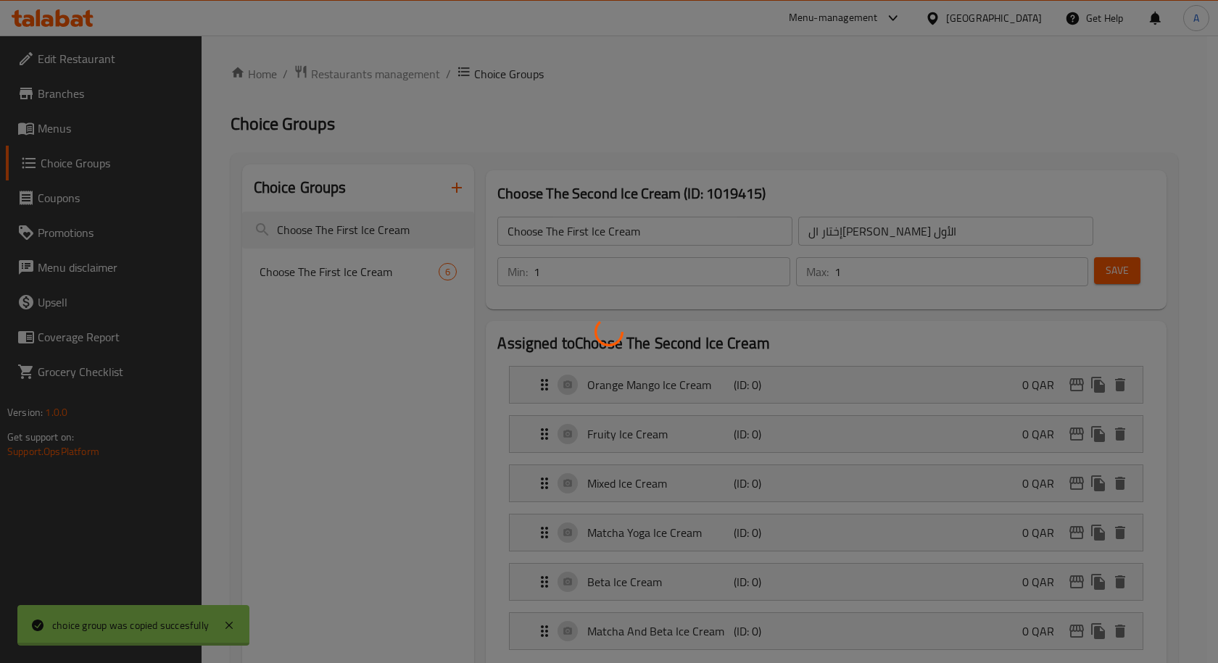
type input "Choose The Second Ice Cream"
type input "إختار الأيس كريم الثاني"
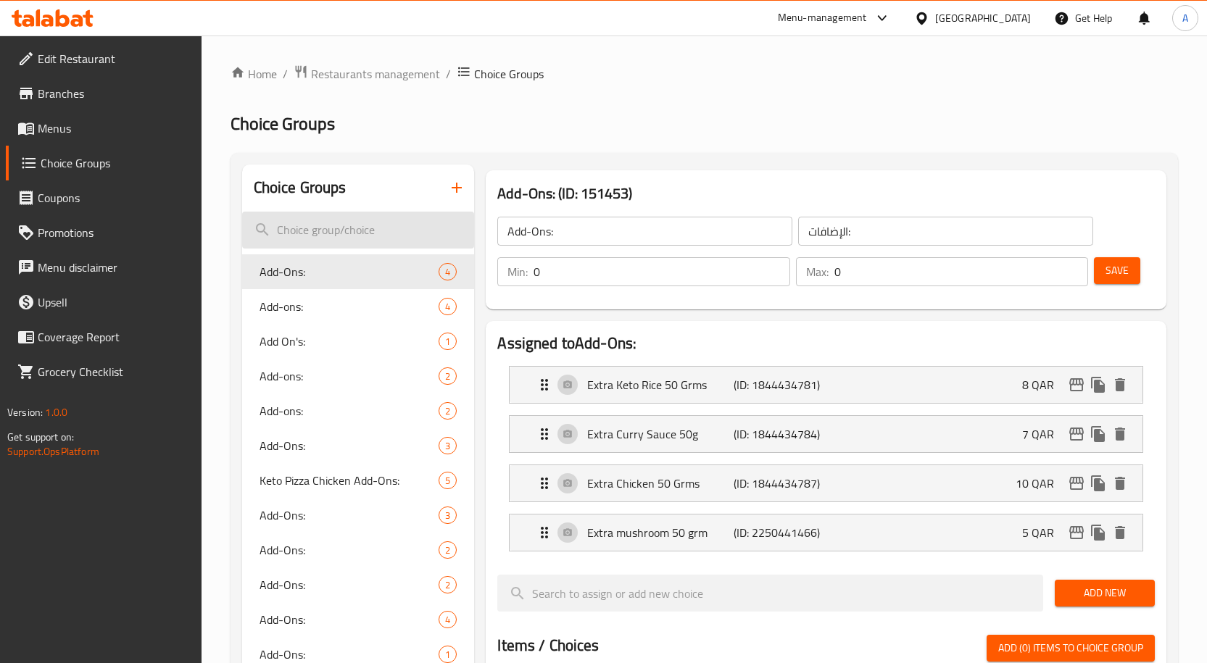
click at [380, 225] on input "search" at bounding box center [358, 230] width 233 height 37
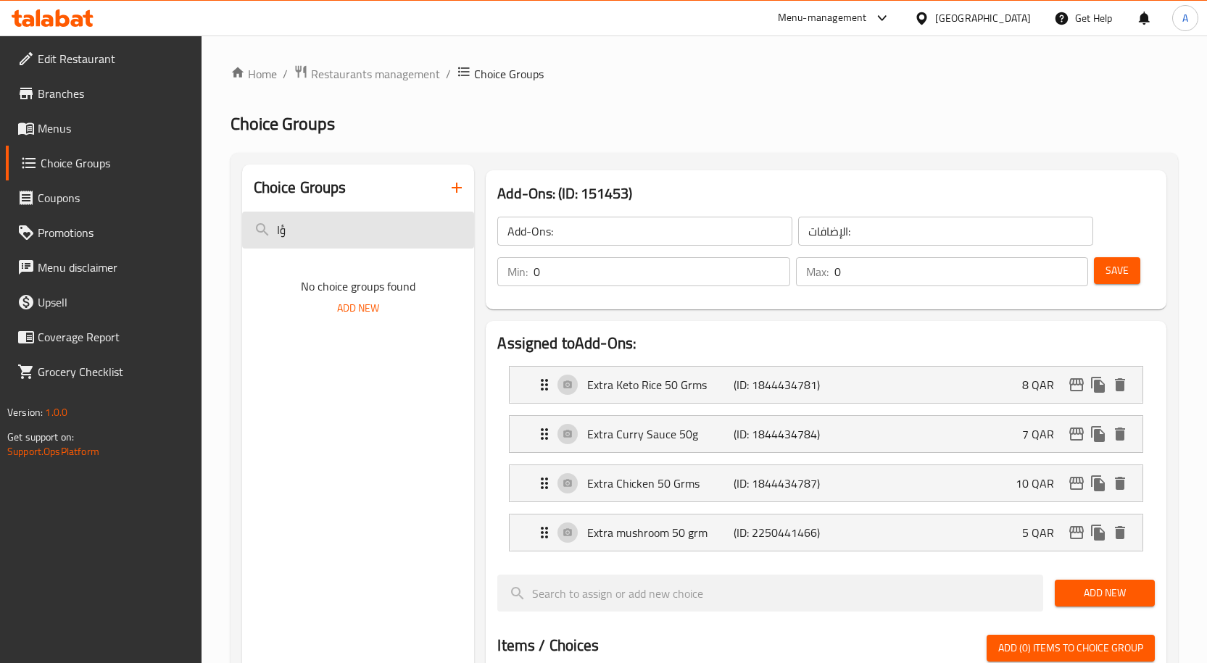
type input "ؤ"
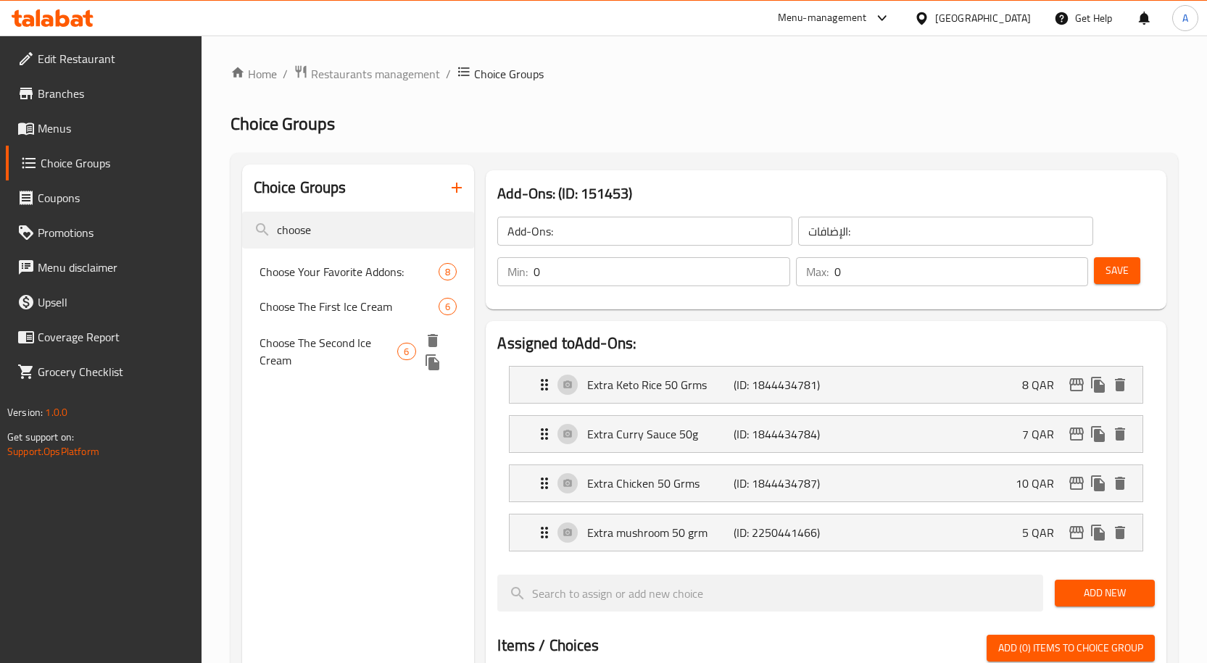
type input "choose"
click at [432, 361] on icon "duplicate" at bounding box center [432, 362] width 14 height 16
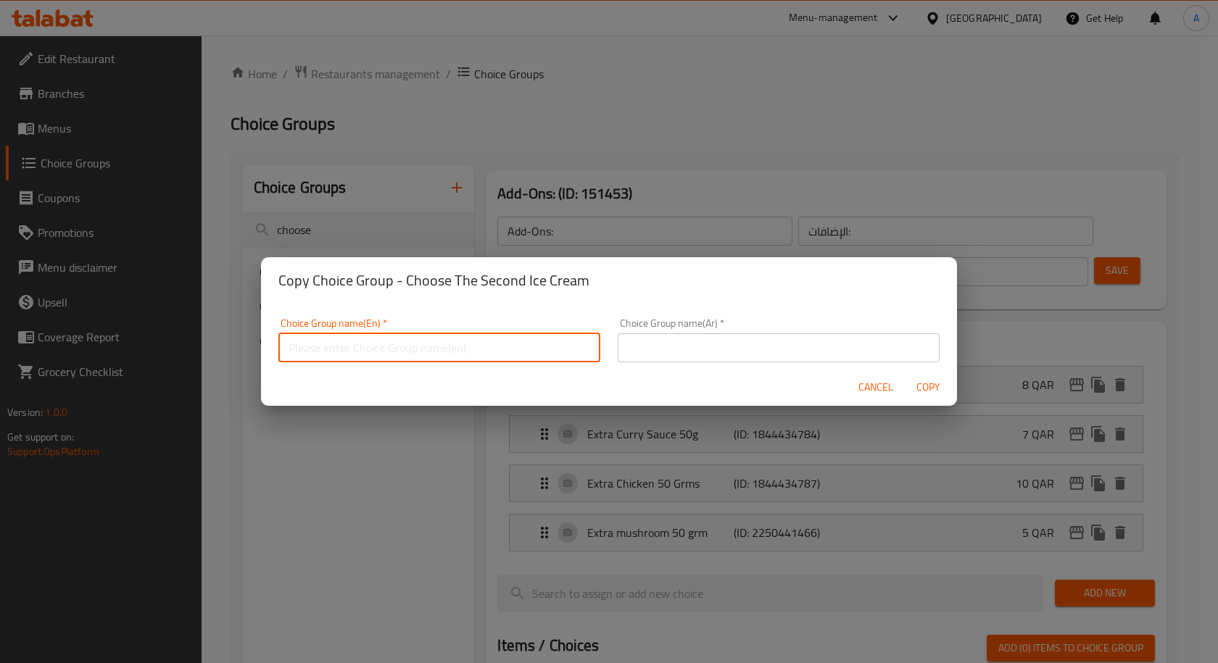
drag, startPoint x: 483, startPoint y: 354, endPoint x: 480, endPoint y: 338, distance: 16.9
click at [483, 354] on input "text" at bounding box center [439, 347] width 322 height 29
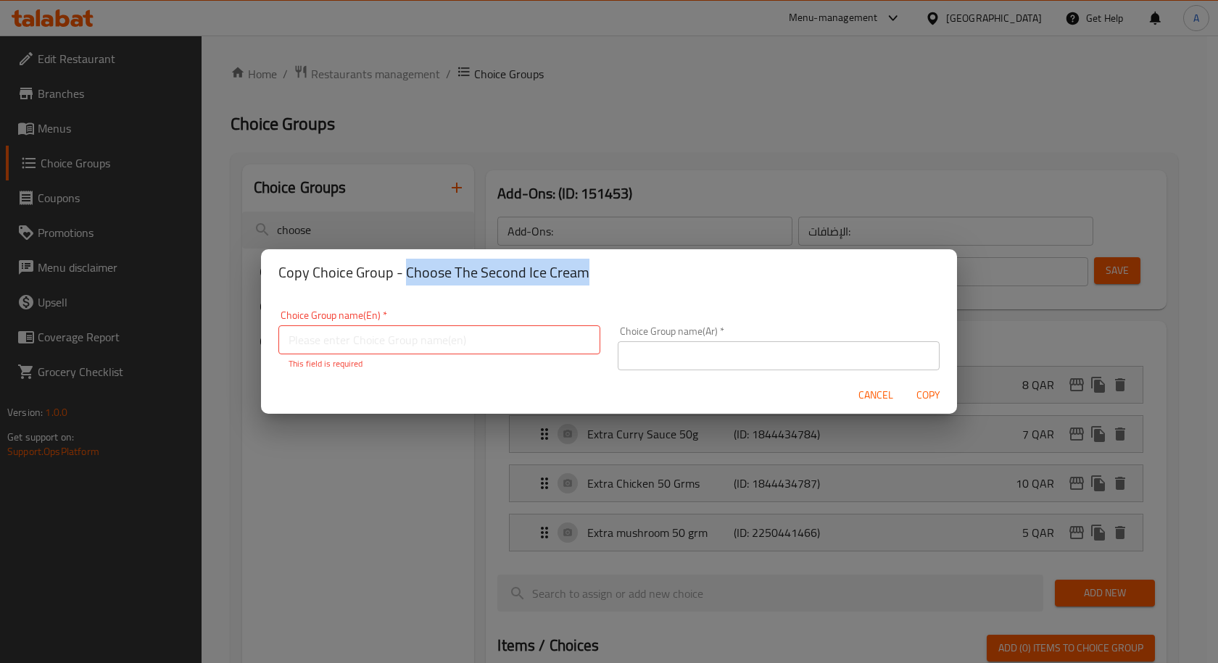
drag, startPoint x: 404, startPoint y: 283, endPoint x: 604, endPoint y: 277, distance: 199.4
click at [604, 277] on h2 "Copy Choice Group - Choose The Second Ice Cream" at bounding box center [608, 272] width 661 height 23
copy h2 "Choose The Second Ice Cream"
click at [439, 341] on input "text" at bounding box center [439, 339] width 322 height 29
paste input "Choose The Second Ice Cream"
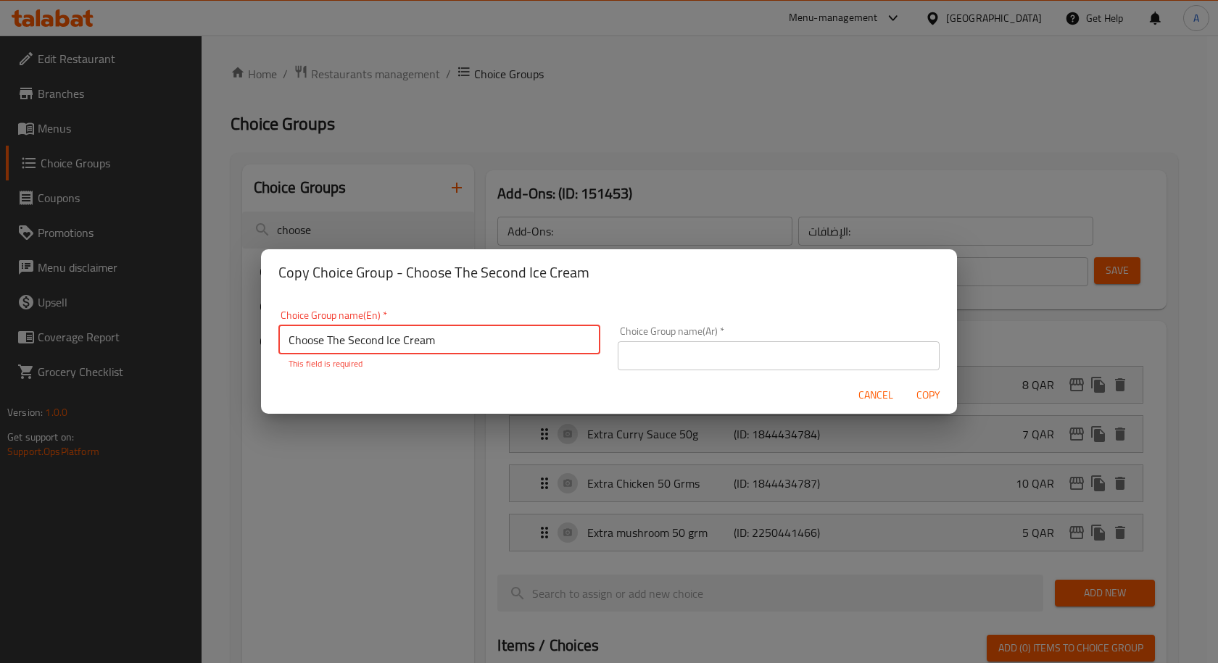
click at [371, 345] on input "Choose The Second Ice Cream" at bounding box center [439, 339] width 322 height 29
type input "Choose The Third Ice Cream"
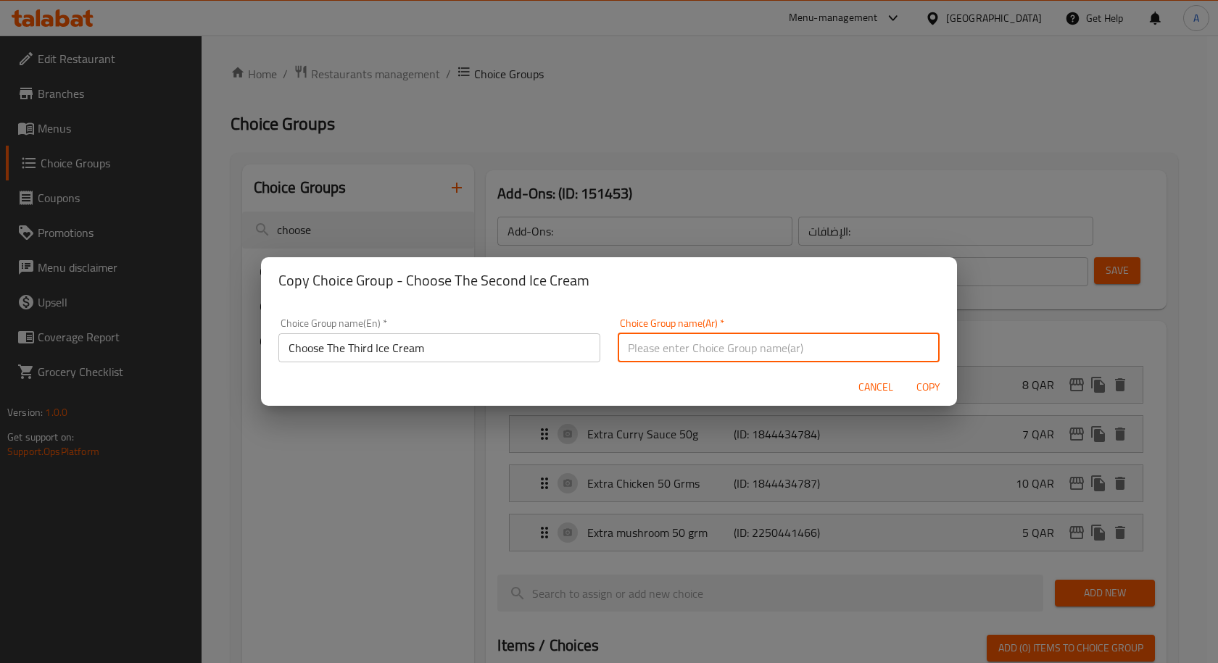
click at [642, 357] on input "text" at bounding box center [778, 347] width 322 height 29
type input "إختار الأيس [PERSON_NAME]"
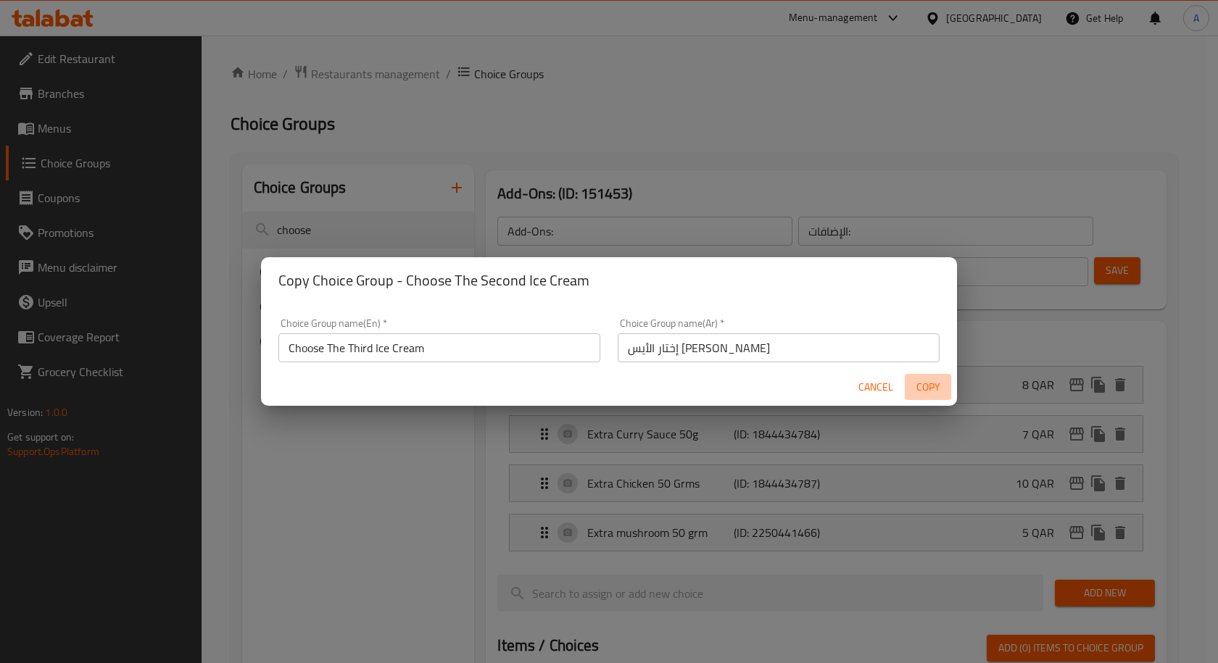
click at [930, 394] on span "Copy" at bounding box center [927, 387] width 35 height 18
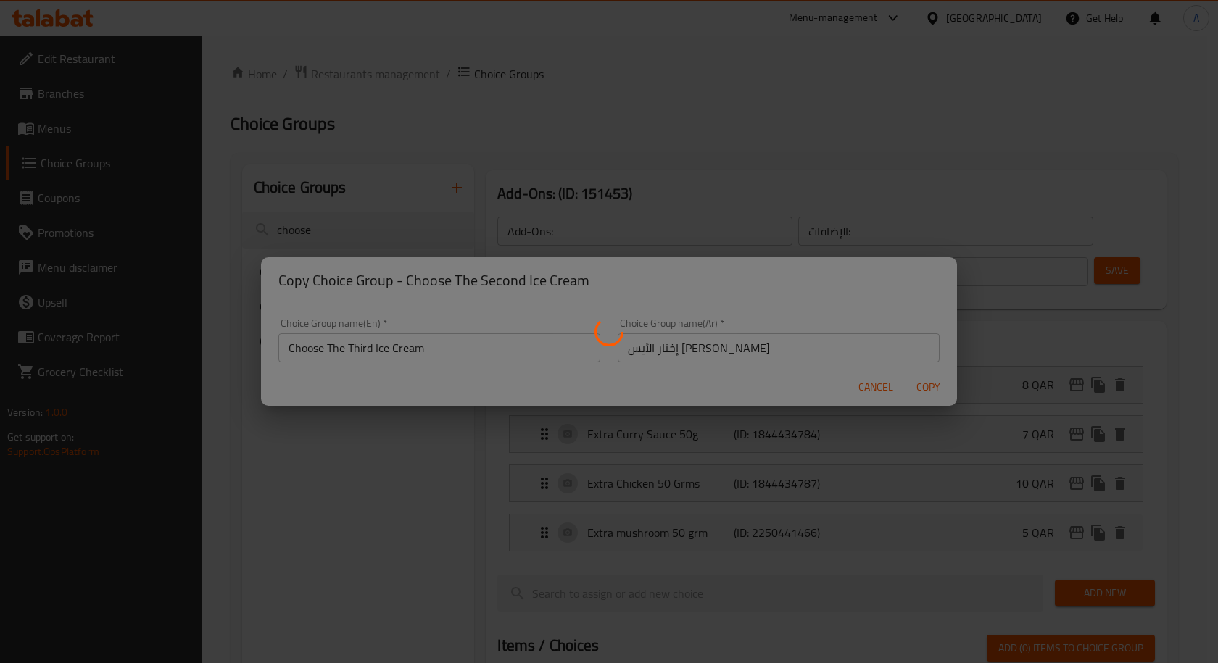
type input "Choose The Third Ice Cream"
type input "إختار الأيس [PERSON_NAME]"
type input "1"
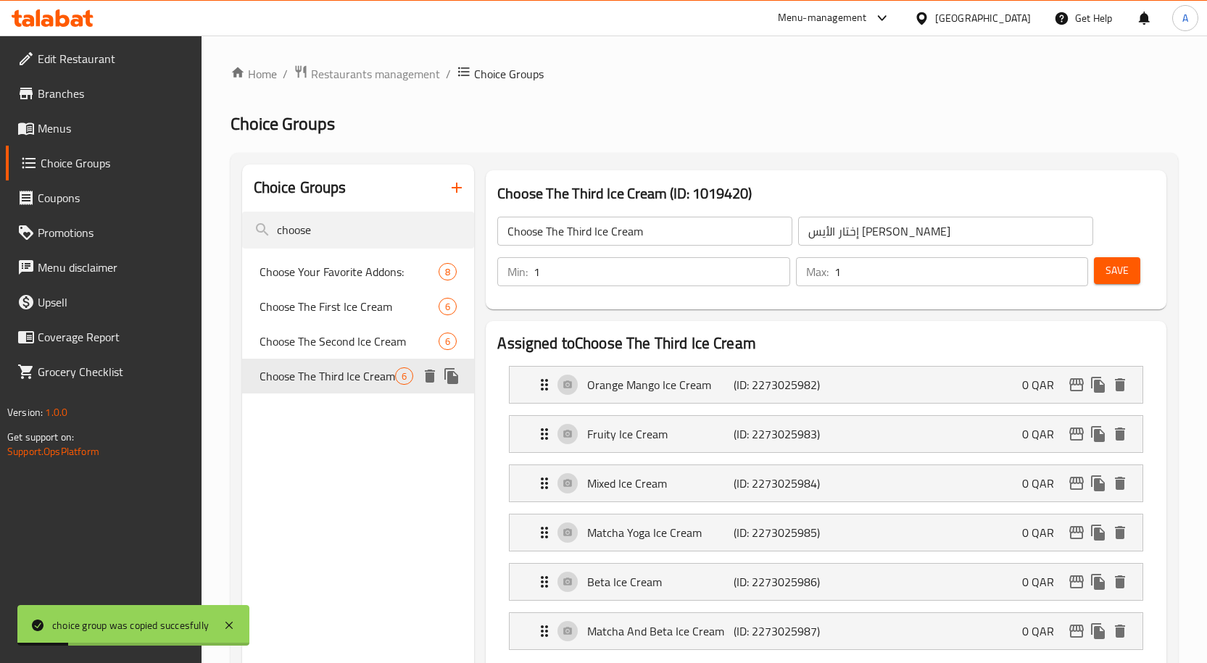
click at [449, 379] on icon "duplicate" at bounding box center [451, 376] width 14 height 16
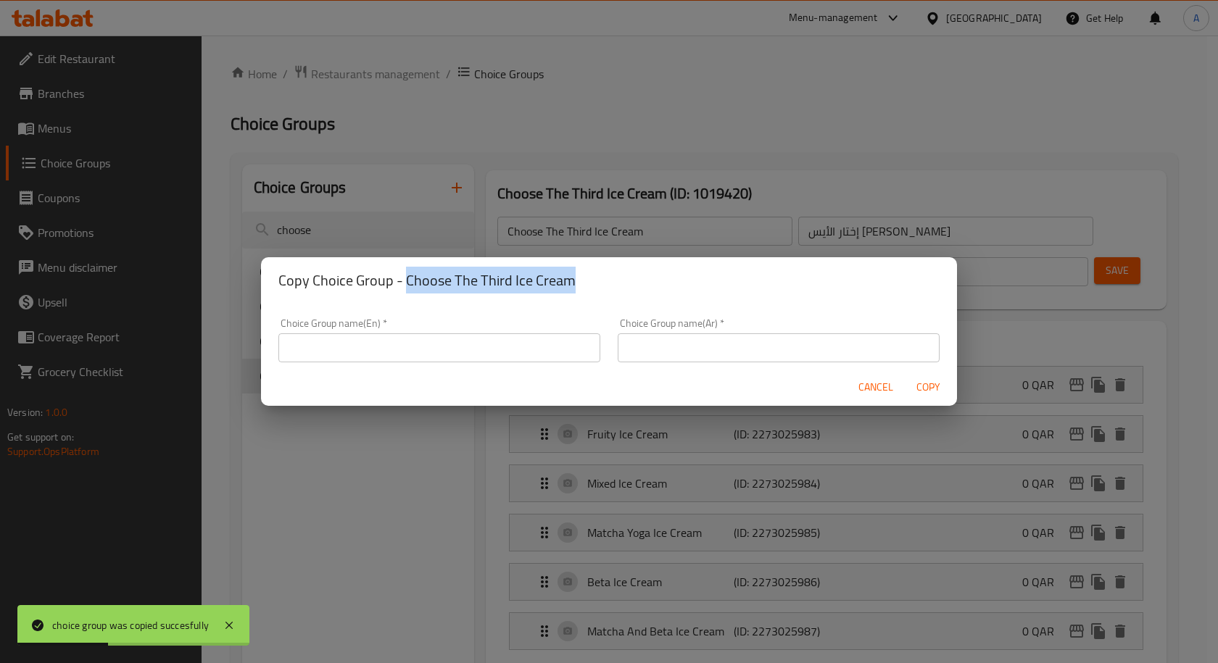
drag, startPoint x: 403, startPoint y: 285, endPoint x: 596, endPoint y: 284, distance: 192.8
click at [596, 284] on h2 "Copy Choice Group - Choose The Third Ice Cream" at bounding box center [608, 280] width 661 height 23
copy h2 "Choose The Third Ice Cream"
click at [469, 349] on input "text" at bounding box center [439, 347] width 322 height 29
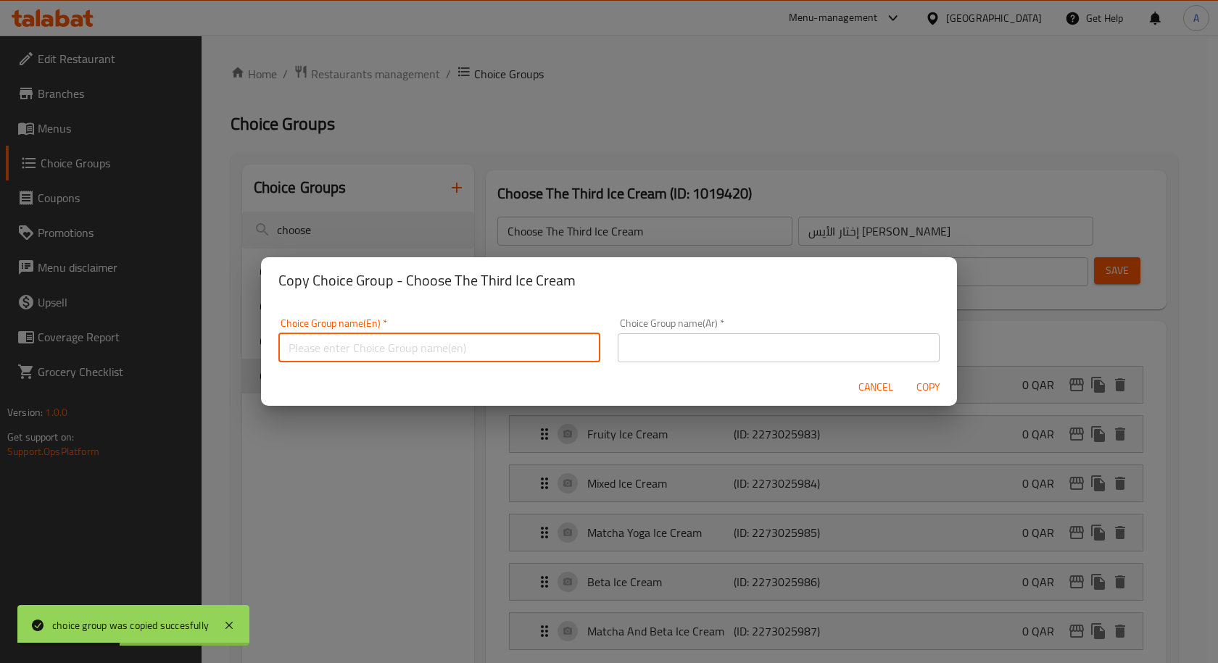
paste input "Choose The Third Ice Cream"
click at [362, 353] on input "Choose The Third Ice Cream" at bounding box center [439, 347] width 322 height 29
type input "Choose The Fourth Ice Cream"
click at [783, 347] on input "text" at bounding box center [778, 347] width 322 height 29
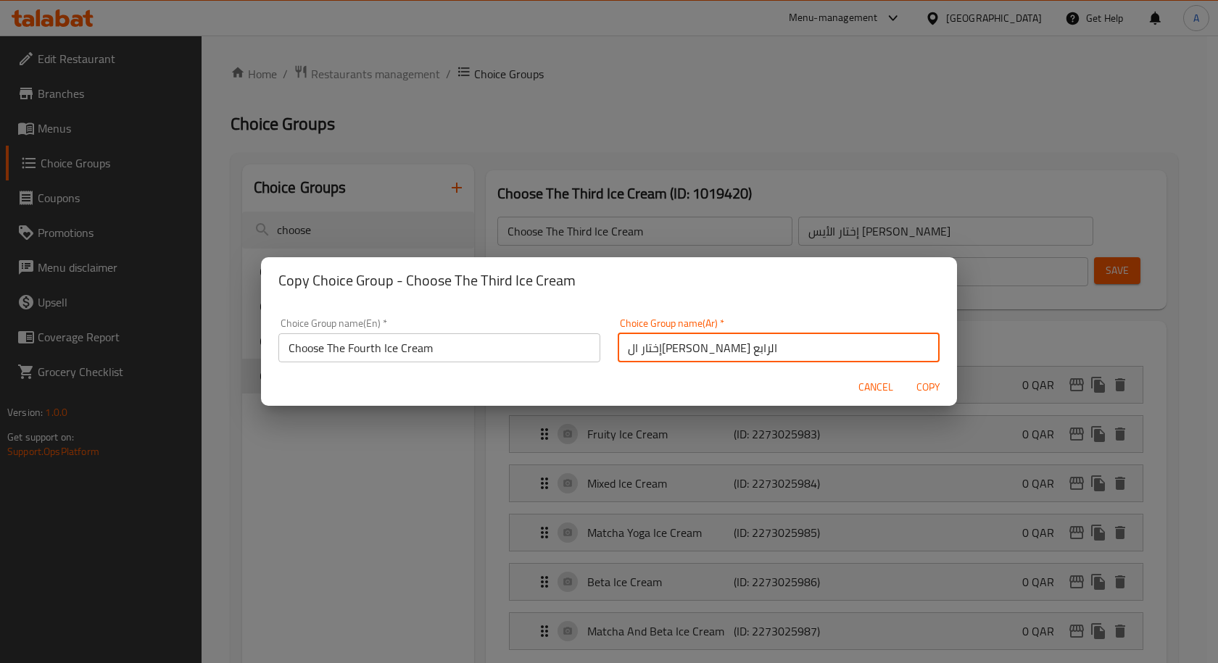
type input "إختار ال[PERSON_NAME] الرابع"
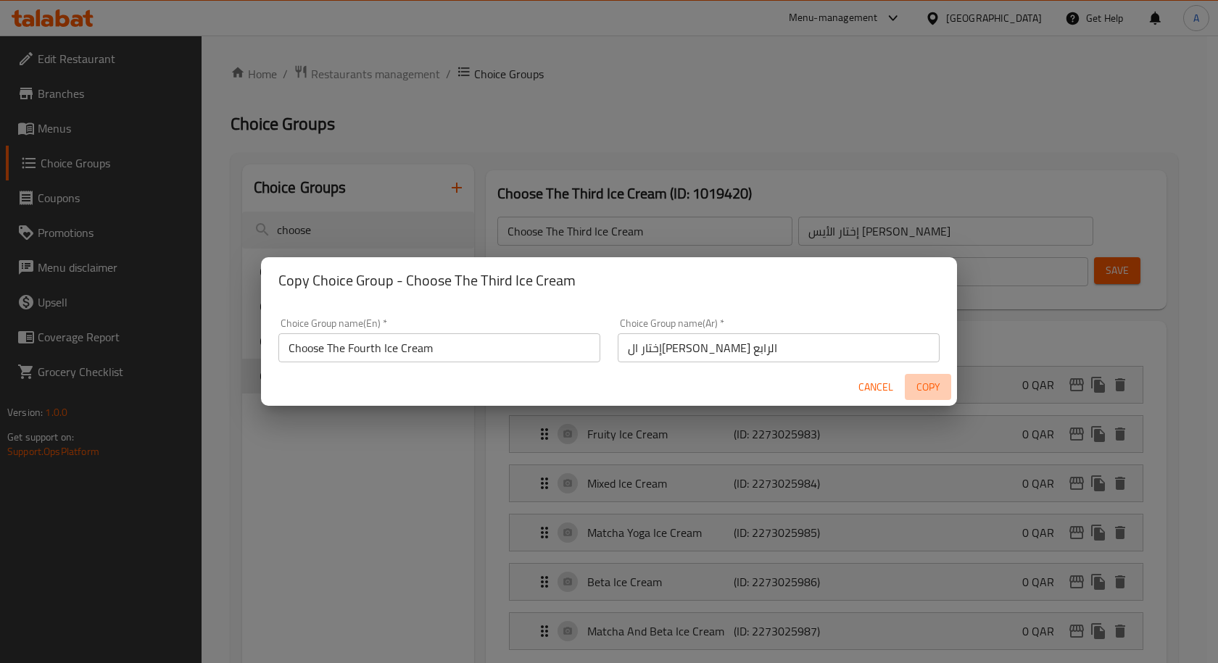
click at [929, 391] on span "Copy" at bounding box center [927, 387] width 35 height 18
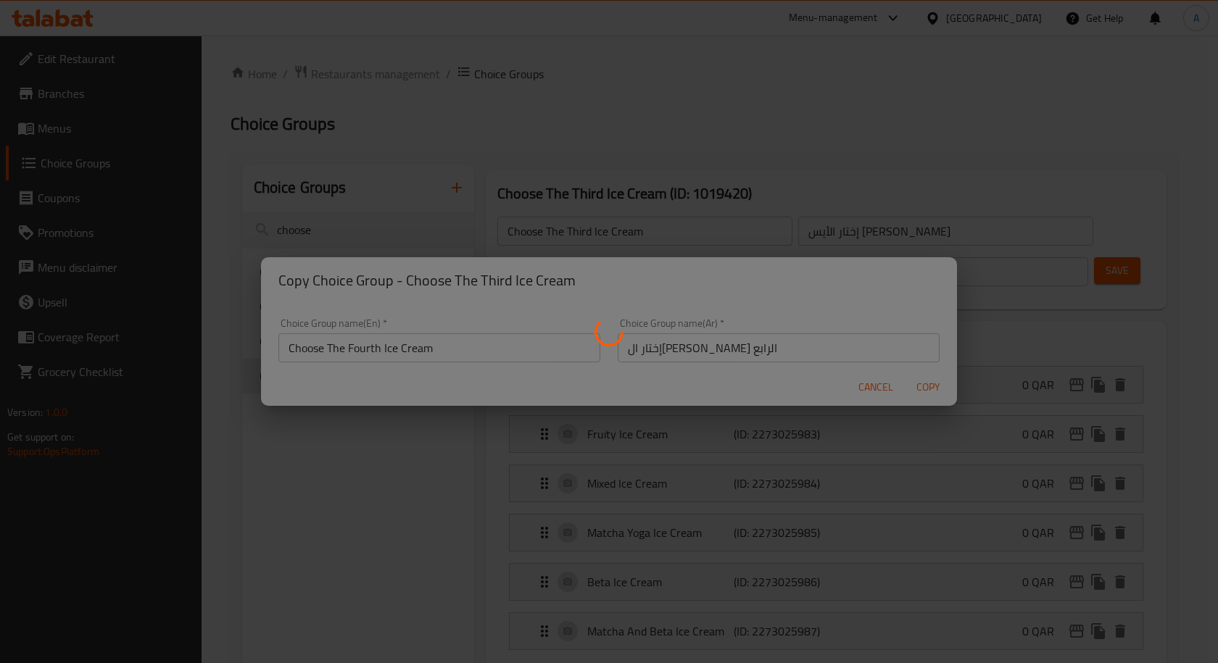
type input "Choose The Fourth Ice Cream"
type input "إختار ال[PERSON_NAME] الرابع"
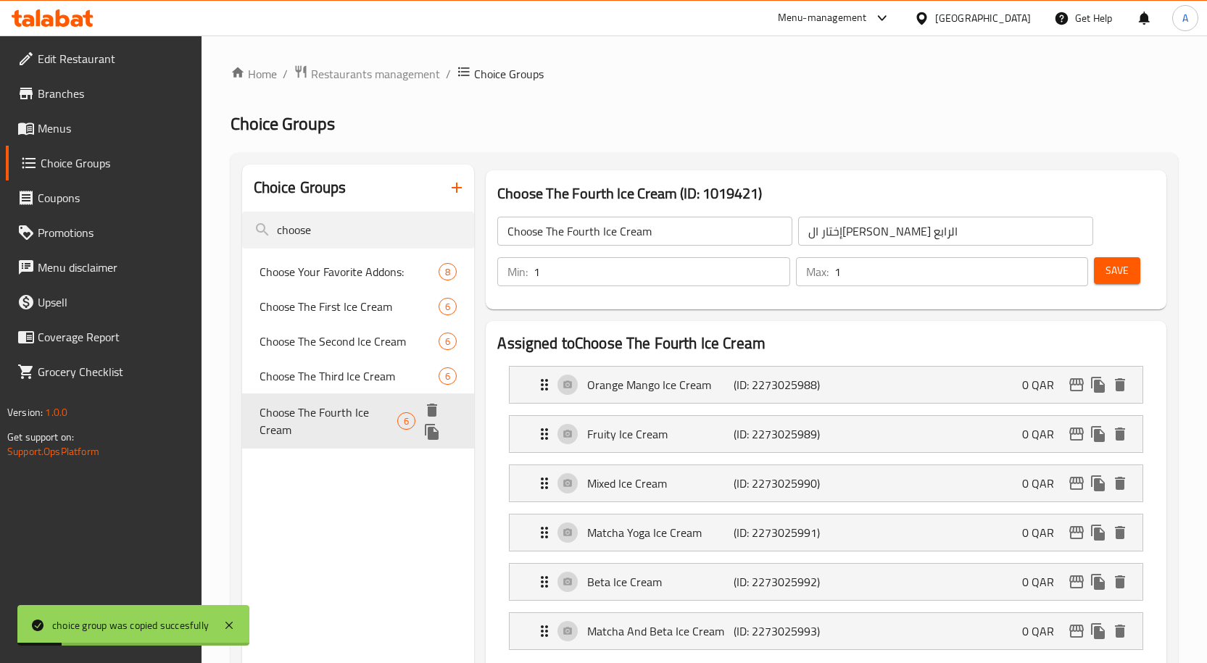
click at [428, 430] on icon "duplicate" at bounding box center [432, 432] width 14 height 16
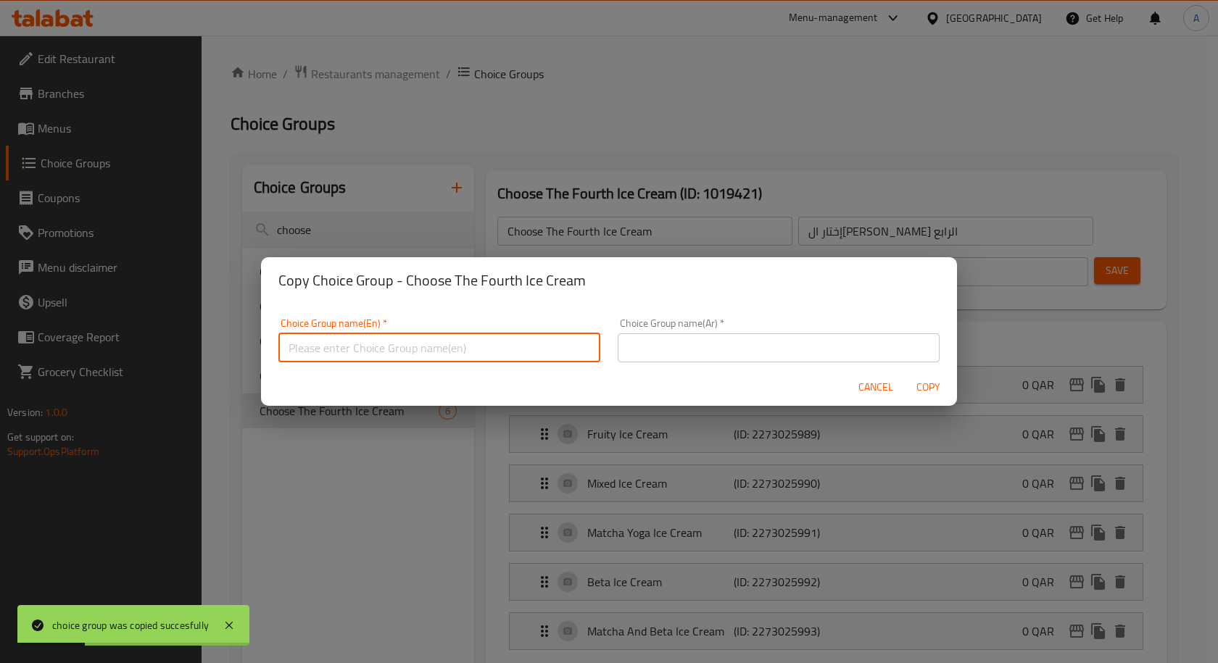
click at [402, 349] on input "text" at bounding box center [439, 347] width 322 height 29
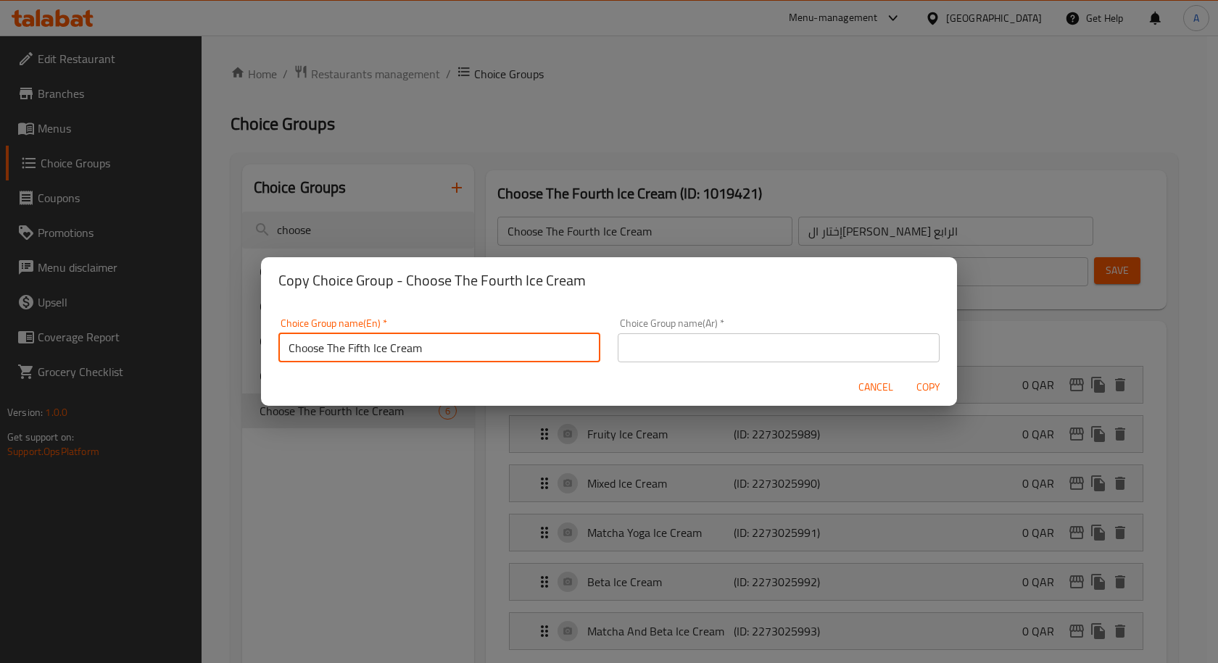
type input "Choose The Fifth Ice Cream"
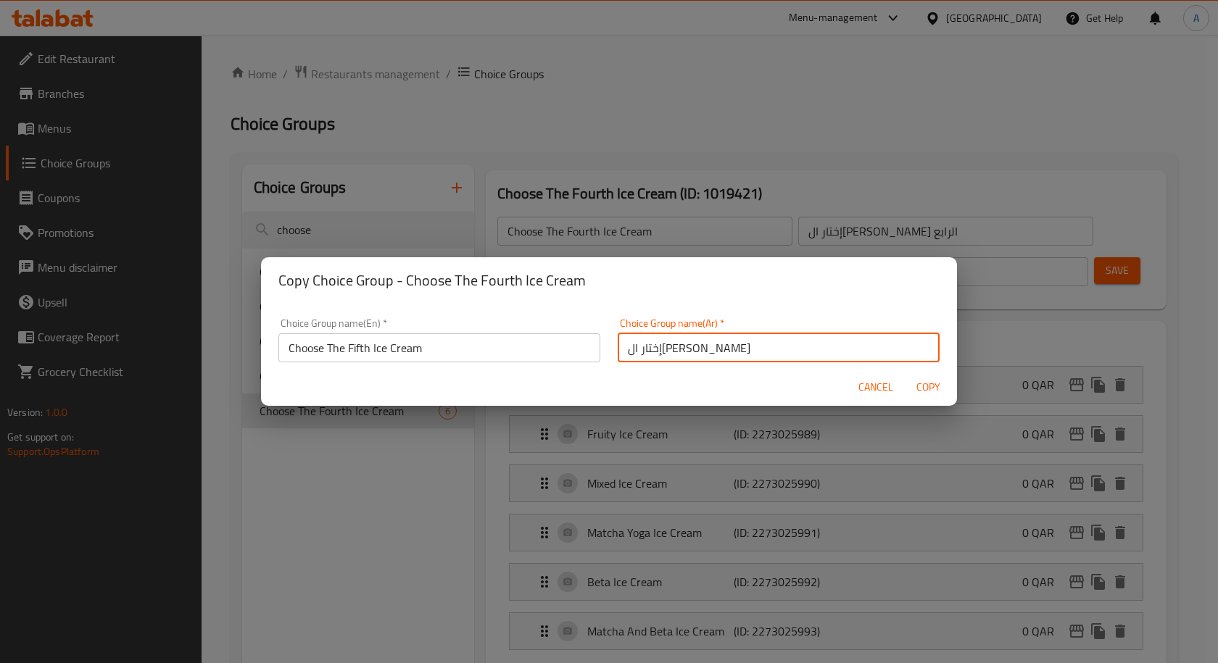
type input "إختار ال[PERSON_NAME]"
click at [924, 392] on span "Copy" at bounding box center [927, 387] width 35 height 18
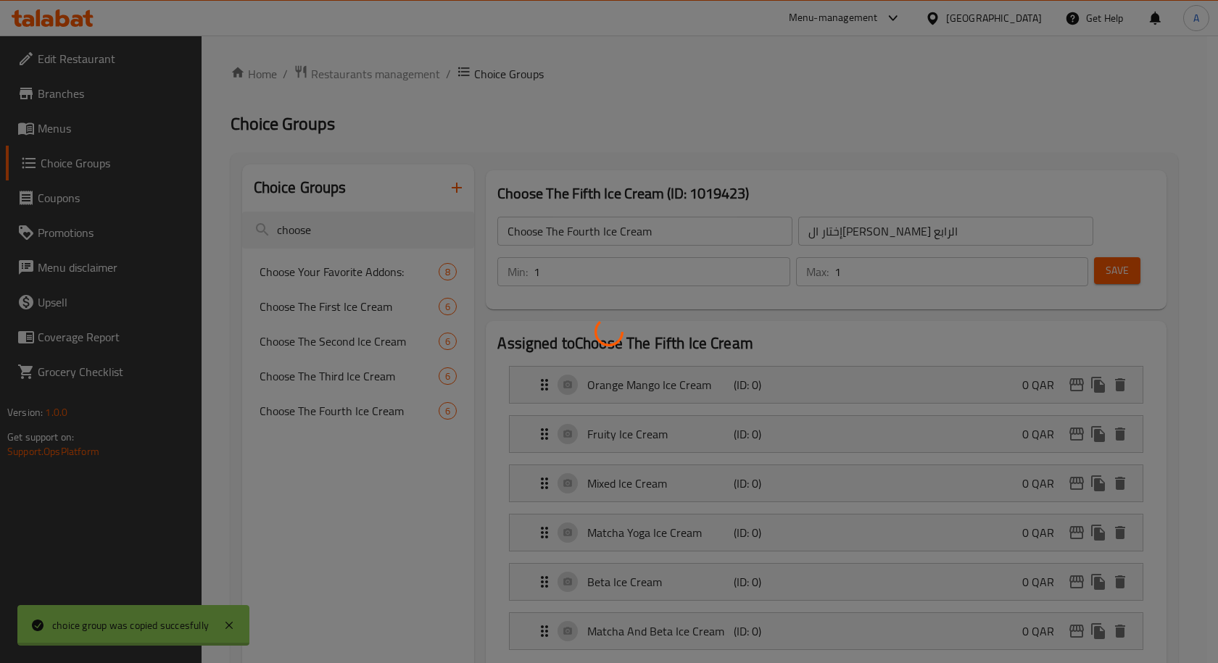
type input "Choose The Fifth Ice Cream"
type input "إختار ال[PERSON_NAME]"
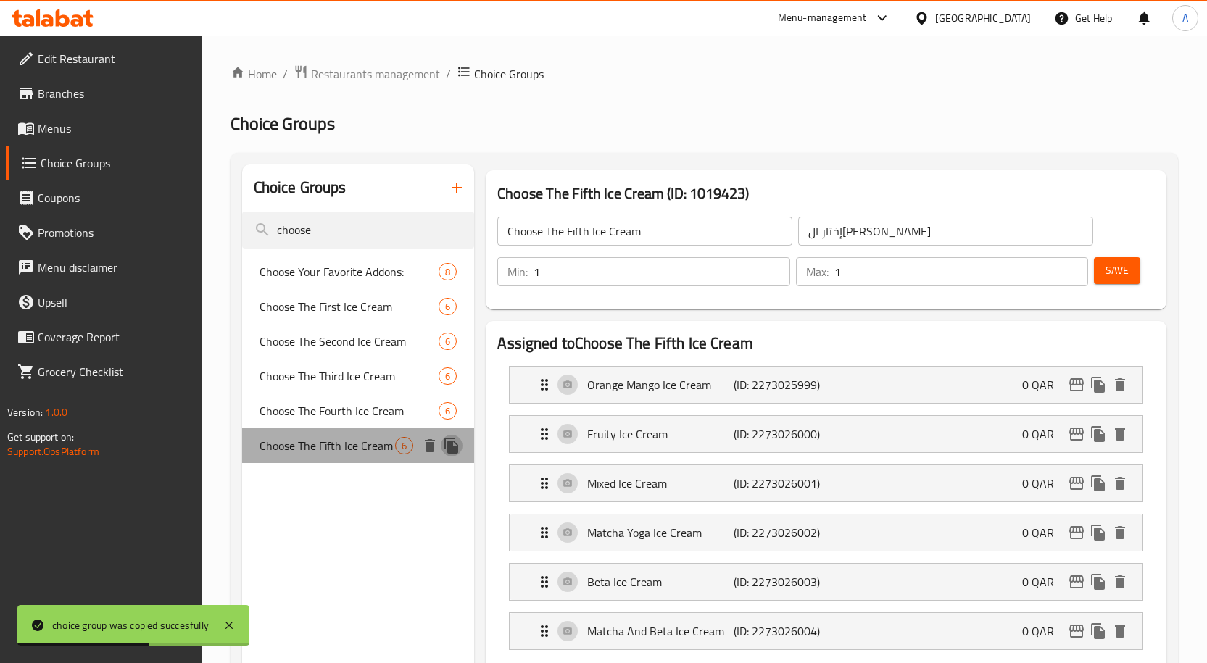
click at [449, 449] on icon "duplicate" at bounding box center [451, 446] width 14 height 16
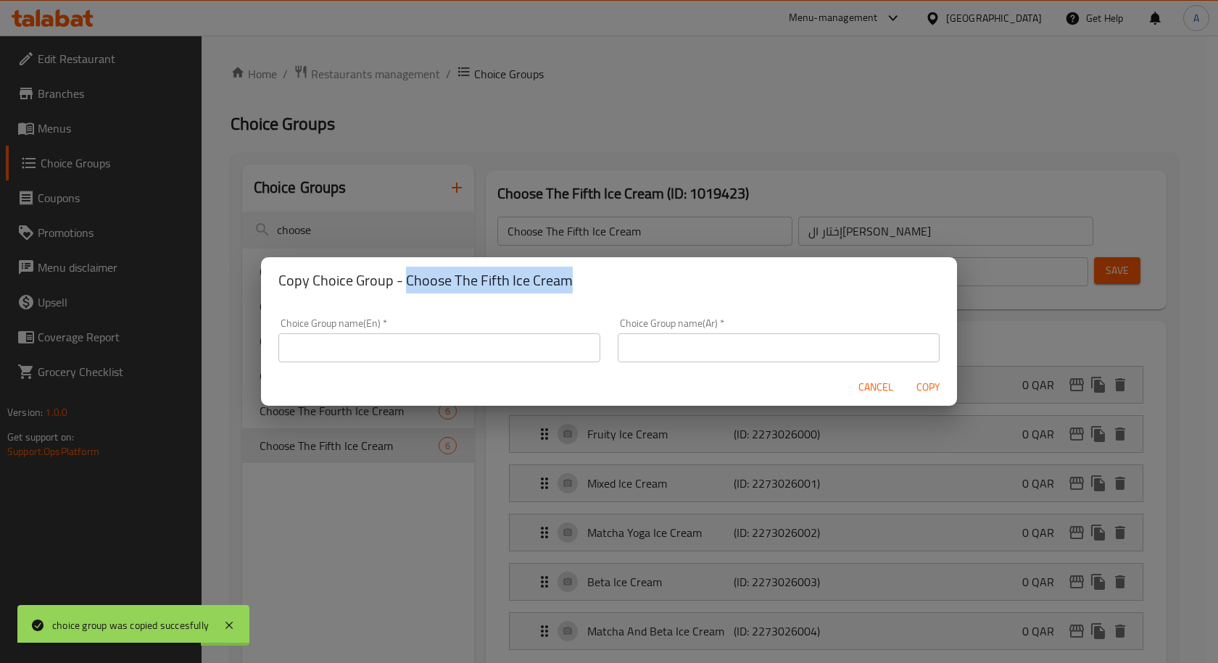
drag, startPoint x: 404, startPoint y: 280, endPoint x: 583, endPoint y: 273, distance: 178.4
click at [583, 273] on h2 "Copy Choice Group - Choose The Fifth Ice Cream" at bounding box center [608, 280] width 661 height 23
copy h2 "Choose The Fifth Ice Cream"
click at [436, 369] on div "Cancel Copy" at bounding box center [609, 387] width 696 height 38
click at [436, 360] on input "text" at bounding box center [439, 347] width 322 height 29
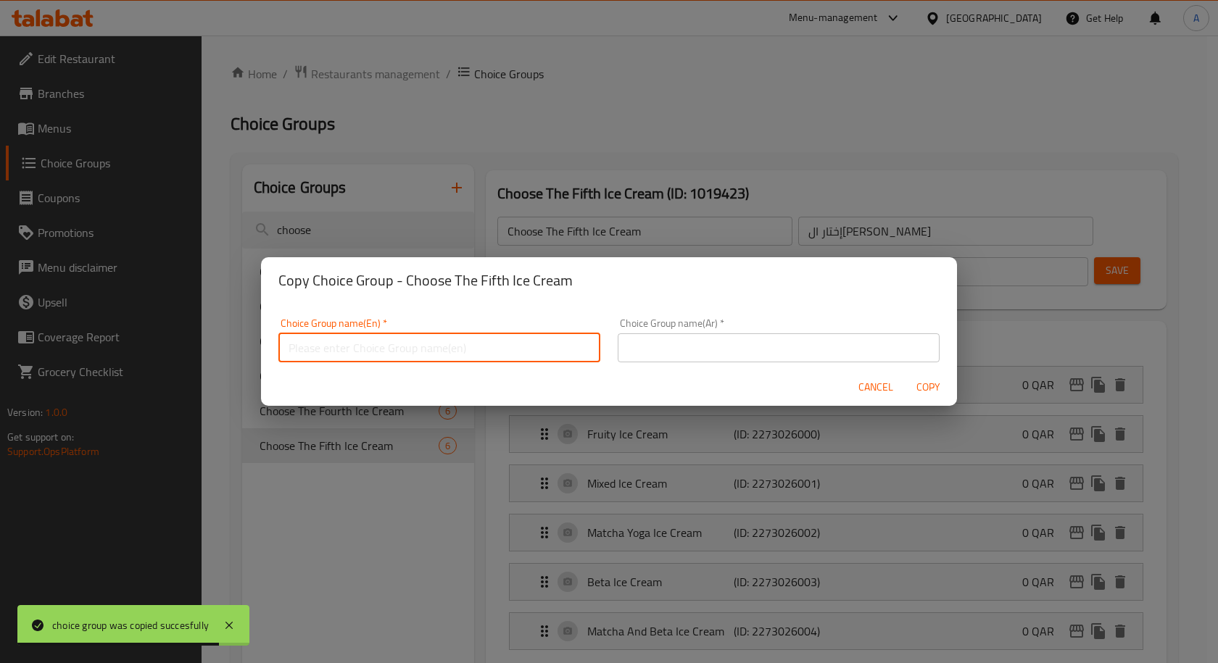
paste input "Choose The Fifth Ice Cream"
click at [366, 356] on input "Choose The Fifth Ice Cream" at bounding box center [439, 347] width 322 height 29
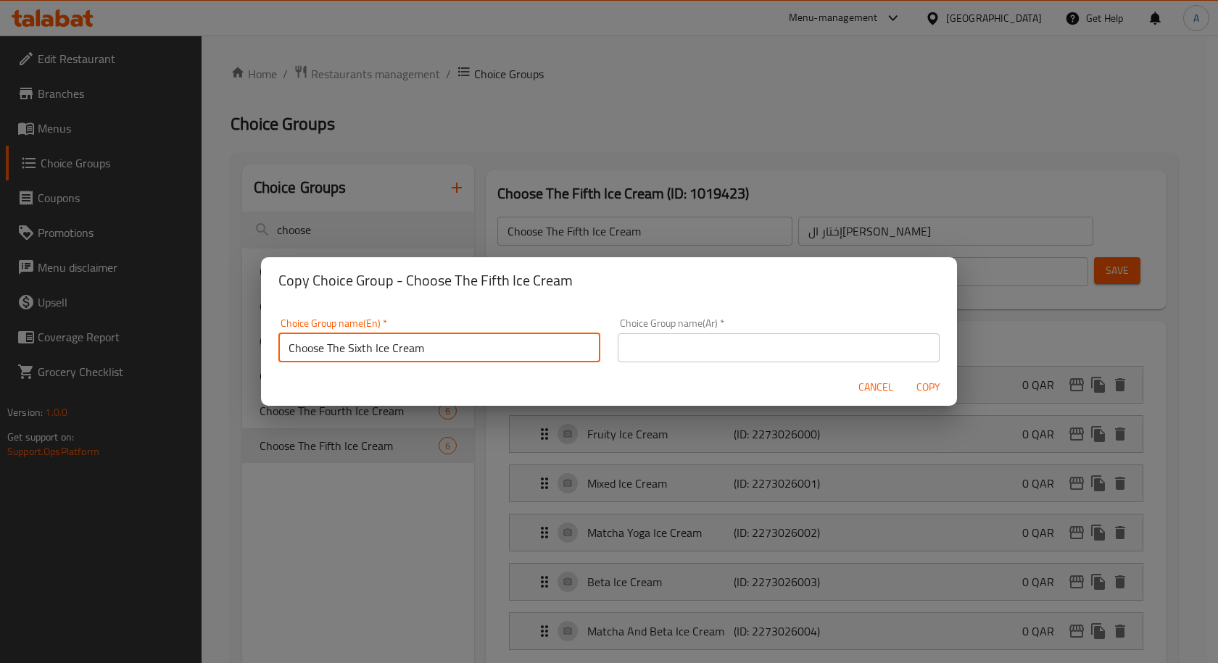
type input "Choose The Sixth Ice Cream"
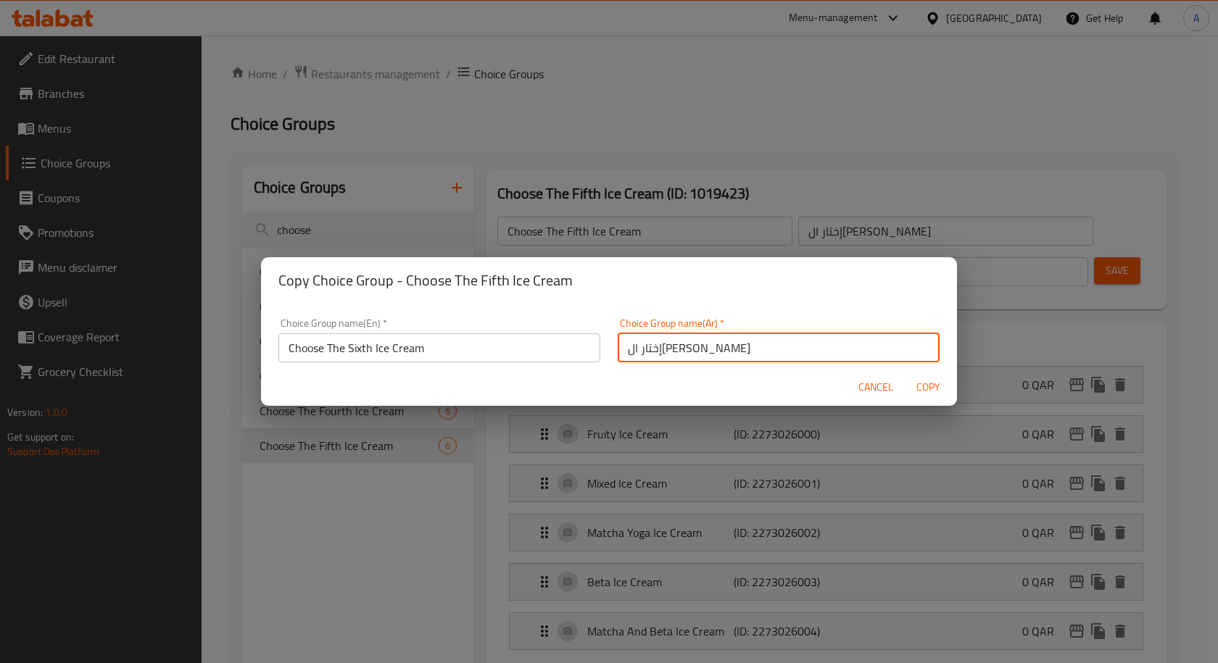
type input "إختار ال[PERSON_NAME]"
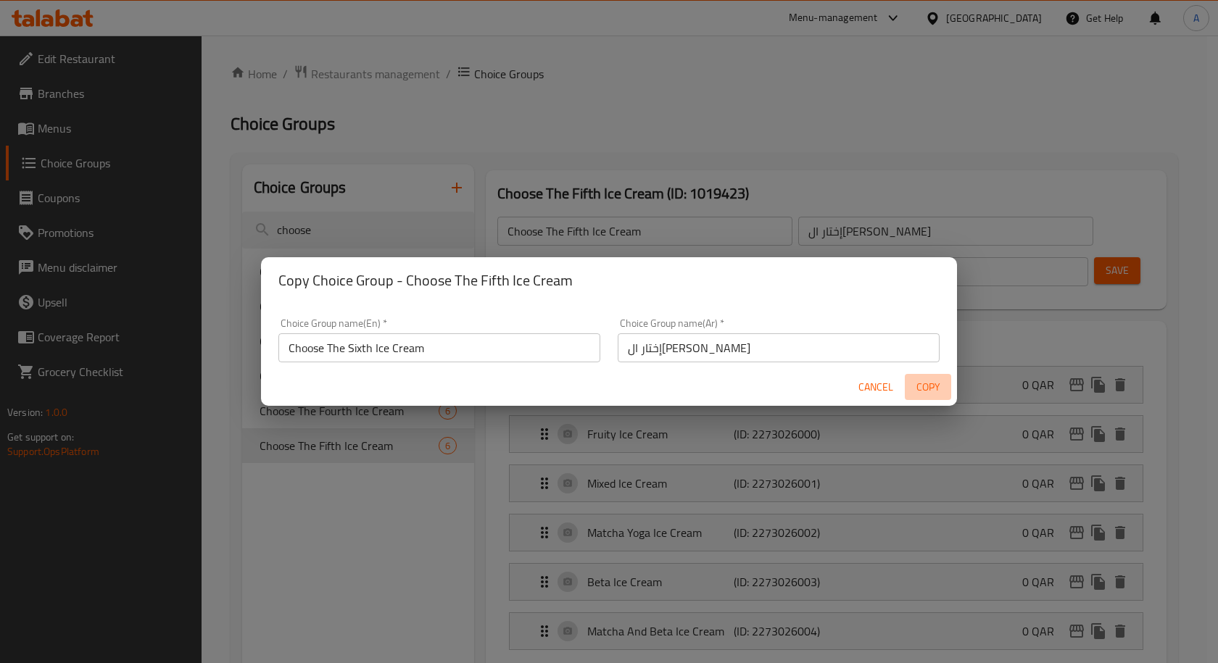
click at [931, 391] on span "Copy" at bounding box center [927, 387] width 35 height 18
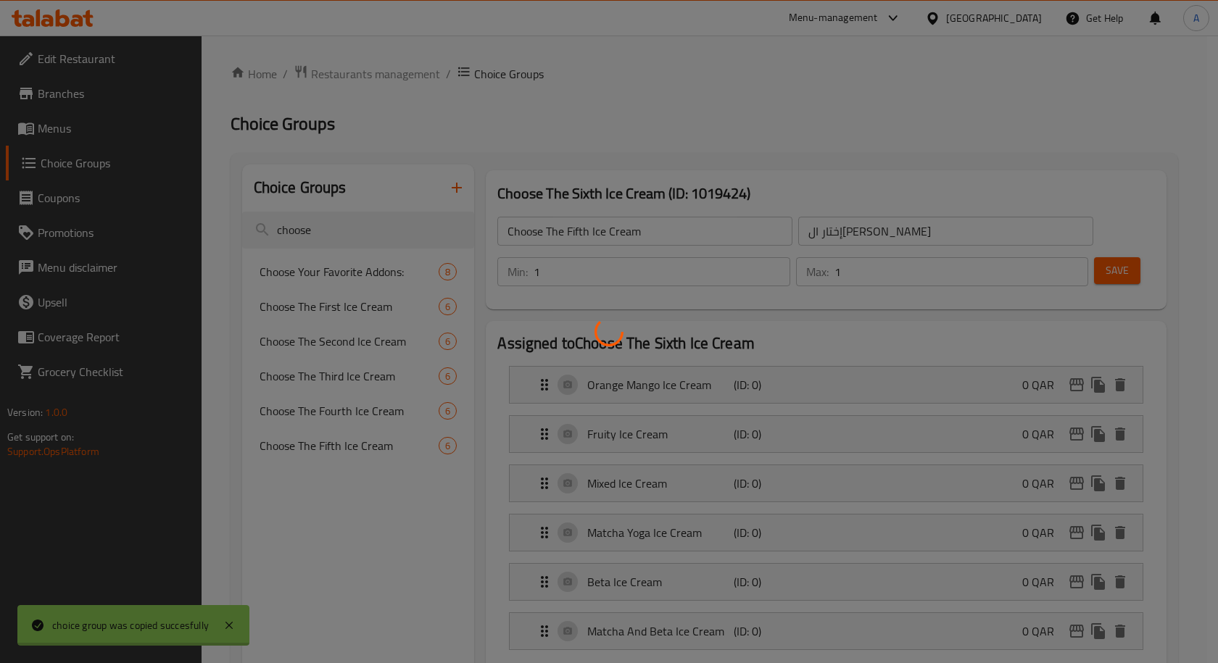
type input "Choose The Sixth Ice Cream"
type input "إختار ال[PERSON_NAME]"
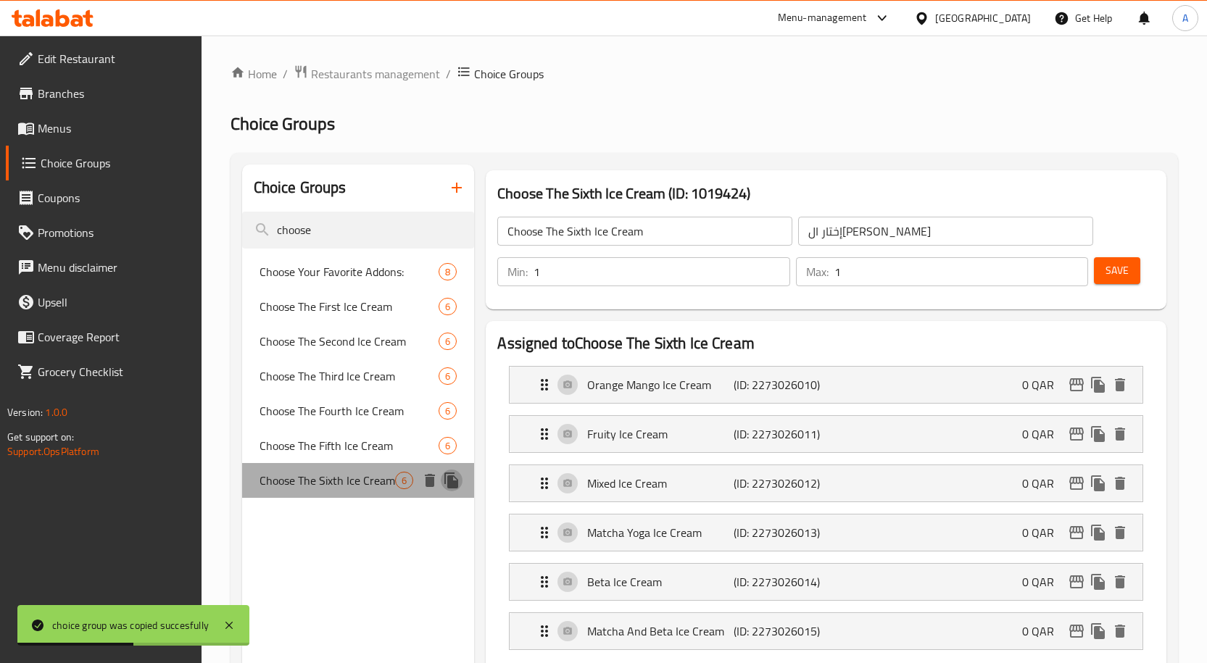
click at [453, 485] on icon "duplicate" at bounding box center [451, 481] width 14 height 16
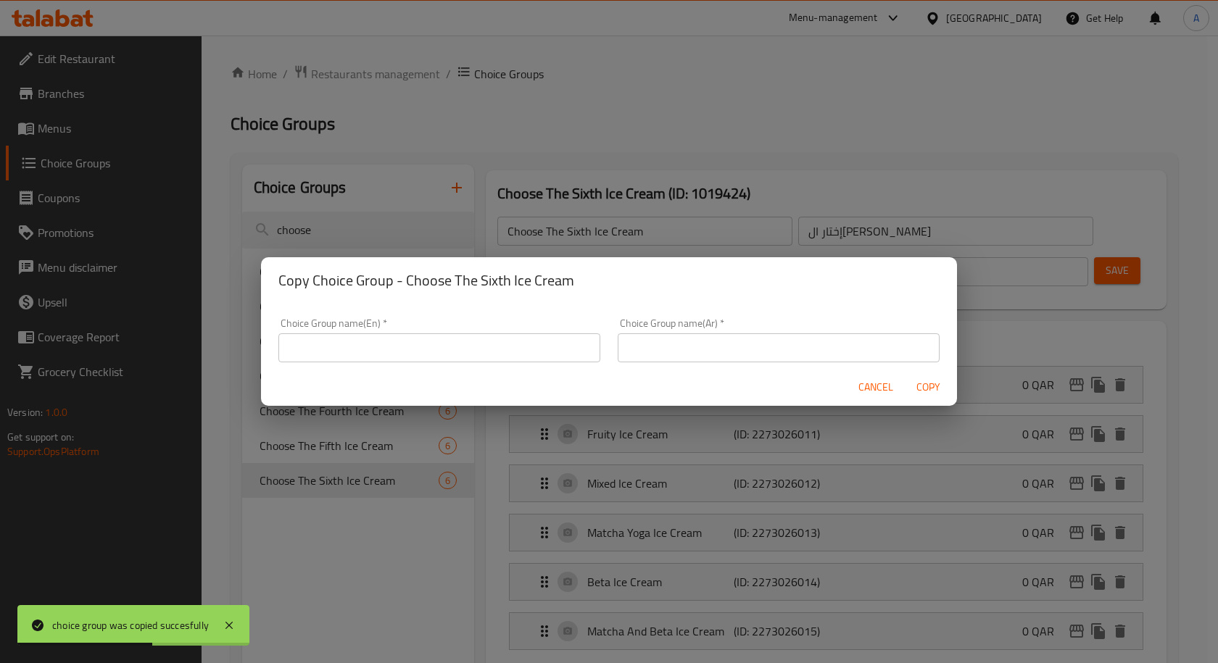
click at [428, 361] on input "text" at bounding box center [439, 347] width 322 height 29
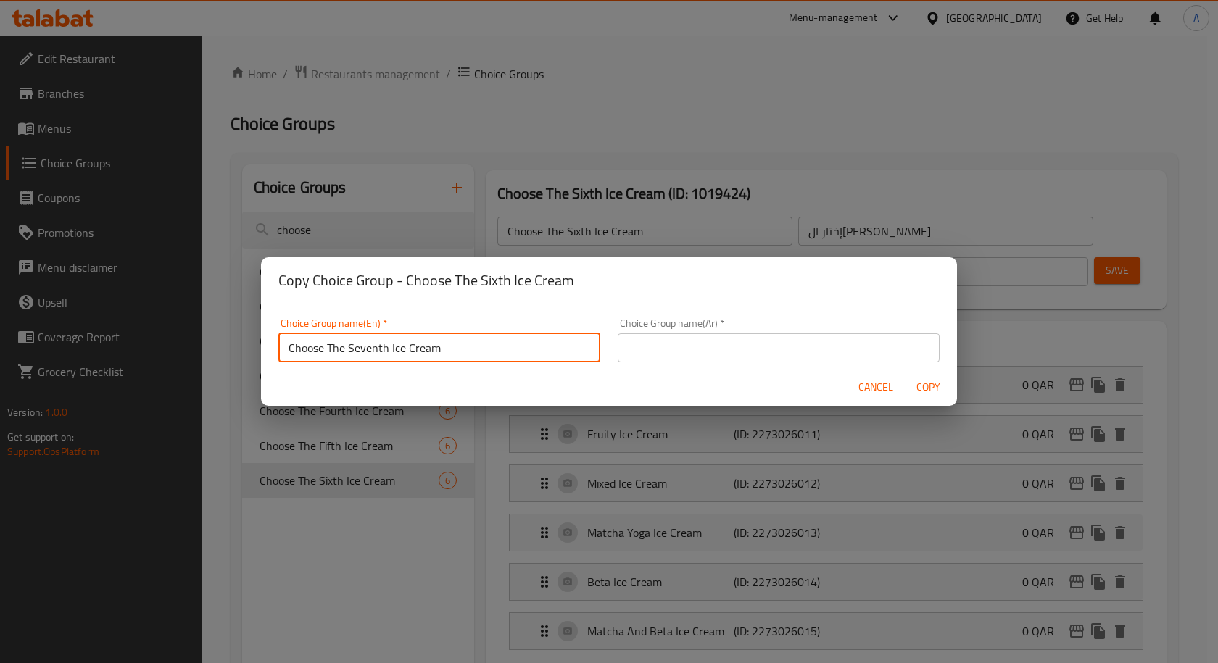
type input "Choose The Seventh Ice Cream"
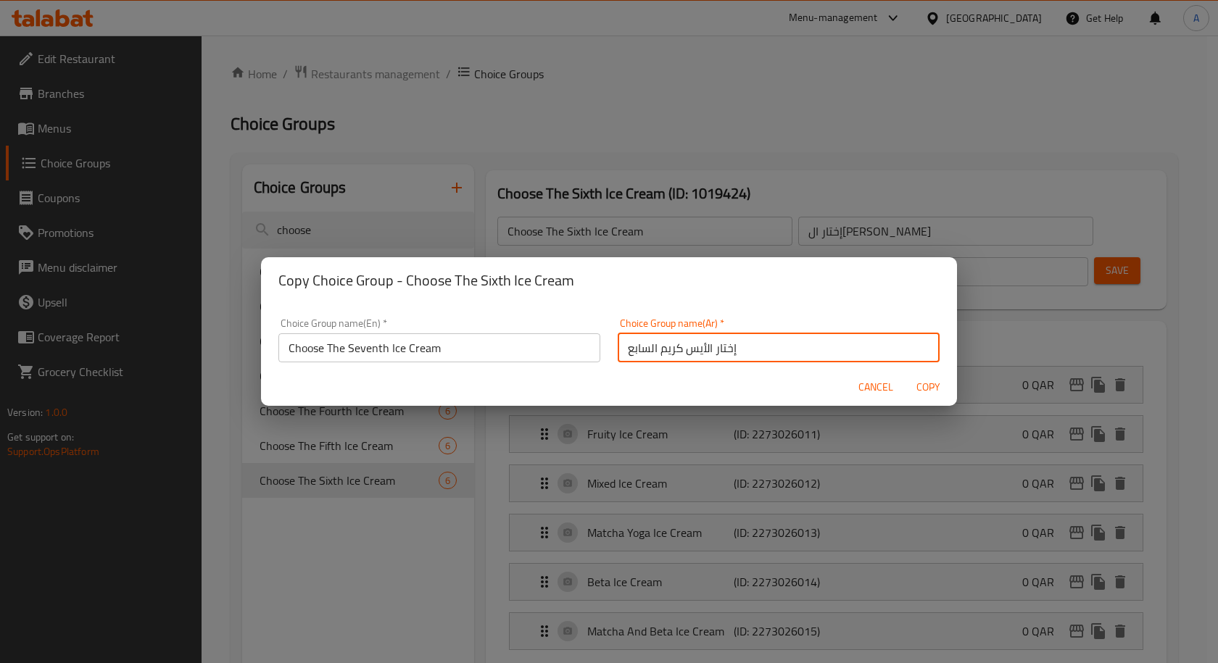
type input "إختار الأيس كريم السابع"
click at [920, 383] on span "Copy" at bounding box center [927, 387] width 35 height 18
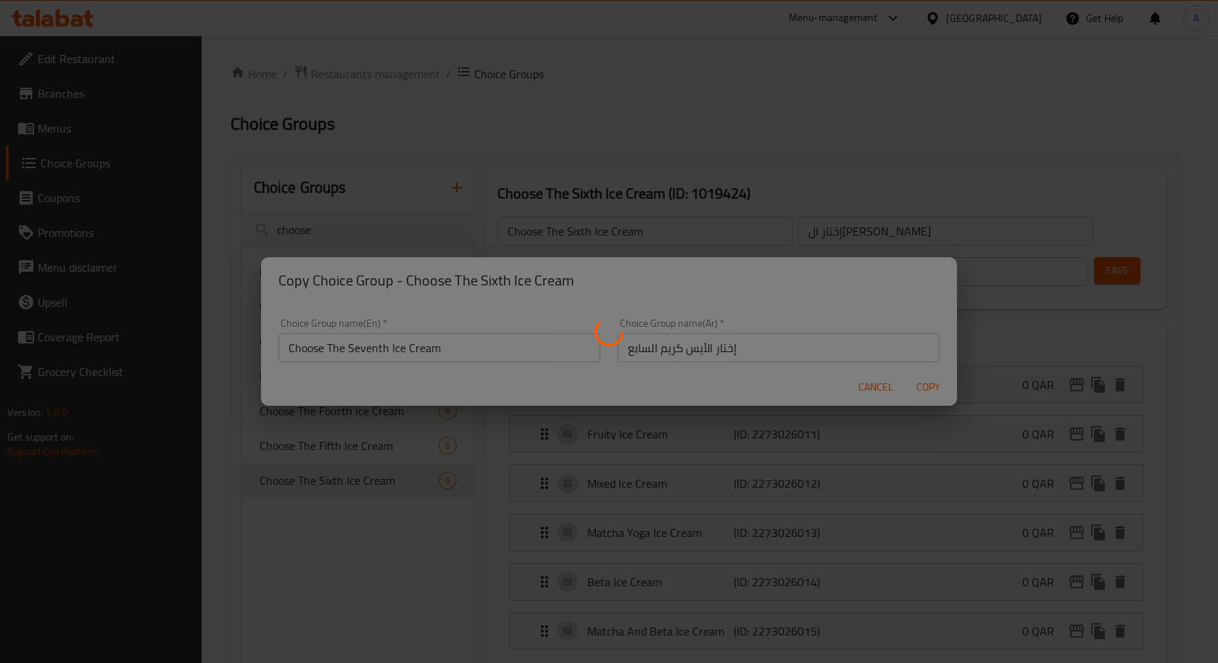
type input "Choose The Seventh Ice Cream"
type input "إختار الأيس كريم السابع"
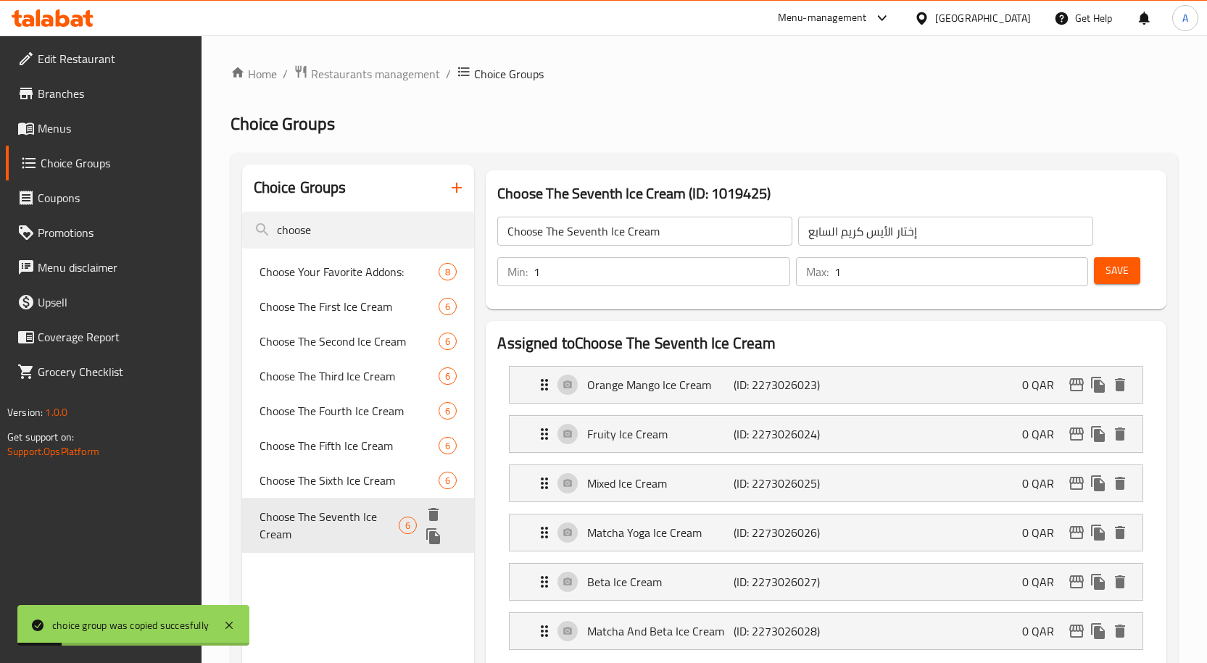
click at [429, 537] on icon "duplicate" at bounding box center [433, 536] width 14 height 16
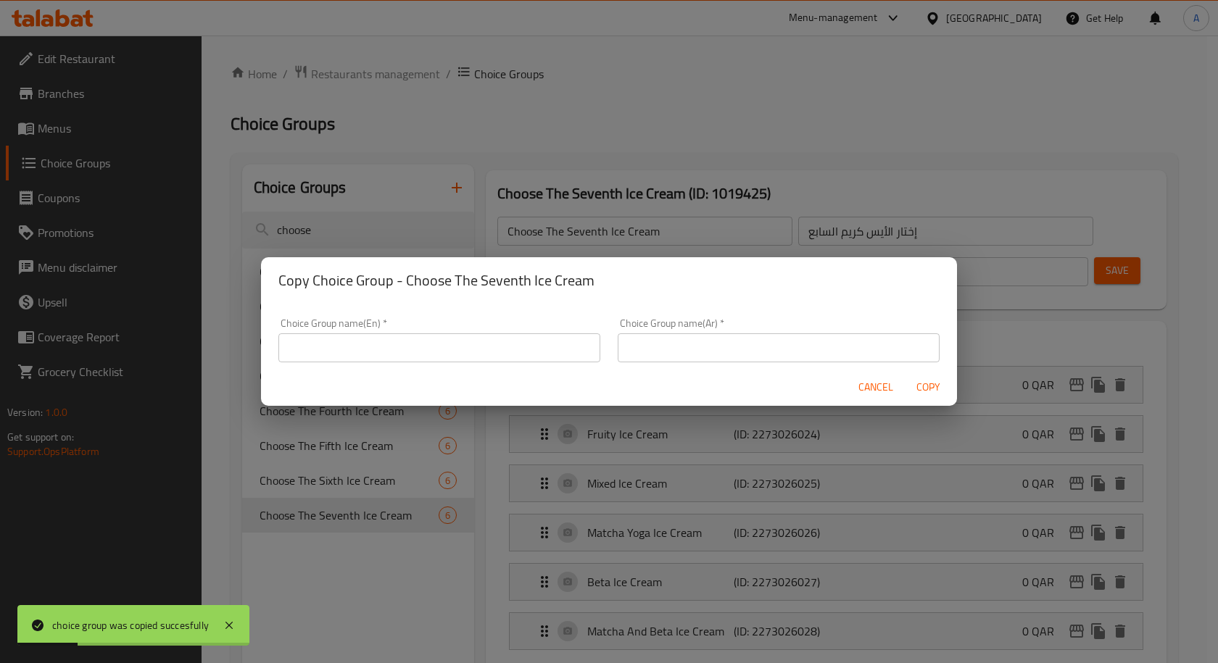
click at [431, 354] on input "text" at bounding box center [439, 347] width 322 height 29
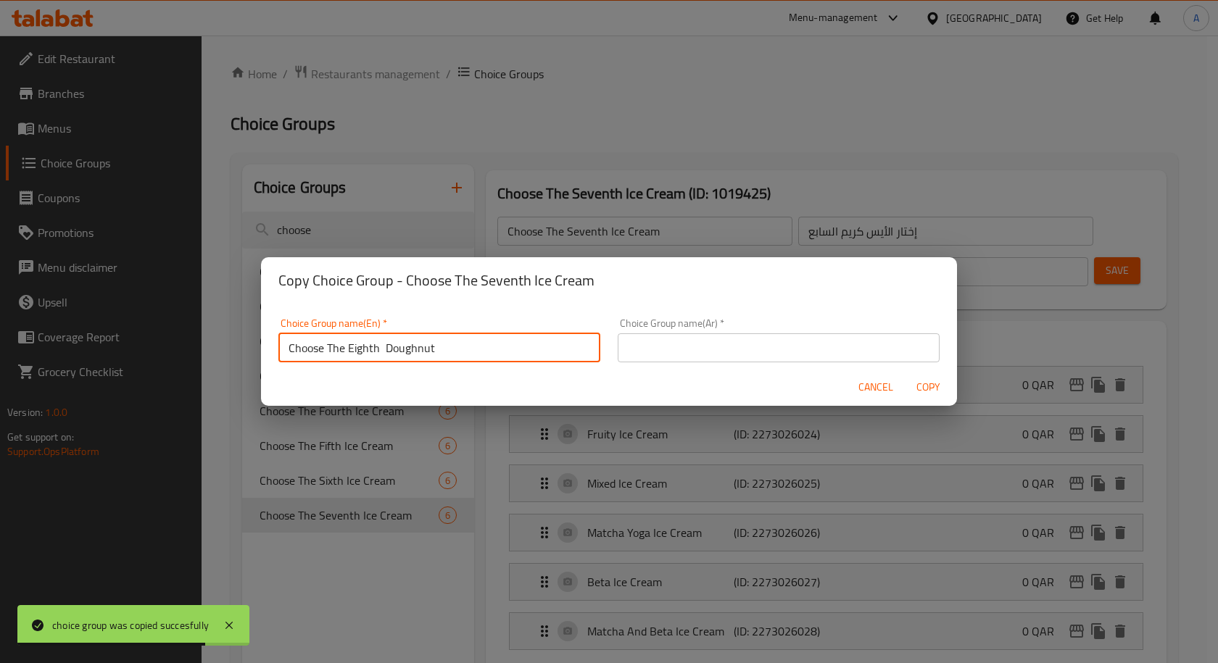
click at [416, 355] on input "Choose The Eighth Doughnut" at bounding box center [439, 347] width 322 height 29
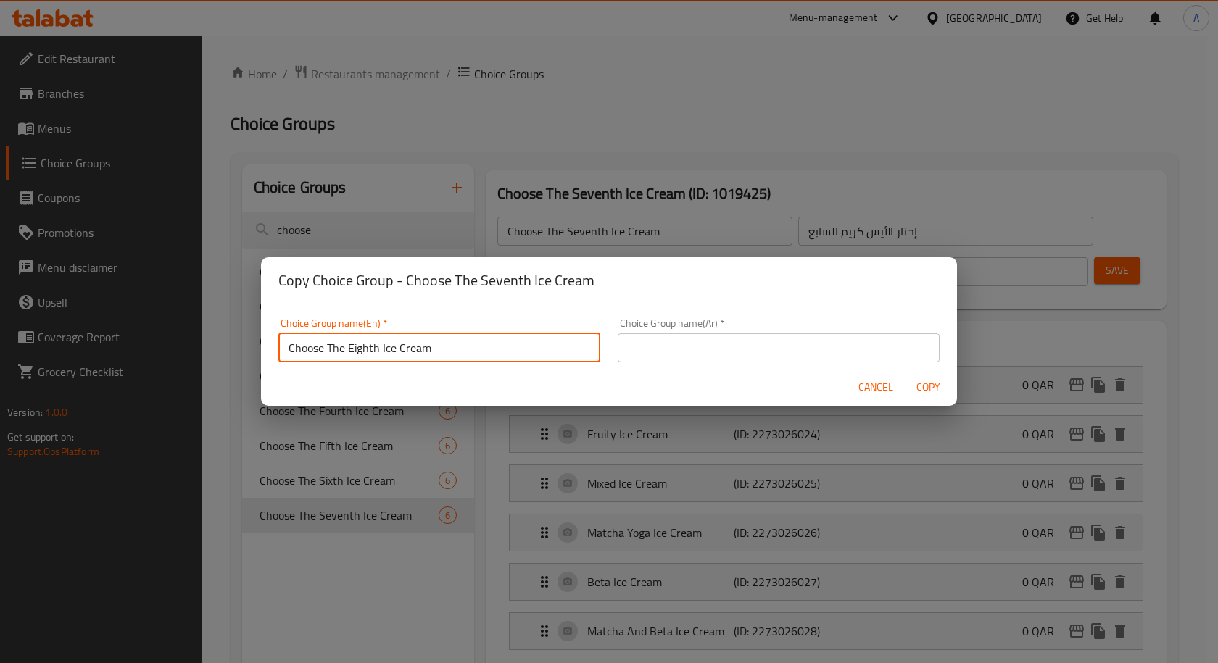
type input "Choose The Eighth Ice Cream"
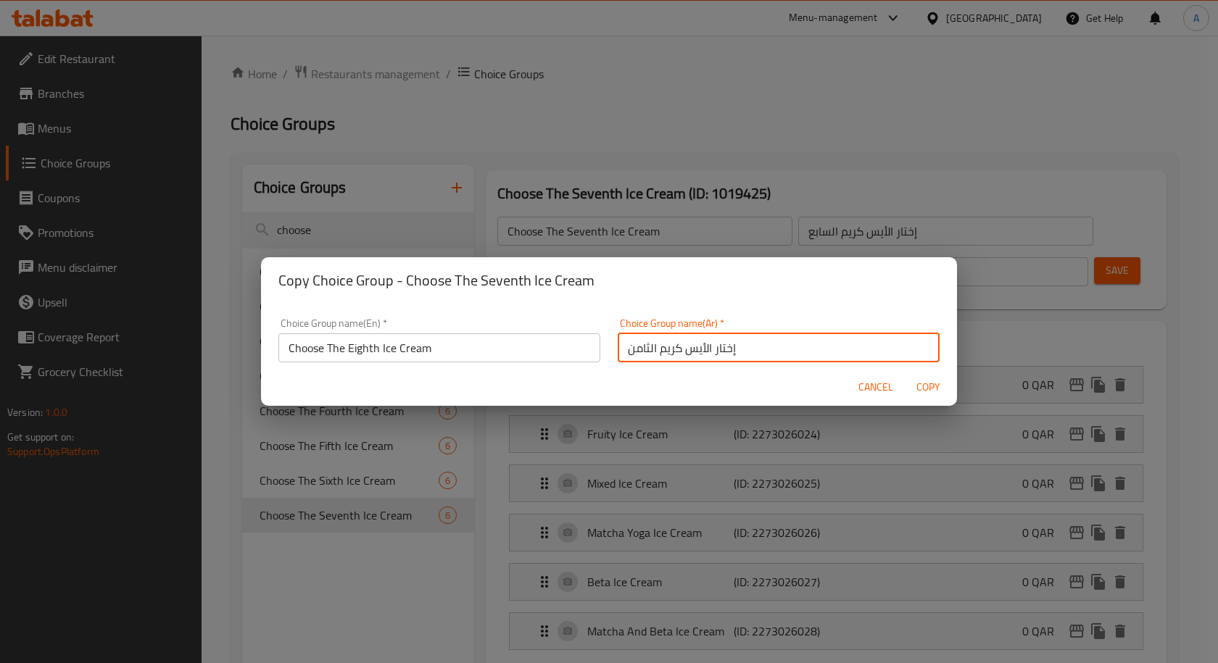
type input "إختار الأيس كريم الثامن"
click at [925, 384] on span "Copy" at bounding box center [927, 387] width 35 height 18
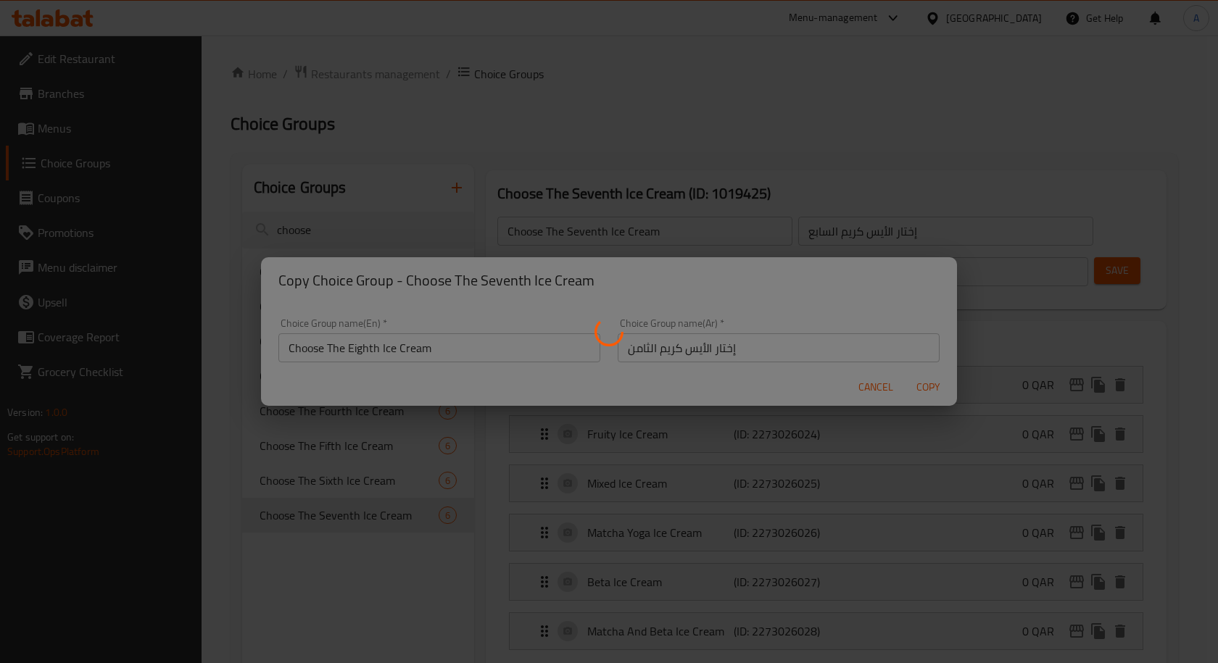
type input "Choose The Eighth Ice Cream"
type input "إختار الأيس كريم الثامن"
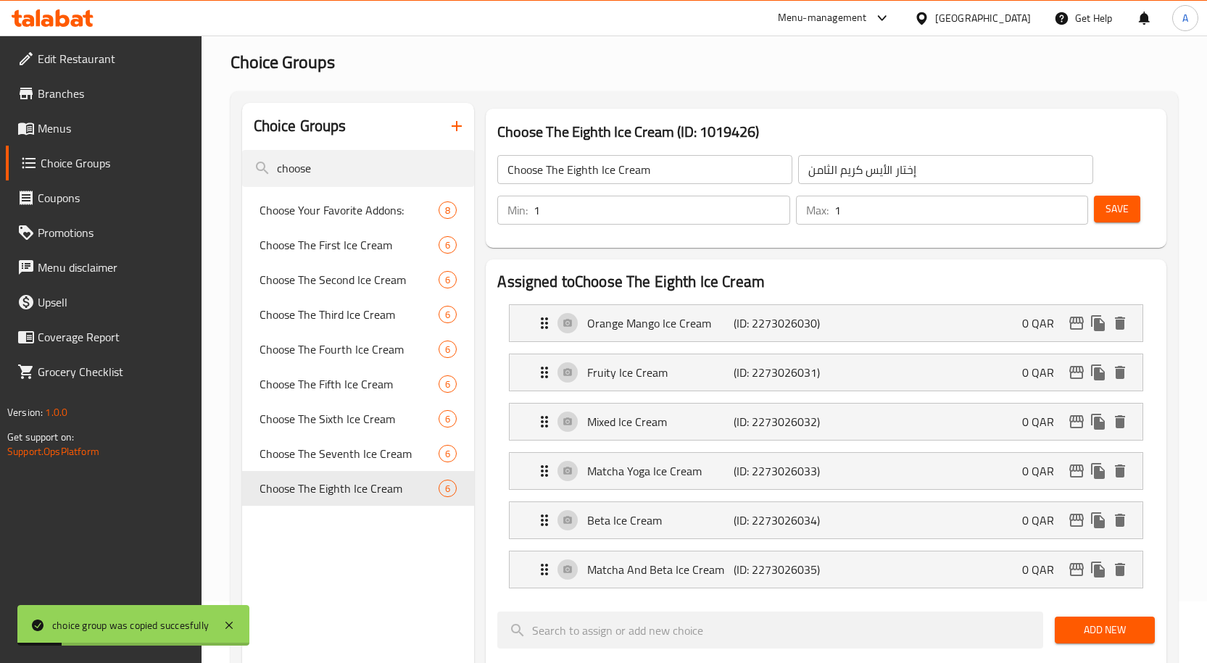
scroll to position [145, 0]
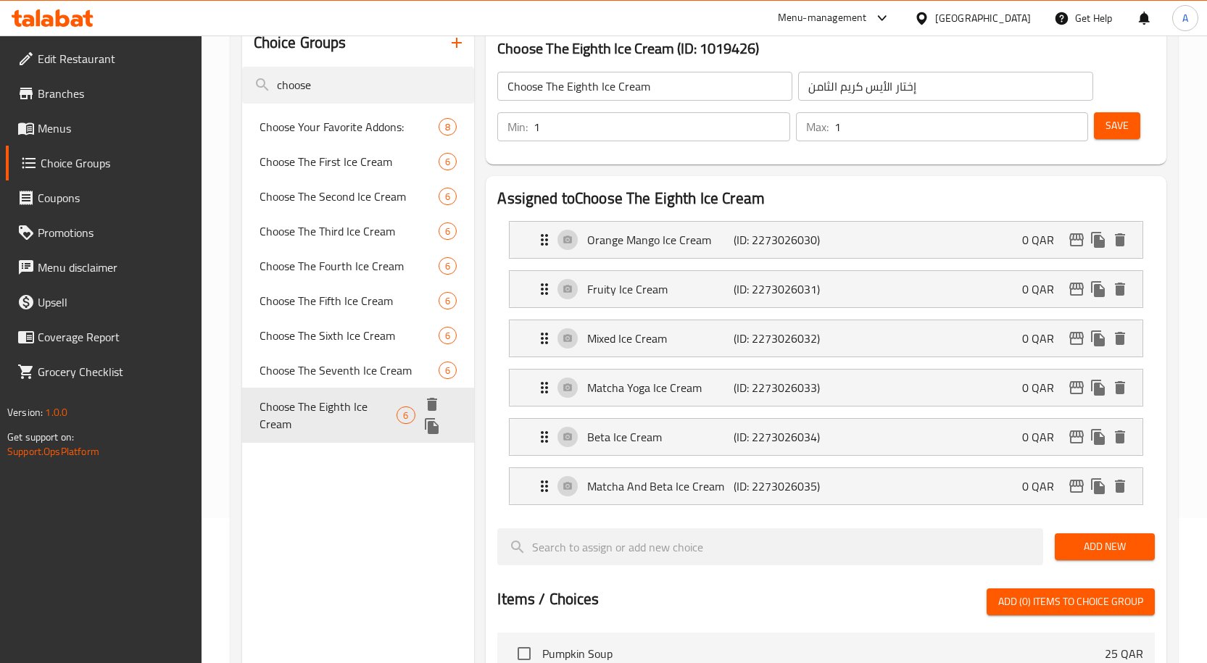
click at [432, 404] on icon "delete" at bounding box center [432, 404] width 10 height 13
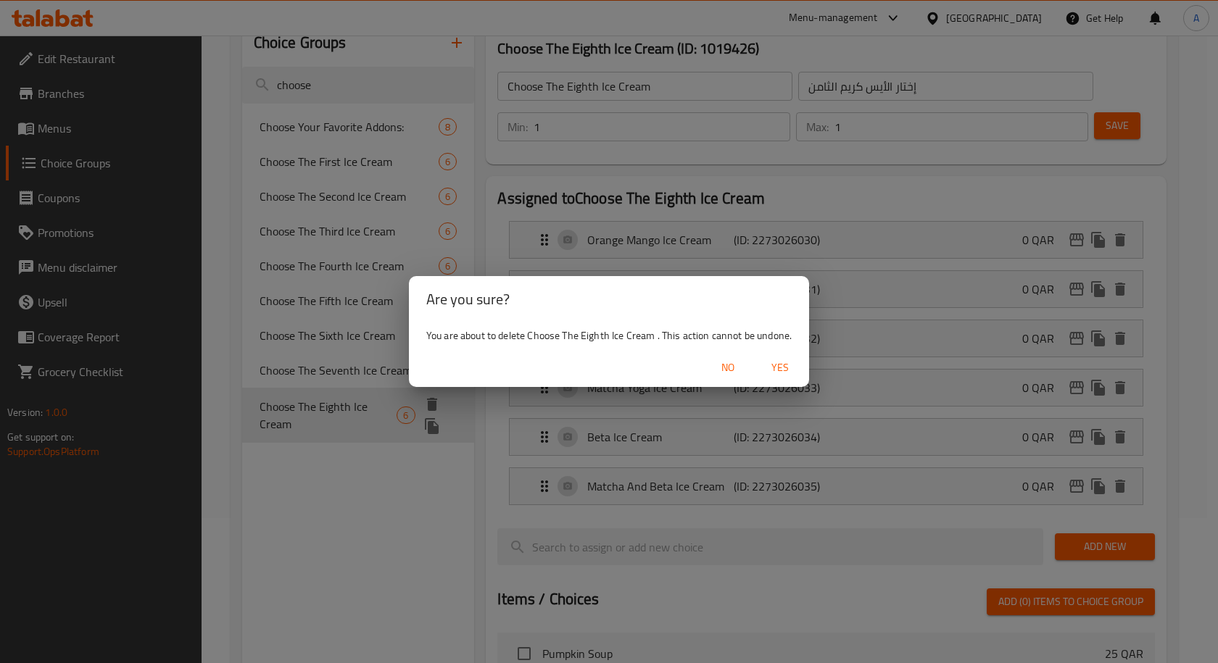
click at [725, 367] on span "No" at bounding box center [727, 368] width 35 height 18
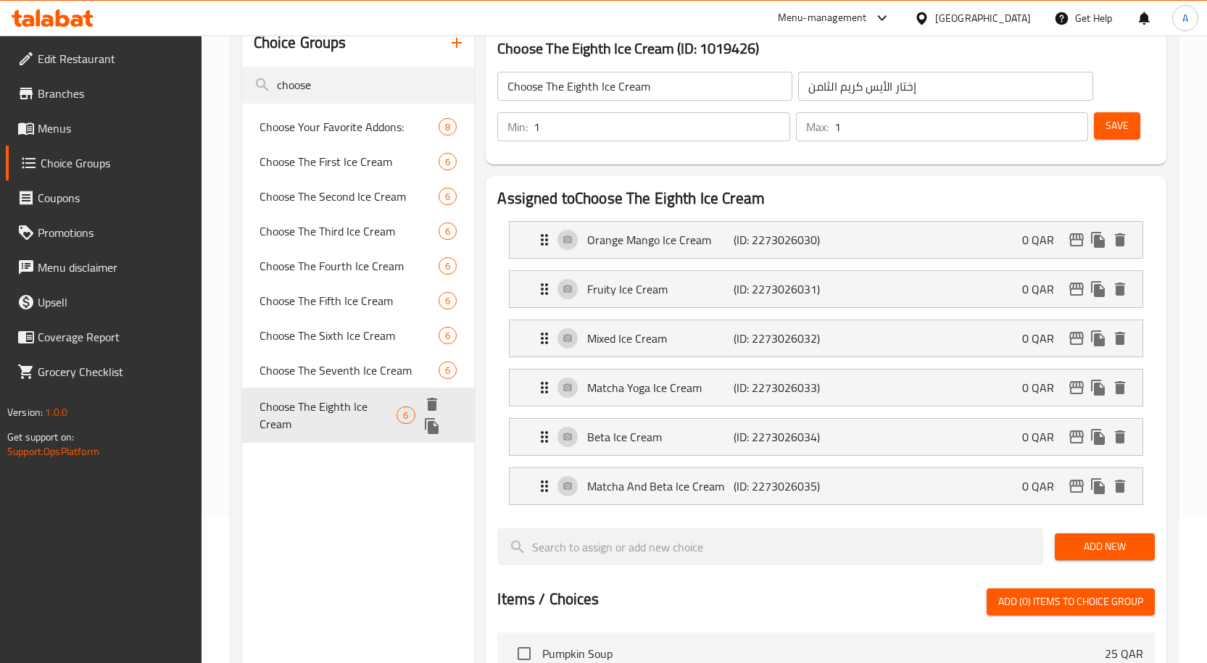
click at [388, 423] on span "Choose The Eighth Ice Cream" at bounding box center [328, 415] width 138 height 35
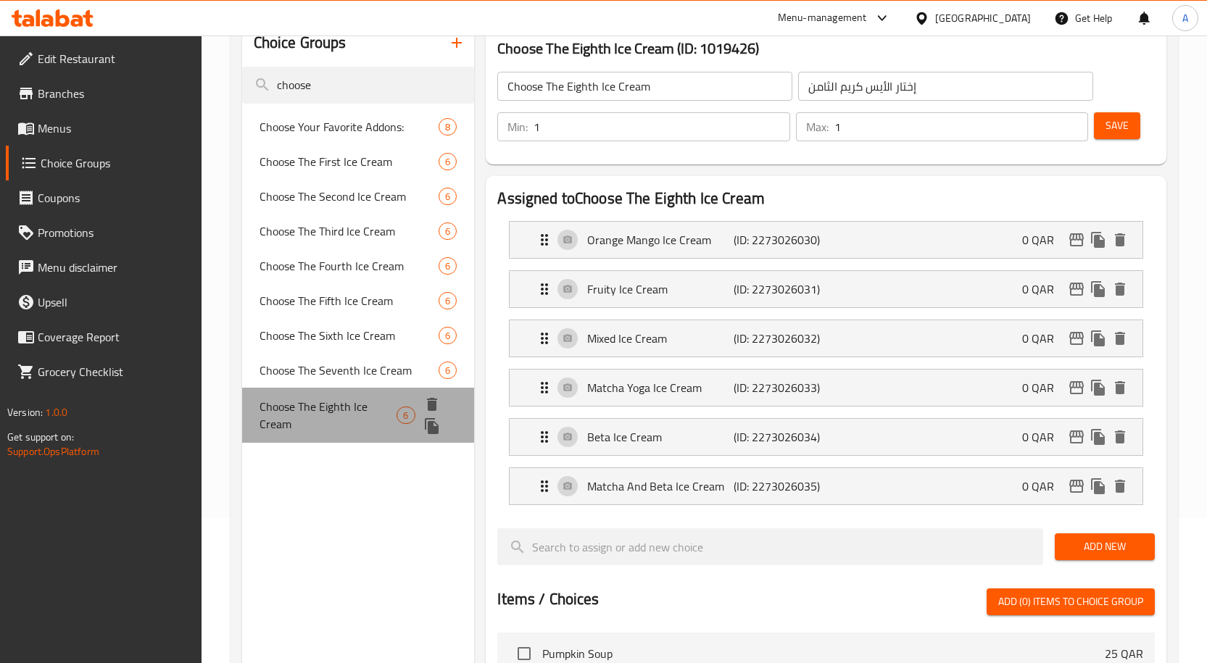
click at [388, 423] on span "Choose The Eighth Ice Cream" at bounding box center [328, 415] width 138 height 35
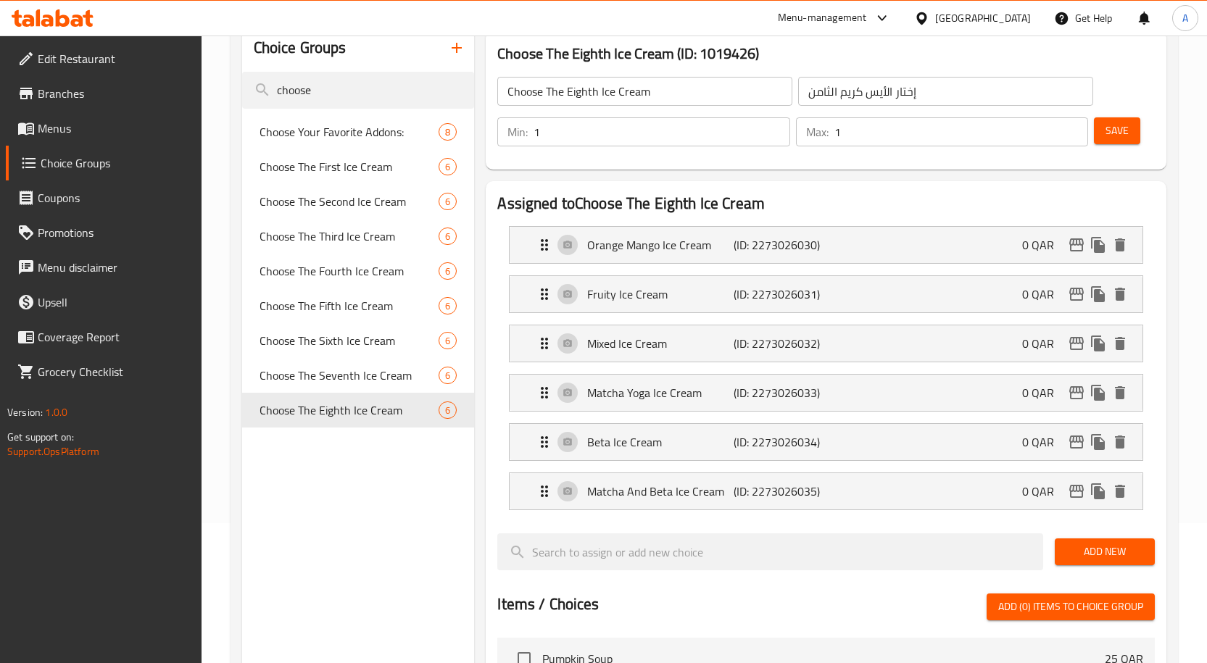
scroll to position [72, 0]
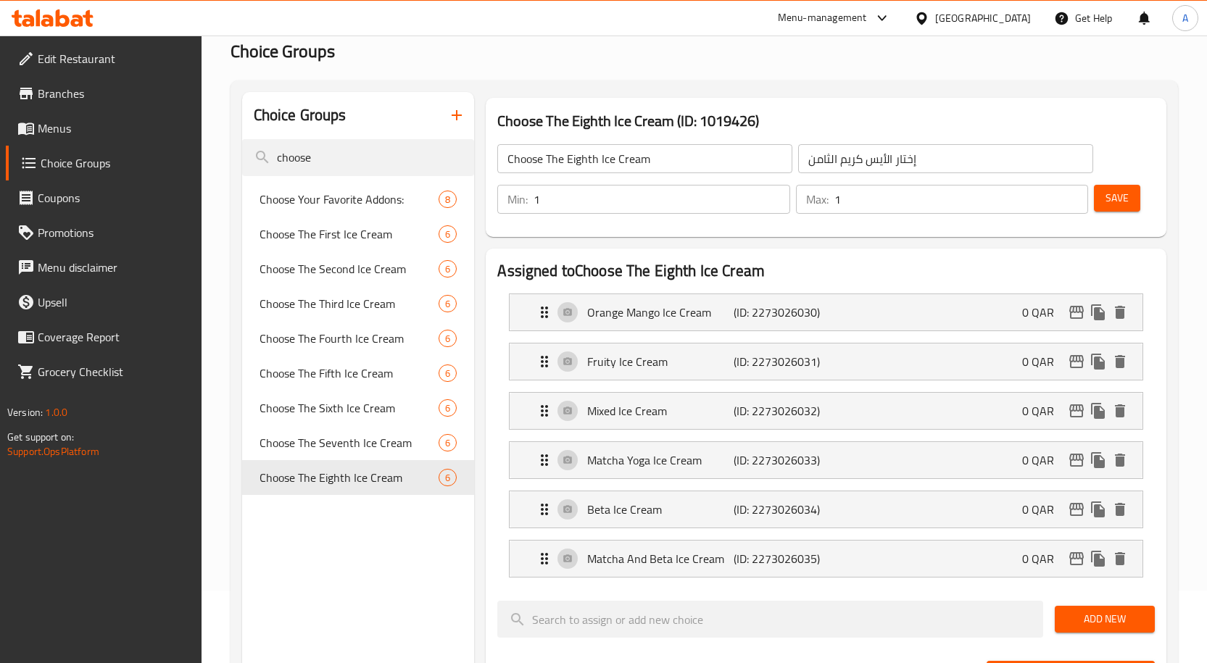
click at [841, 170] on input "إختار الأيس كريم الثامن" at bounding box center [945, 158] width 295 height 29
click at [654, 165] on input "Choose The Eighth Ice Cream" at bounding box center [644, 158] width 295 height 29
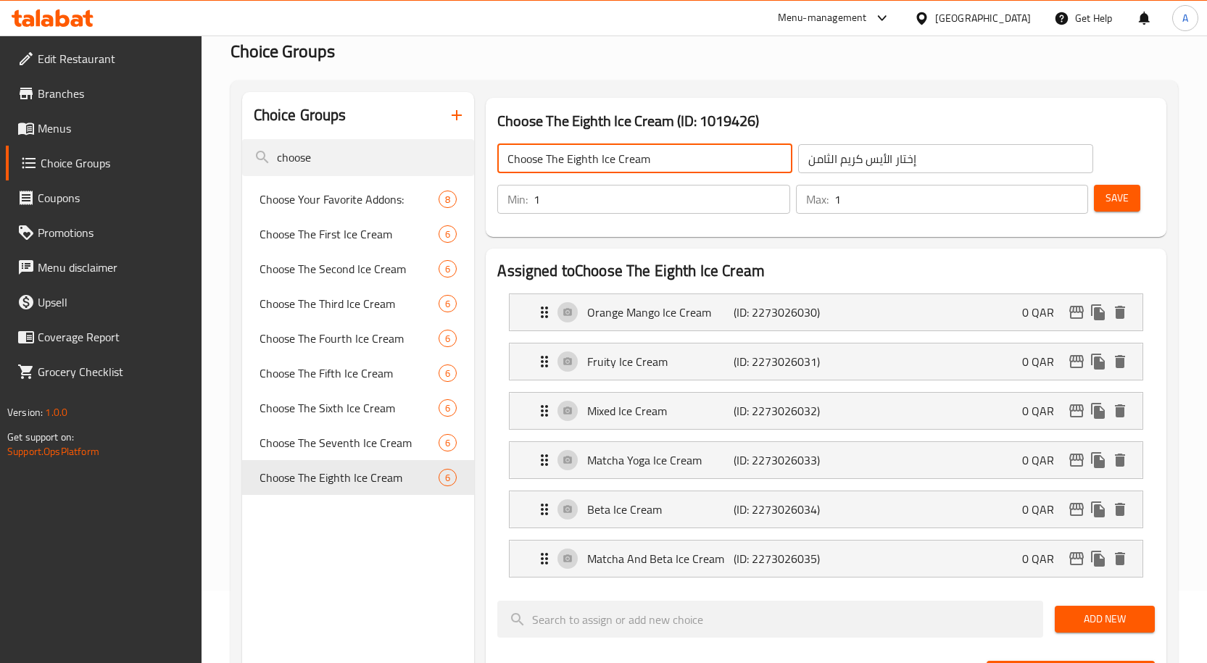
click at [654, 165] on input "Choose The Eighth Ice Cream" at bounding box center [644, 158] width 295 height 29
paste input "the eighth ice cream"
type input "Choose the eighth ice cream"
click at [1112, 202] on span "Save" at bounding box center [1116, 198] width 23 height 18
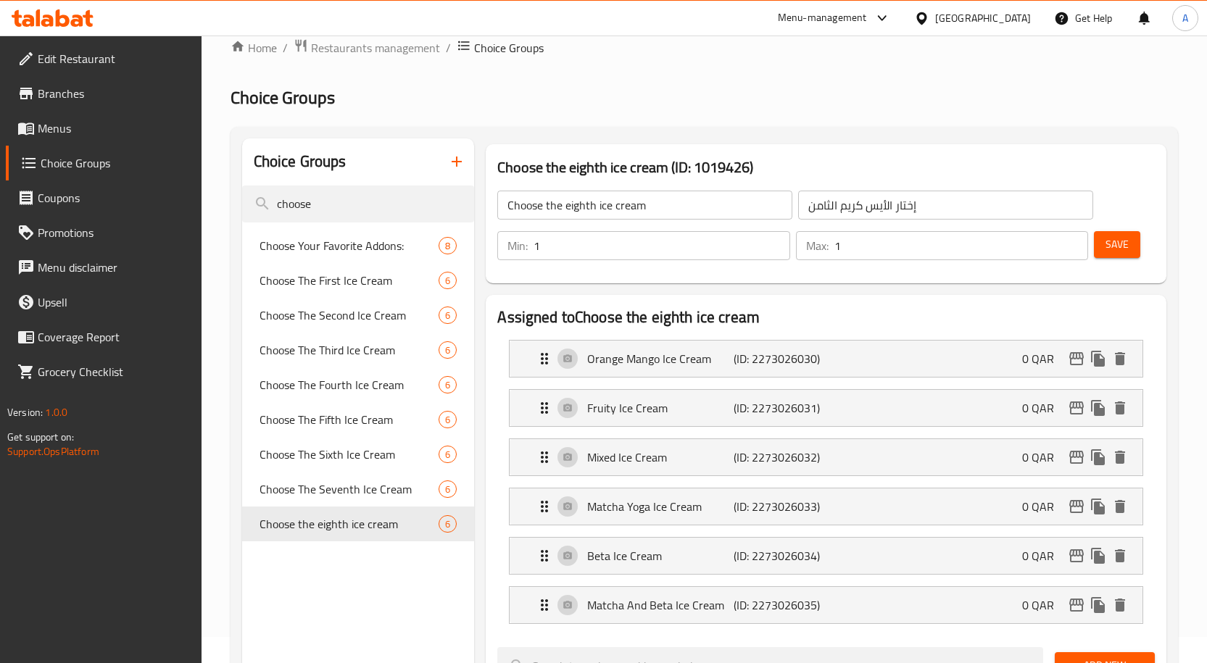
scroll to position [0, 0]
